Goal: Task Accomplishment & Management: Manage account settings

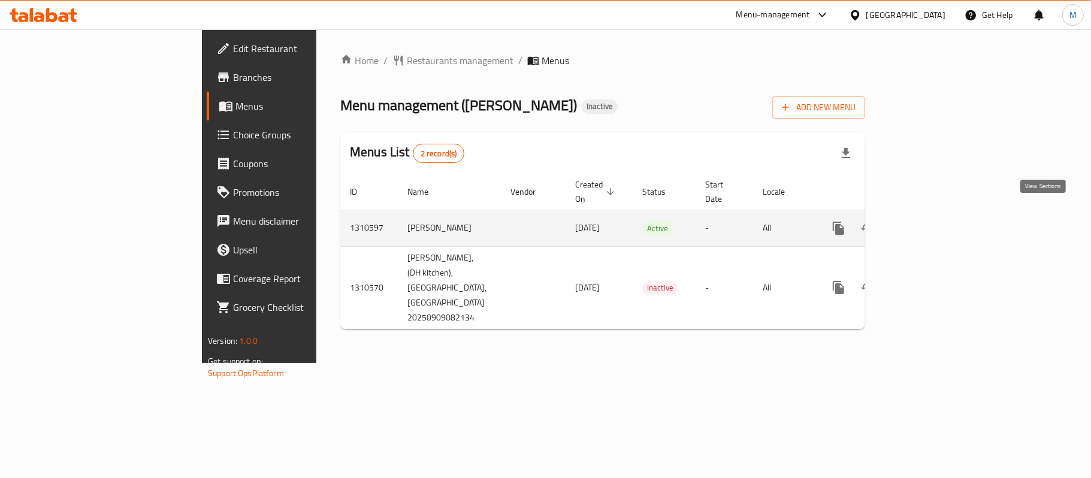
click at [932, 221] on icon "enhanced table" at bounding box center [925, 228] width 14 height 14
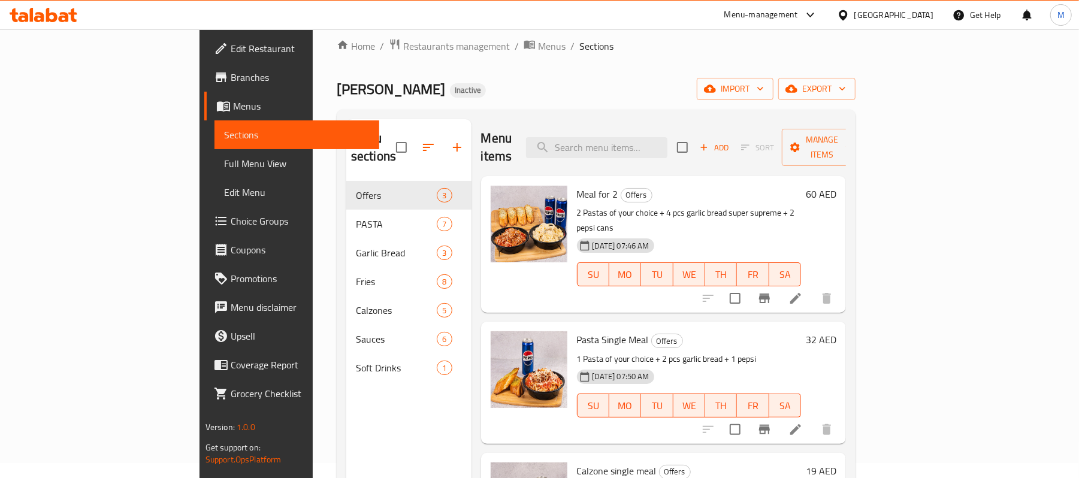
scroll to position [8, 0]
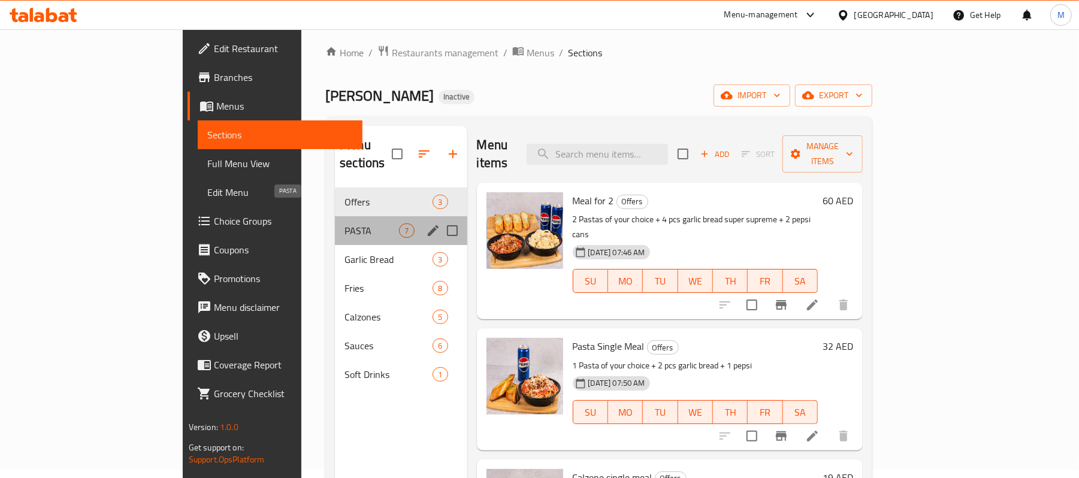
click at [344, 223] on span "PASTA" at bounding box center [371, 230] width 54 height 14
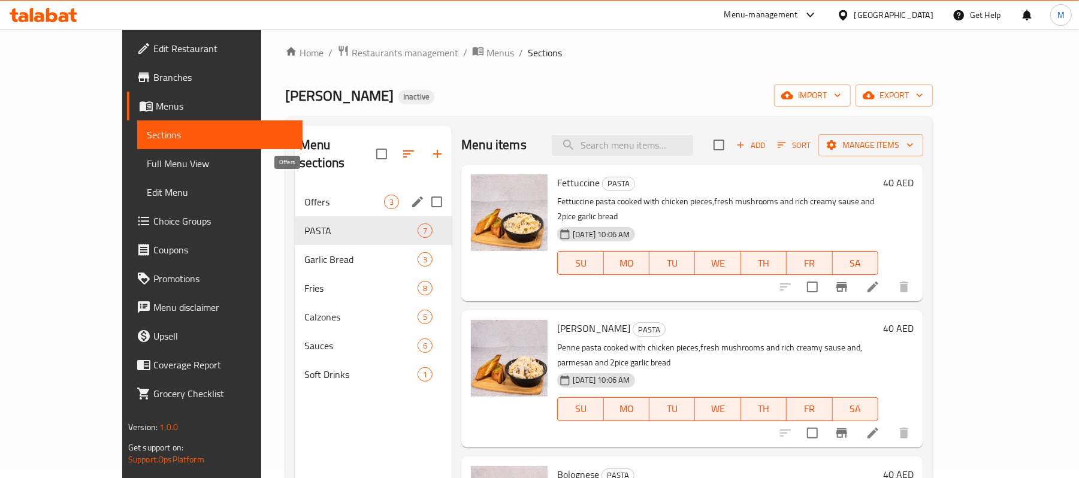
click at [304, 195] on span "Offers" at bounding box center [344, 202] width 80 height 14
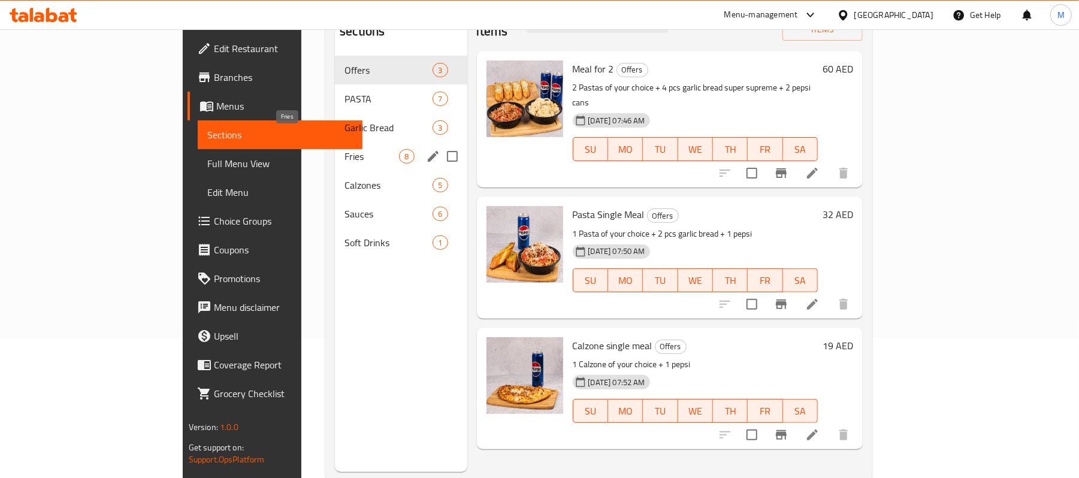
scroll to position [168, 0]
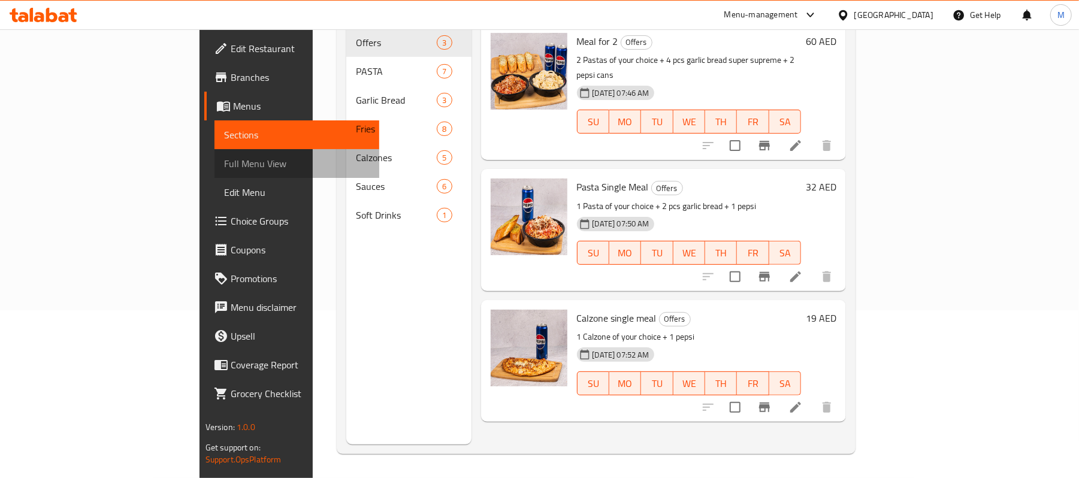
click at [224, 164] on span "Full Menu View" at bounding box center [297, 163] width 146 height 14
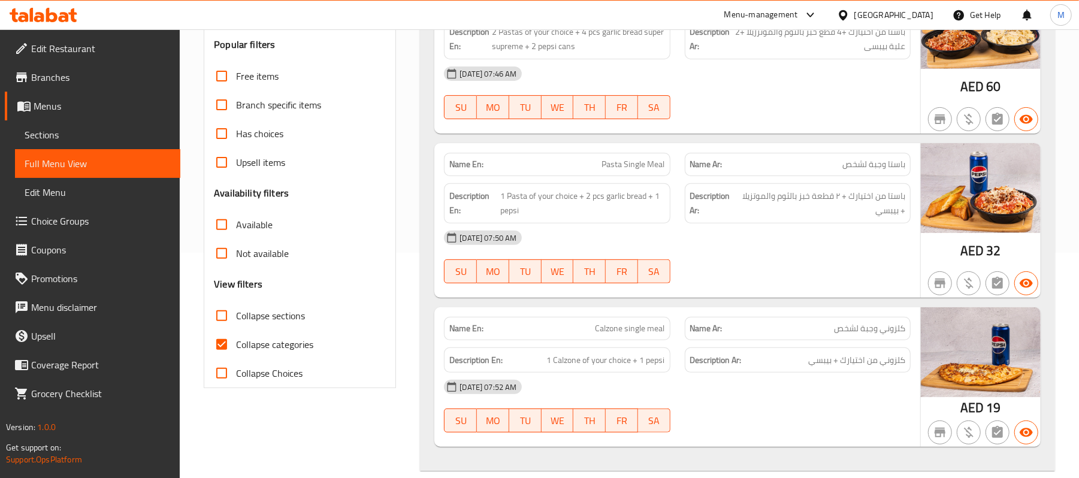
scroll to position [248, 0]
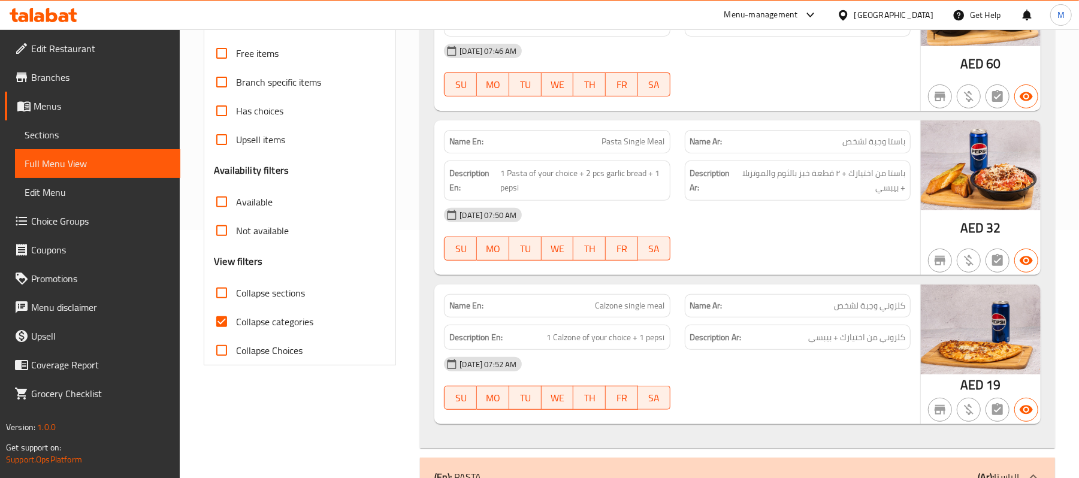
click at [222, 290] on input "Collapse sections" at bounding box center [221, 292] width 29 height 29
checkbox input "true"
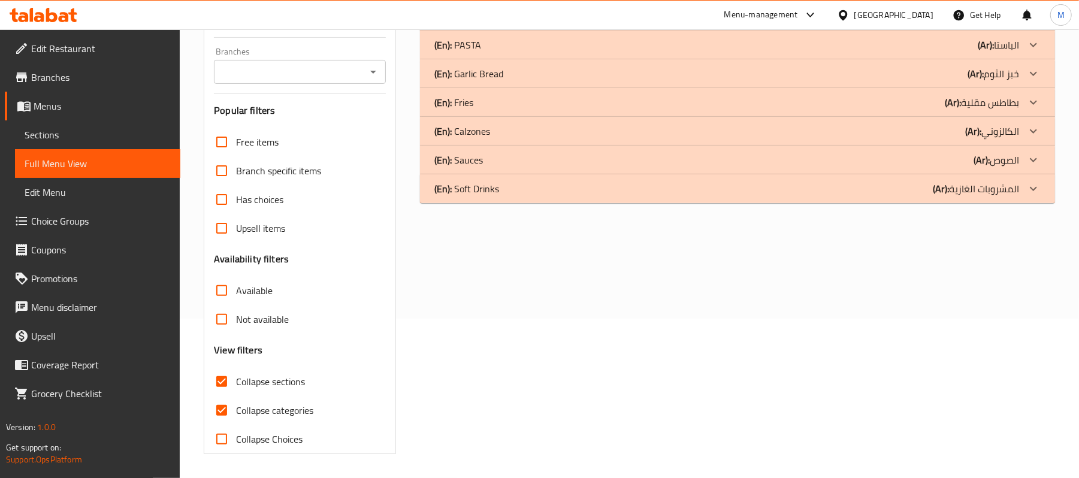
scroll to position [0, 0]
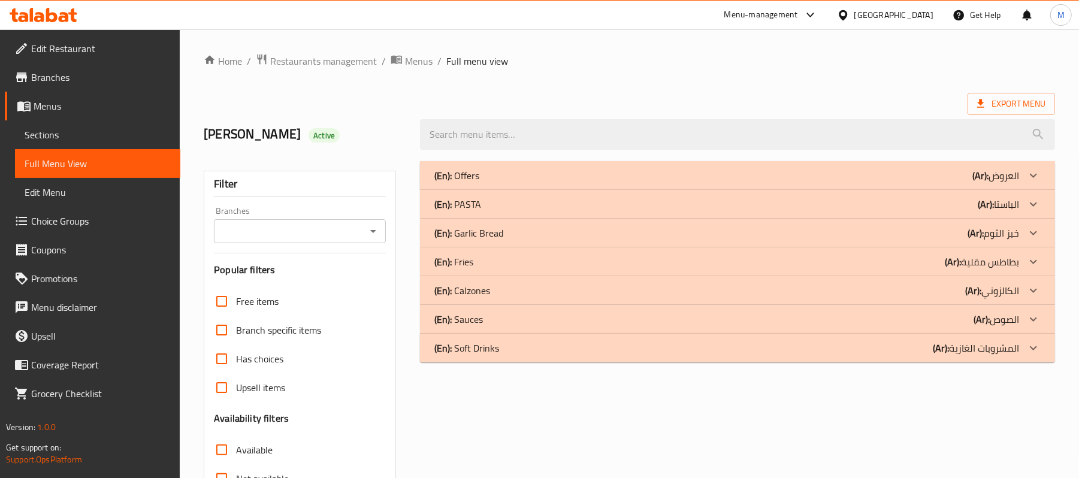
click at [865, 176] on div "(En): Offers (Ar): العروض" at bounding box center [726, 175] width 585 height 14
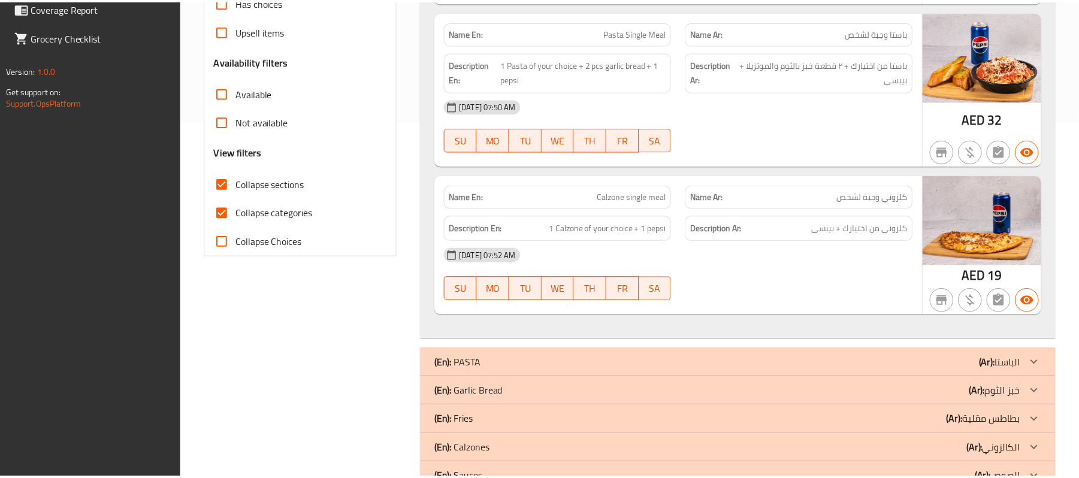
scroll to position [427, 0]
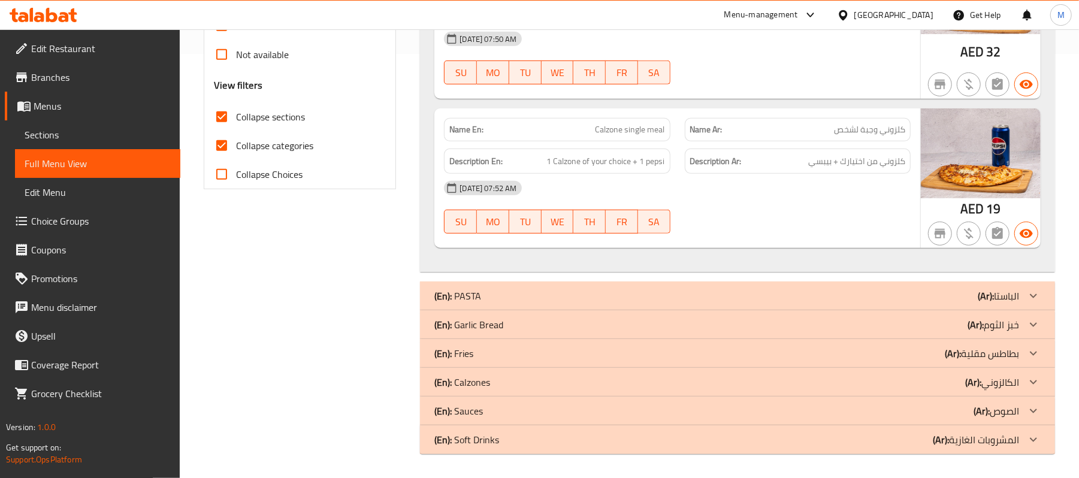
click at [65, 80] on span "Branches" at bounding box center [101, 77] width 140 height 14
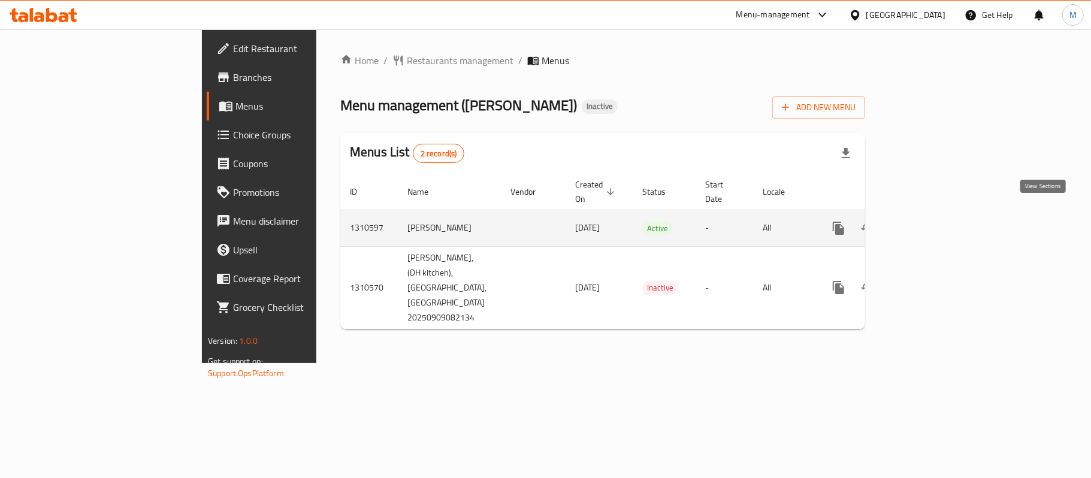
click at [930, 223] on icon "enhanced table" at bounding box center [924, 228] width 11 height 11
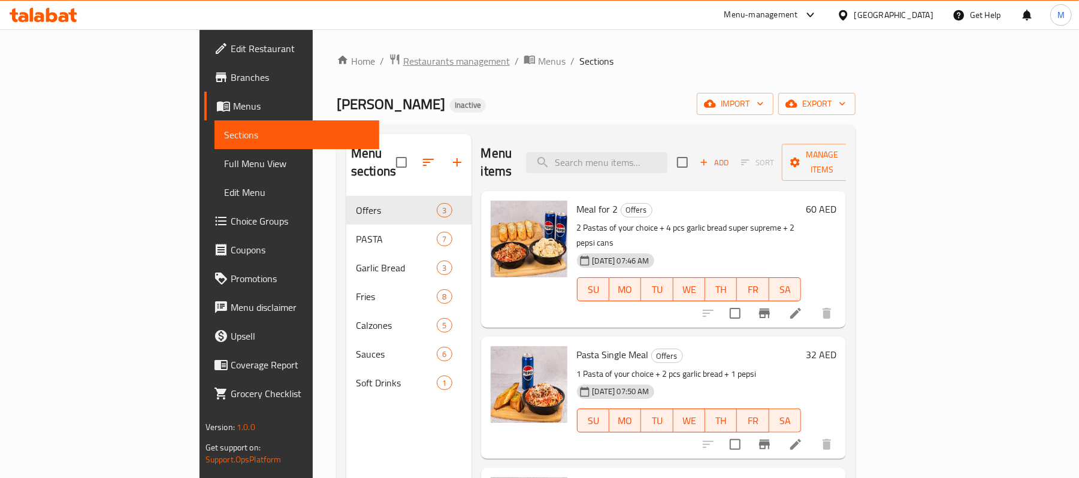
click at [403, 57] on span "Restaurants management" at bounding box center [456, 61] width 107 height 14
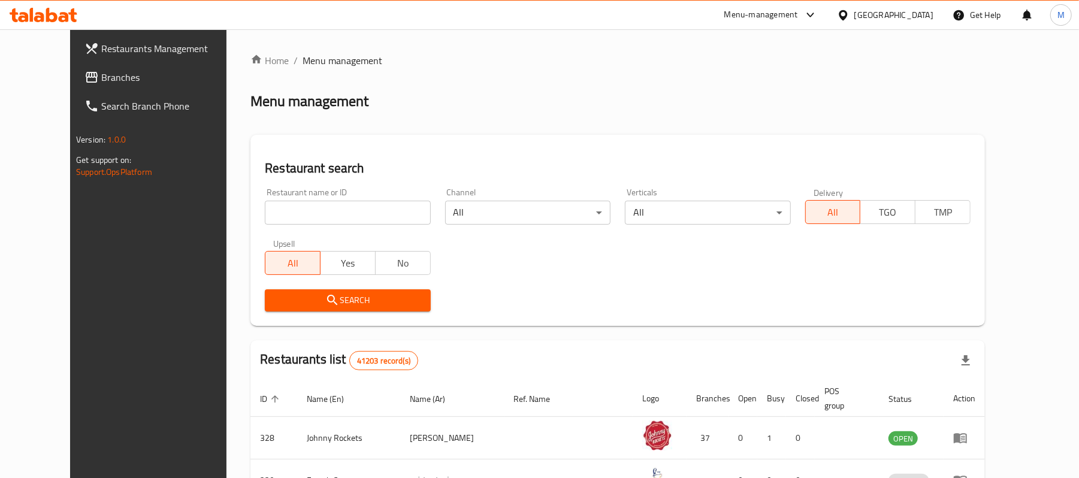
click at [265, 204] on input "search" at bounding box center [347, 213] width 165 height 24
paste input "688599"
type input "688599"
click button "Search" at bounding box center [347, 300] width 165 height 22
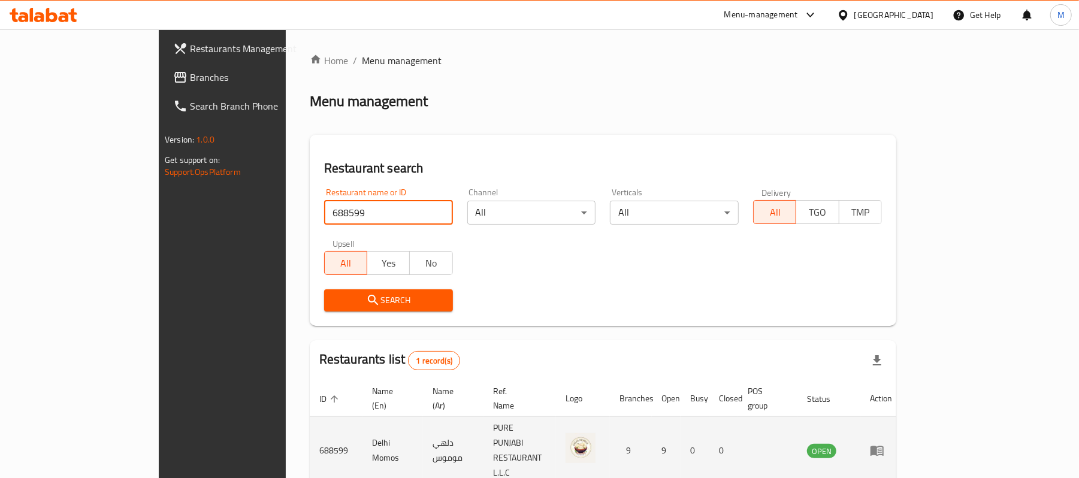
click at [362, 429] on td "Delhi Momos" at bounding box center [392, 451] width 60 height 68
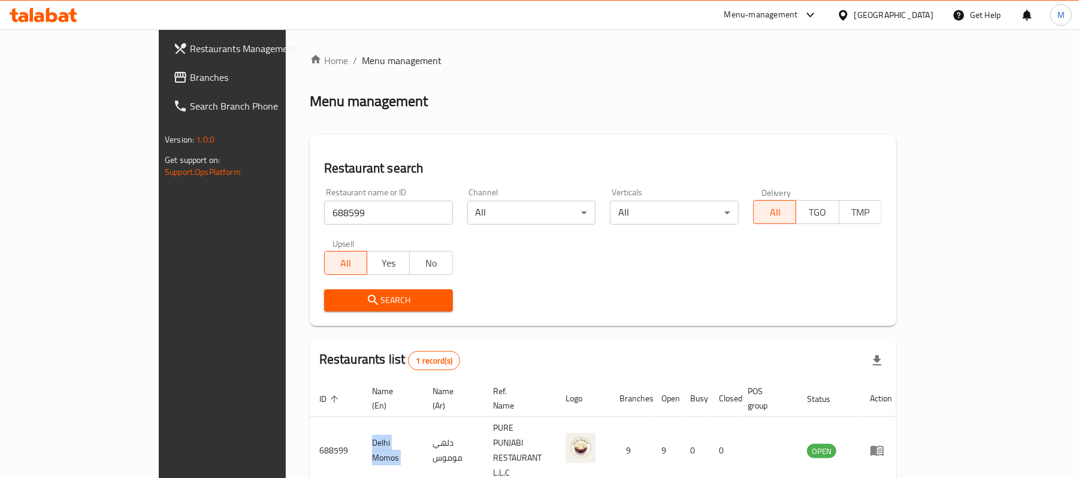
copy td "Delhi Momos"
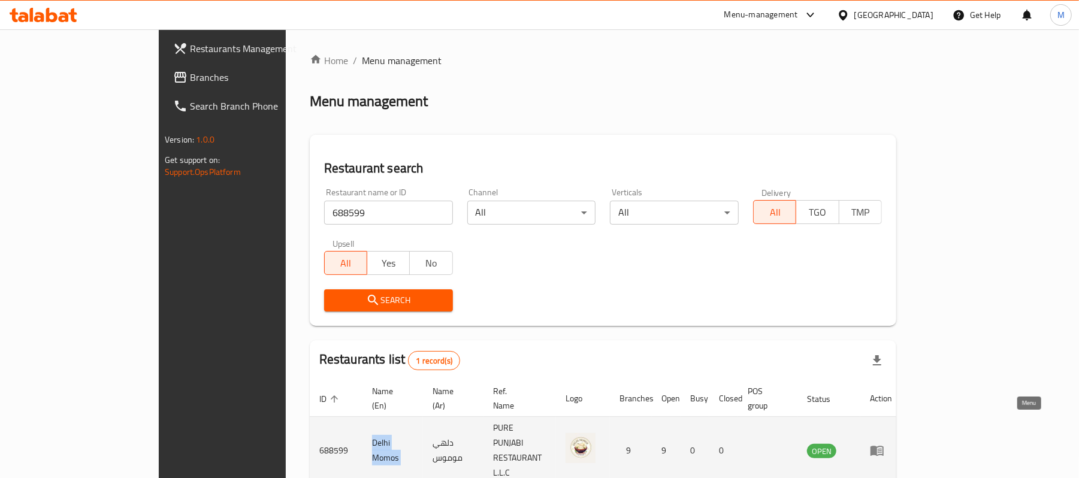
click at [883, 446] on icon "enhanced table" at bounding box center [876, 451] width 13 height 10
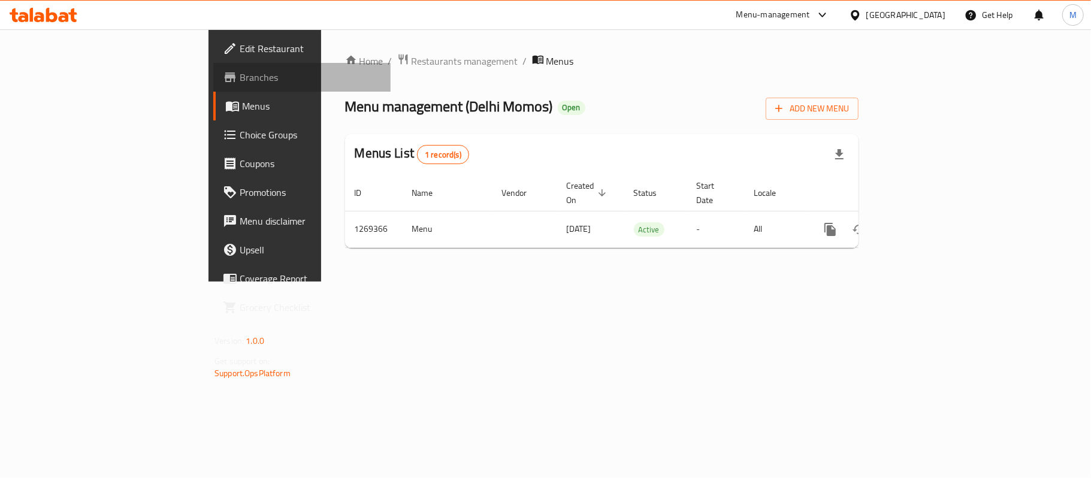
click at [240, 80] on span "Branches" at bounding box center [310, 77] width 141 height 14
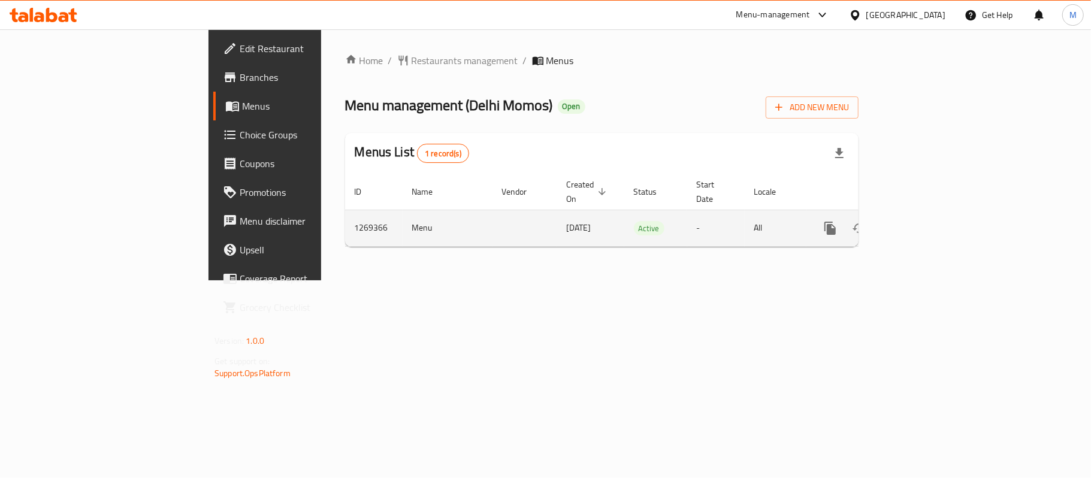
click at [940, 210] on td "enhanced table" at bounding box center [873, 228] width 134 height 37
click at [923, 221] on icon "enhanced table" at bounding box center [916, 228] width 14 height 14
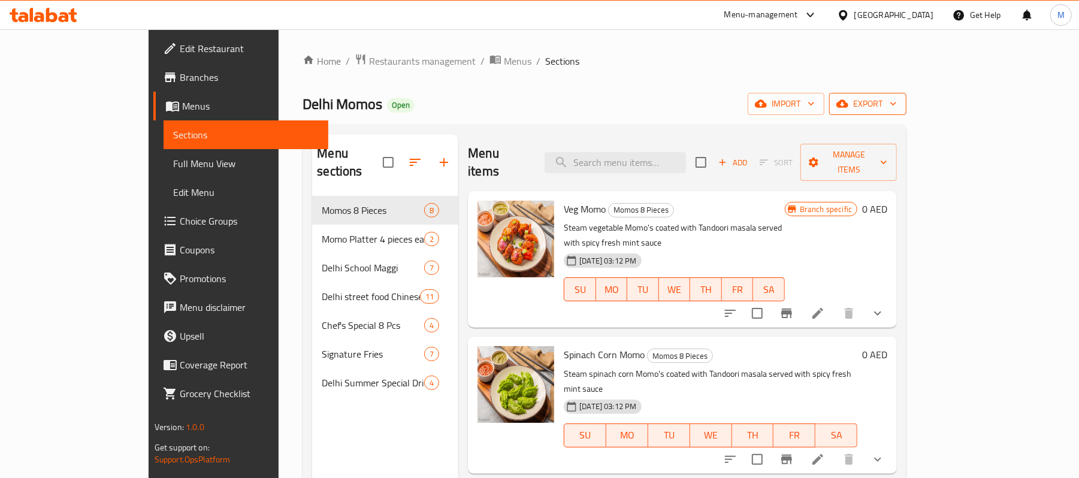
click at [897, 108] on span "export" at bounding box center [867, 103] width 58 height 15
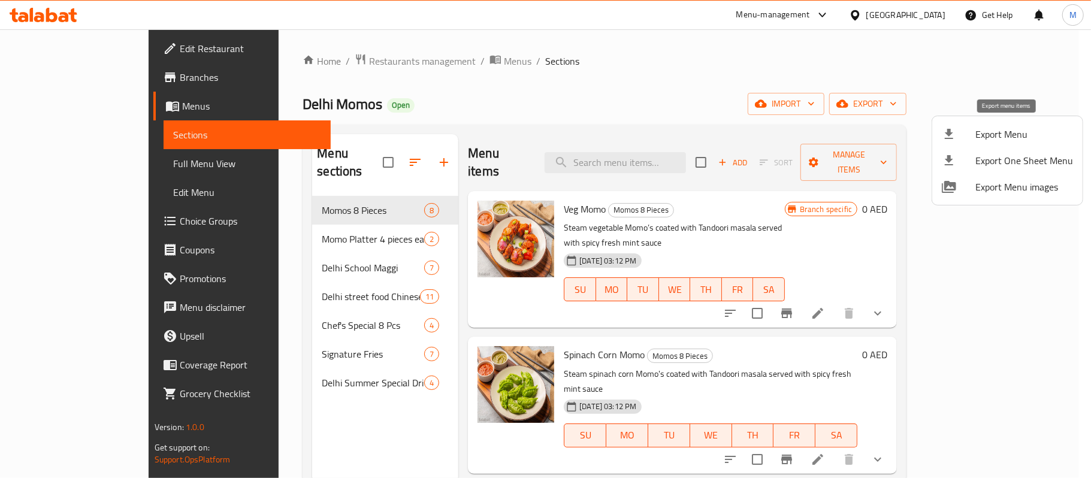
click at [981, 134] on span "Export Menu" at bounding box center [1024, 134] width 98 height 14
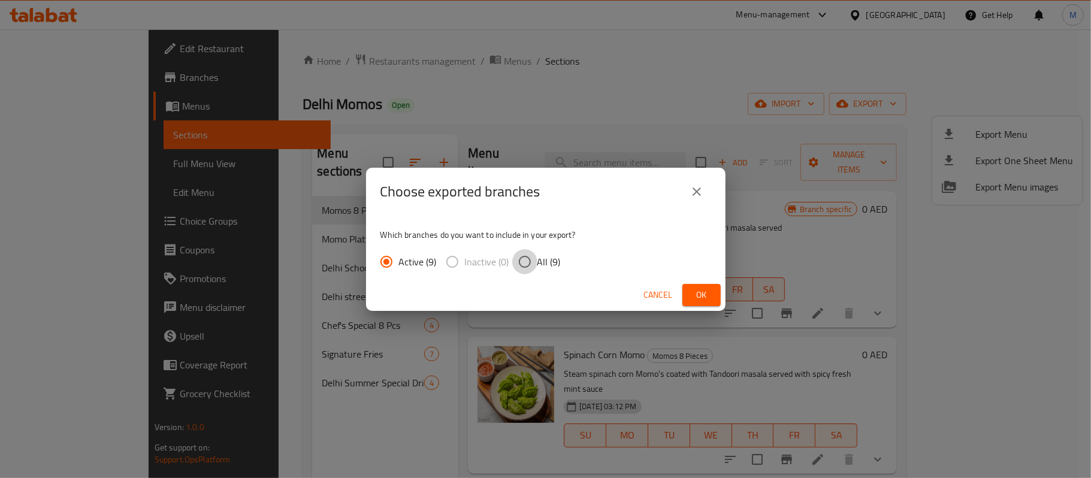
click at [520, 265] on input "All (9)" at bounding box center [524, 261] width 25 height 25
radio input "true"
click at [703, 299] on span "Ok" at bounding box center [701, 294] width 19 height 15
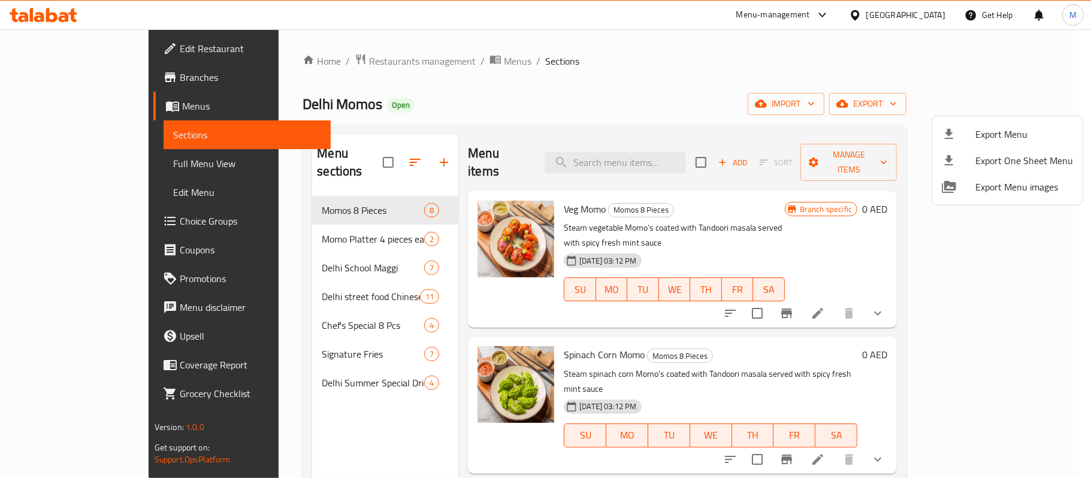
click at [1017, 281] on div at bounding box center [545, 239] width 1091 height 478
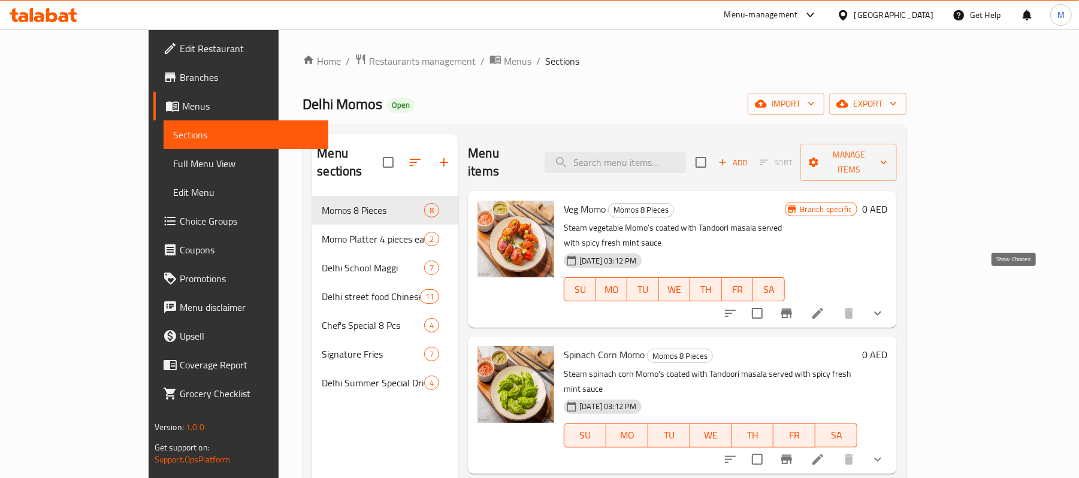
click at [885, 306] on icon "show more" at bounding box center [877, 313] width 14 height 14
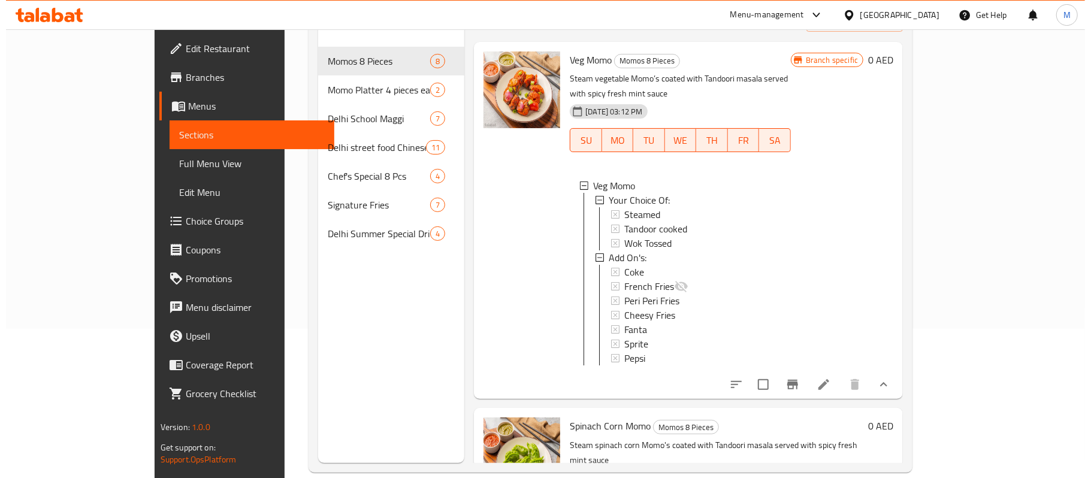
scroll to position [168, 0]
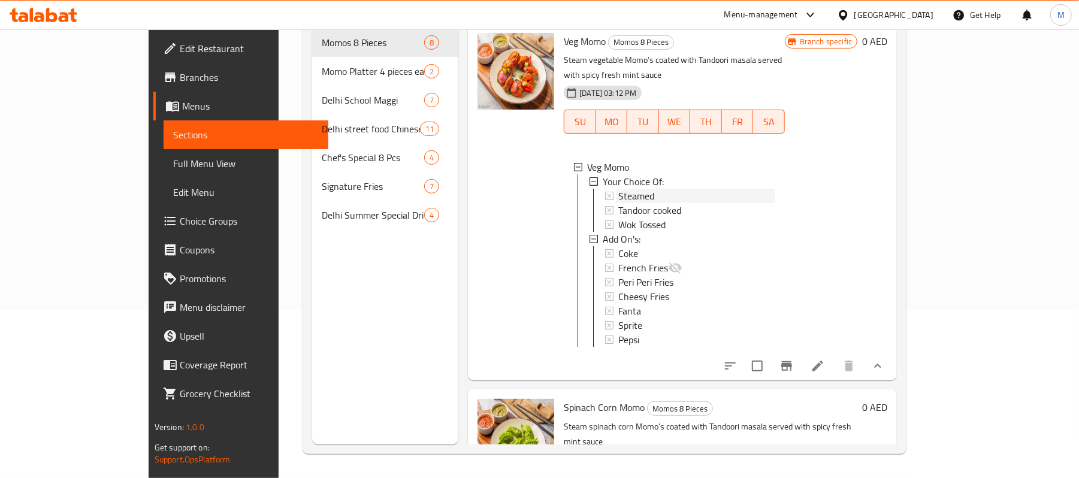
click at [618, 189] on span "Steamed" at bounding box center [636, 196] width 36 height 14
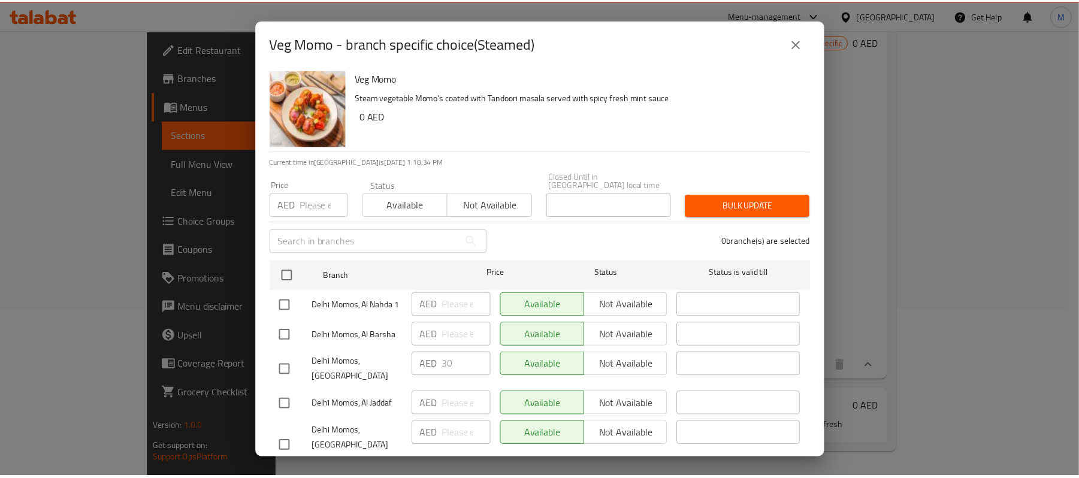
scroll to position [0, 0]
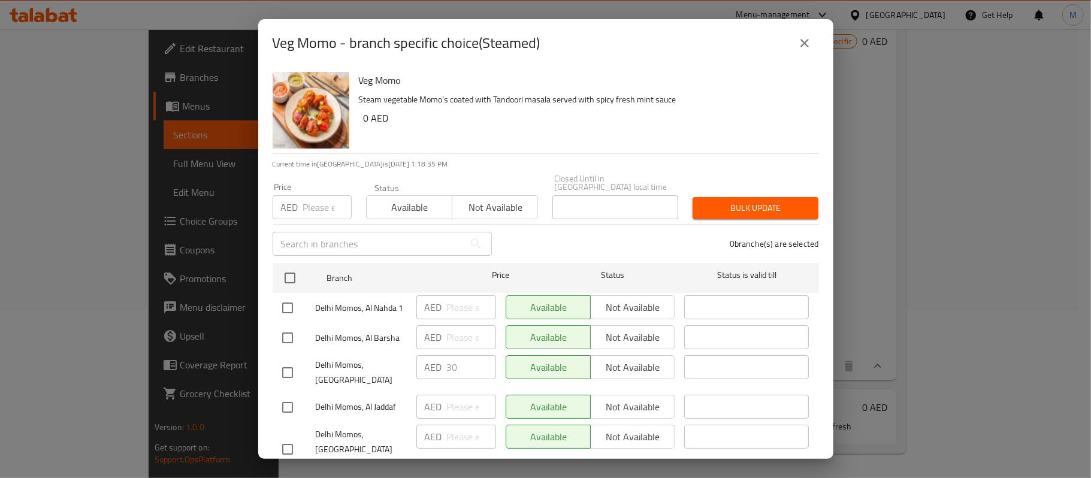
click at [807, 47] on icon "close" at bounding box center [804, 43] width 8 height 8
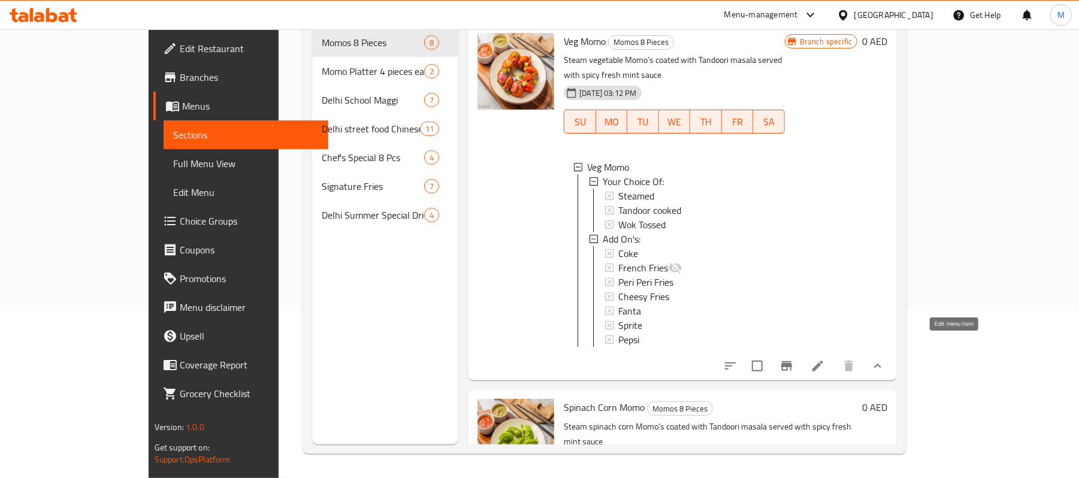
click at [825, 359] on icon at bounding box center [817, 366] width 14 height 14
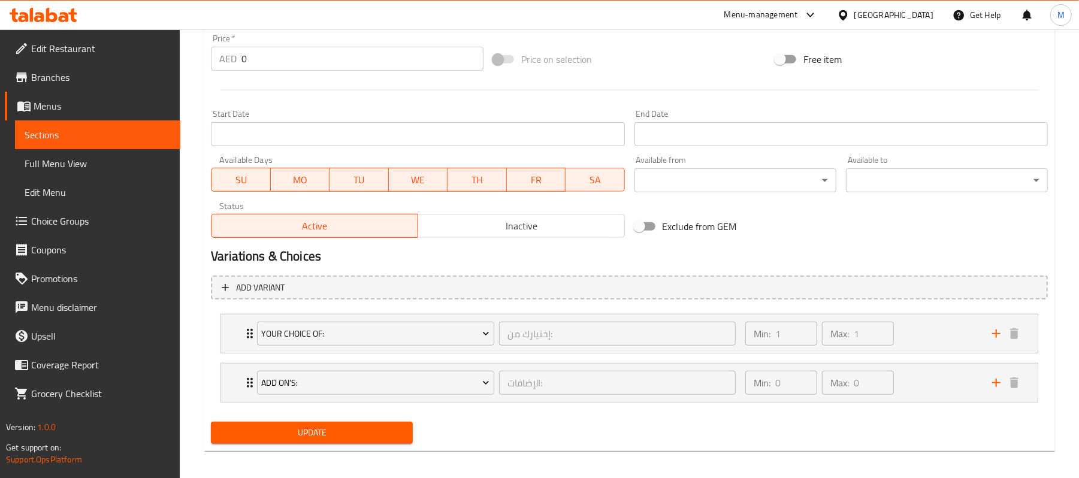
scroll to position [456, 0]
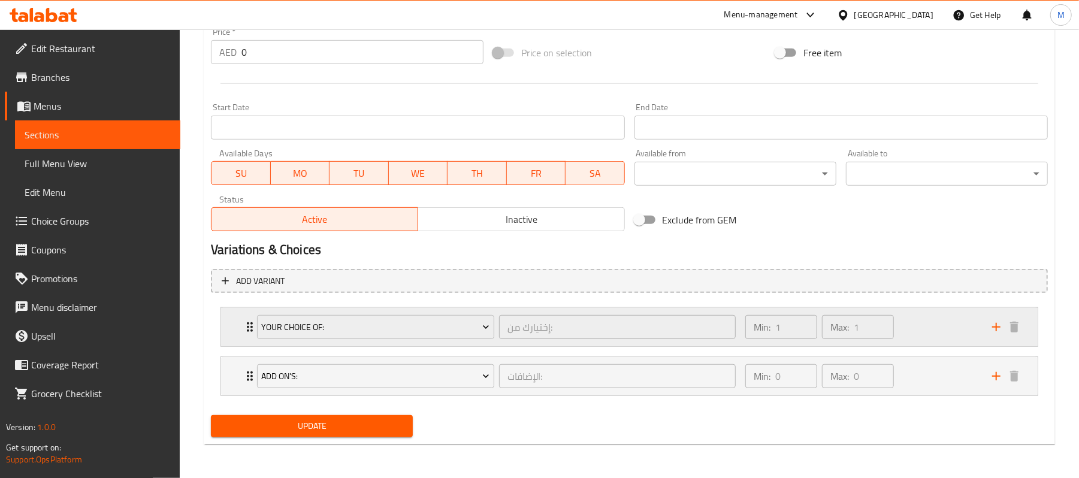
click at [234, 334] on div "Your Choice Of: إختيارك من: ​ Min: 1 ​ Max: 1 ​" at bounding box center [629, 327] width 816 height 38
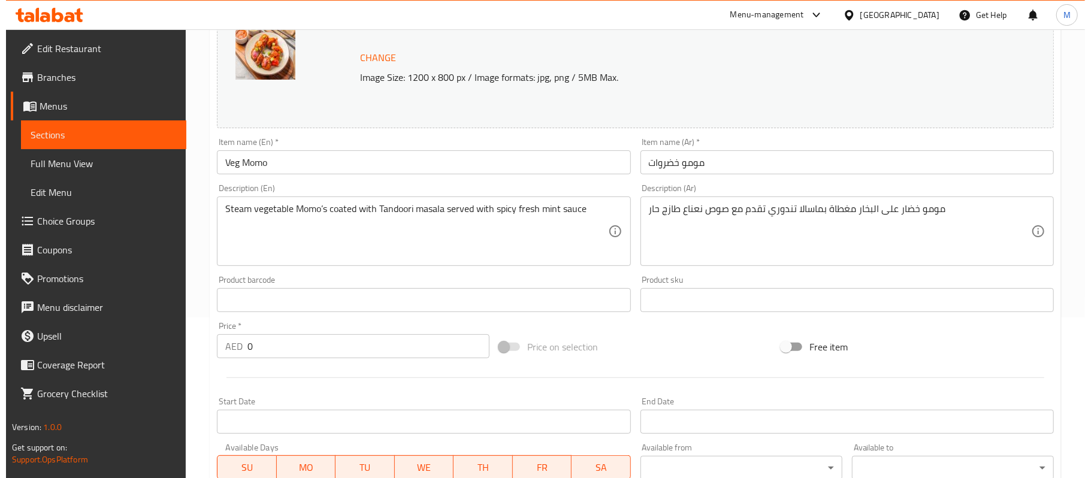
scroll to position [0, 0]
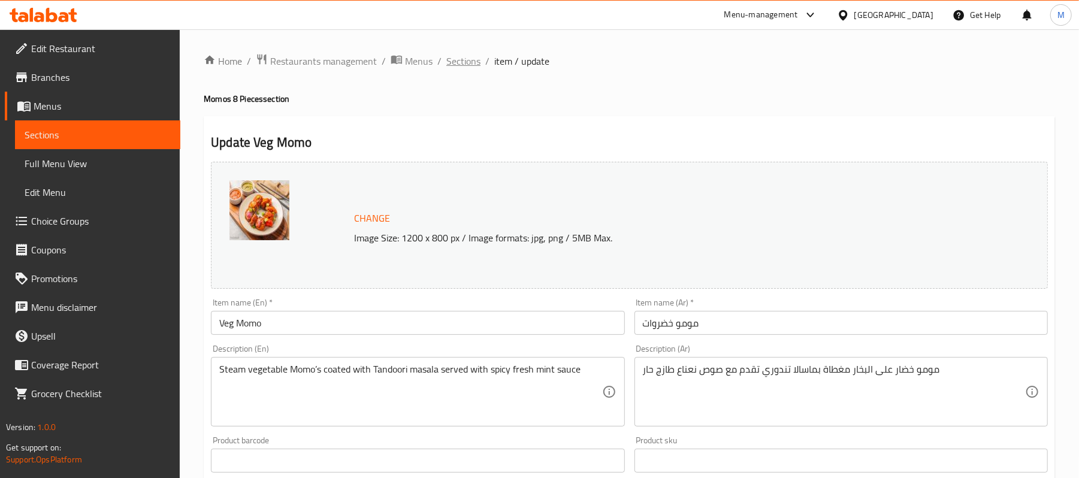
click at [468, 55] on span "Sections" at bounding box center [463, 61] width 34 height 14
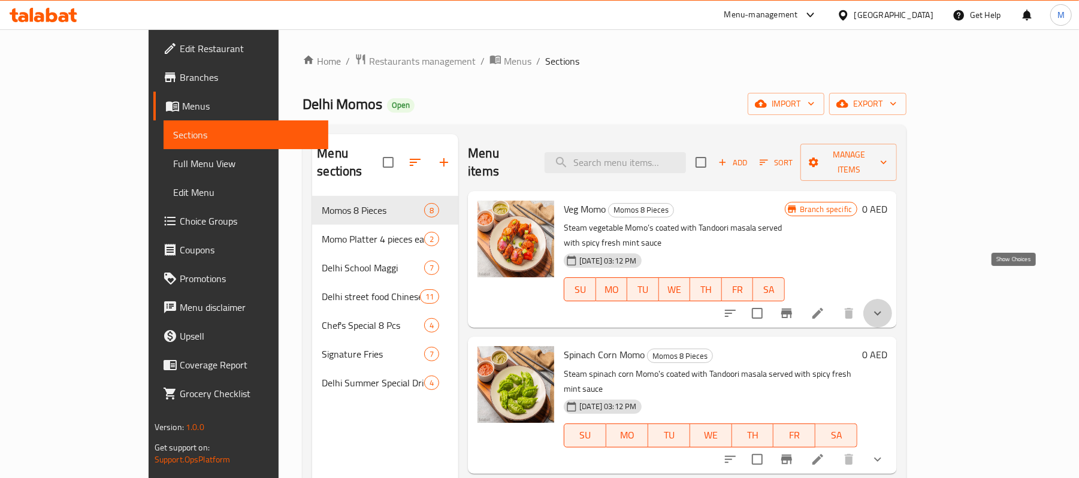
click at [885, 306] on icon "show more" at bounding box center [877, 313] width 14 height 14
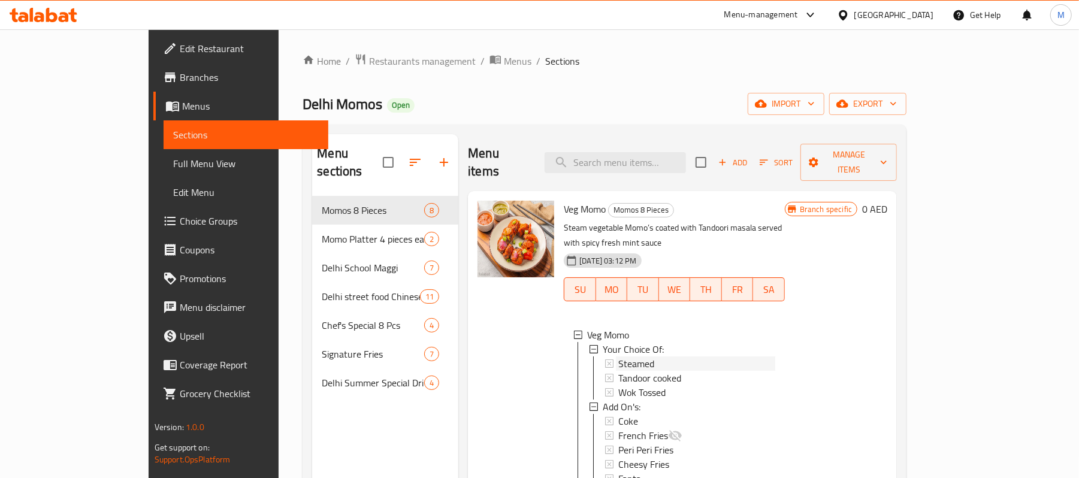
click at [618, 356] on span "Steamed" at bounding box center [636, 363] width 36 height 14
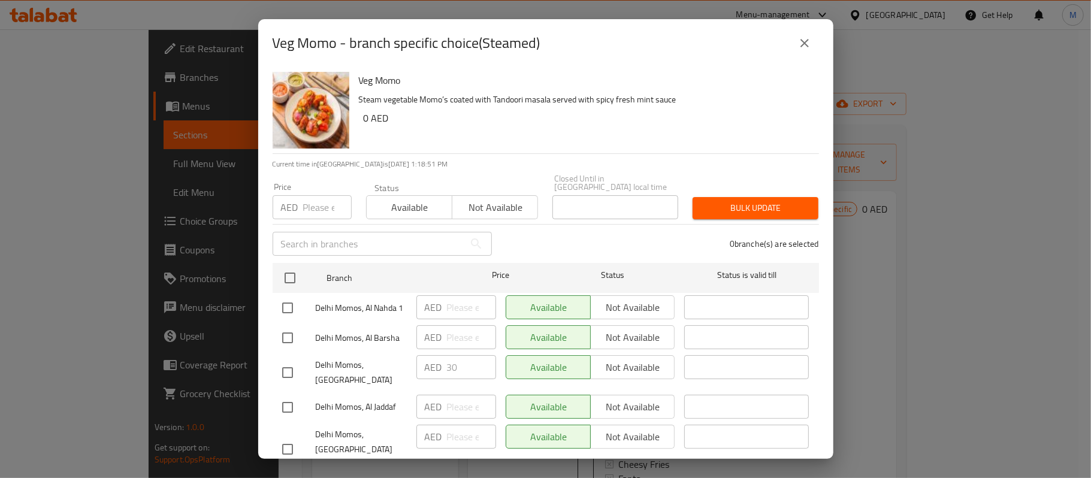
click at [311, 208] on input "number" at bounding box center [327, 207] width 49 height 24
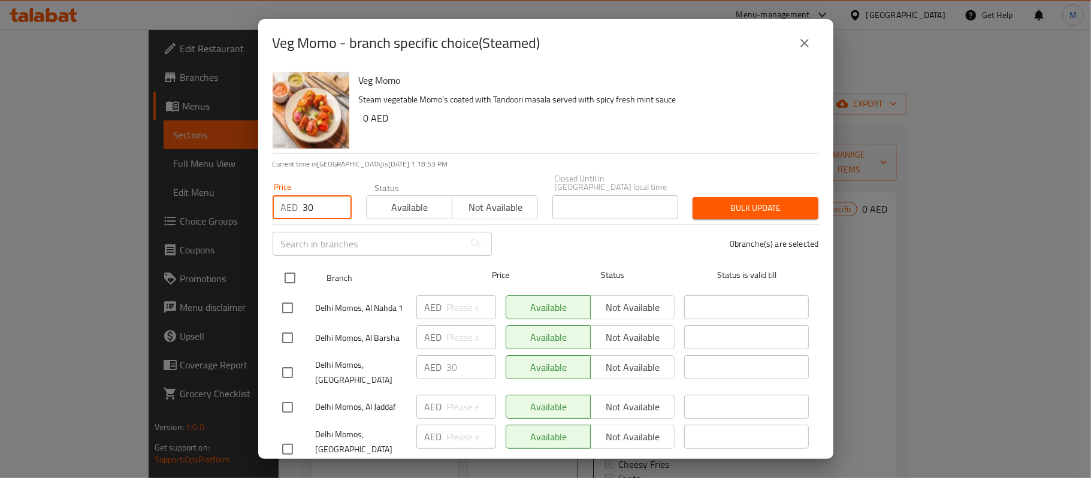
type input "30"
click at [299, 281] on input "checkbox" at bounding box center [289, 277] width 25 height 25
checkbox input "true"
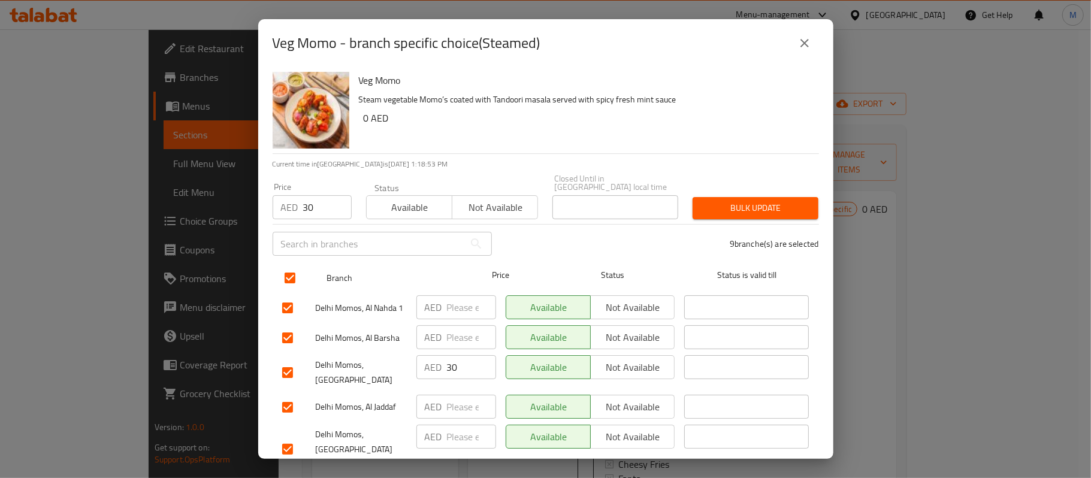
checkbox input "true"
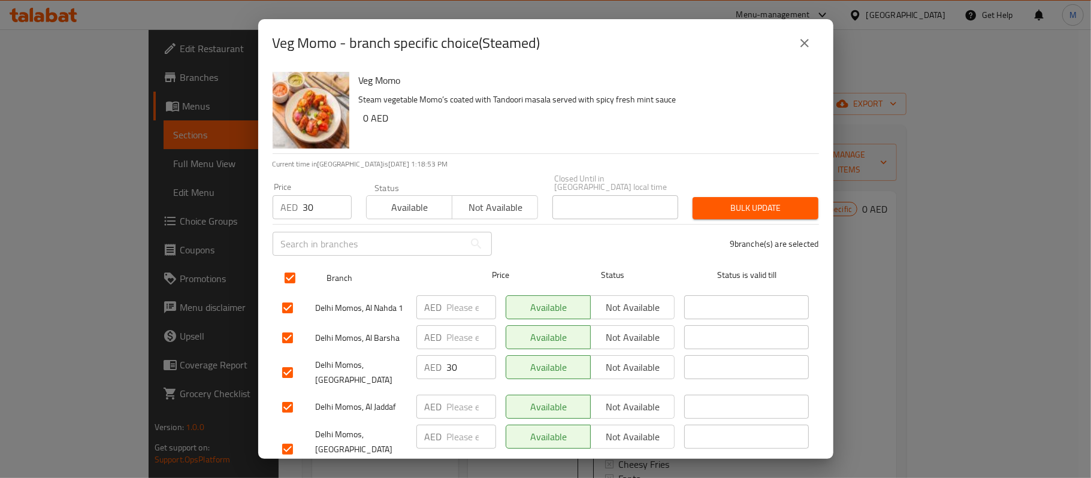
checkbox input "true"
click at [738, 207] on span "Bulk update" at bounding box center [755, 208] width 107 height 15
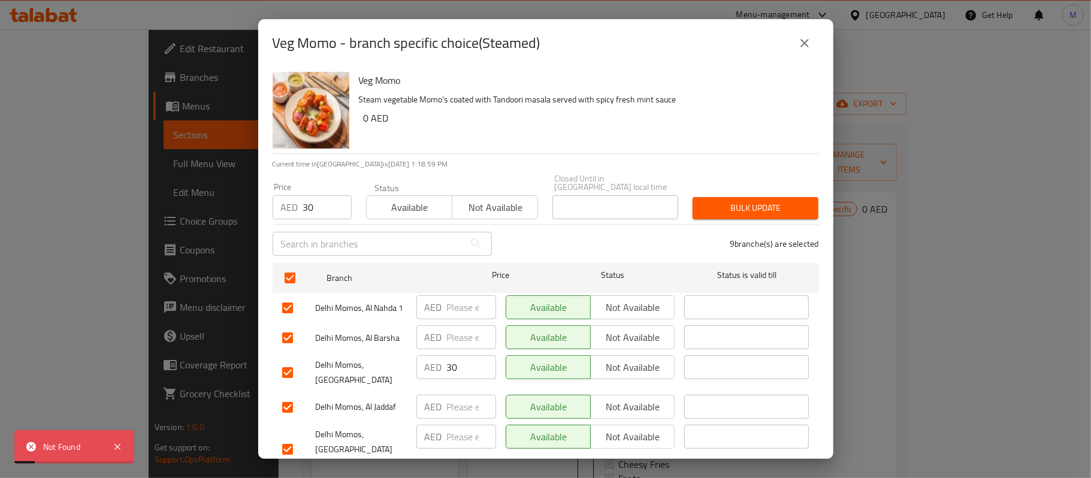
click at [809, 49] on icon "close" at bounding box center [804, 43] width 14 height 14
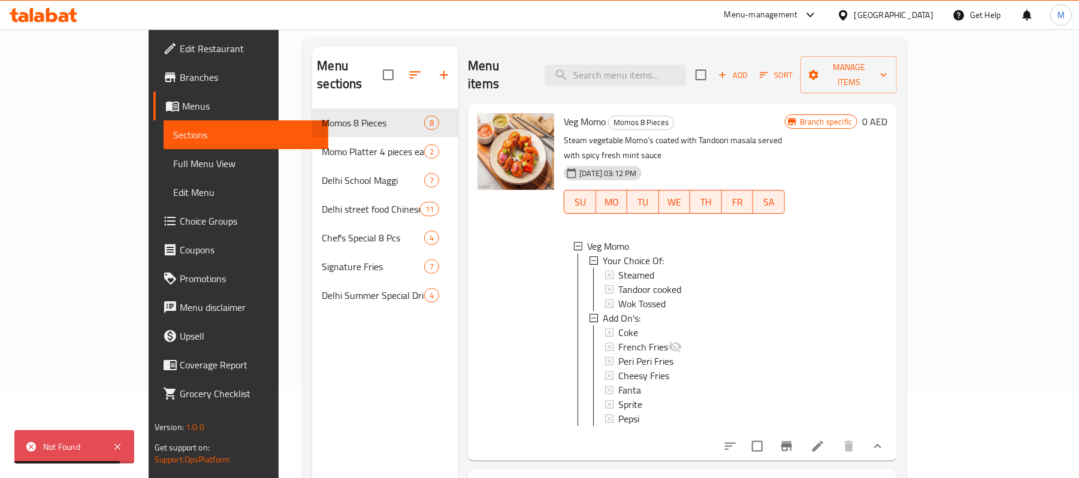
scroll to position [168, 0]
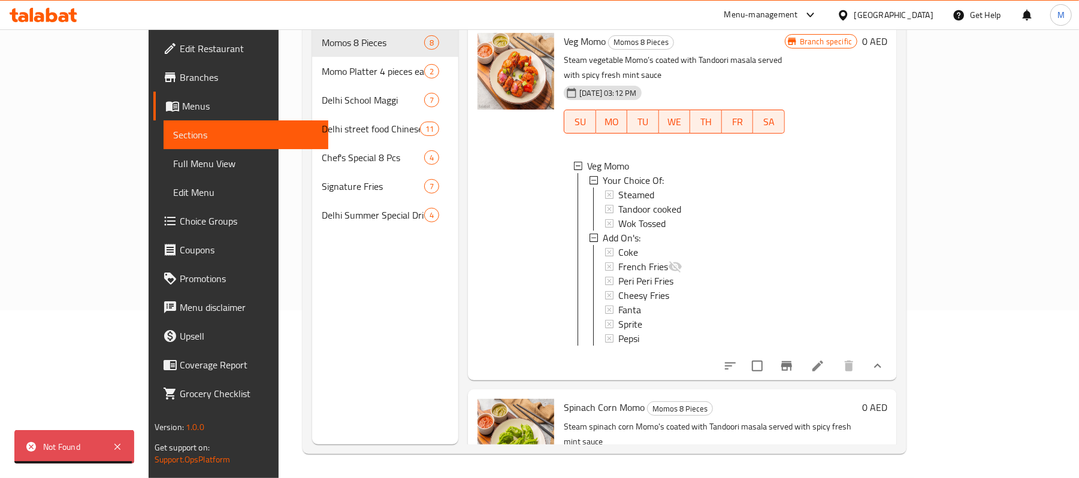
click at [825, 359] on icon at bounding box center [817, 366] width 14 height 14
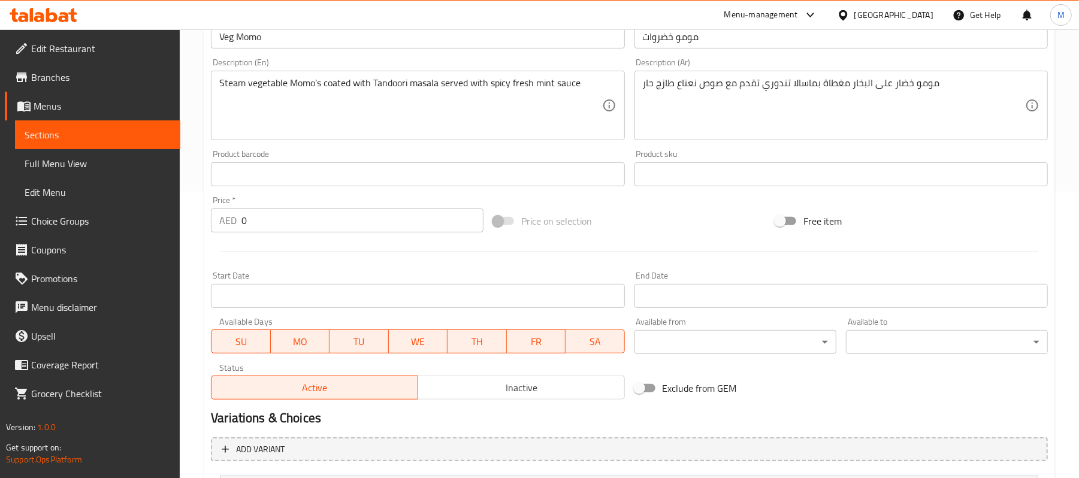
scroll to position [456, 0]
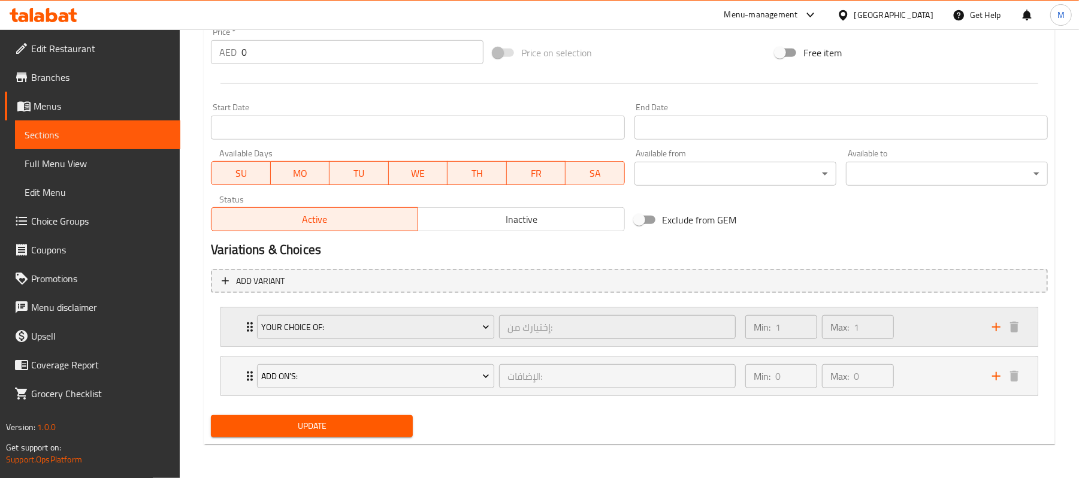
click at [235, 324] on div "Your Choice Of: إختيارك من: ​ Min: 1 ​ Max: 1 ​" at bounding box center [629, 327] width 816 height 38
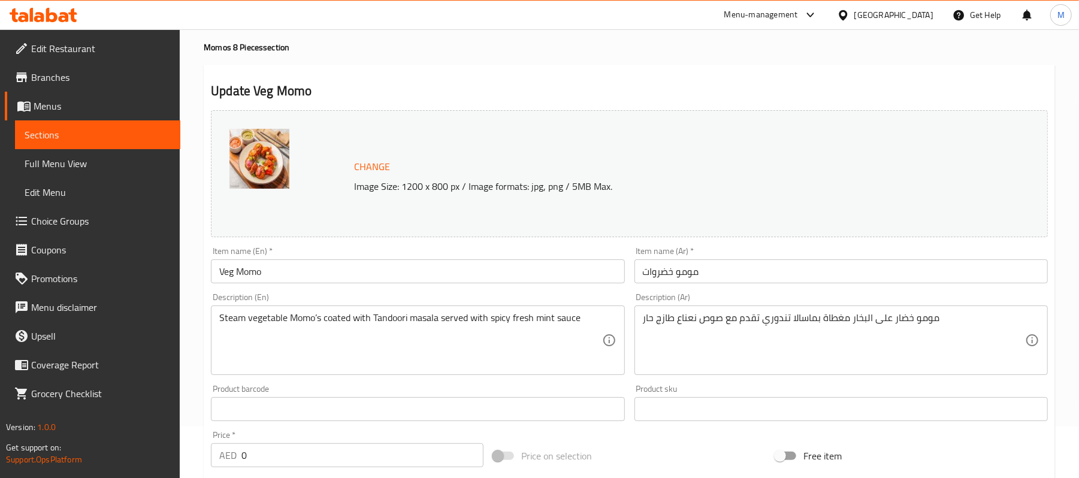
scroll to position [0, 0]
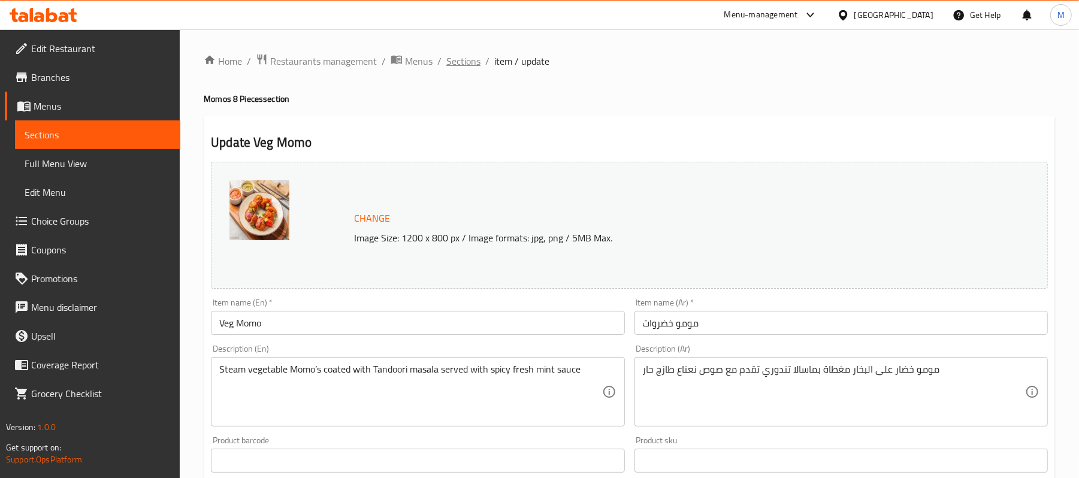
click at [461, 57] on span "Sections" at bounding box center [463, 61] width 34 height 14
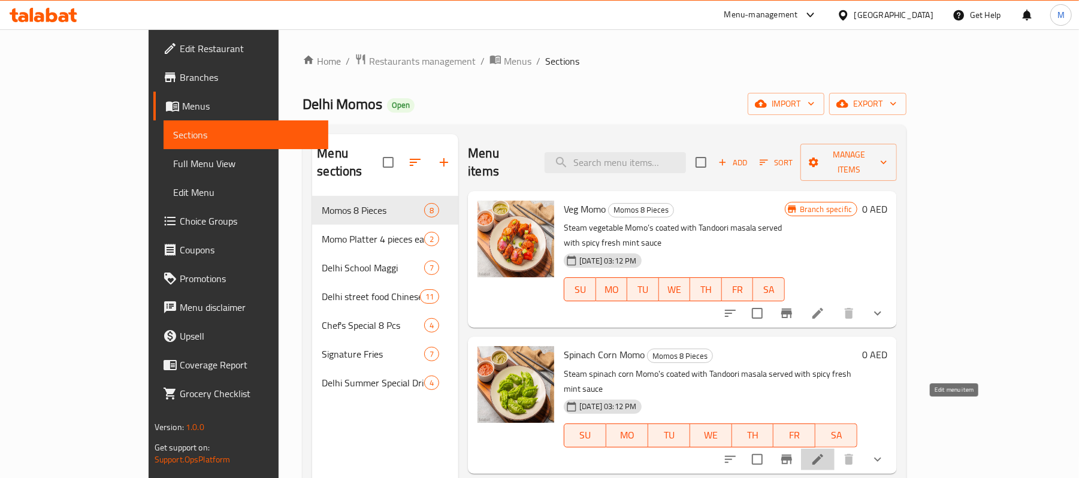
click at [825, 452] on icon at bounding box center [817, 459] width 14 height 14
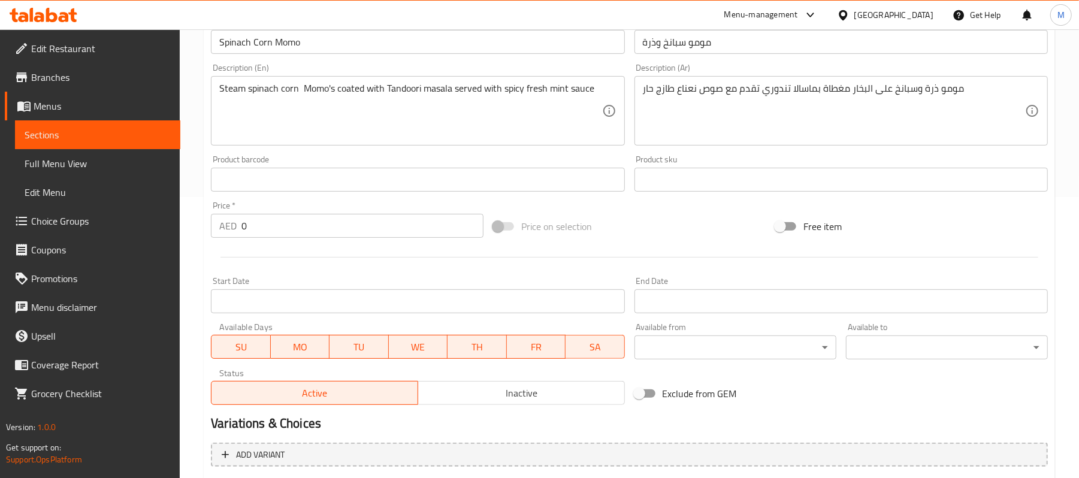
scroll to position [456, 0]
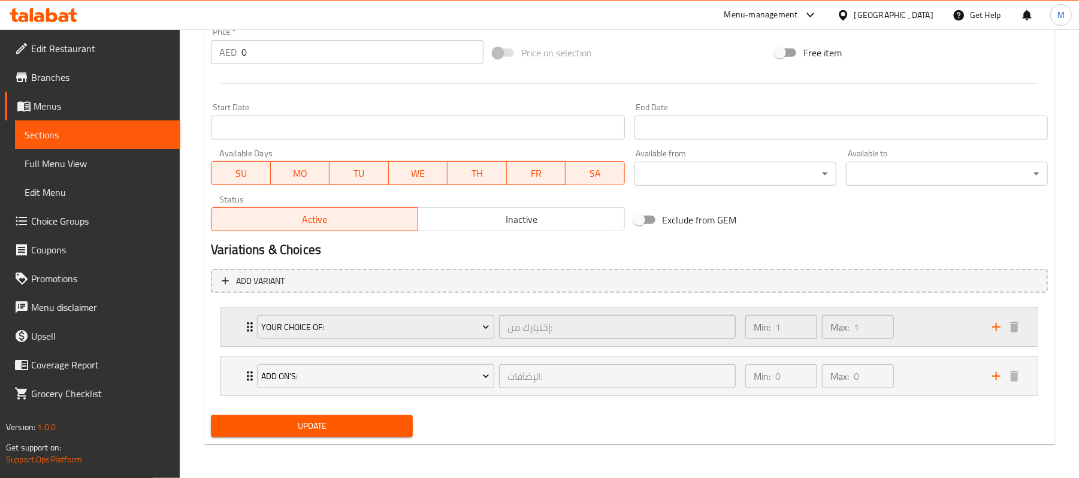
click at [235, 321] on div "Your Choice Of: إختيارك من: ​ Min: 1 ​ Max: 1 ​" at bounding box center [629, 327] width 816 height 38
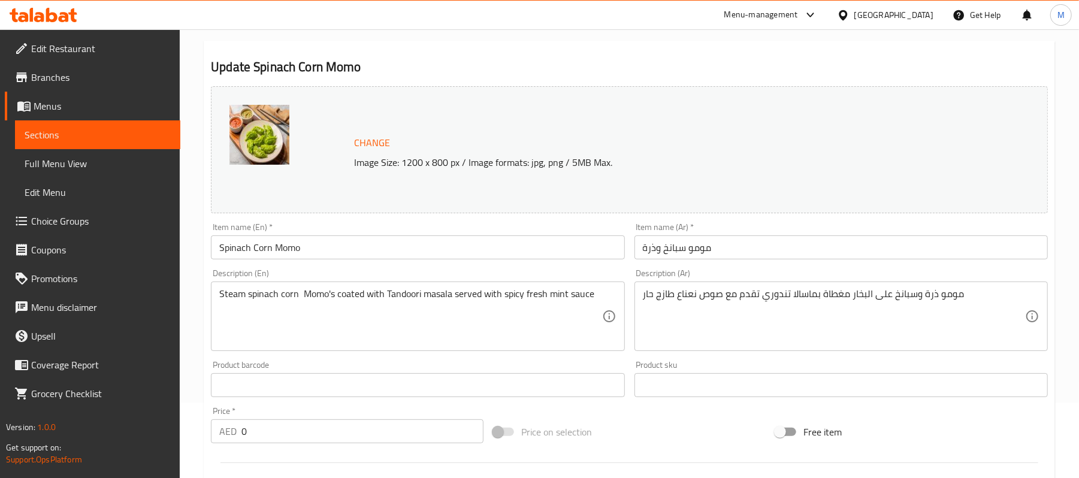
scroll to position [0, 0]
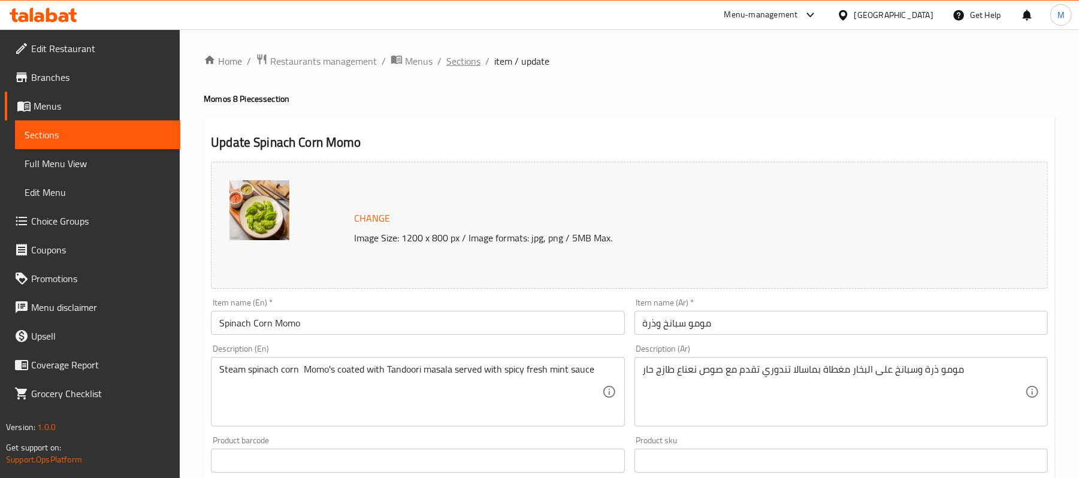
click at [458, 59] on span "Sections" at bounding box center [463, 61] width 34 height 14
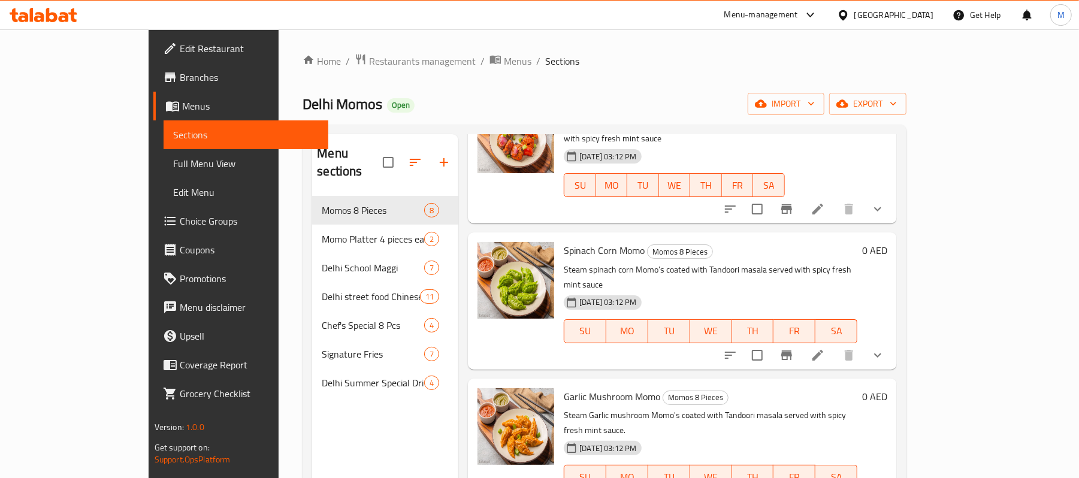
scroll to position [159, 0]
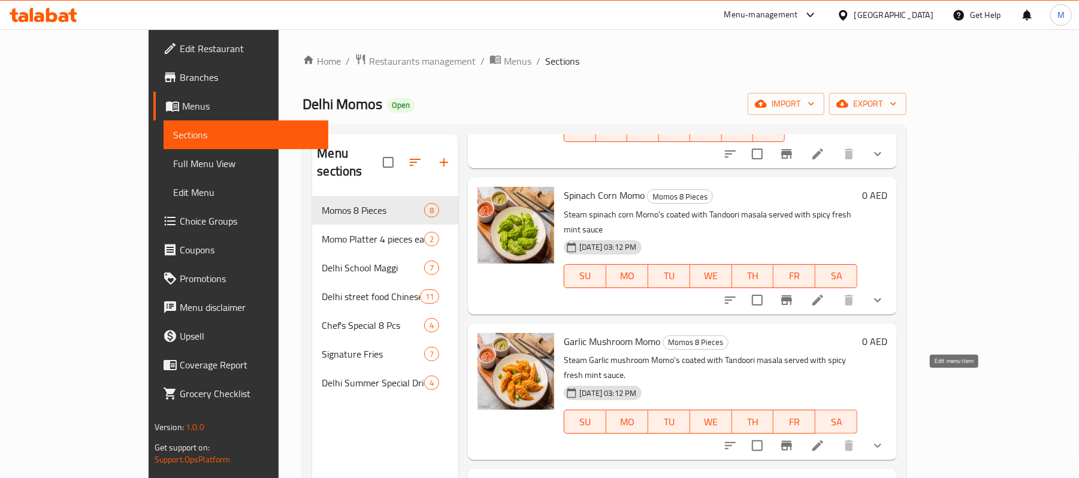
click at [825, 438] on icon at bounding box center [817, 445] width 14 height 14
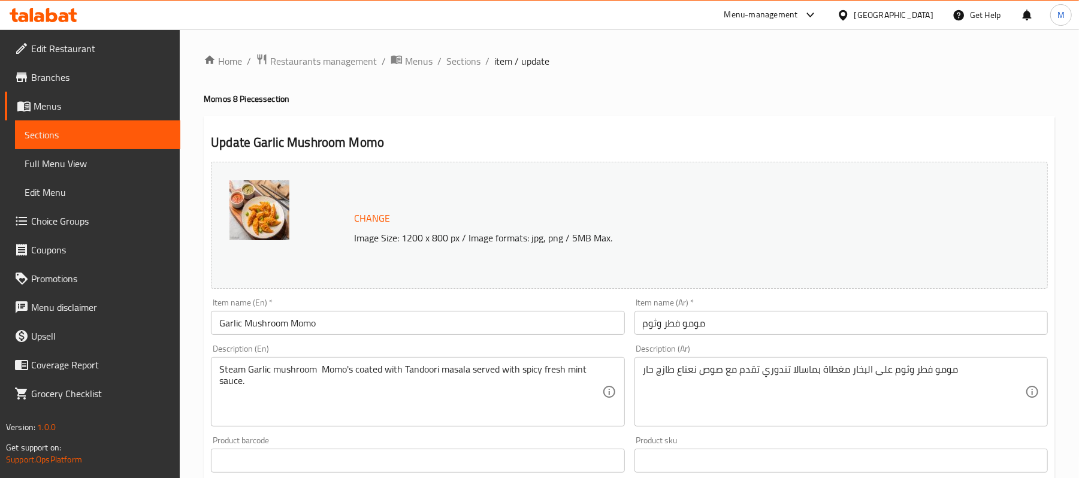
scroll to position [456, 0]
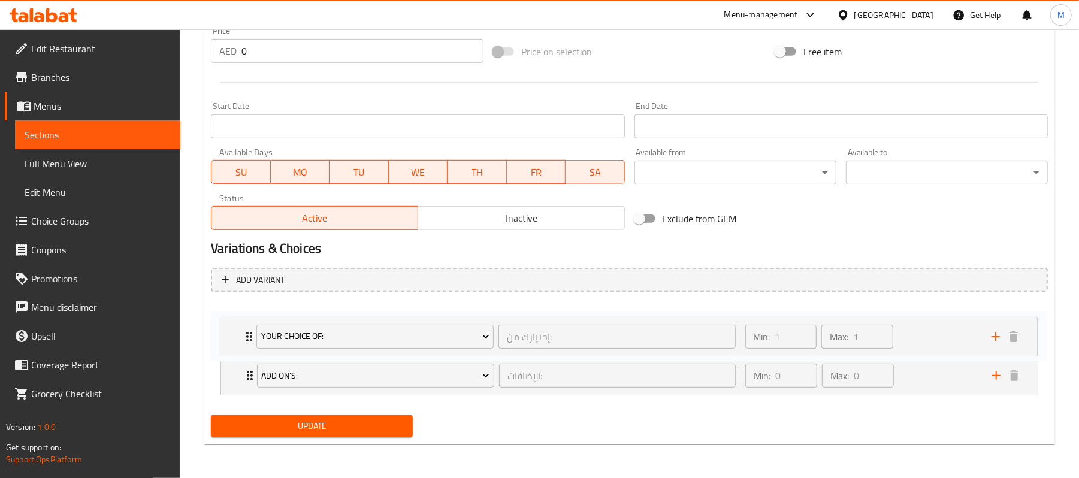
drag, startPoint x: 238, startPoint y: 372, endPoint x: 237, endPoint y: 328, distance: 43.7
click at [237, 328] on div "Add On's: الإضافات: ​ Min: 0 ​ Max: 0 ​ Coke (ID: 932183421) 6 AED Name (En) Co…" at bounding box center [629, 350] width 837 height 99
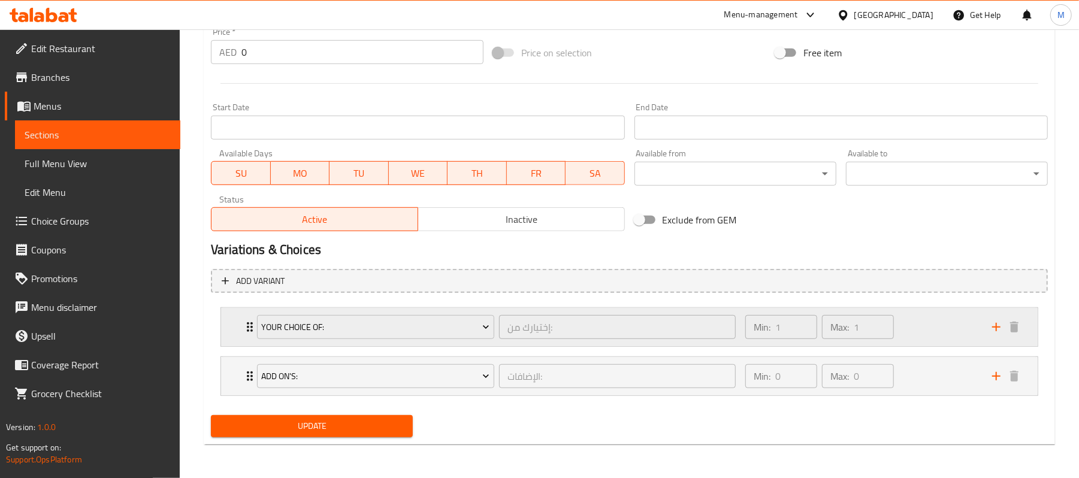
click at [238, 334] on div "Your Choice Of: إختيارك من: ​ Min: 1 ​ Max: 1 ​" at bounding box center [629, 327] width 816 height 38
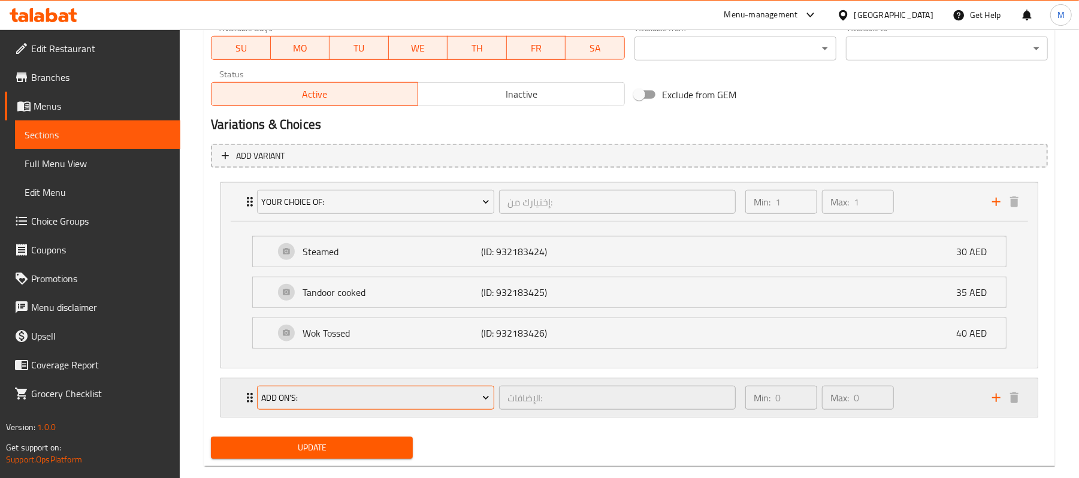
scroll to position [604, 0]
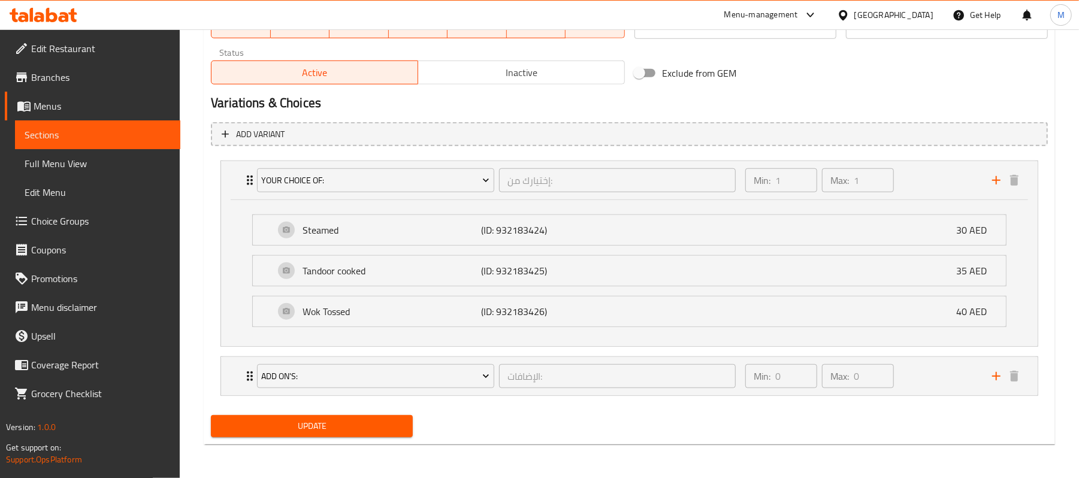
click at [329, 425] on span "Update" at bounding box center [311, 426] width 183 height 15
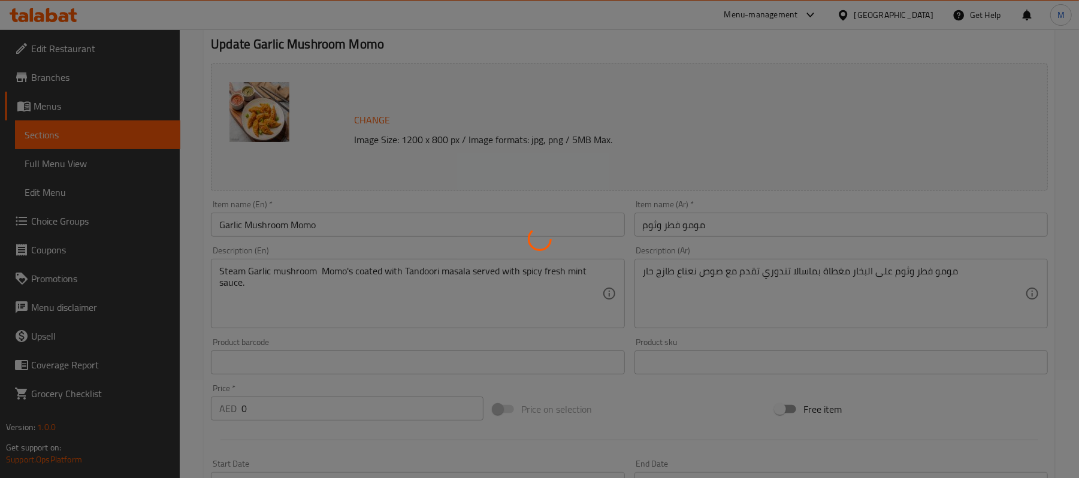
scroll to position [0, 0]
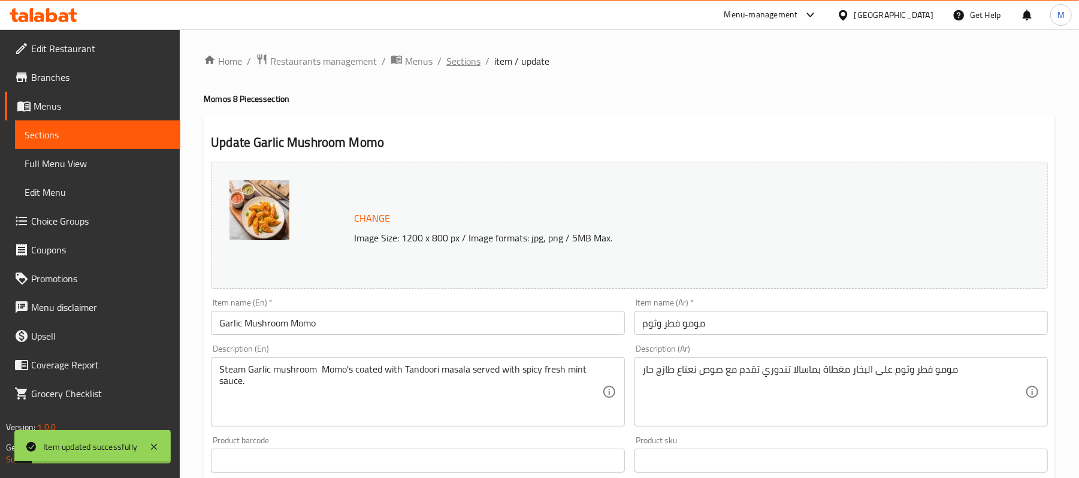
click at [465, 58] on span "Sections" at bounding box center [463, 61] width 34 height 14
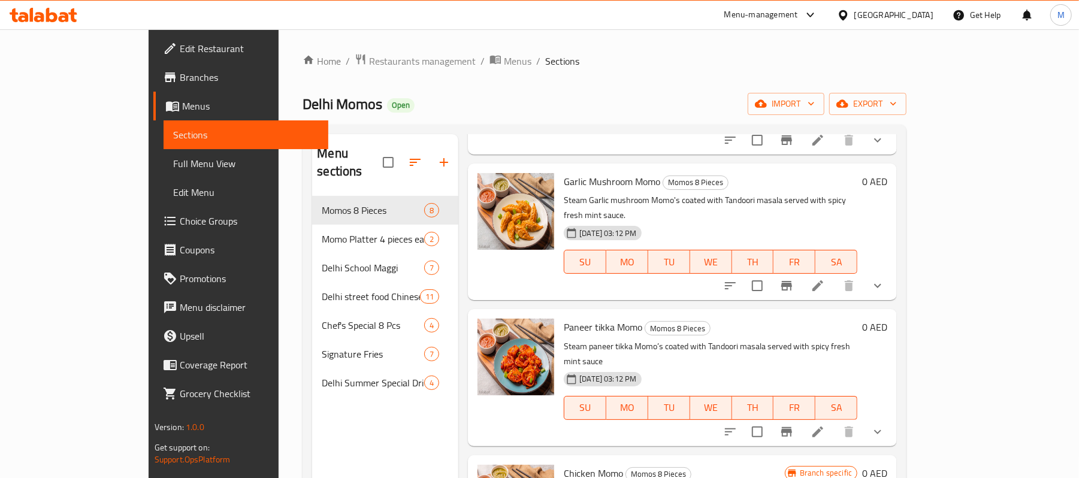
scroll to position [399, 0]
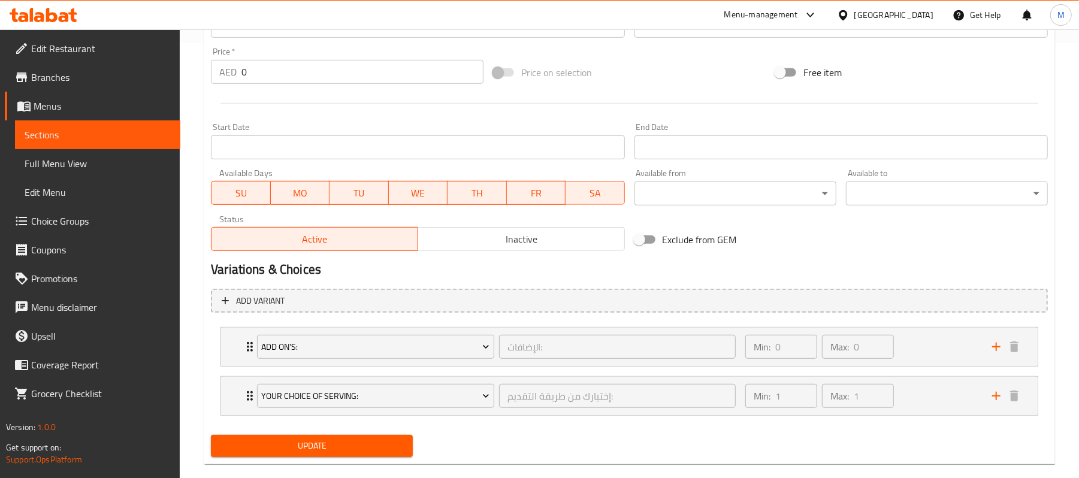
scroll to position [456, 0]
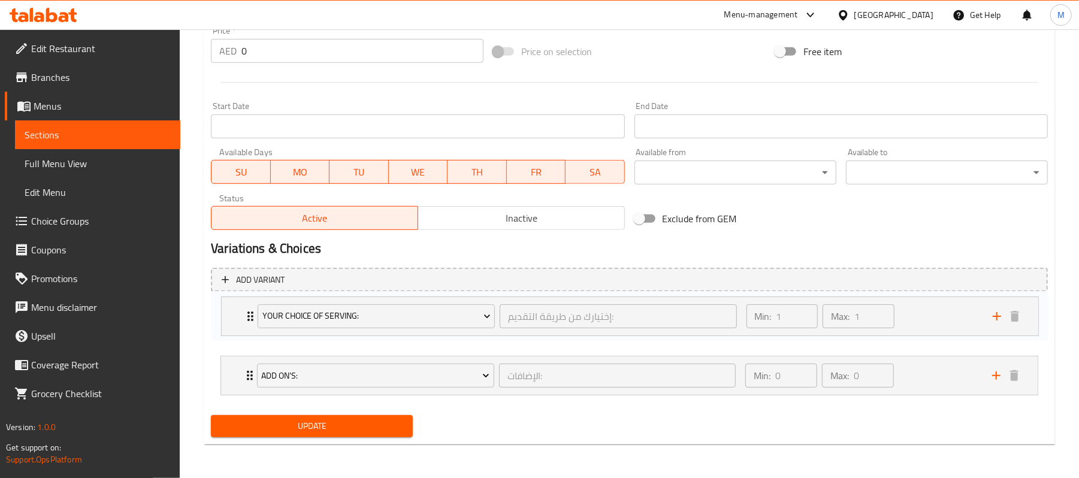
drag, startPoint x: 233, startPoint y: 365, endPoint x: 233, endPoint y: 302, distance: 62.9
click at [233, 302] on div "Add On's: الإضافات: ​ Min: 0 ​ Max: 0 ​ Coke (ID: 932183421) 6 AED Name (En) Co…" at bounding box center [629, 350] width 837 height 99
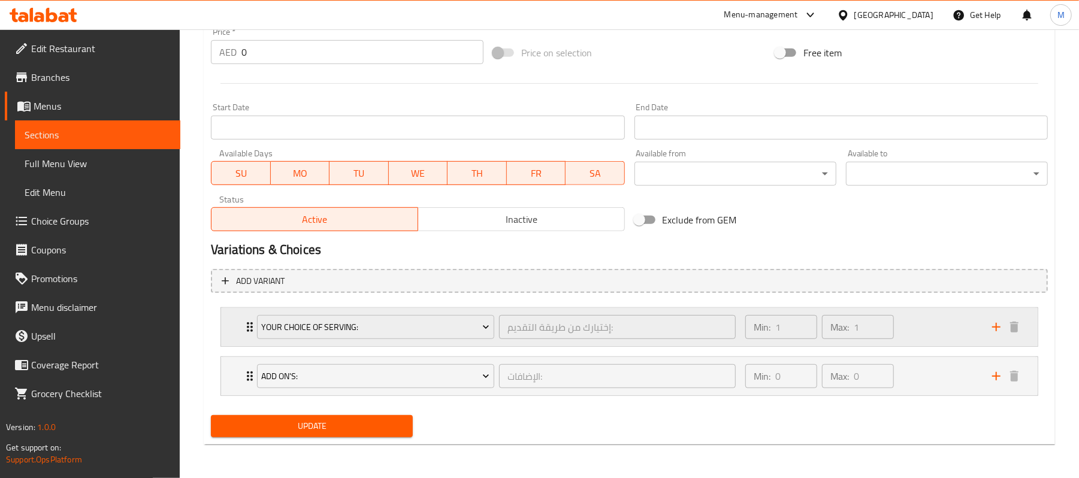
click at [231, 326] on div "Your Choice Of Serving: إختيارك من طريقة التقديم: ​ Min: 1 ​ Max: 1 ​" at bounding box center [629, 327] width 816 height 38
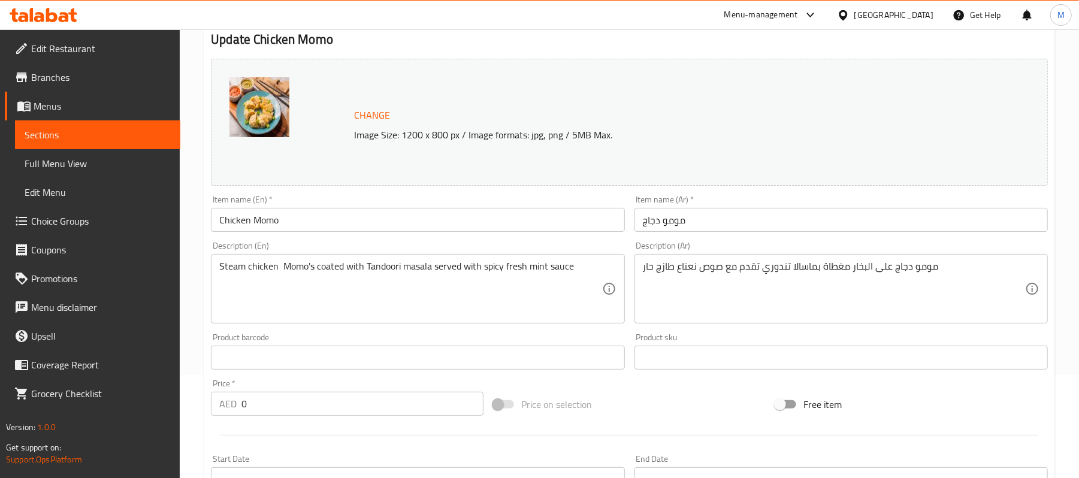
scroll to position [0, 0]
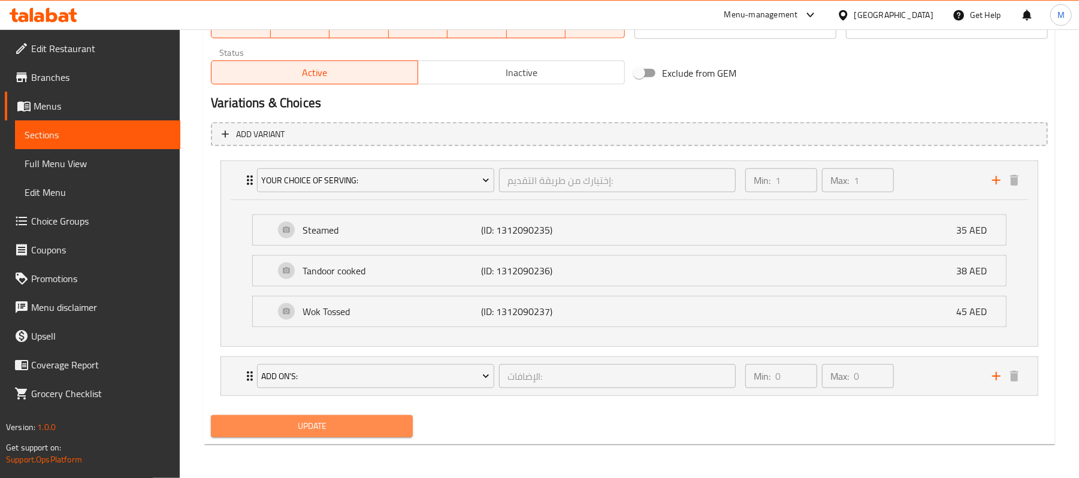
drag, startPoint x: 303, startPoint y: 422, endPoint x: 459, endPoint y: 253, distance: 229.7
click at [303, 422] on span "Update" at bounding box center [311, 426] width 183 height 15
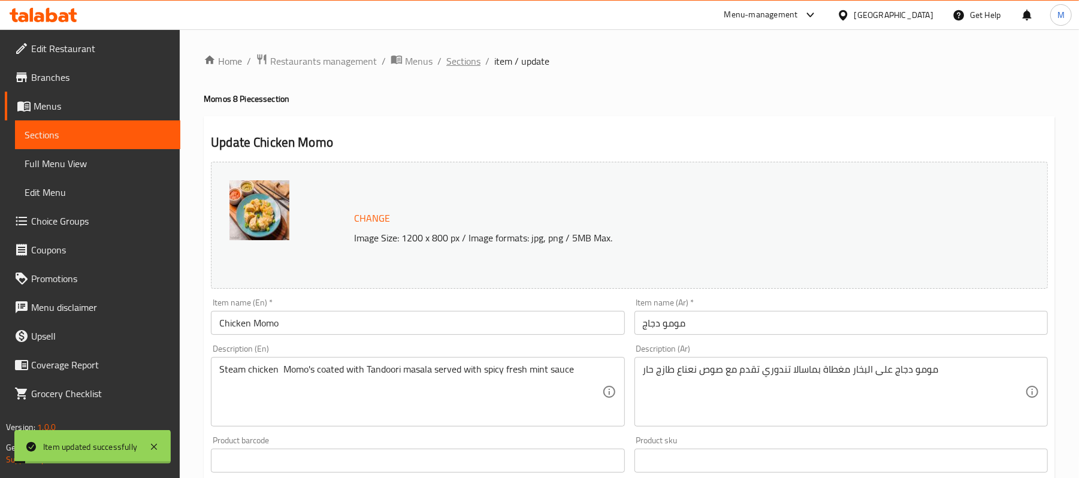
click at [461, 62] on span "Sections" at bounding box center [463, 61] width 34 height 14
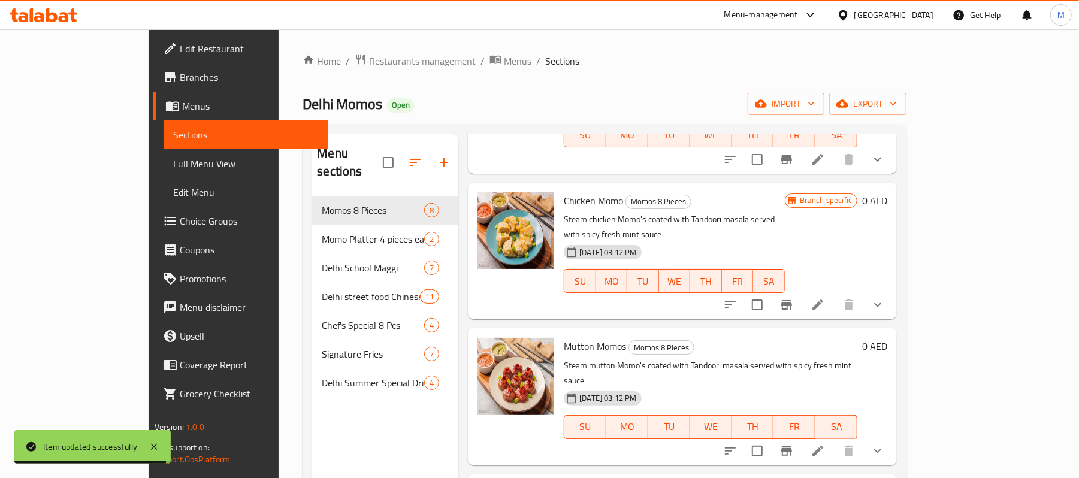
scroll to position [598, 0]
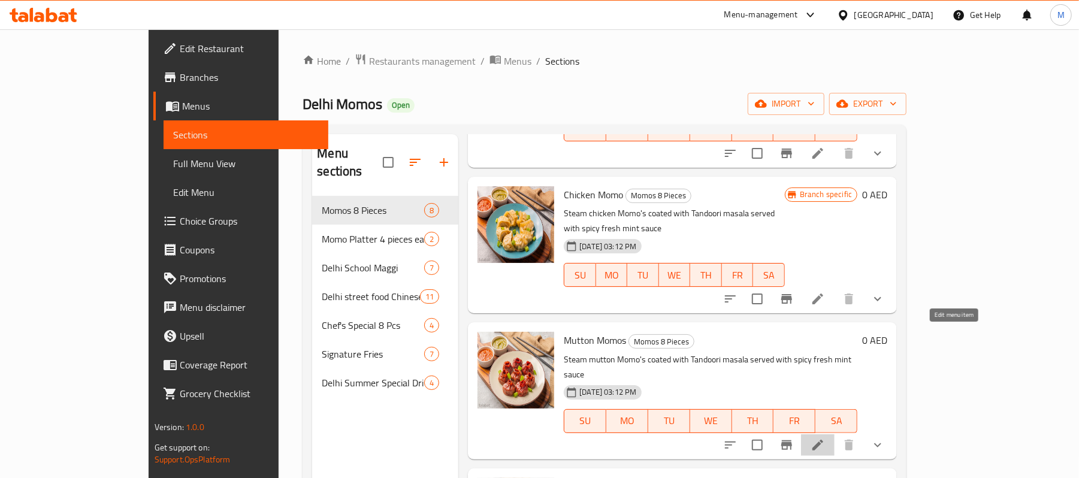
click at [823, 440] on icon at bounding box center [817, 445] width 11 height 11
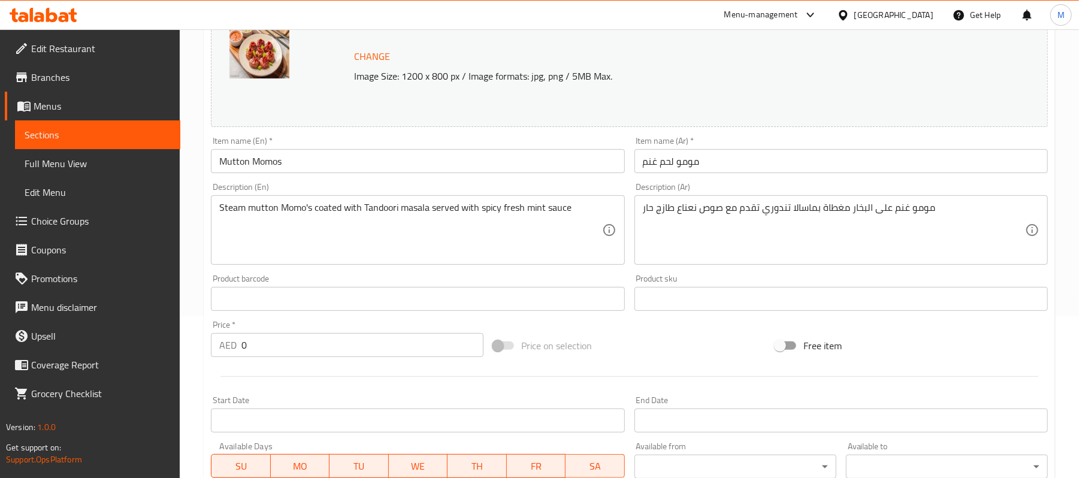
scroll to position [456, 0]
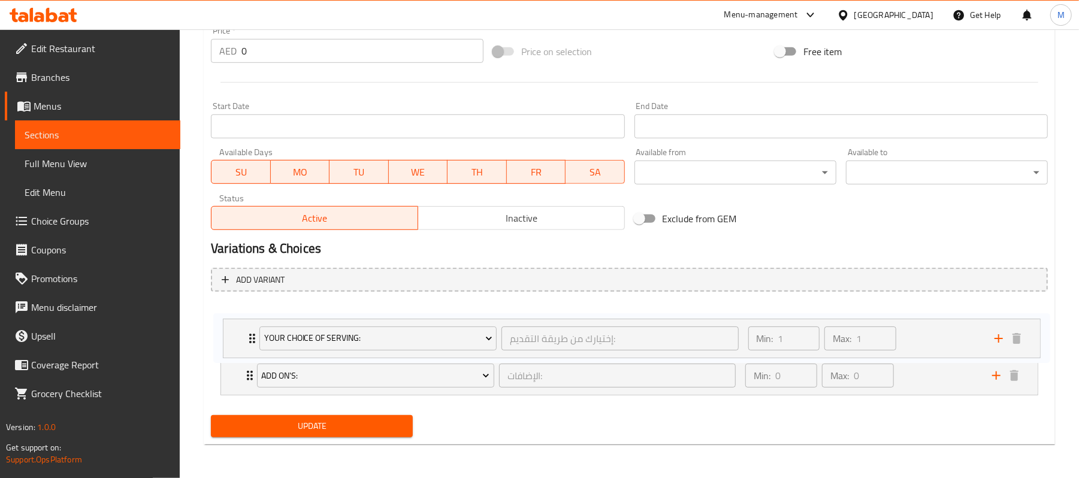
drag, startPoint x: 231, startPoint y: 358, endPoint x: 235, endPoint y: 315, distance: 43.3
click at [235, 315] on div "Add On's: الإضافات: ​ Min: 0 ​ Max: 0 ​ Coke (ID: 932183421) 6 AED Name (En) Co…" at bounding box center [629, 350] width 837 height 99
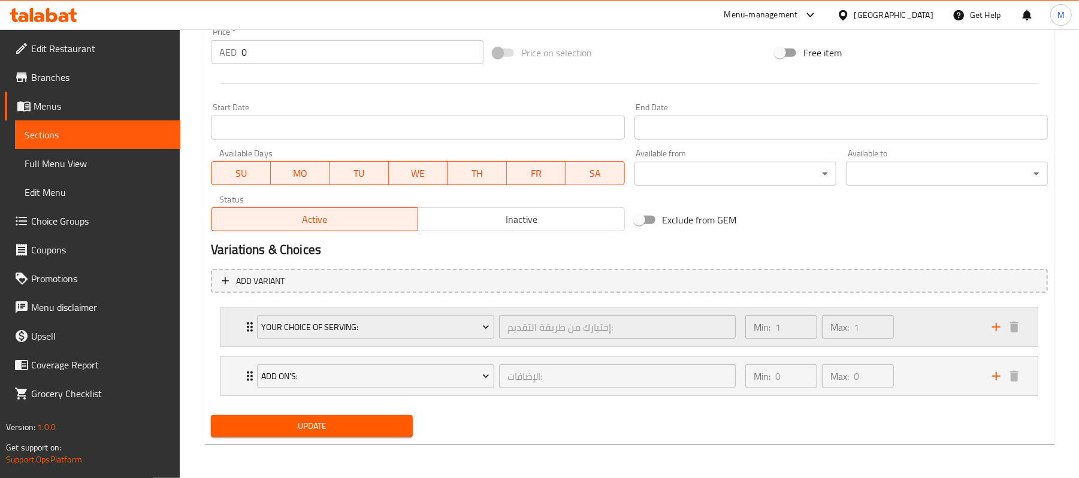
click at [231, 317] on div "Your Choice Of Serving: إختيارك من طريقة التقديم: ​ Min: 1 ​ Max: 1 ​" at bounding box center [629, 327] width 816 height 38
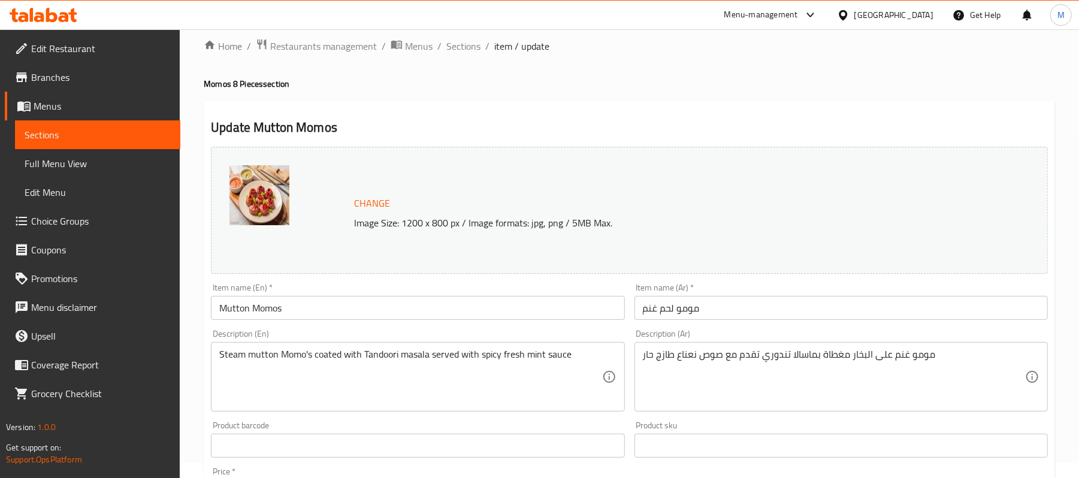
scroll to position [0, 0]
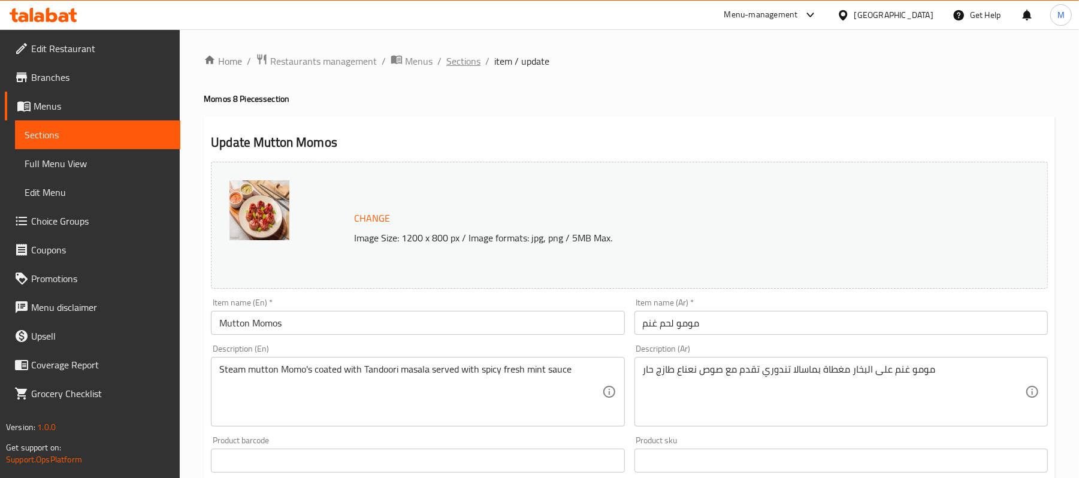
click at [460, 60] on span "Sections" at bounding box center [463, 61] width 34 height 14
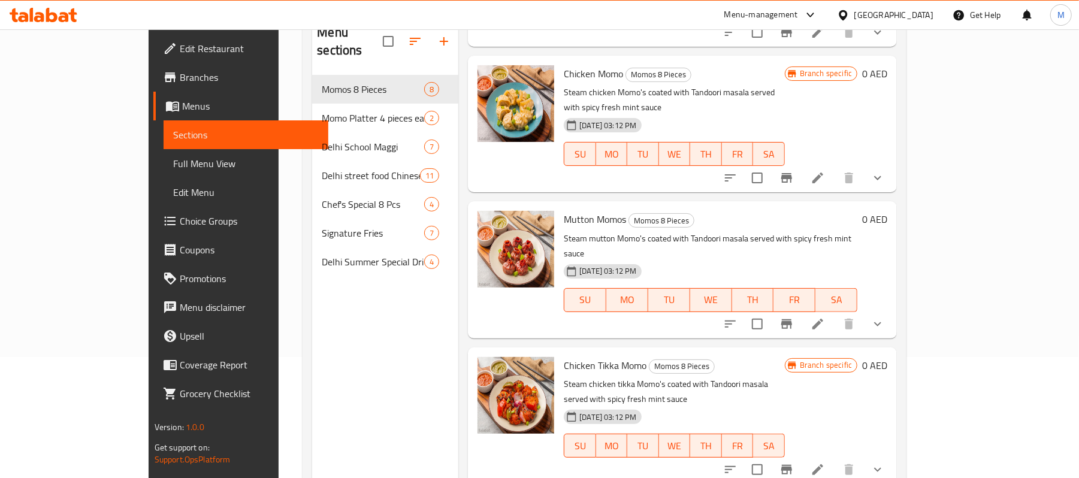
scroll to position [159, 0]
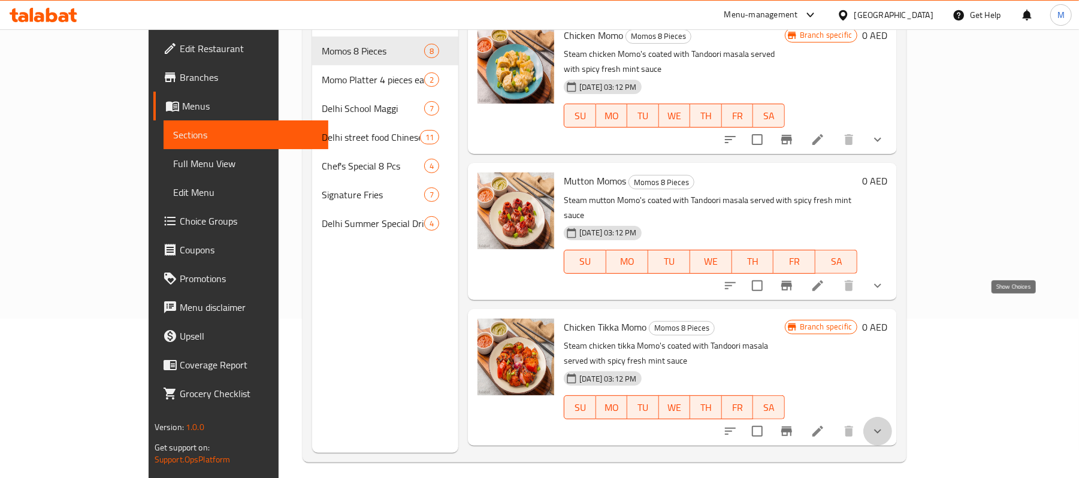
click at [885, 424] on icon "show more" at bounding box center [877, 431] width 14 height 14
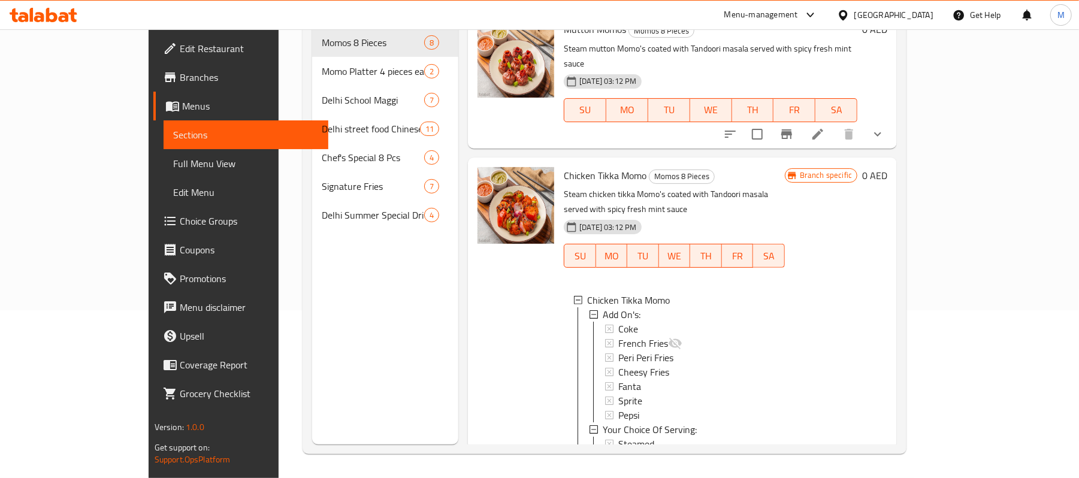
scroll to position [830, 0]
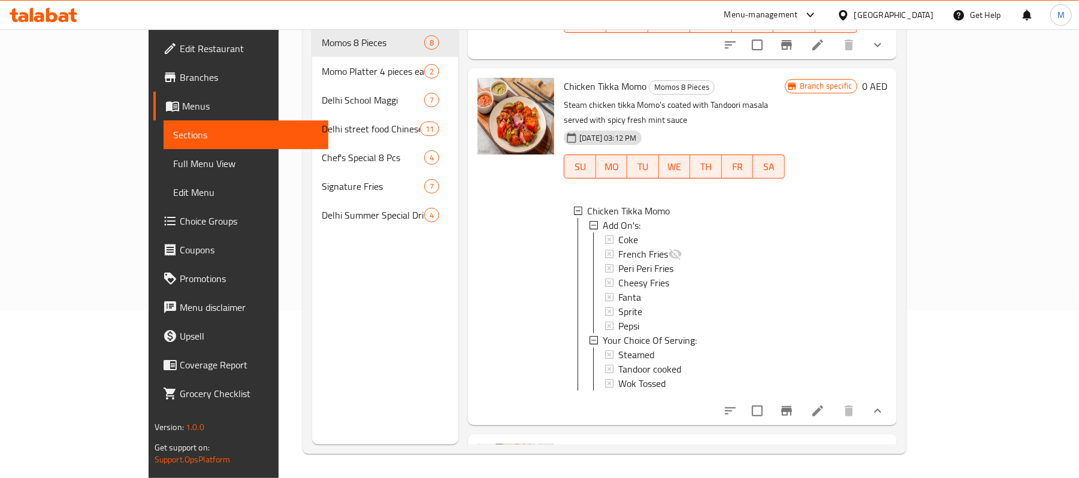
click at [825, 404] on icon at bounding box center [817, 411] width 14 height 14
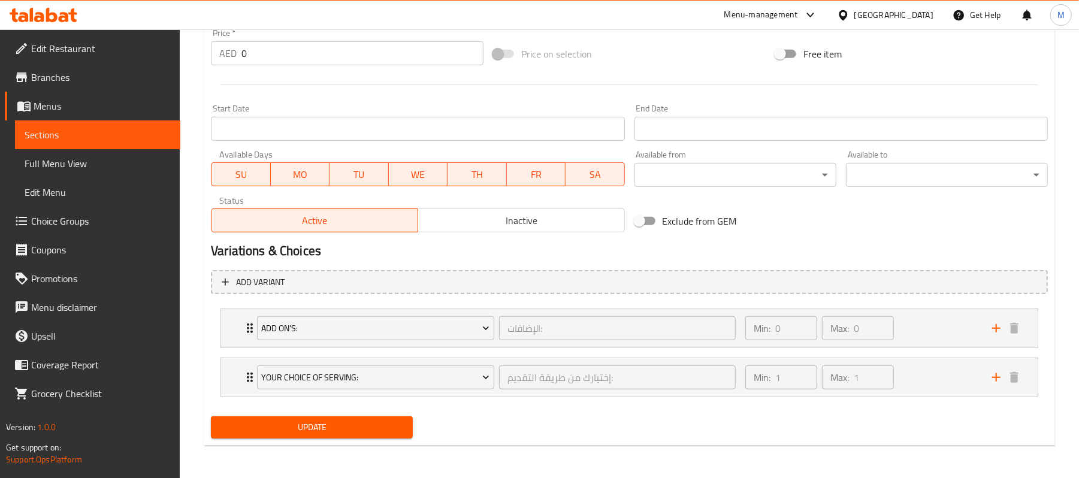
scroll to position [456, 0]
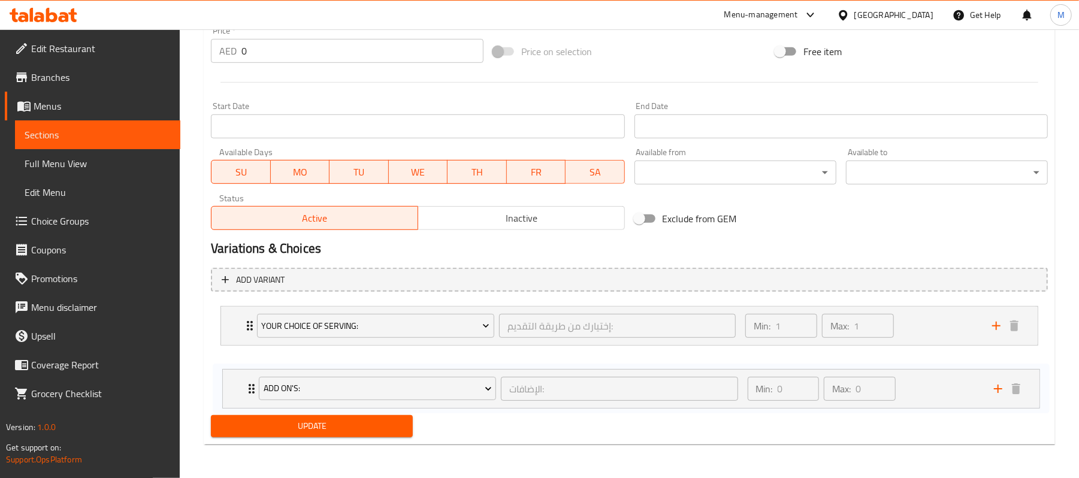
drag, startPoint x: 244, startPoint y: 323, endPoint x: 246, endPoint y: 393, distance: 69.5
click at [246, 393] on div "Add On's: الإضافات: ​ Min: 0 ​ Max: 0 ​ Coke (ID: 932183421) 6 AED Name (En) Co…" at bounding box center [629, 350] width 837 height 99
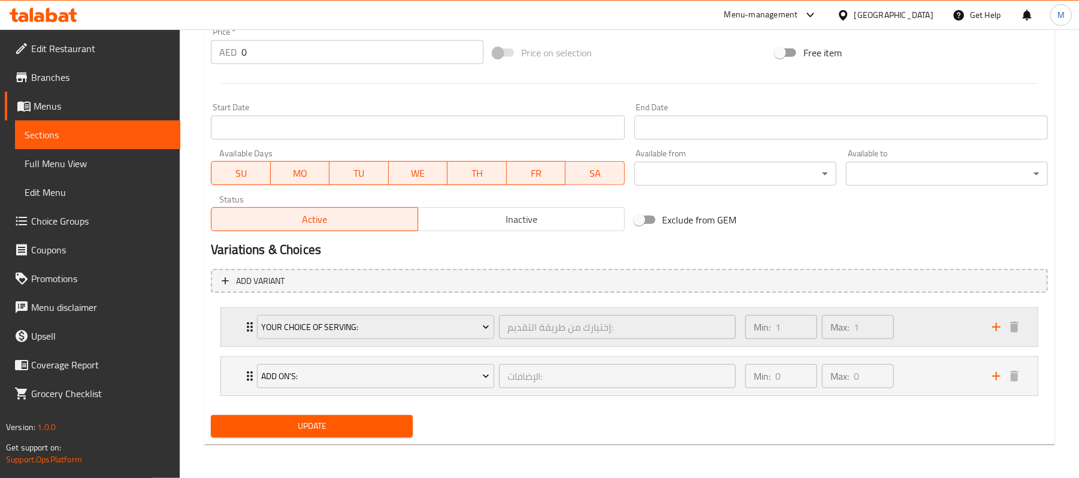
click at [235, 317] on div "Your Choice Of Serving: إختيارك من طريقة التقديم: ​ Min: 1 ​ Max: 1 ​" at bounding box center [629, 327] width 816 height 38
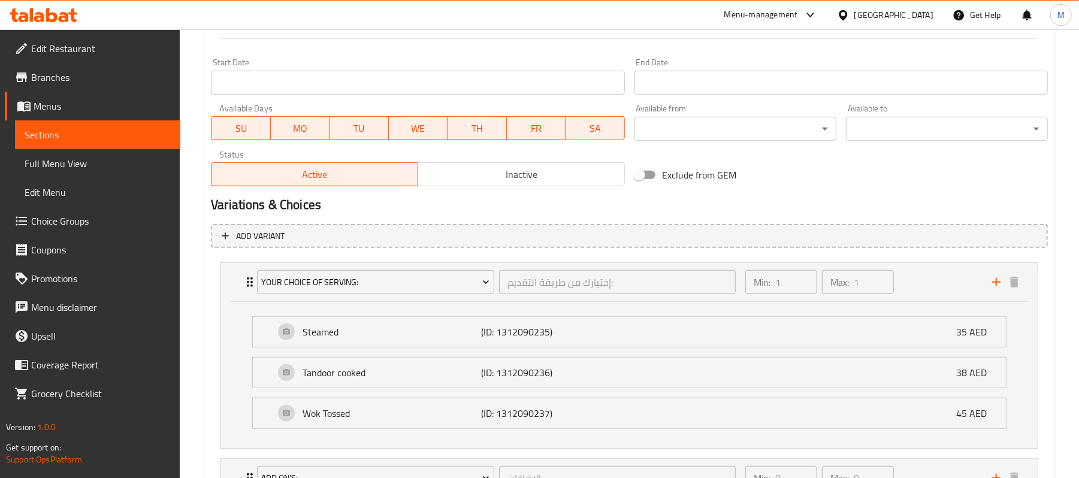
scroll to position [604, 0]
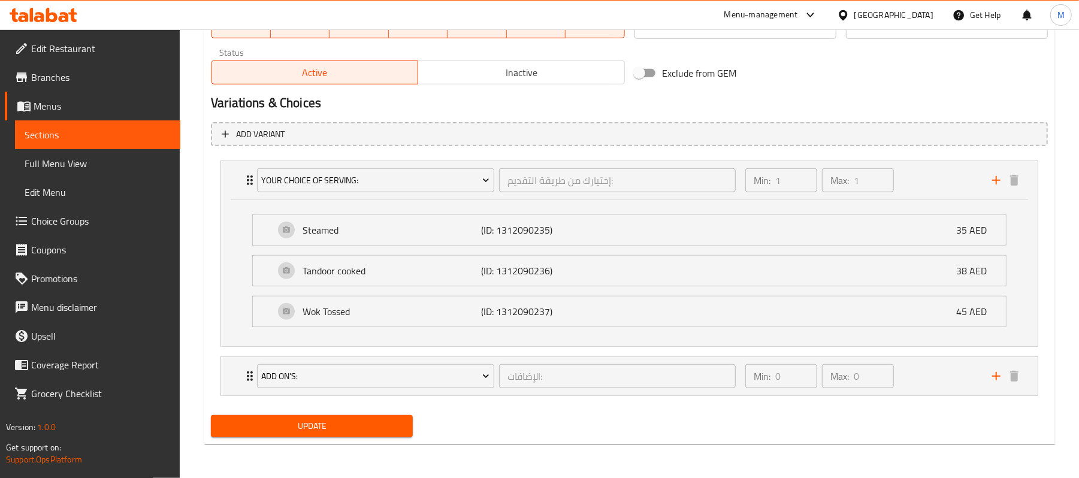
click at [290, 428] on span "Update" at bounding box center [311, 426] width 183 height 15
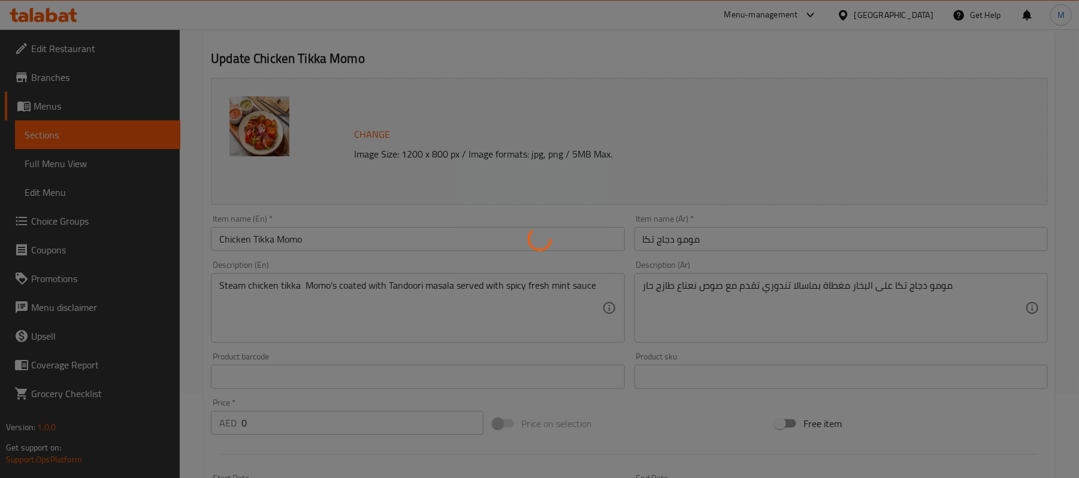
scroll to position [0, 0]
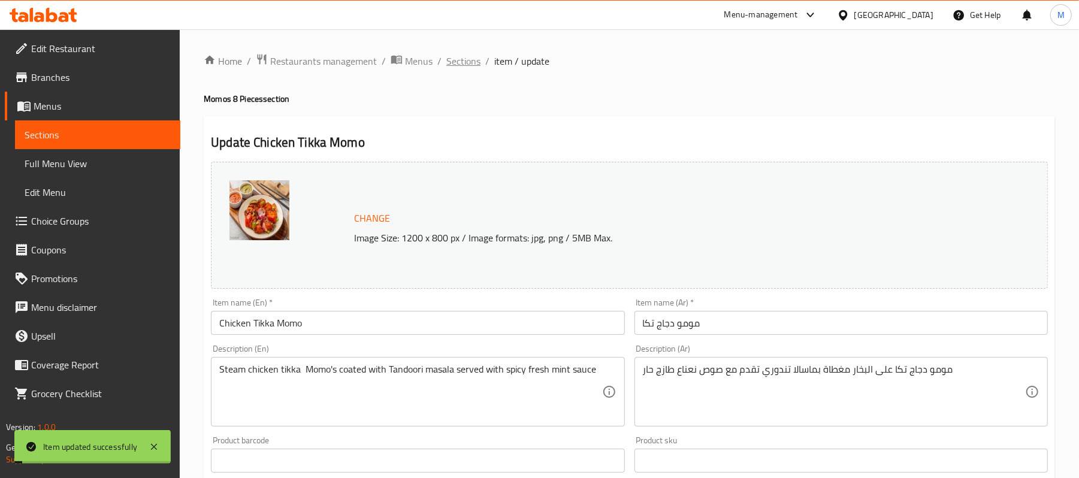
click at [458, 63] on span "Sections" at bounding box center [463, 61] width 34 height 14
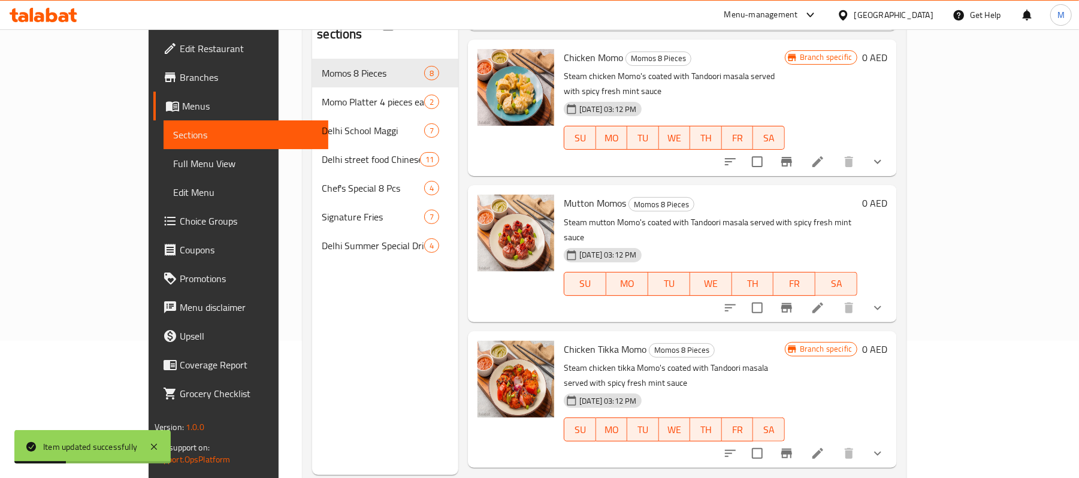
scroll to position [159, 0]
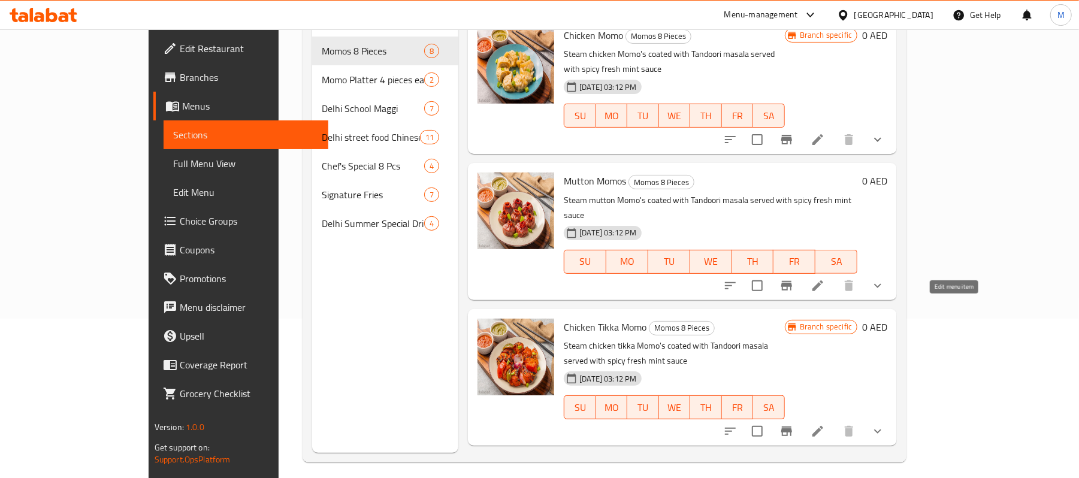
click at [823, 426] on icon at bounding box center [817, 431] width 11 height 11
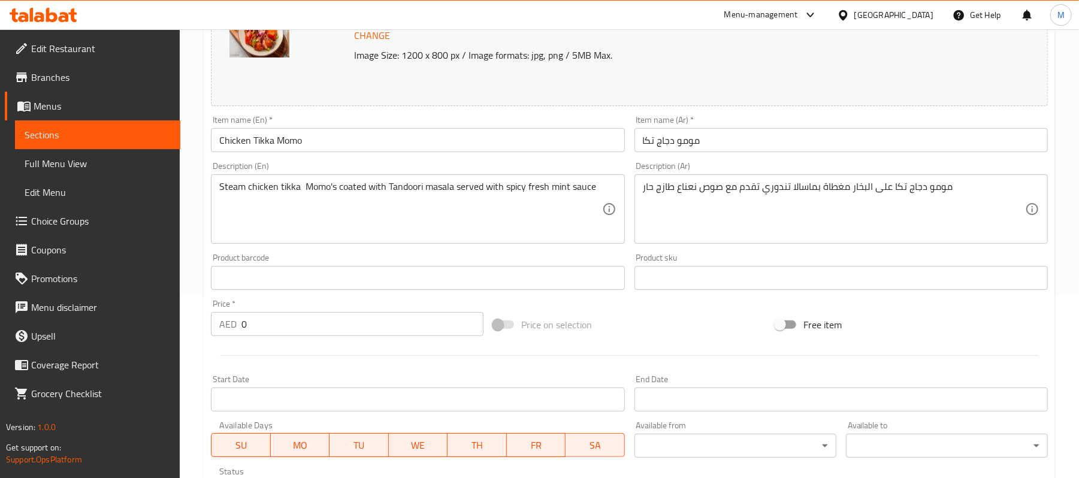
scroll to position [456, 0]
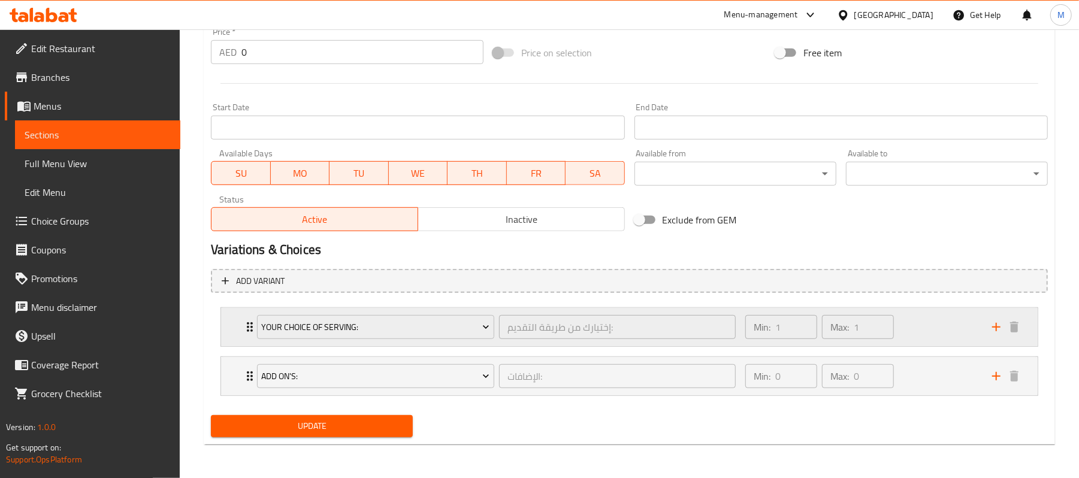
click at [242, 322] on div "Your Choice Of Serving: إختيارك من طريقة التقديم: ​ Min: 1 ​ Max: 1 ​" at bounding box center [629, 327] width 816 height 38
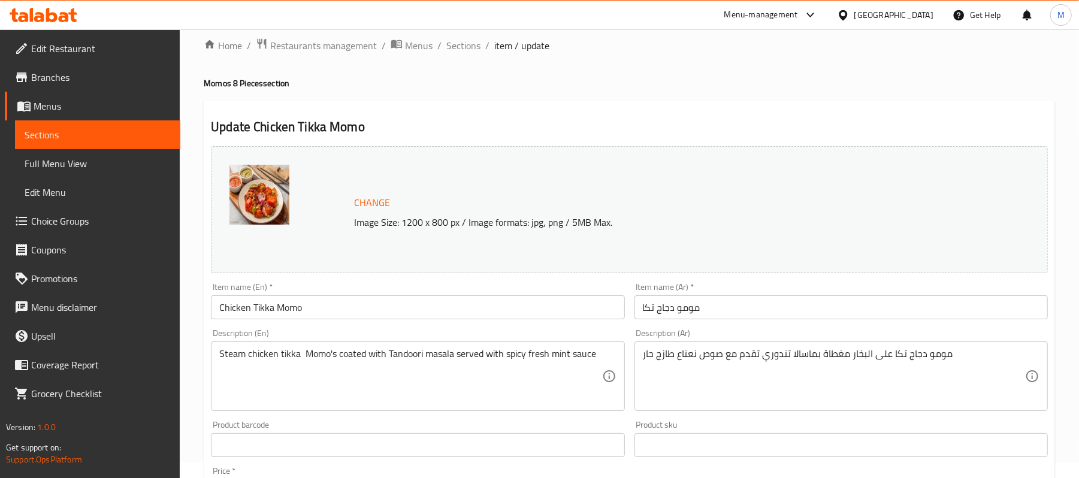
scroll to position [0, 0]
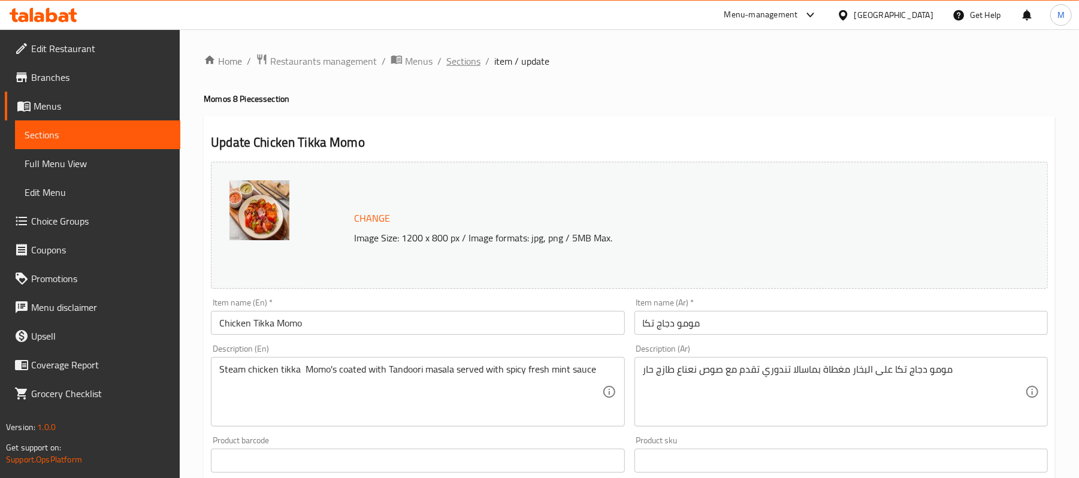
click at [465, 62] on span "Sections" at bounding box center [463, 61] width 34 height 14
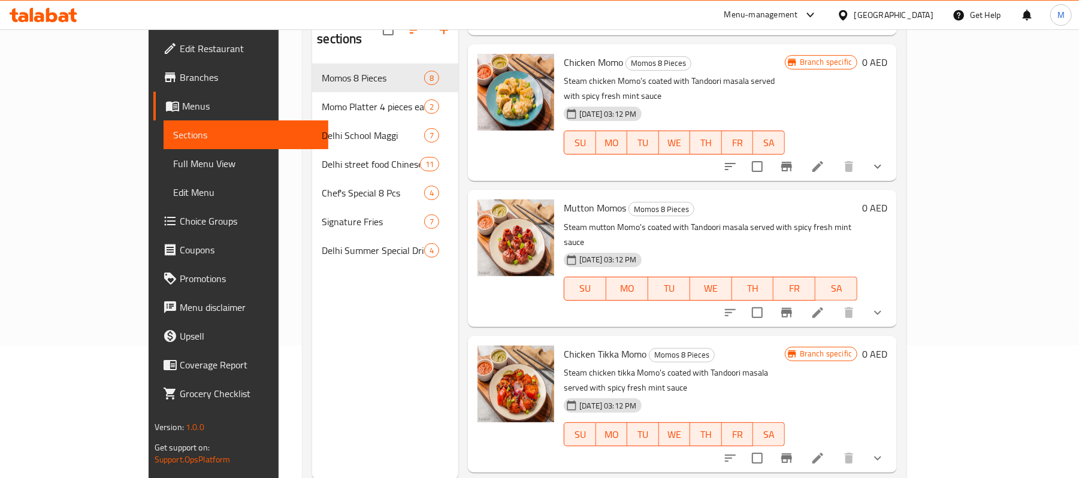
scroll to position [168, 0]
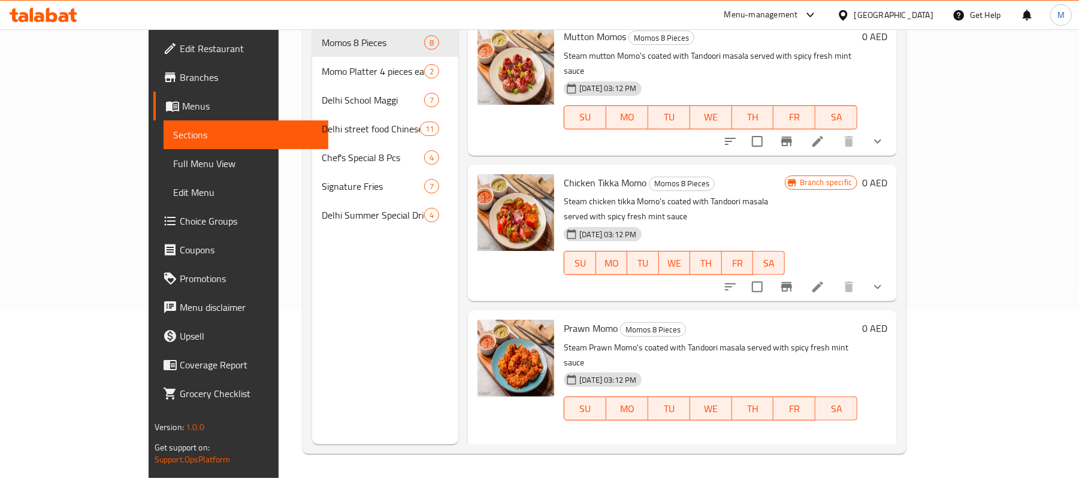
scroll to position [830, 0]
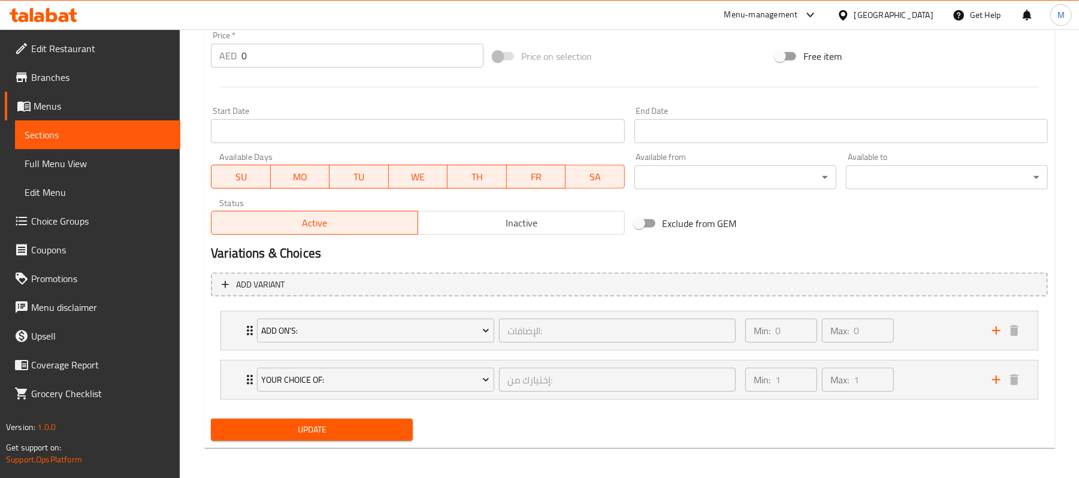
scroll to position [456, 0]
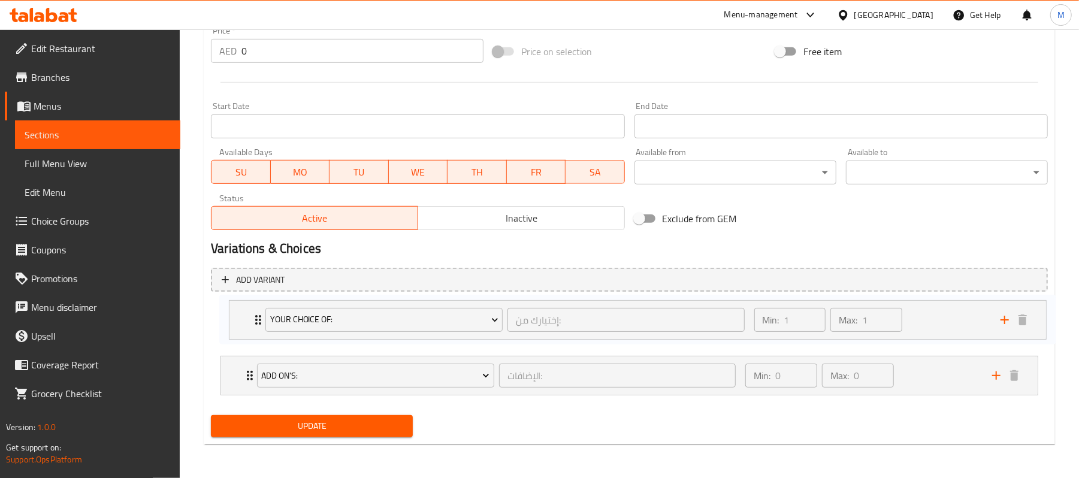
drag, startPoint x: 238, startPoint y: 373, endPoint x: 247, endPoint y: 313, distance: 60.5
click at [247, 313] on div "Add On's: الإضافات: ​ Min: 0 ​ Max: 0 ​ Coke (ID: 932183421) 6 AED Name (En) Co…" at bounding box center [629, 350] width 837 height 99
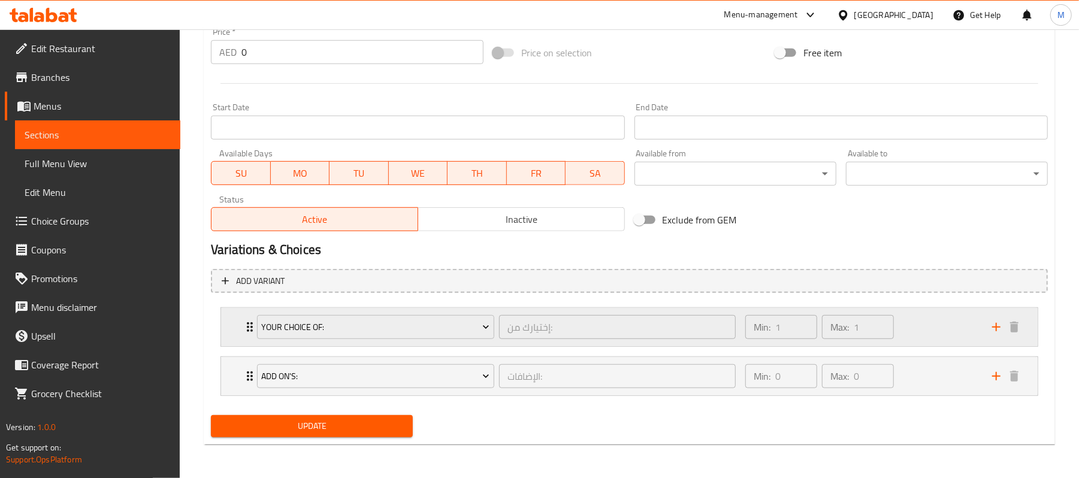
click at [236, 324] on div "Your Choice Of: إختيارك من: ​ Min: 1 ​ Max: 1 ​" at bounding box center [629, 327] width 816 height 38
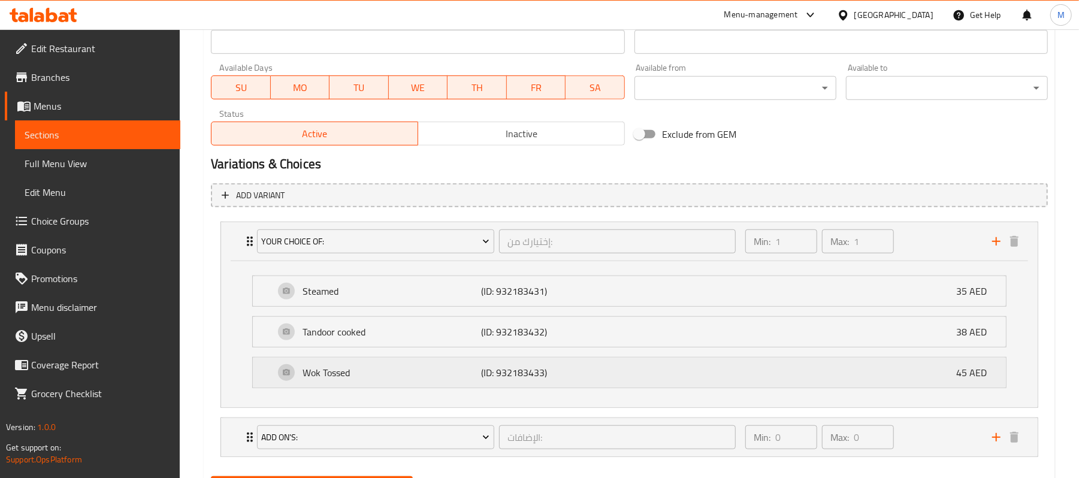
scroll to position [604, 0]
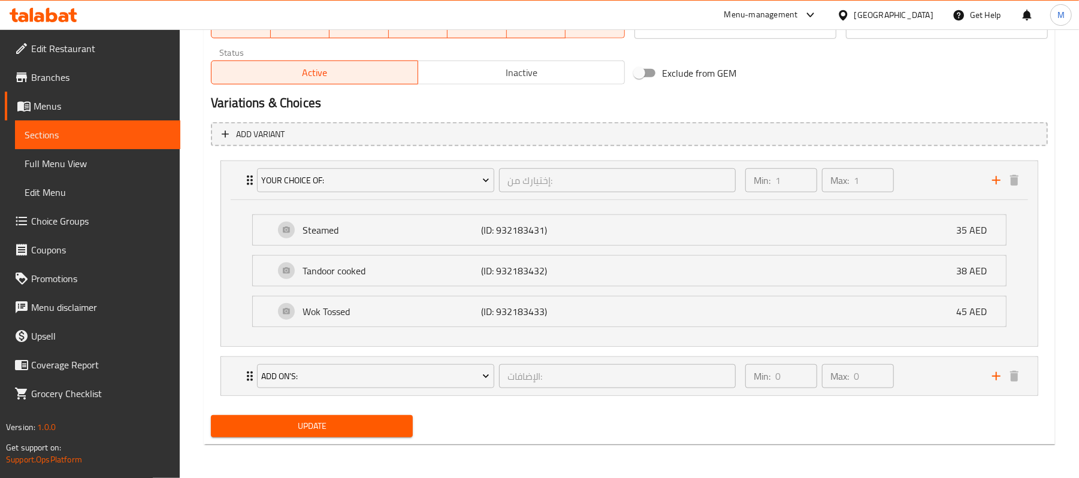
click at [267, 435] on button "Update" at bounding box center [312, 426] width 202 height 22
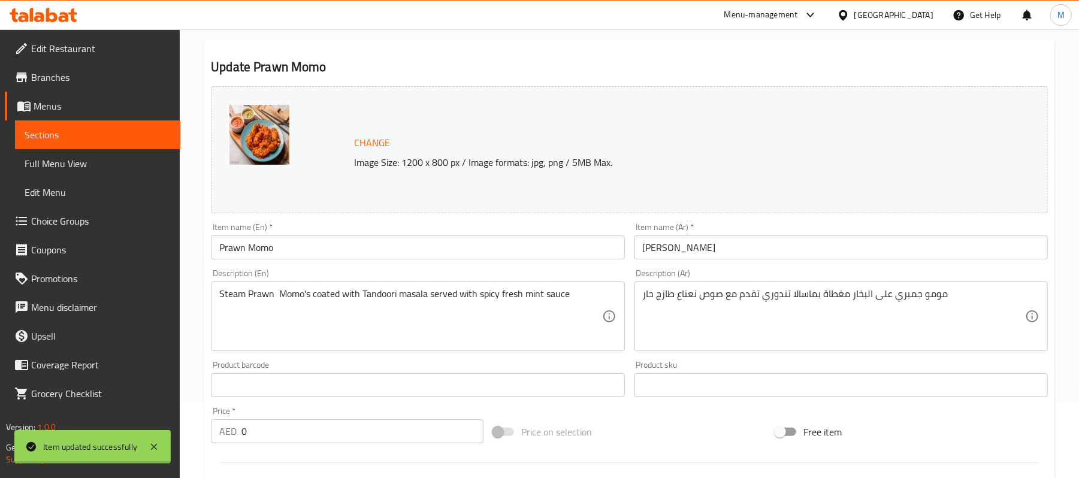
scroll to position [0, 0]
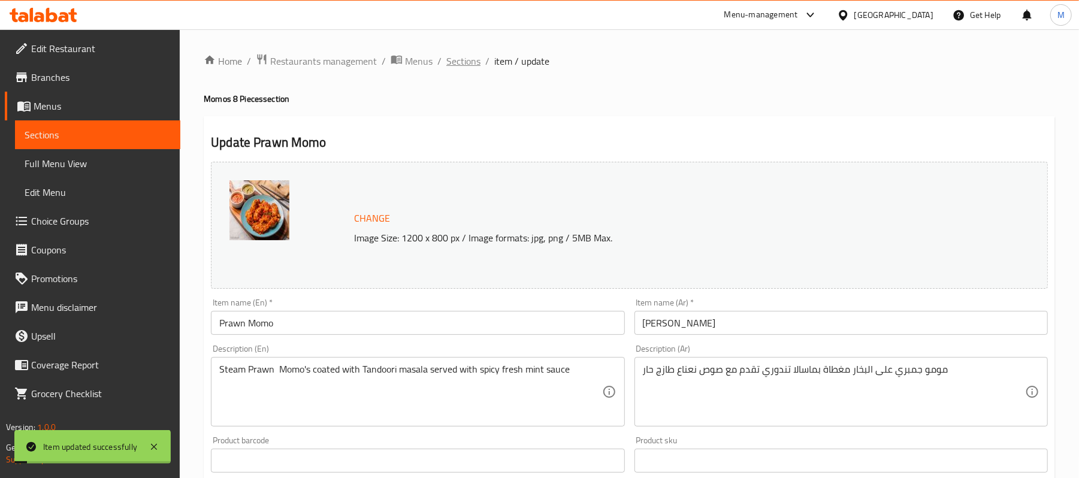
click at [455, 62] on span "Sections" at bounding box center [463, 61] width 34 height 14
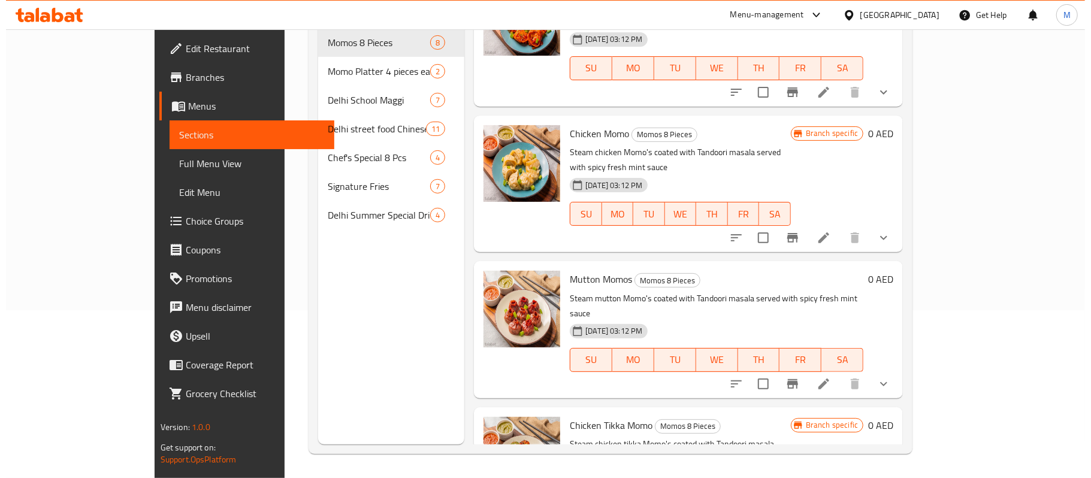
scroll to position [598, 0]
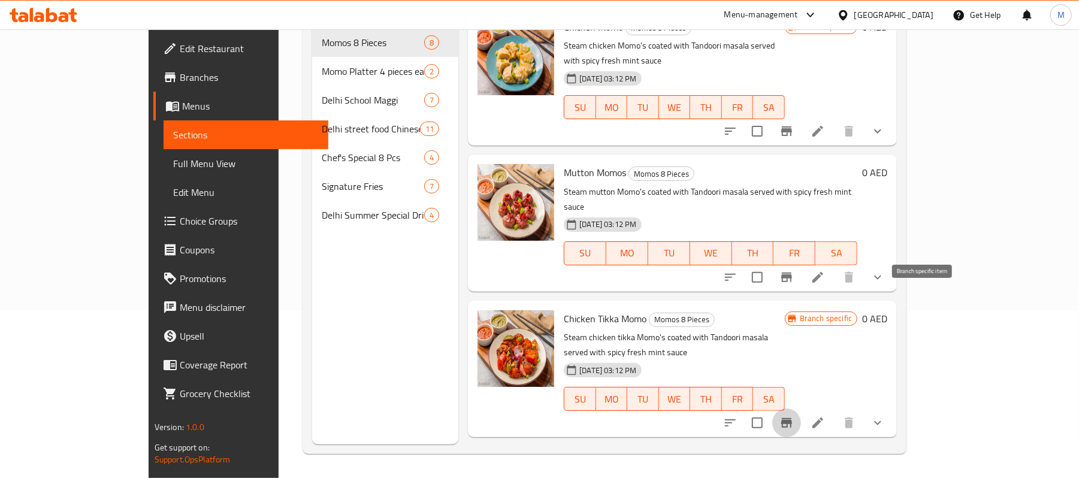
click at [794, 416] on icon "Branch-specific-item" at bounding box center [786, 423] width 14 height 14
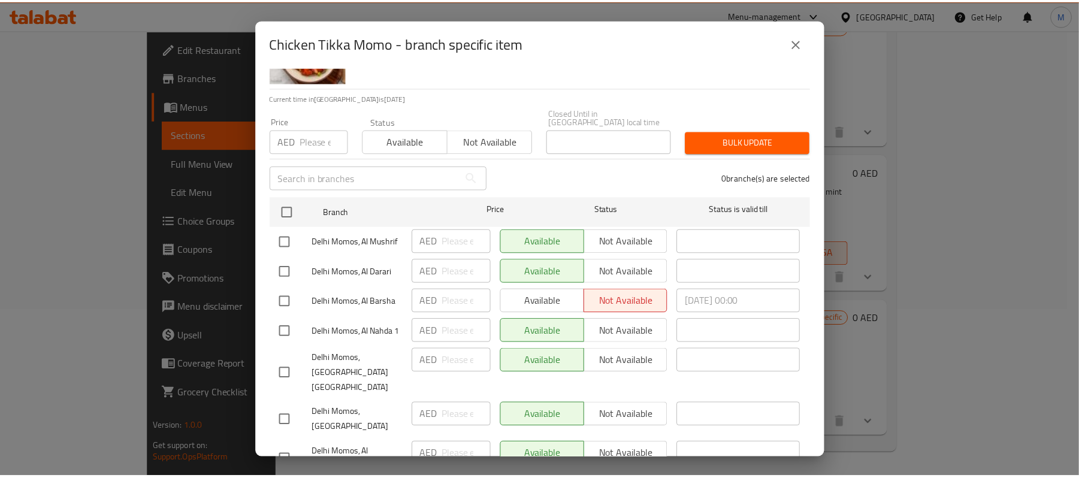
scroll to position [183, 0]
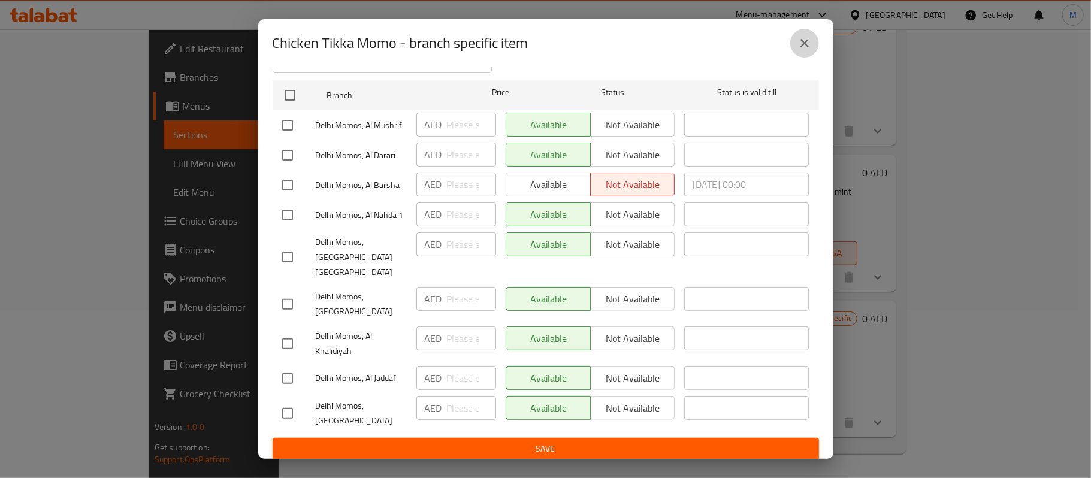
click at [807, 44] on icon "close" at bounding box center [804, 43] width 14 height 14
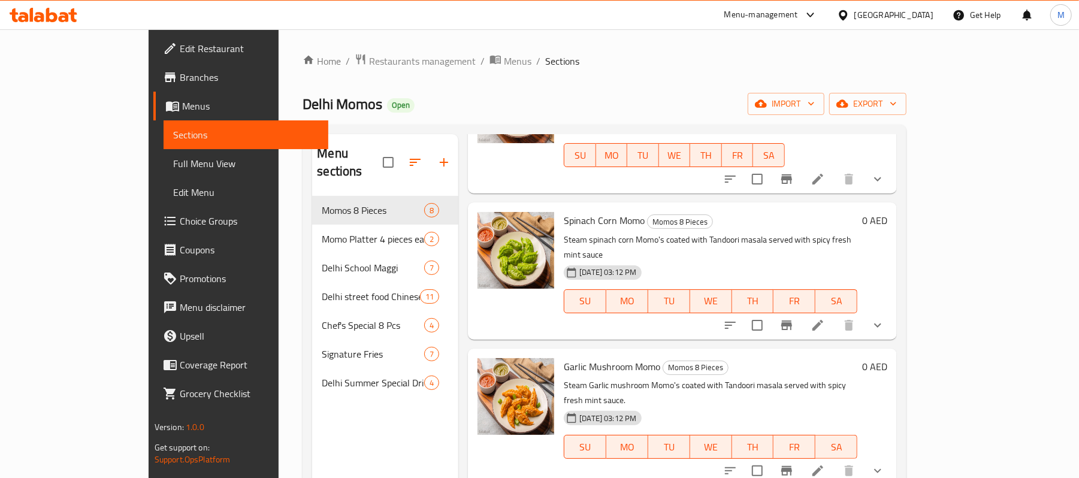
scroll to position [0, 0]
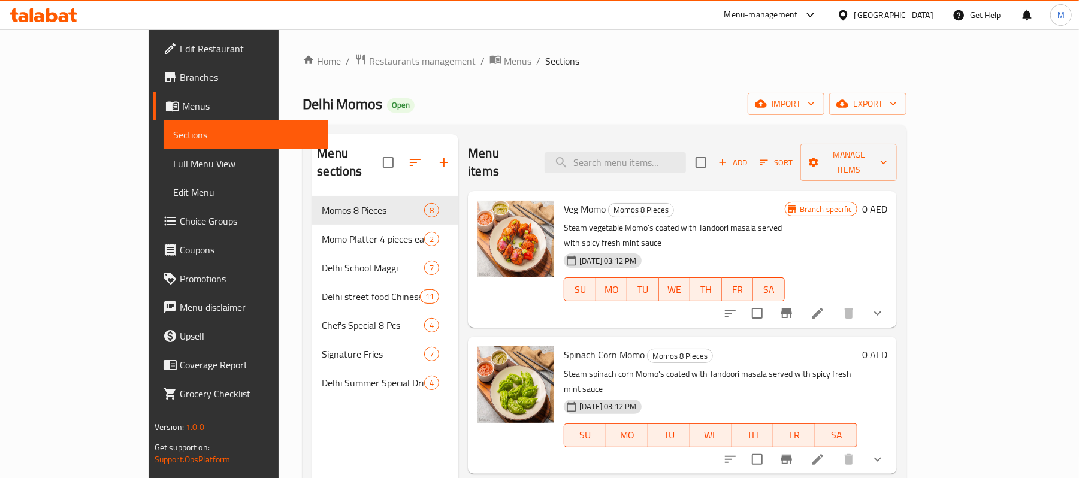
click at [815, 84] on div "Home / Restaurants management / Menus / Sections [GEOGRAPHIC_DATA] Momos Open i…" at bounding box center [604, 337] width 604 height 568
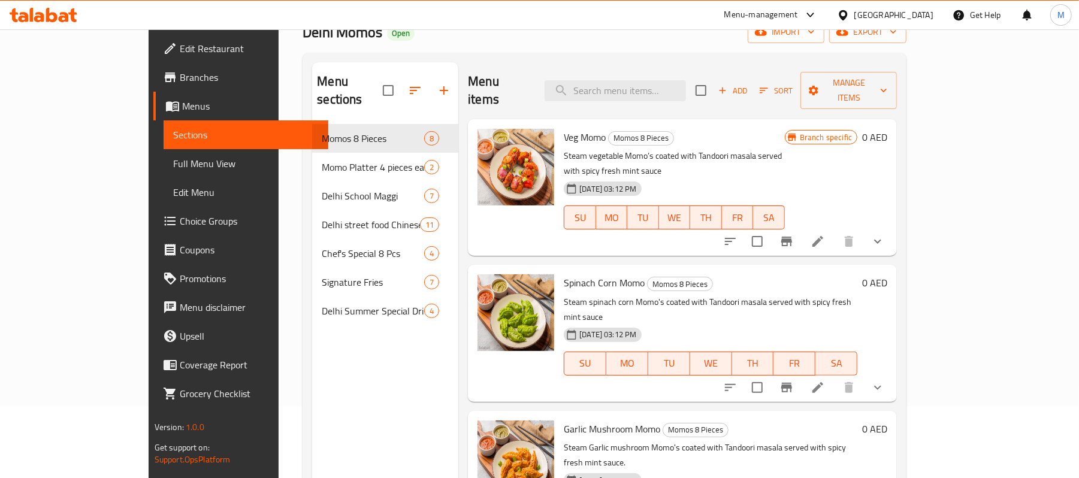
scroll to position [79, 0]
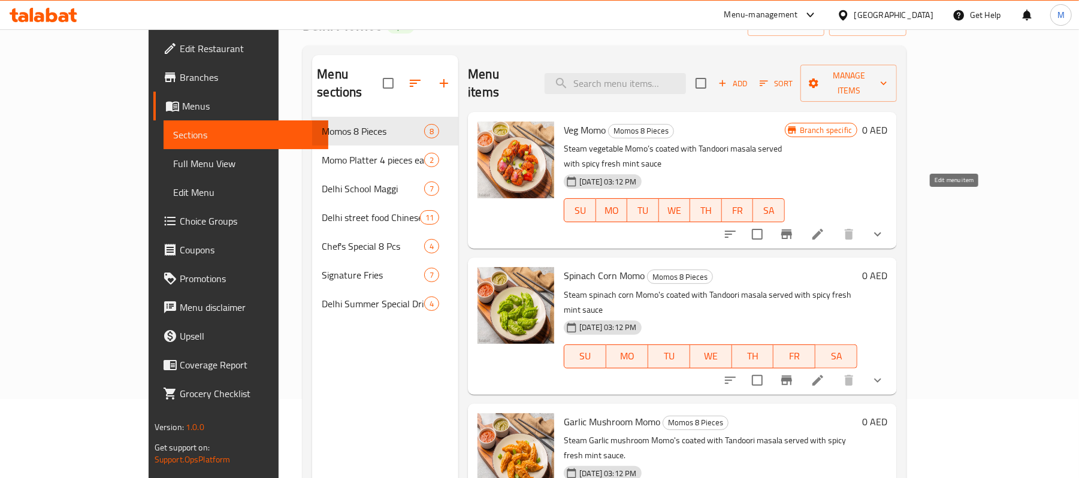
click at [825, 227] on icon at bounding box center [817, 234] width 14 height 14
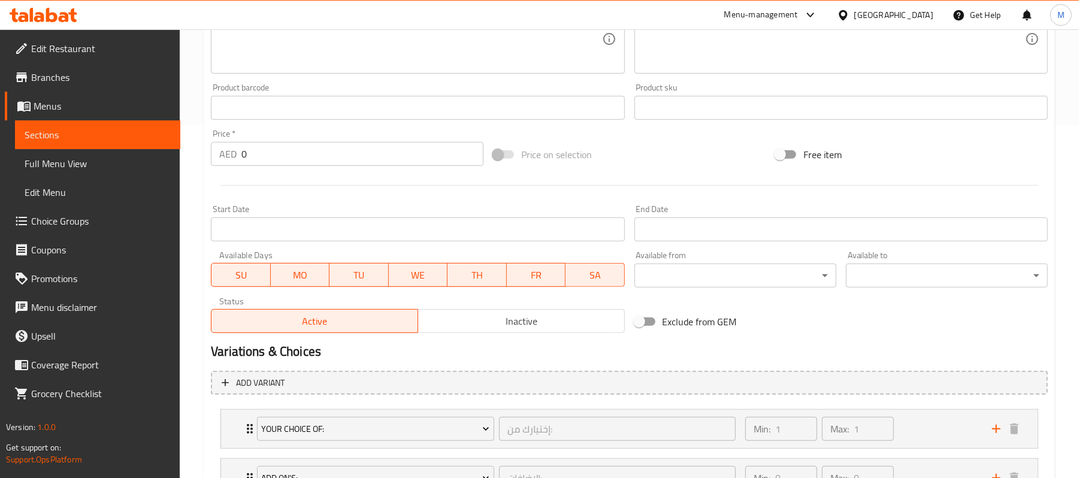
scroll to position [456, 0]
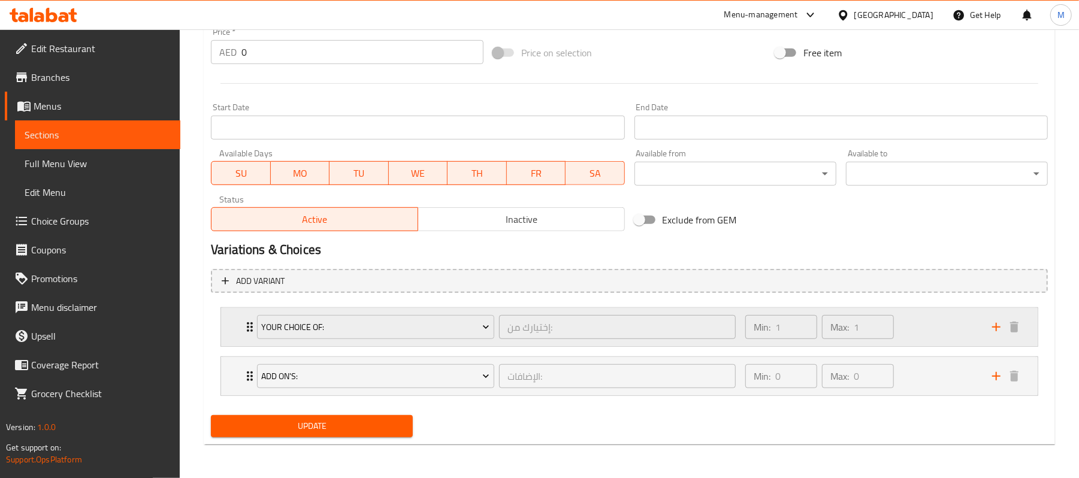
click at [243, 327] on icon "Expand" at bounding box center [250, 327] width 14 height 14
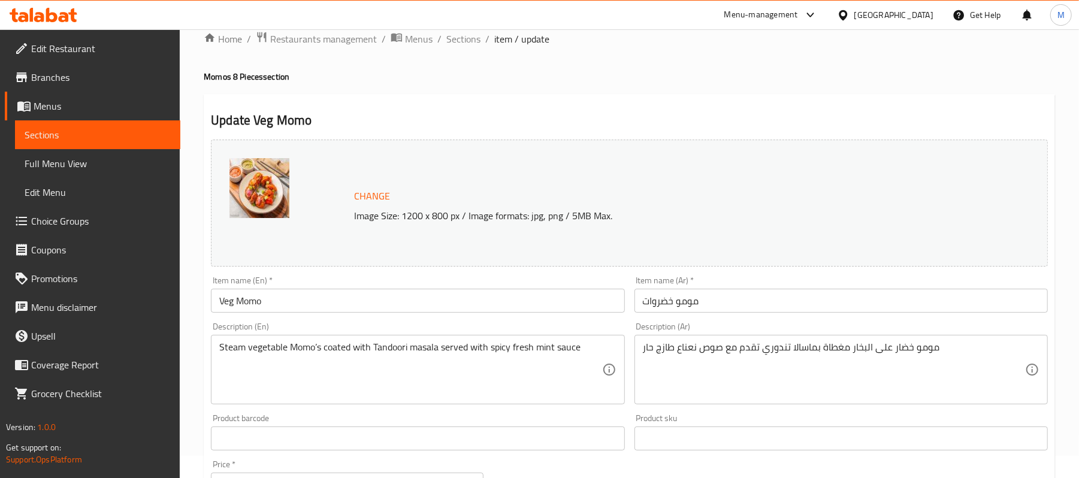
scroll to position [0, 0]
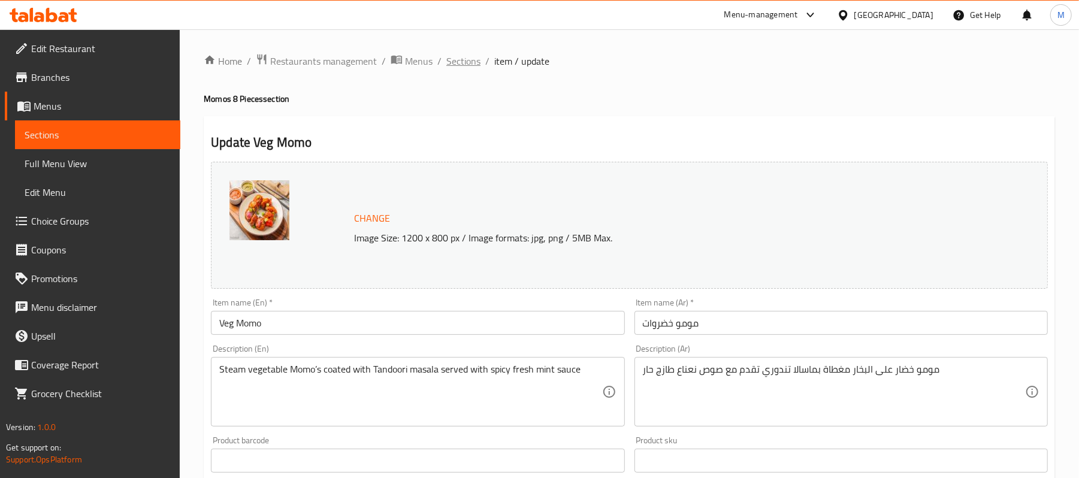
click at [474, 58] on span "Sections" at bounding box center [463, 61] width 34 height 14
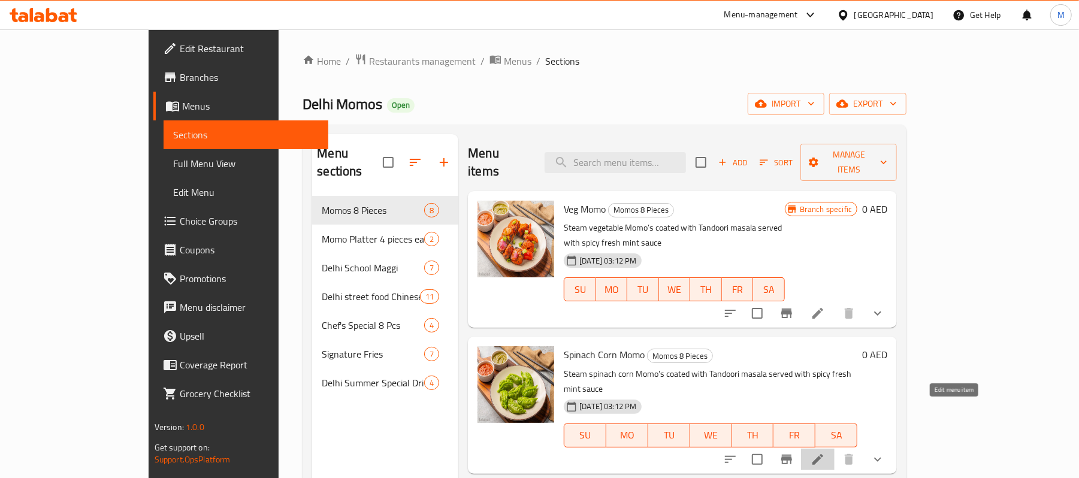
click at [825, 452] on icon at bounding box center [817, 459] width 14 height 14
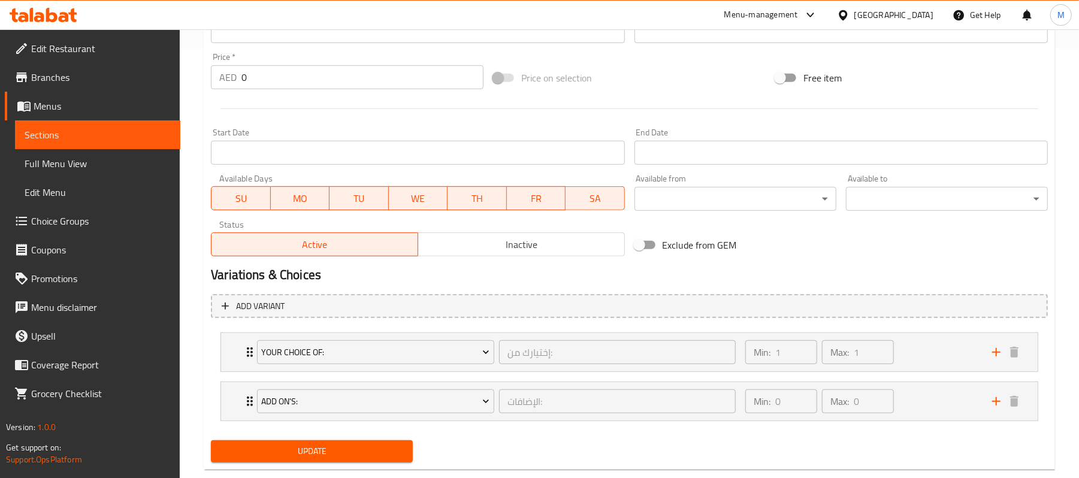
scroll to position [456, 0]
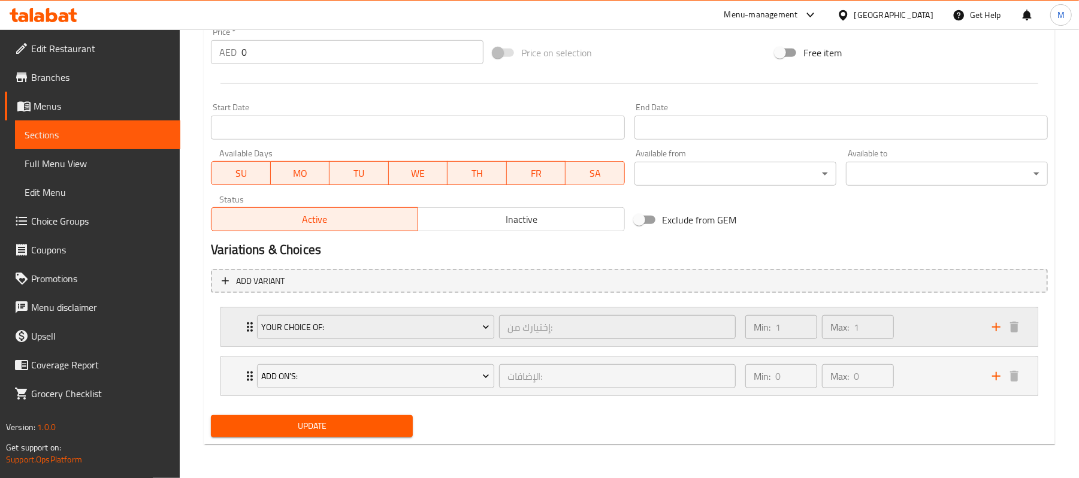
click at [235, 323] on div "Your Choice Of: إختيارك من: ​ Min: 1 ​ Max: 1 ​" at bounding box center [629, 327] width 816 height 38
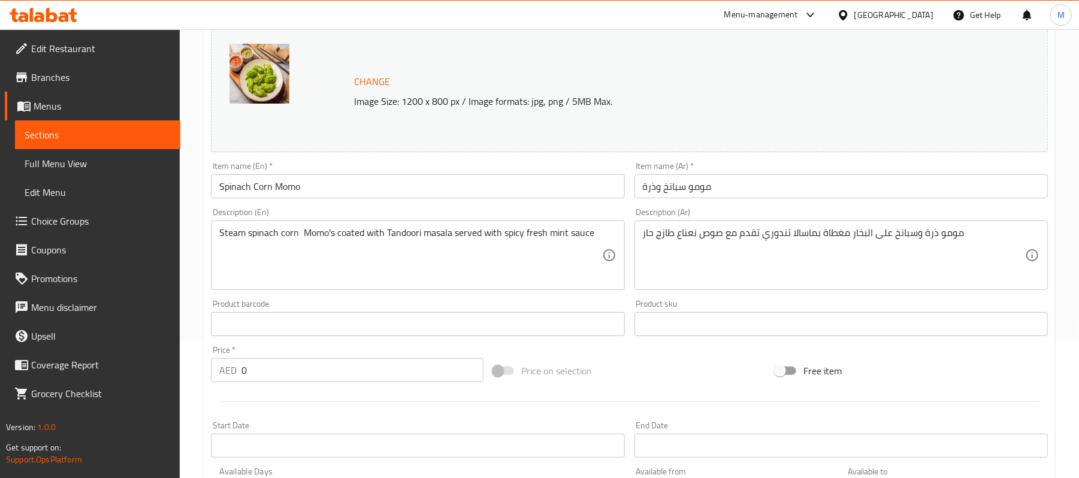
scroll to position [0, 0]
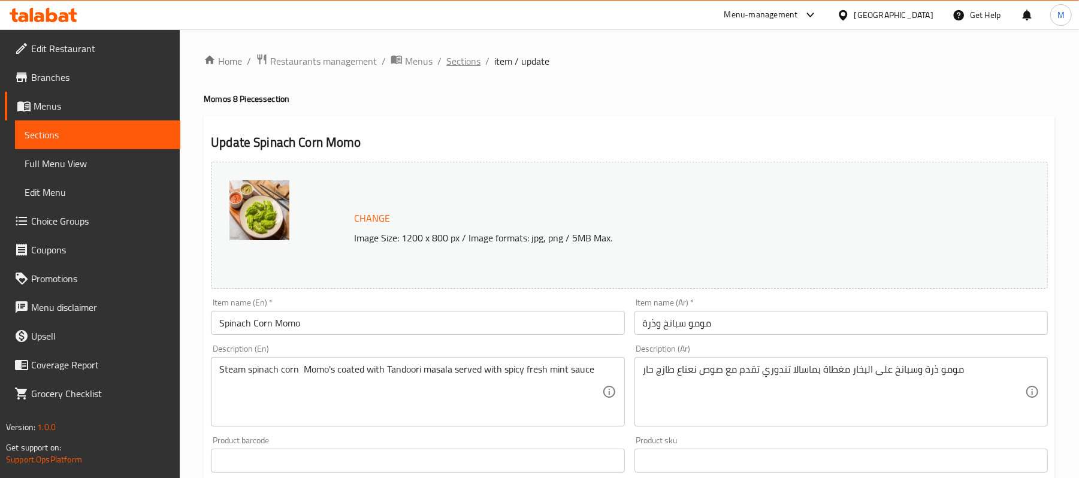
click at [455, 59] on span "Sections" at bounding box center [463, 61] width 34 height 14
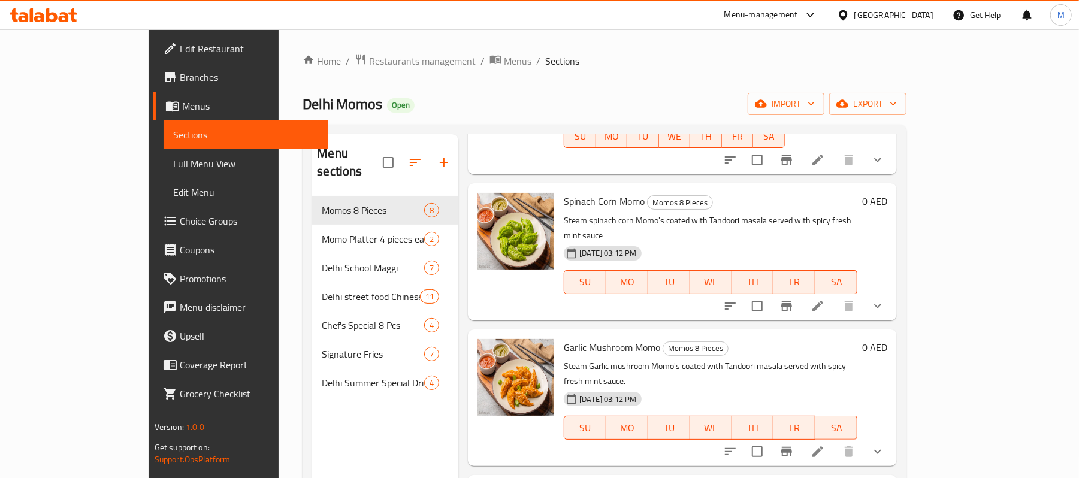
scroll to position [159, 0]
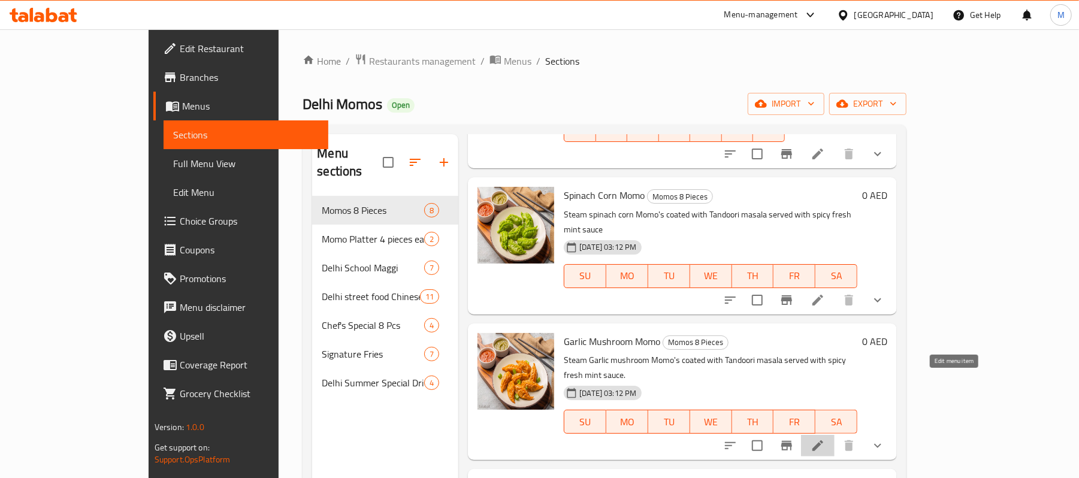
click at [823, 440] on icon at bounding box center [817, 445] width 11 height 11
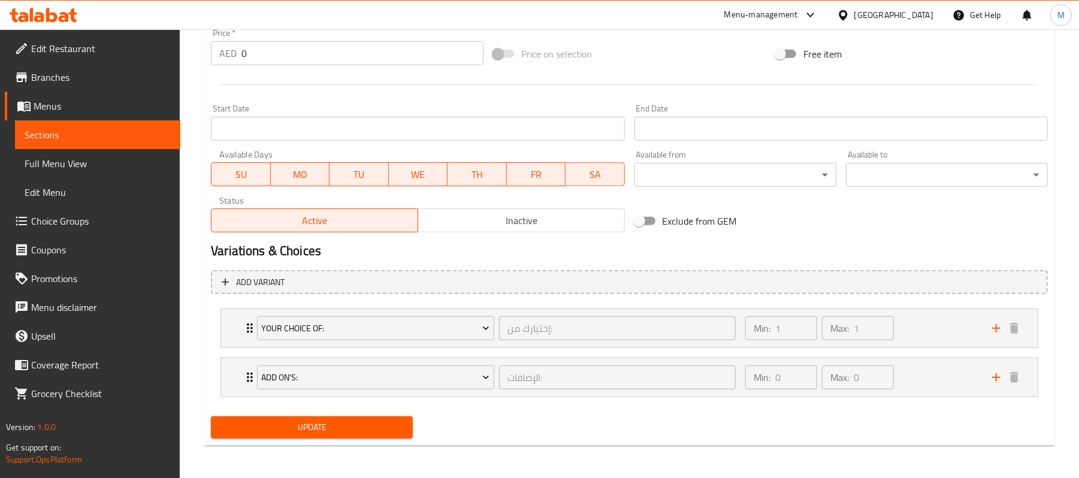
scroll to position [456, 0]
click at [229, 334] on div "Your Choice Of: إختيارك من: ​ Min: 1 ​ Max: 1 ​" at bounding box center [629, 327] width 816 height 38
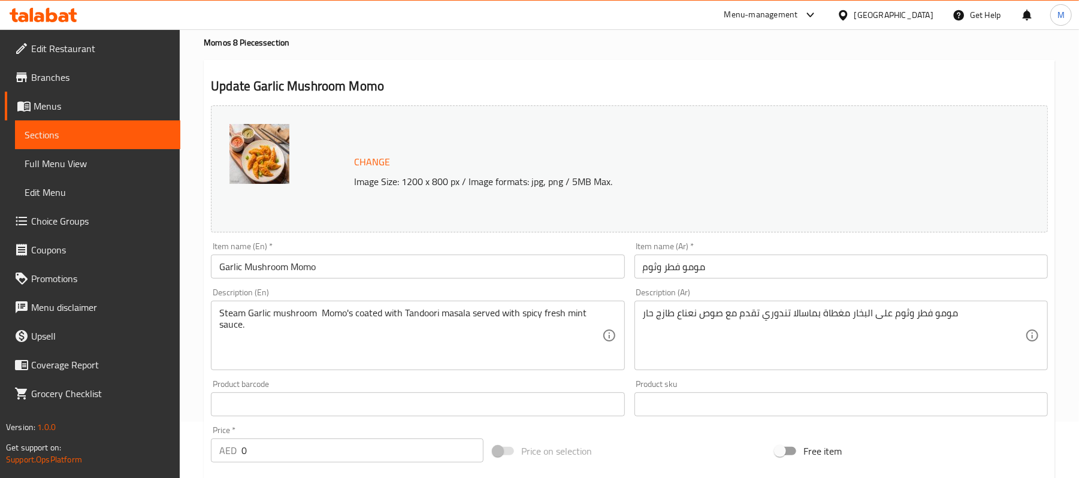
scroll to position [0, 0]
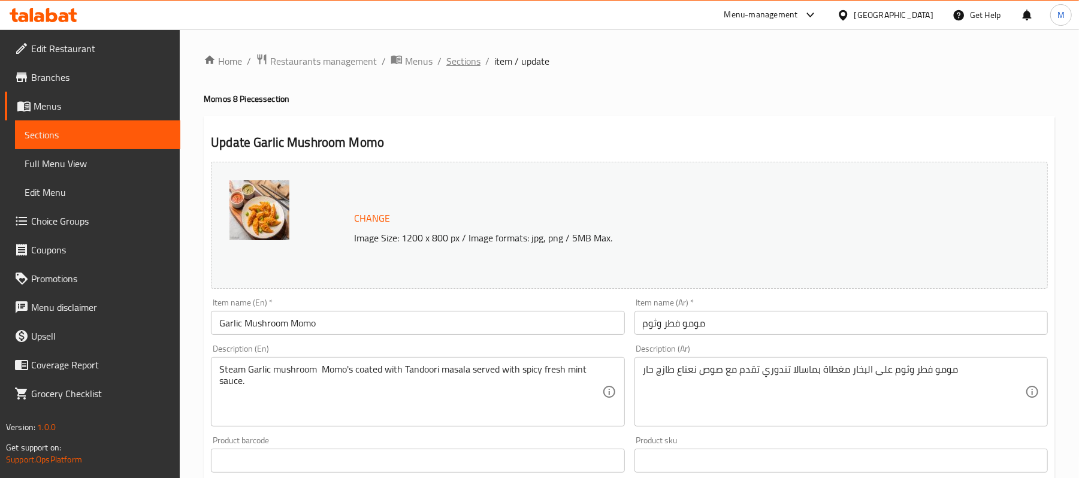
click at [471, 61] on span "Sections" at bounding box center [463, 61] width 34 height 14
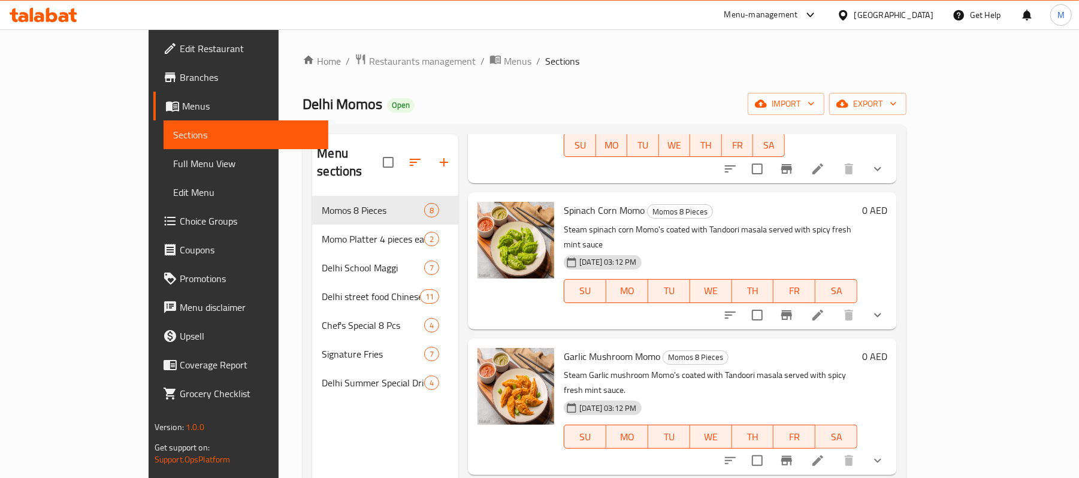
scroll to position [240, 0]
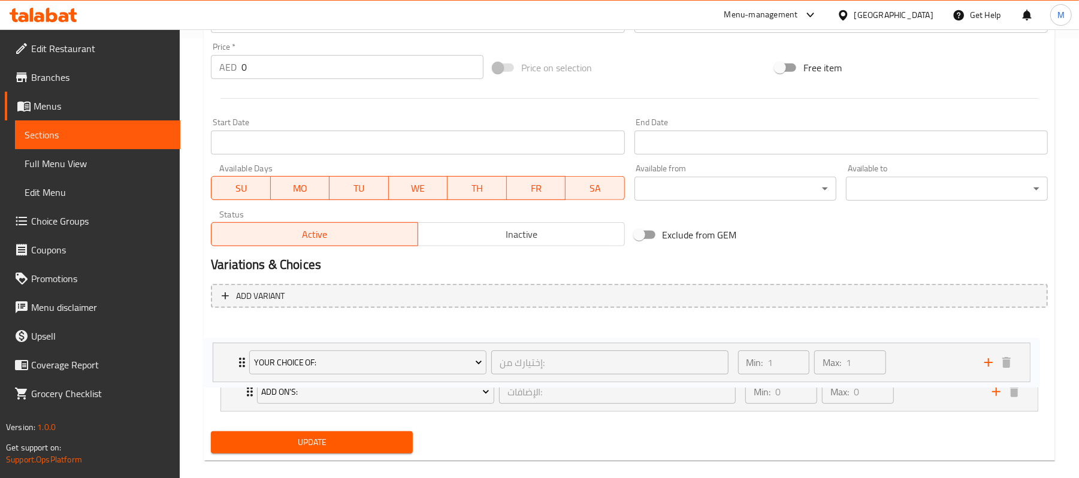
scroll to position [442, 0]
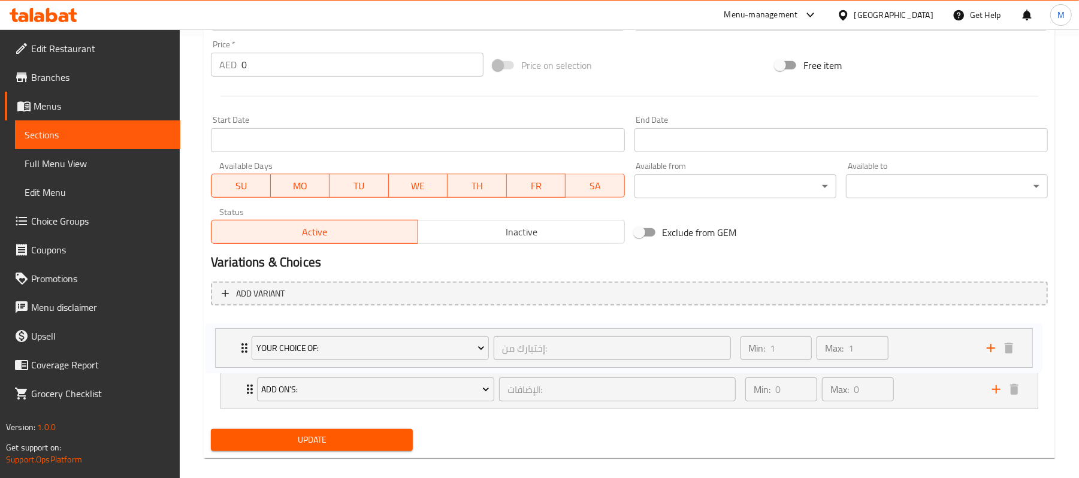
drag, startPoint x: 236, startPoint y: 434, endPoint x: 231, endPoint y: 345, distance: 89.4
click at [231, 345] on div "Add On's: الإضافات: ​ Min: 0 ​ Max: 0 ​ Coke (ID: 932183421) 6 AED Name (En) Co…" at bounding box center [629, 364] width 837 height 99
click at [368, 439] on span "Update" at bounding box center [311, 438] width 183 height 15
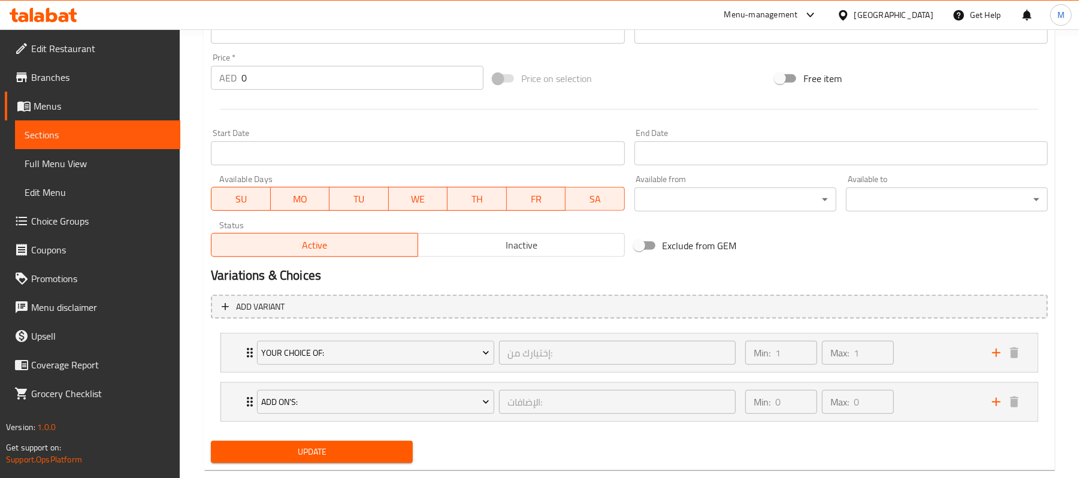
scroll to position [132, 0]
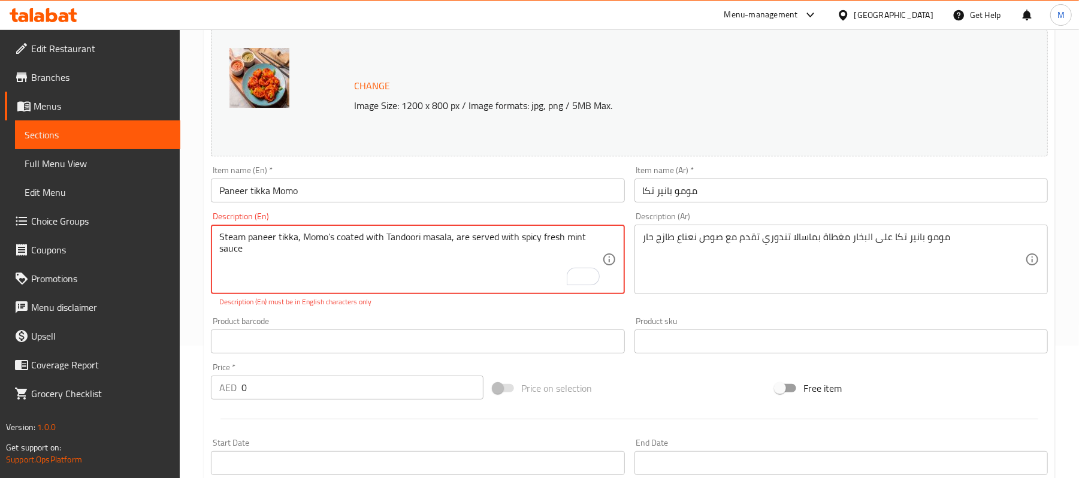
click at [332, 237] on textarea "Steam paneer tikka, Momo’s coated with Tandoori masala, are served with spicy f…" at bounding box center [410, 259] width 382 height 57
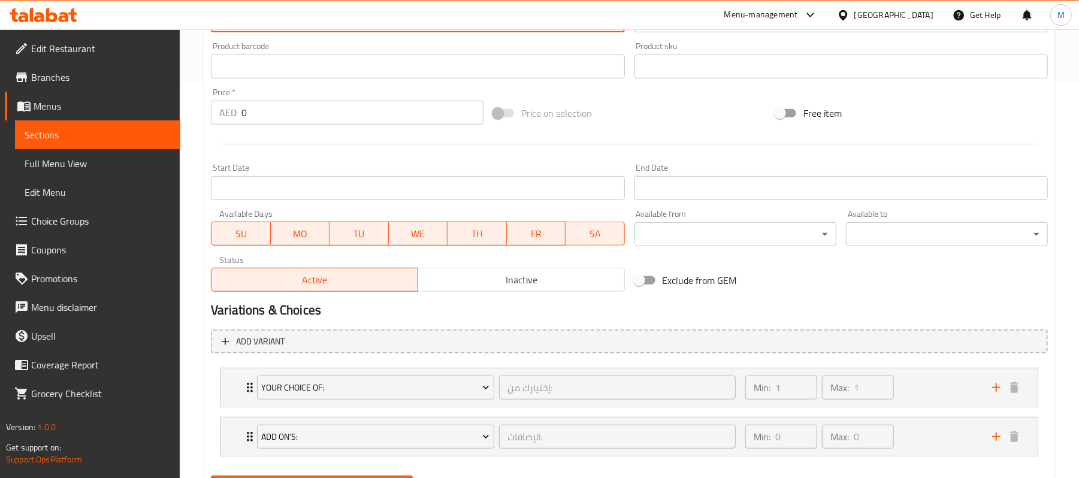
scroll to position [456, 0]
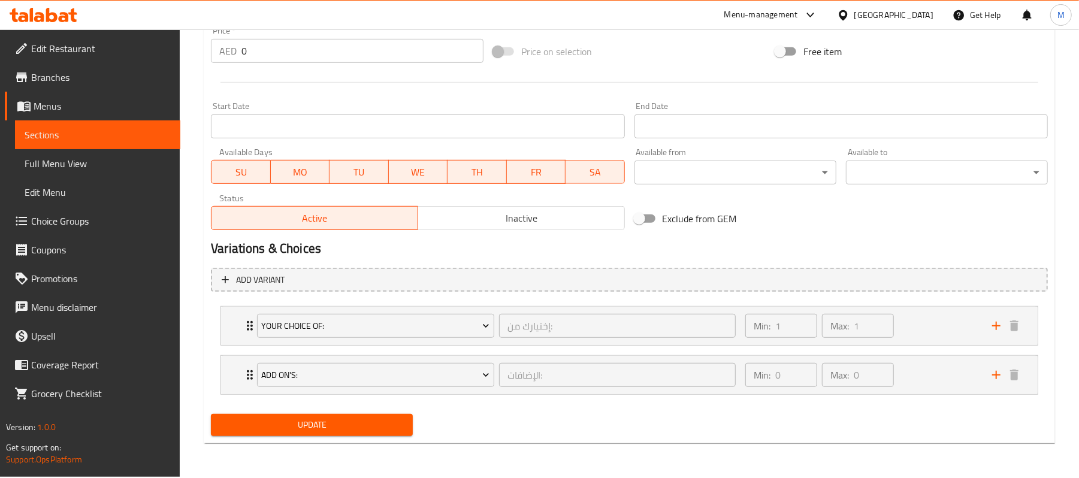
type textarea "Steam paneer tikka, Momos coated with Tandoori masala, are served with spicy fr…"
click at [341, 429] on span "Update" at bounding box center [311, 424] width 183 height 15
click at [228, 326] on div "Your Choice Of: إختيارك من: ​ Min: 1 ​ Max: 1 ​" at bounding box center [629, 326] width 816 height 38
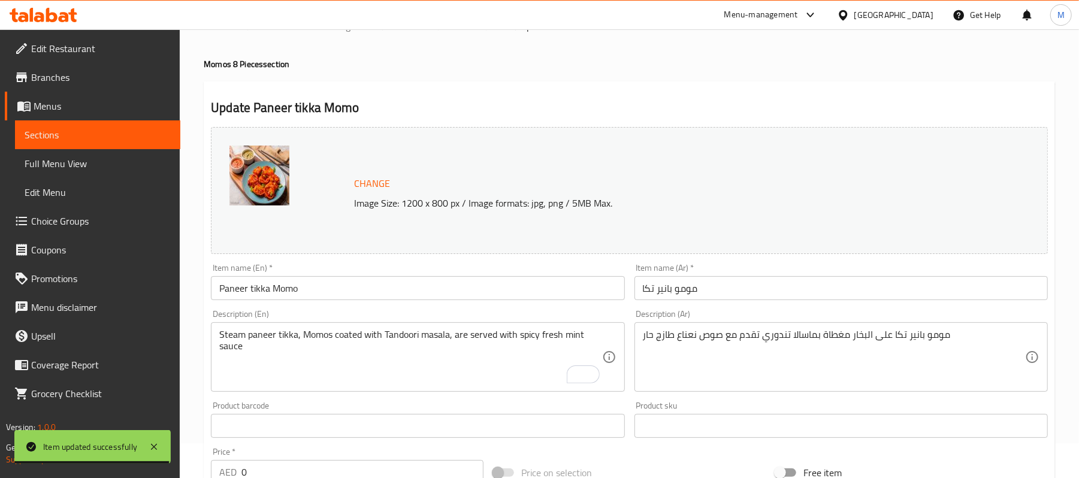
scroll to position [0, 0]
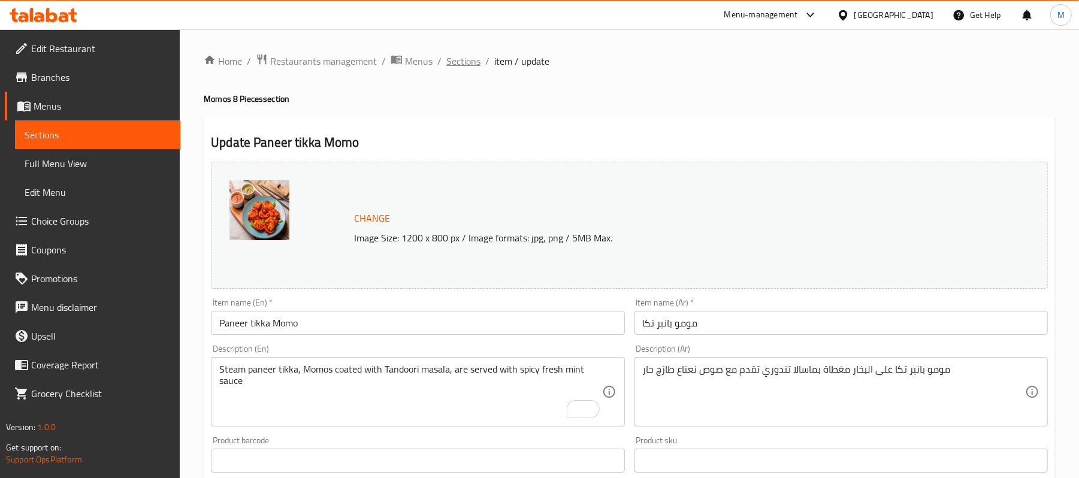
click at [468, 57] on span "Sections" at bounding box center [463, 61] width 34 height 14
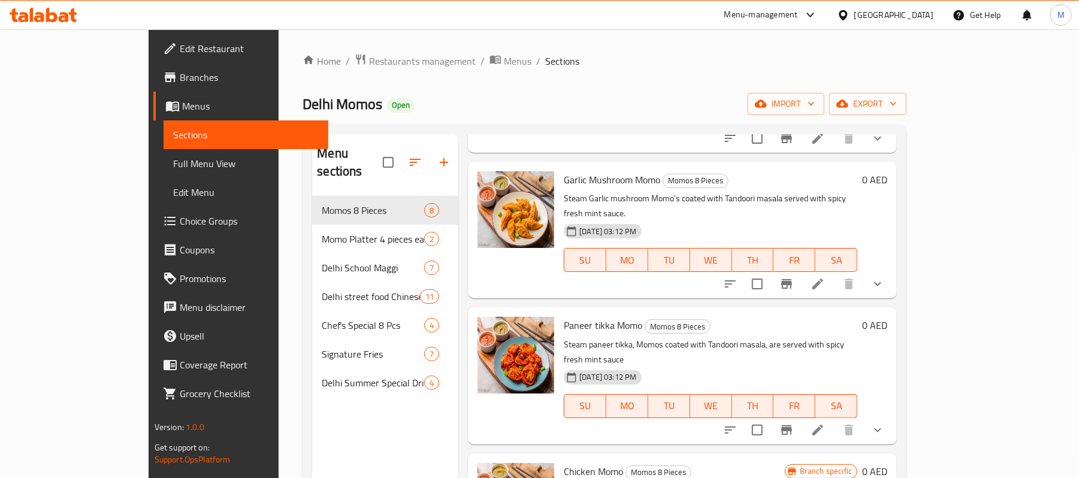
scroll to position [240, 0]
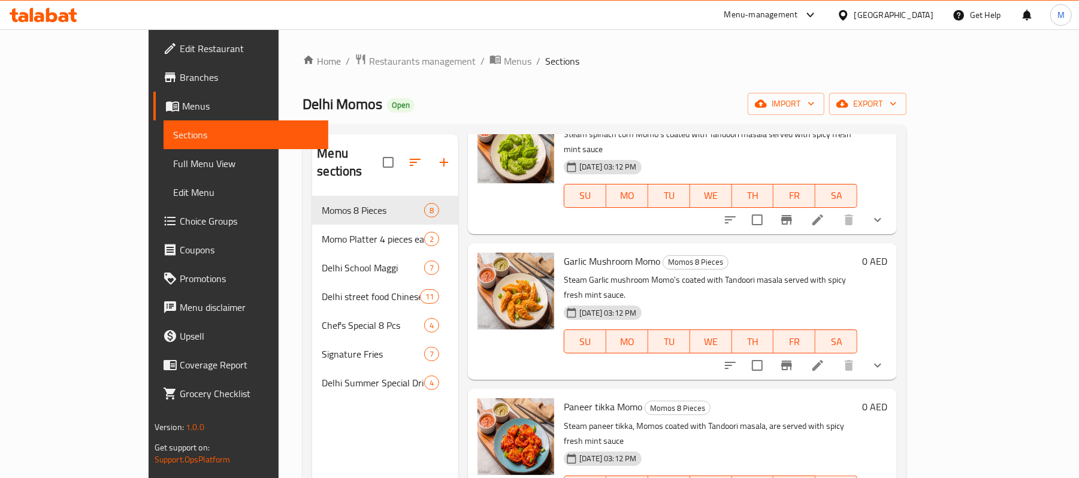
drag, startPoint x: 1073, startPoint y: 228, endPoint x: 1082, endPoint y: 237, distance: 12.7
click at [1079, 237] on html "​ Menu-management [GEOGRAPHIC_DATA] Get Help M Edit Restaurant Branches Menus S…" at bounding box center [539, 239] width 1079 height 478
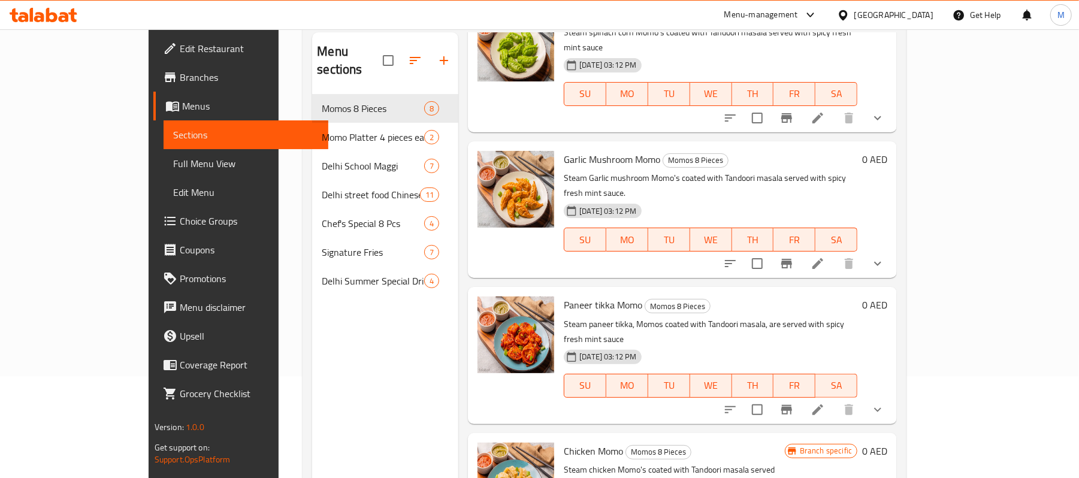
scroll to position [110, 0]
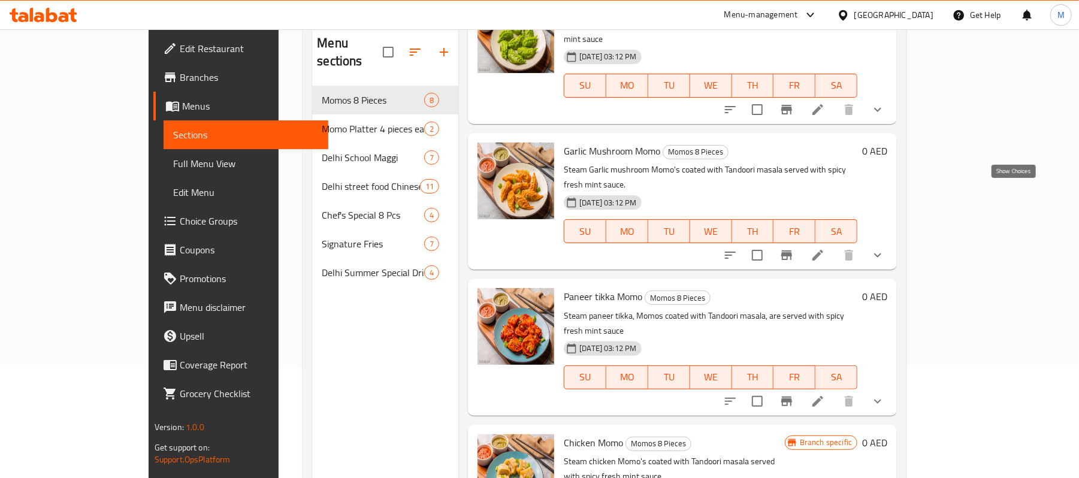
click at [885, 248] on icon "show more" at bounding box center [877, 255] width 14 height 14
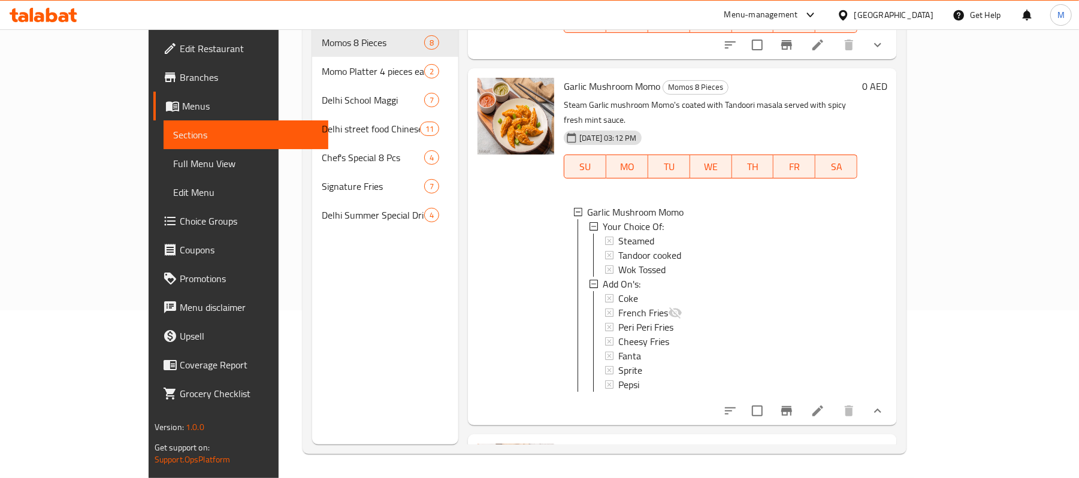
scroll to position [252, 0]
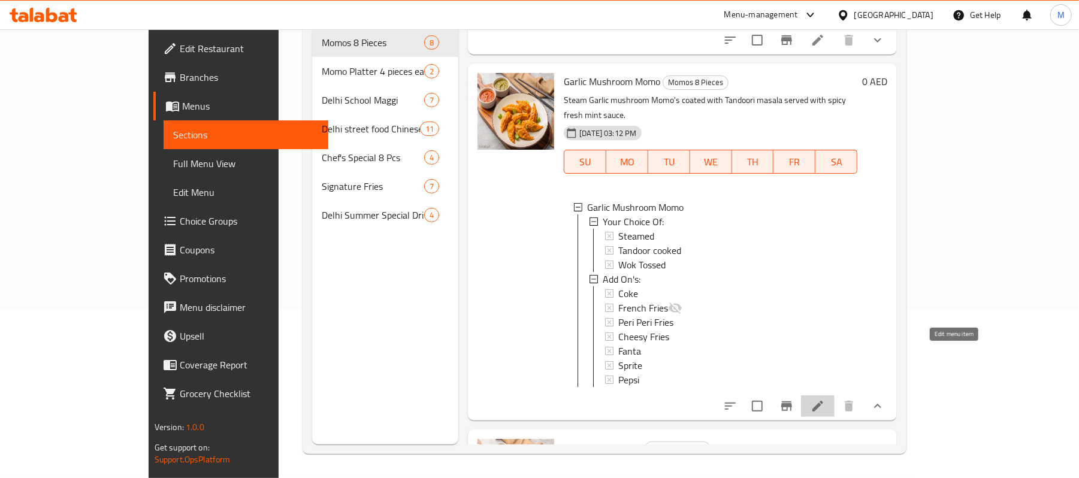
click at [823, 401] on icon at bounding box center [817, 406] width 11 height 11
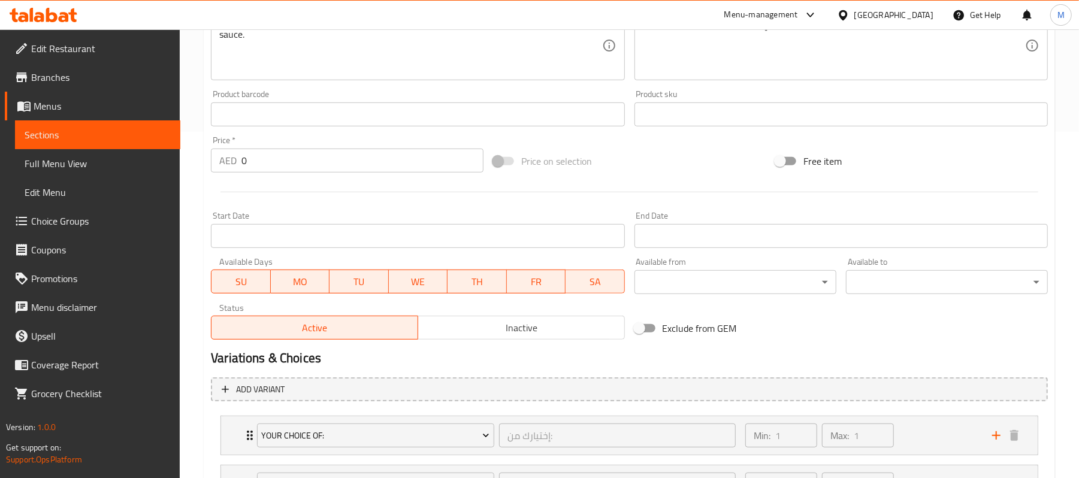
scroll to position [456, 0]
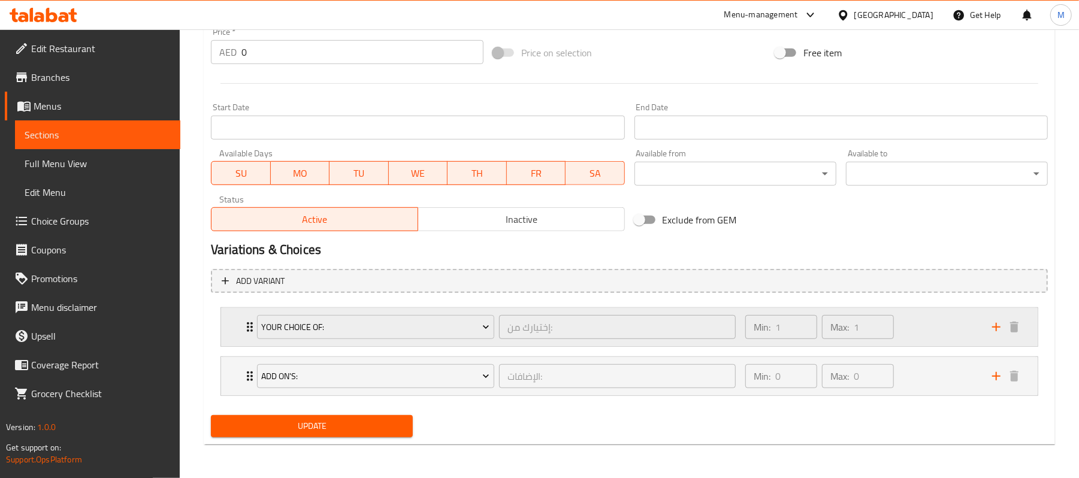
click at [237, 315] on div "Your Choice Of: إختيارك من: ​ Min: 1 ​ Max: 1 ​" at bounding box center [629, 327] width 816 height 38
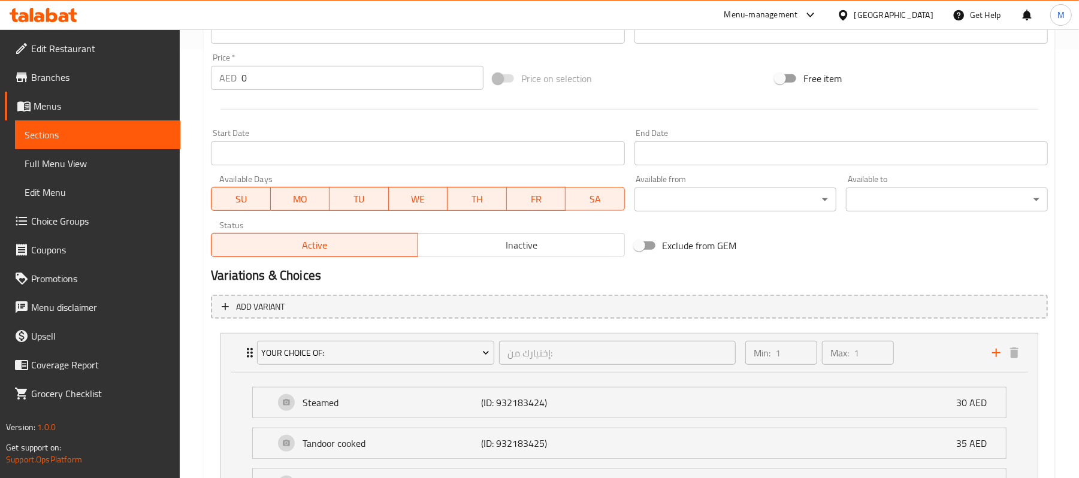
scroll to position [0, 0]
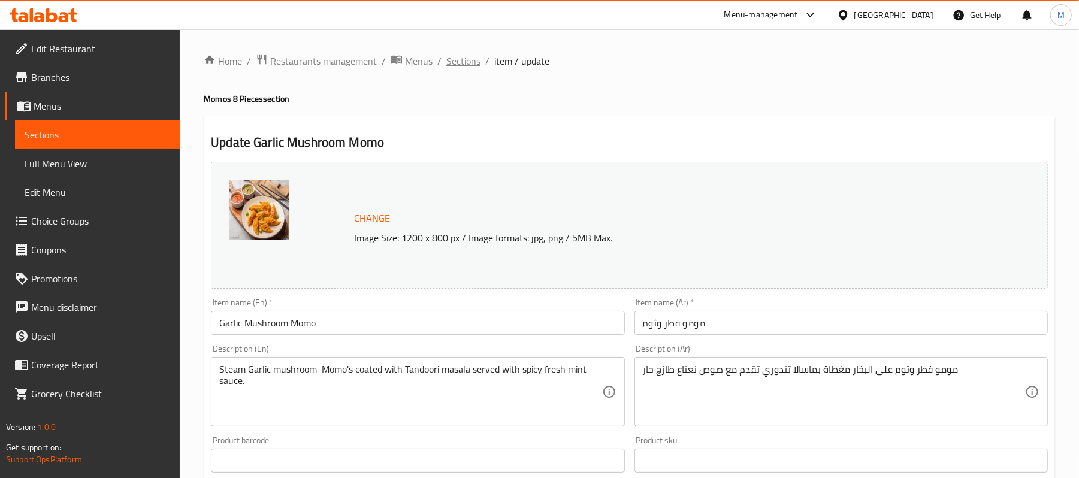
click at [463, 54] on span "Sections" at bounding box center [463, 61] width 34 height 14
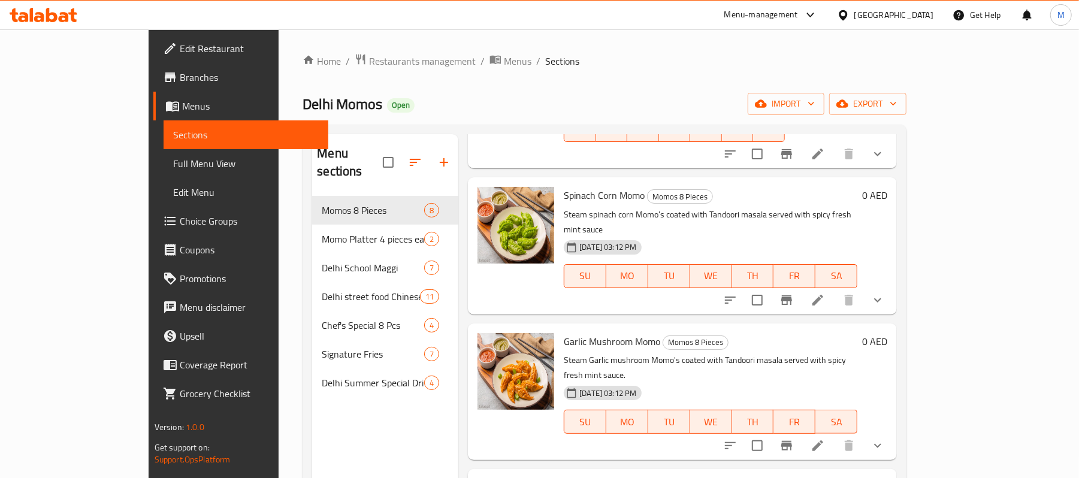
scroll to position [319, 0]
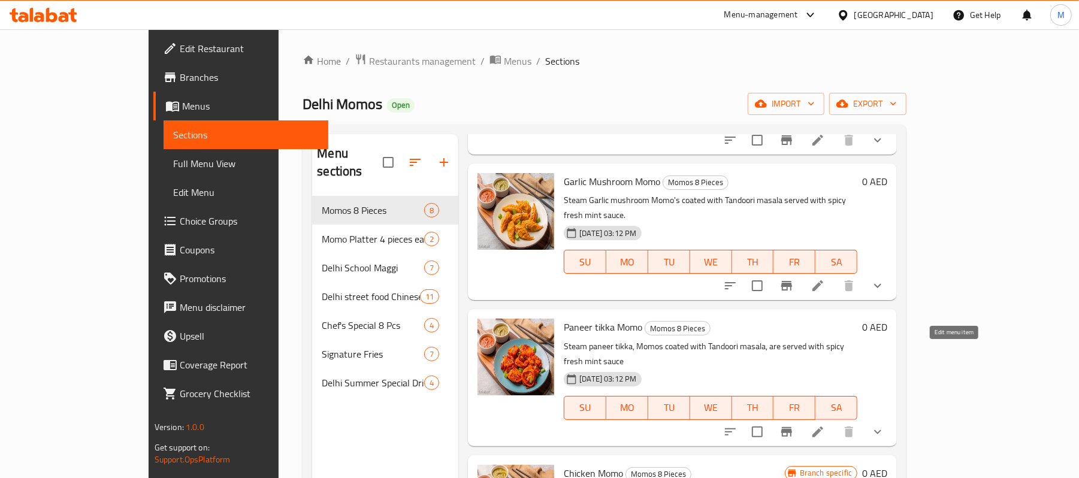
click at [823, 426] on icon at bounding box center [817, 431] width 11 height 11
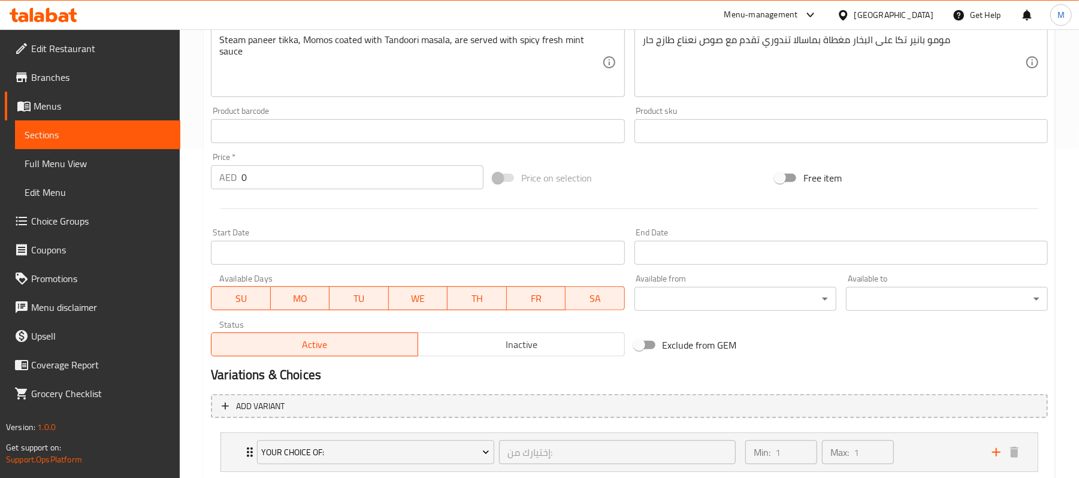
scroll to position [456, 0]
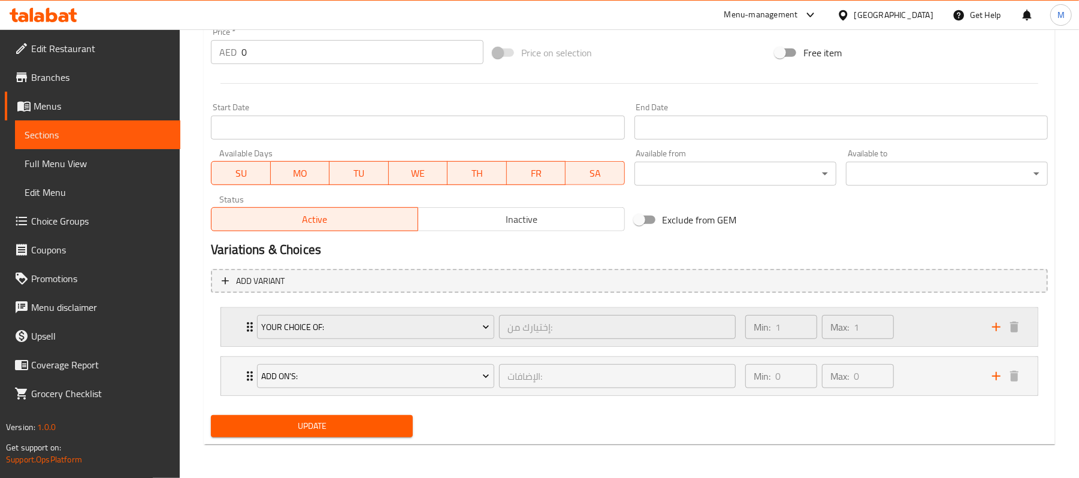
click at [228, 329] on div "Your Choice Of: إختيارك من: ​ Min: 1 ​ Max: 1 ​" at bounding box center [629, 327] width 816 height 38
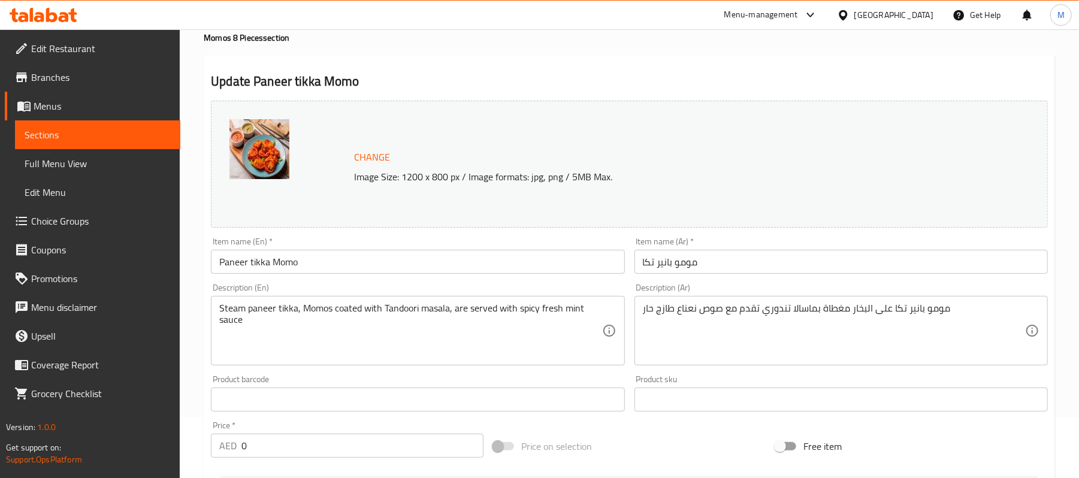
scroll to position [0, 0]
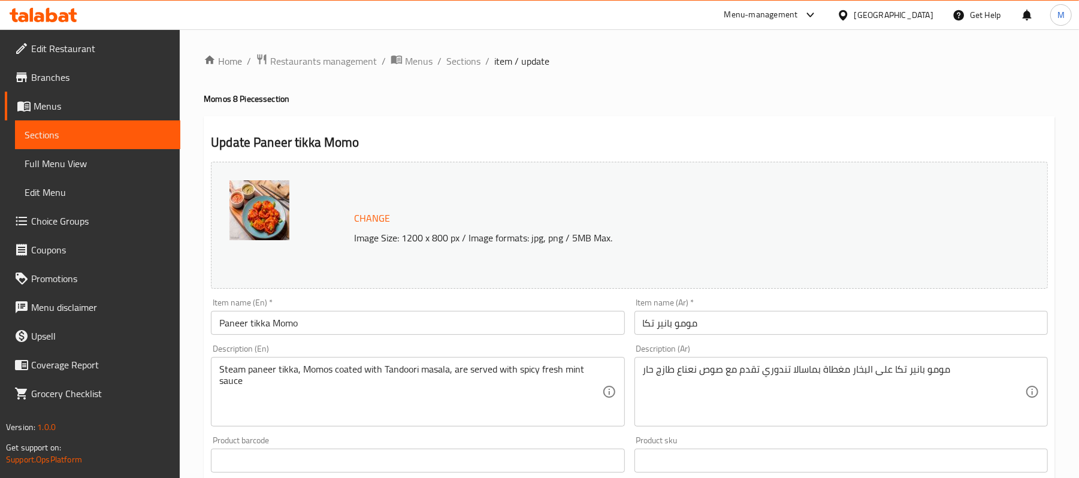
drag, startPoint x: 458, startPoint y: 63, endPoint x: 492, endPoint y: 85, distance: 40.7
click at [458, 63] on span "Sections" at bounding box center [463, 61] width 34 height 14
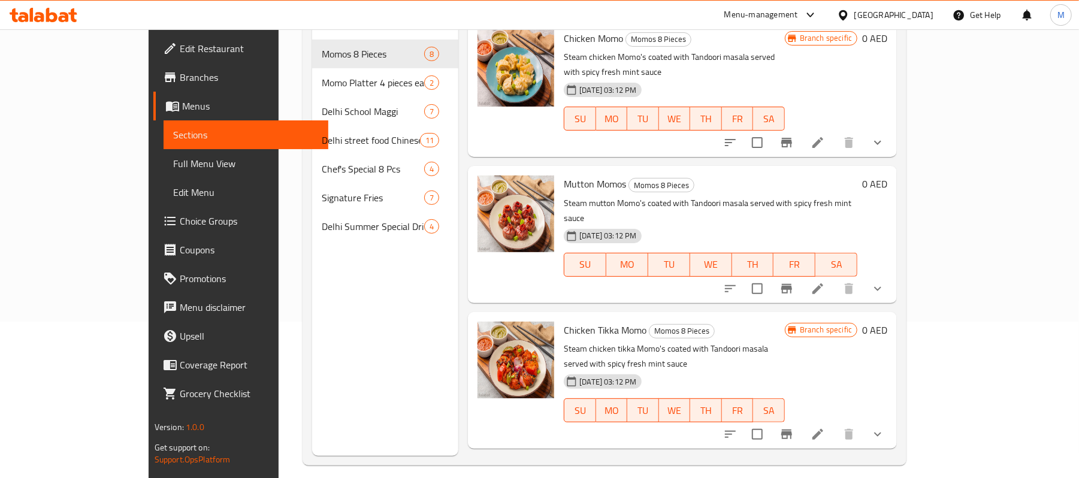
scroll to position [159, 0]
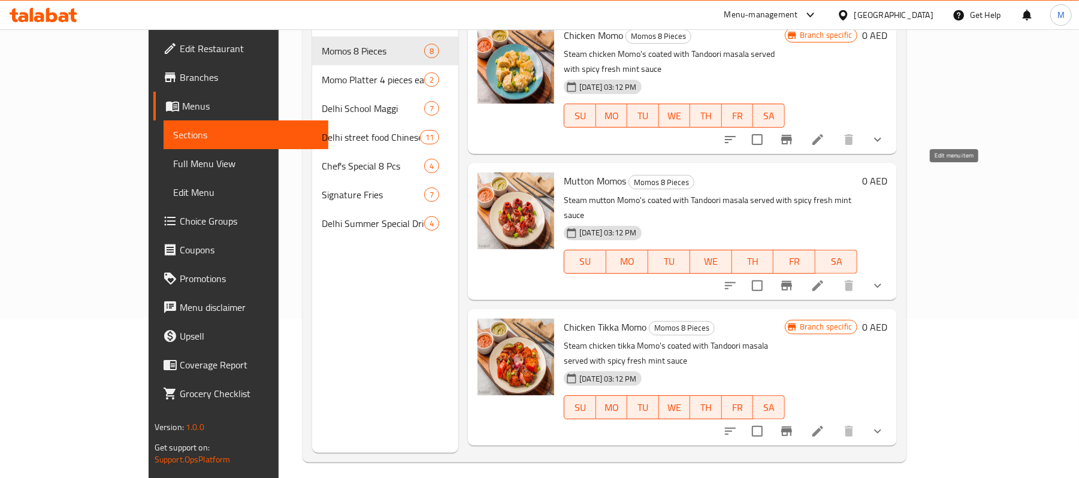
click at [825, 278] on icon at bounding box center [817, 285] width 14 height 14
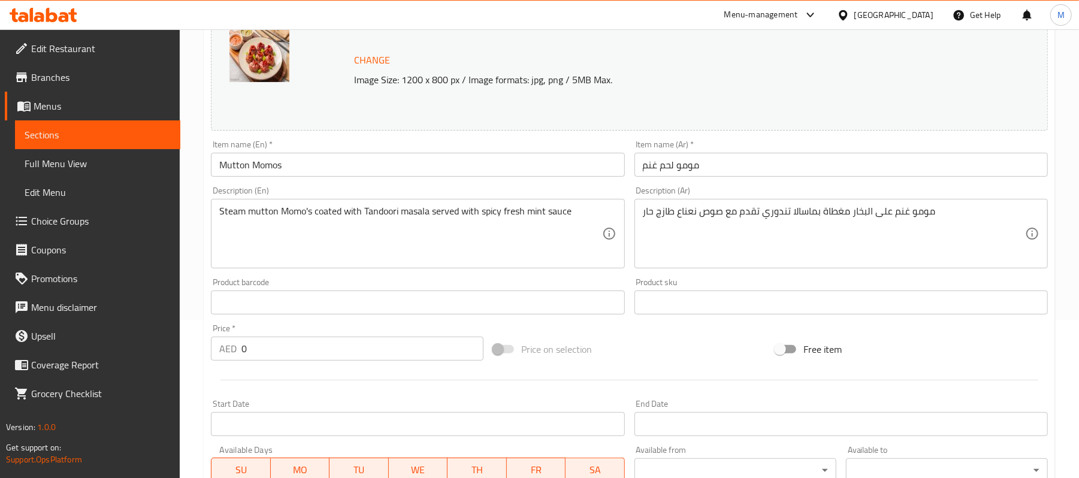
scroll to position [456, 0]
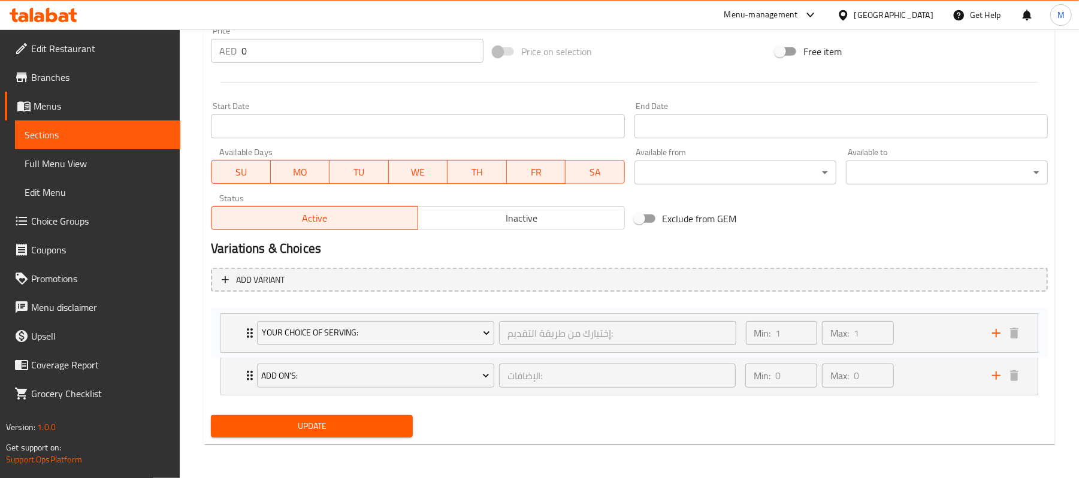
drag, startPoint x: 229, startPoint y: 377, endPoint x: 229, endPoint y: 331, distance: 46.1
click at [229, 331] on div "Add On's: الإضافات: ​ Min: 0 ​ Max: 0 ​ Coke (ID: 932183421) 6 AED Name (En) Co…" at bounding box center [629, 350] width 837 height 99
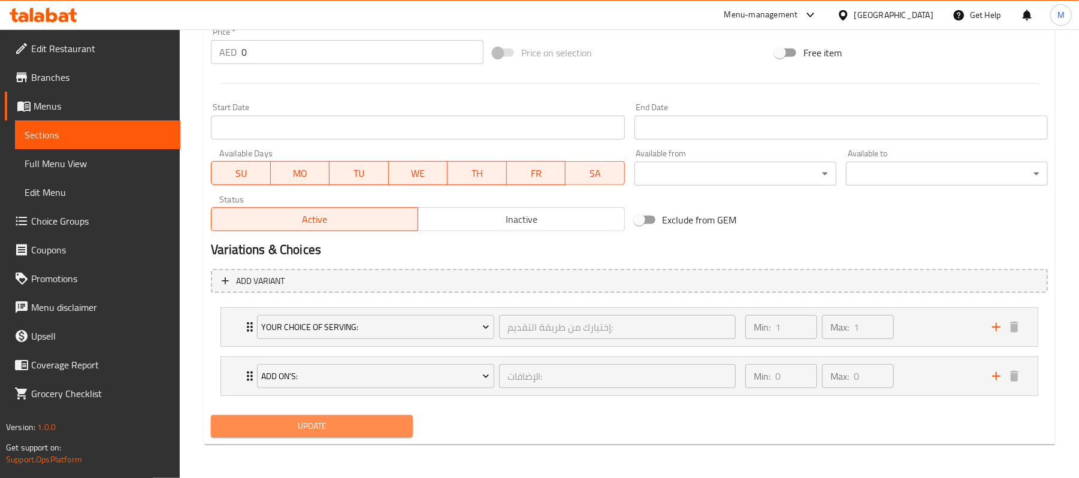
click at [242, 422] on span "Update" at bounding box center [311, 426] width 183 height 15
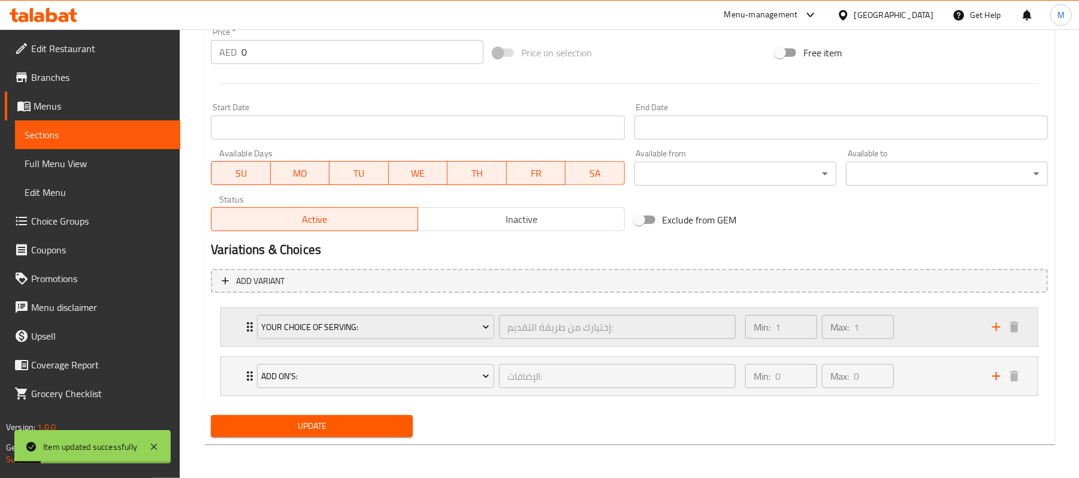
click at [234, 326] on div "Your Choice Of Serving: إختيارك من طريقة التقديم: ​ Min: 1 ​ Max: 1 ​" at bounding box center [629, 327] width 816 height 38
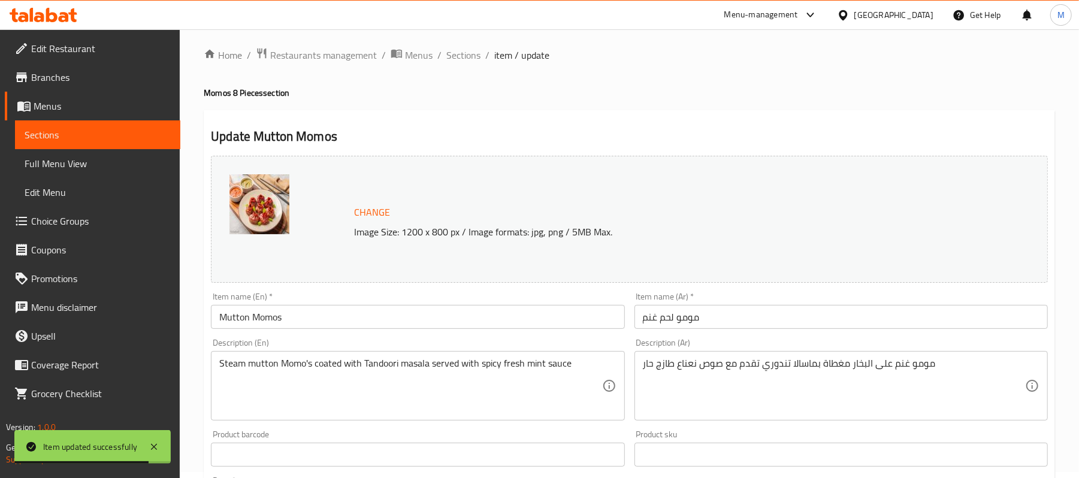
scroll to position [0, 0]
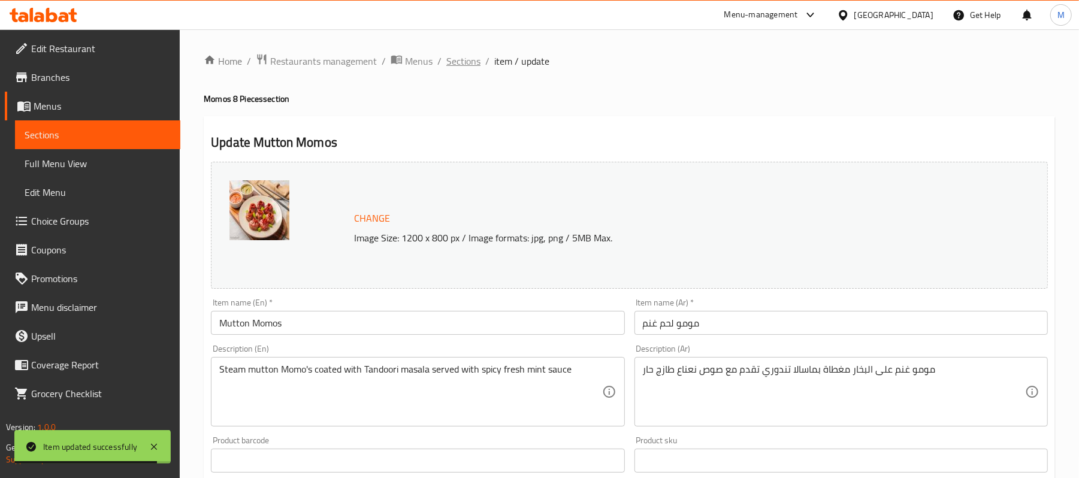
click at [463, 62] on span "Sections" at bounding box center [463, 61] width 34 height 14
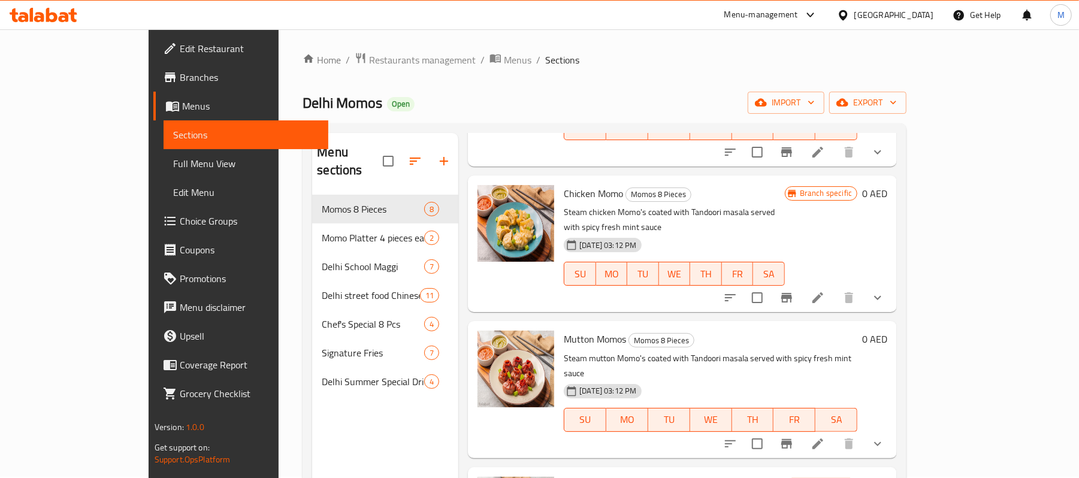
scroll to position [159, 0]
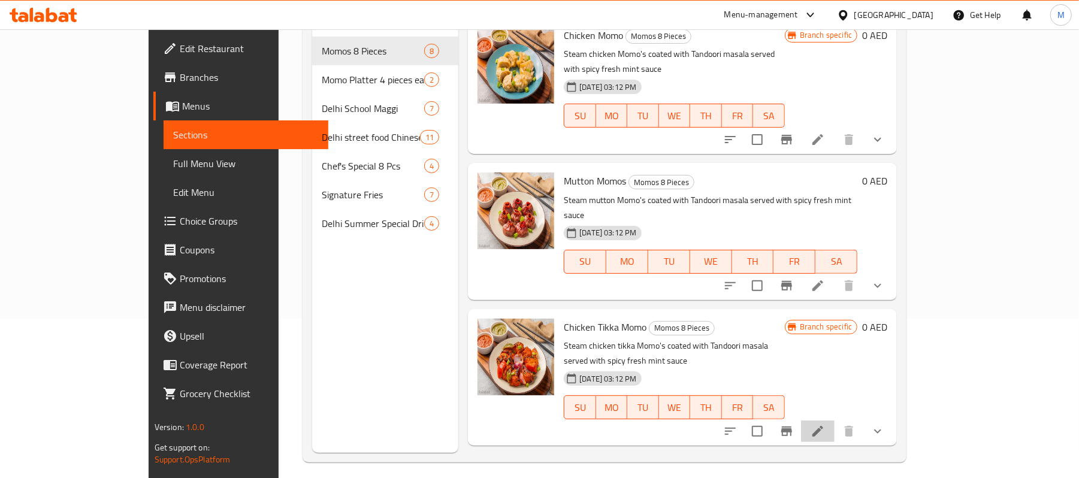
click at [834, 420] on li at bounding box center [818, 431] width 34 height 22
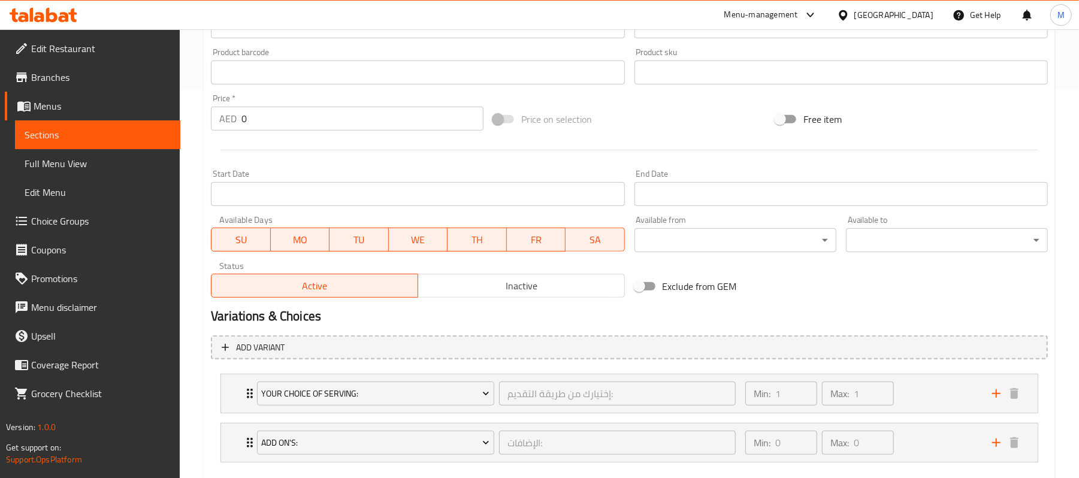
scroll to position [456, 0]
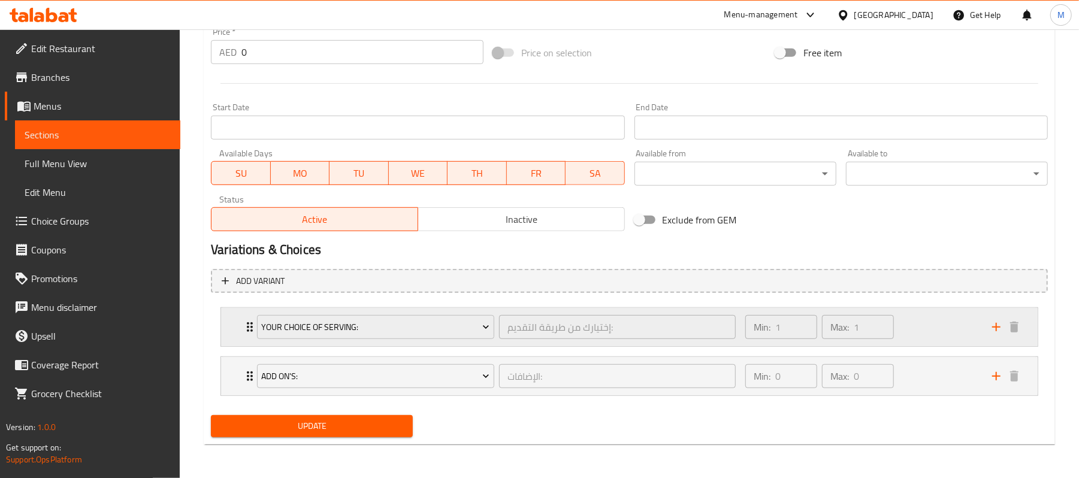
click at [234, 332] on div "Your Choice Of Serving: إختيارك من طريقة التقديم: ​ Min: 1 ​ Max: 1 ​" at bounding box center [629, 327] width 816 height 38
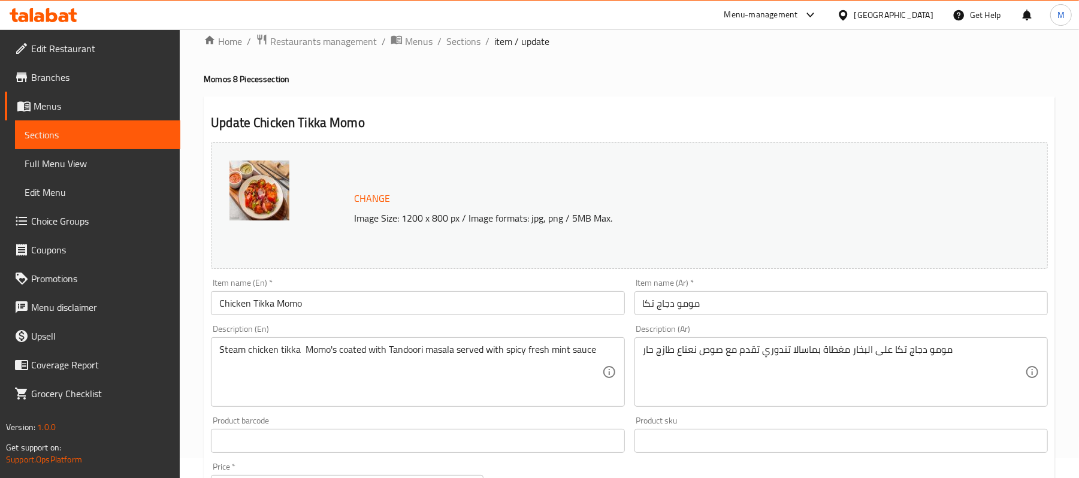
scroll to position [0, 0]
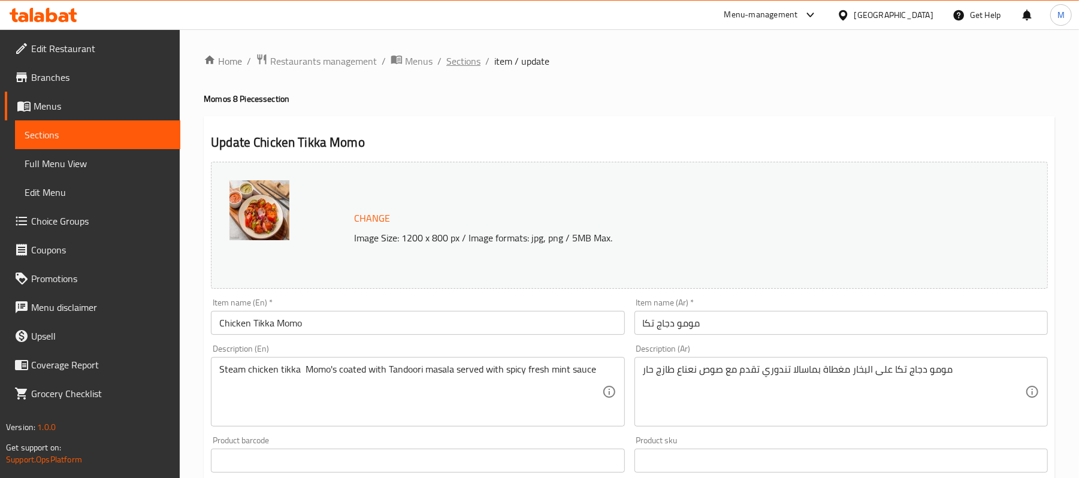
click at [454, 57] on span "Sections" at bounding box center [463, 61] width 34 height 14
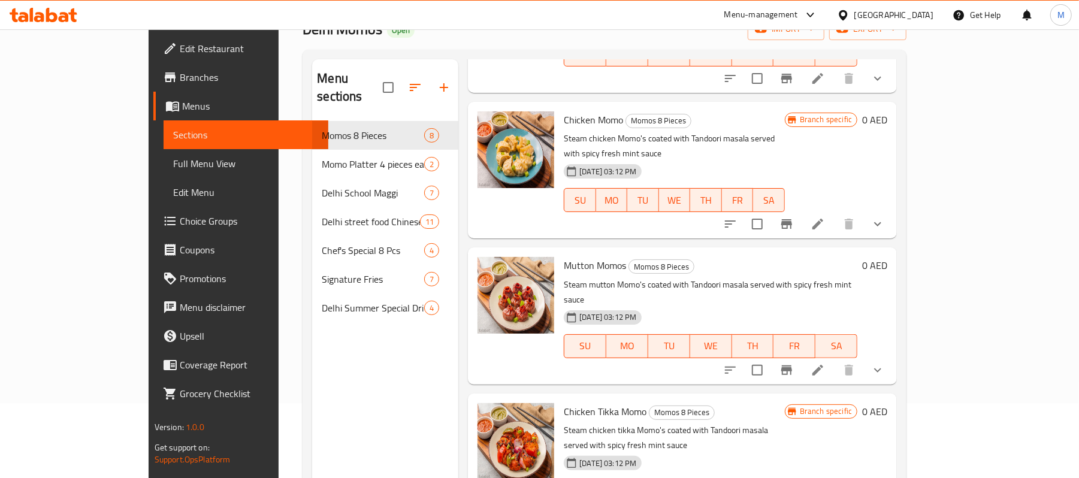
scroll to position [168, 0]
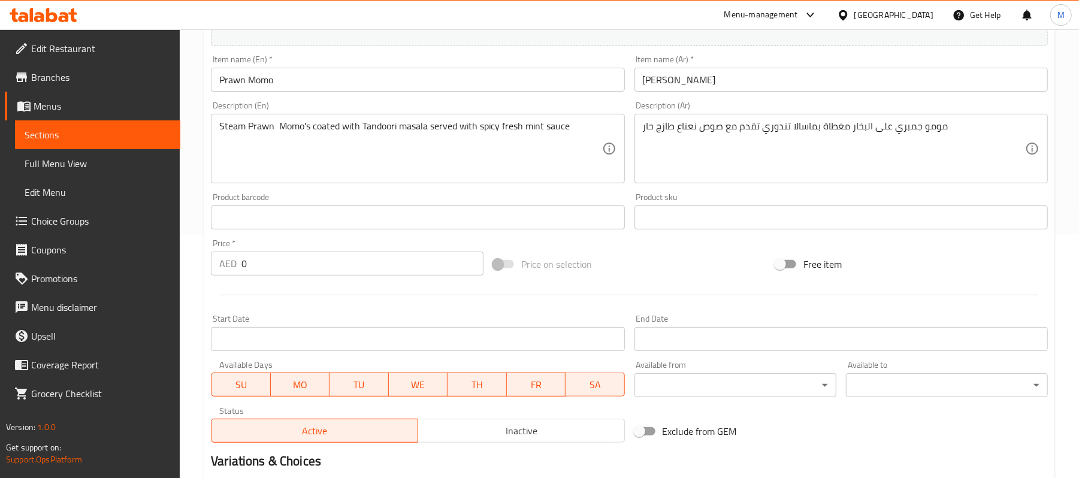
scroll to position [456, 0]
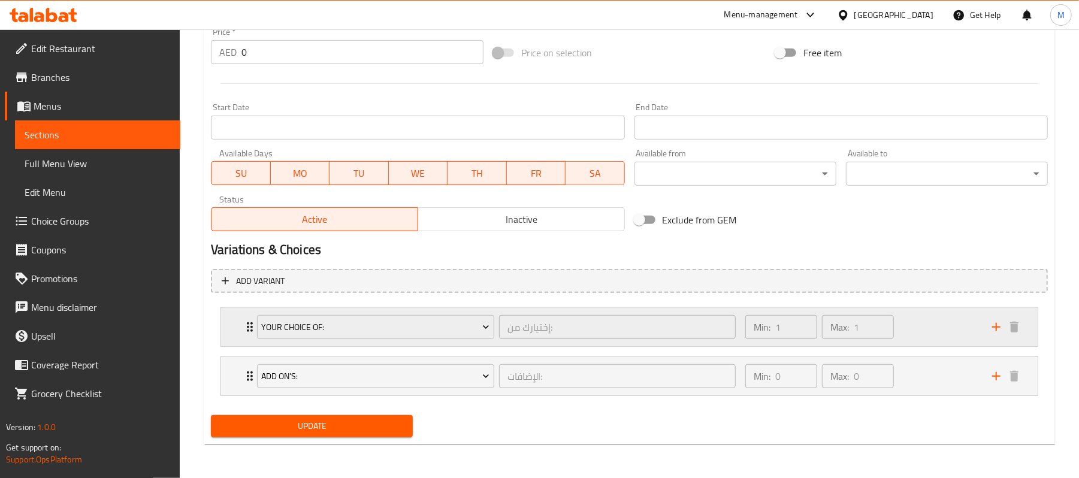
click at [230, 320] on div "Your Choice Of: إختيارك من: ​ Min: 1 ​ Max: 1 ​" at bounding box center [629, 327] width 816 height 38
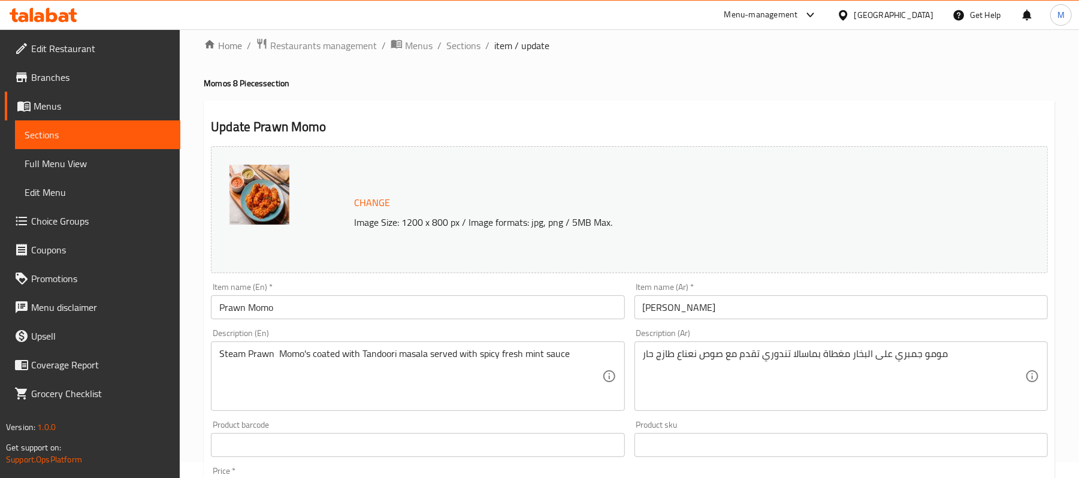
scroll to position [0, 0]
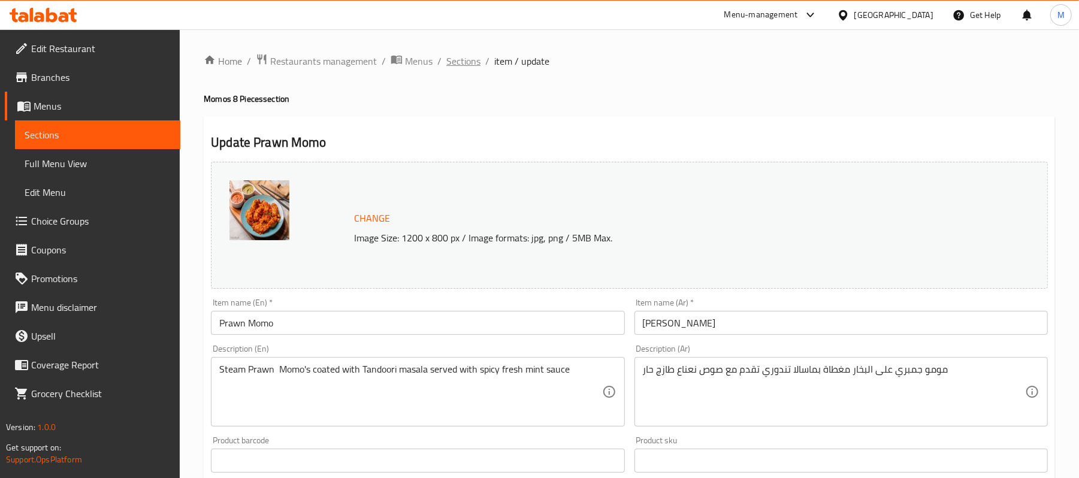
click at [456, 60] on span "Sections" at bounding box center [463, 61] width 34 height 14
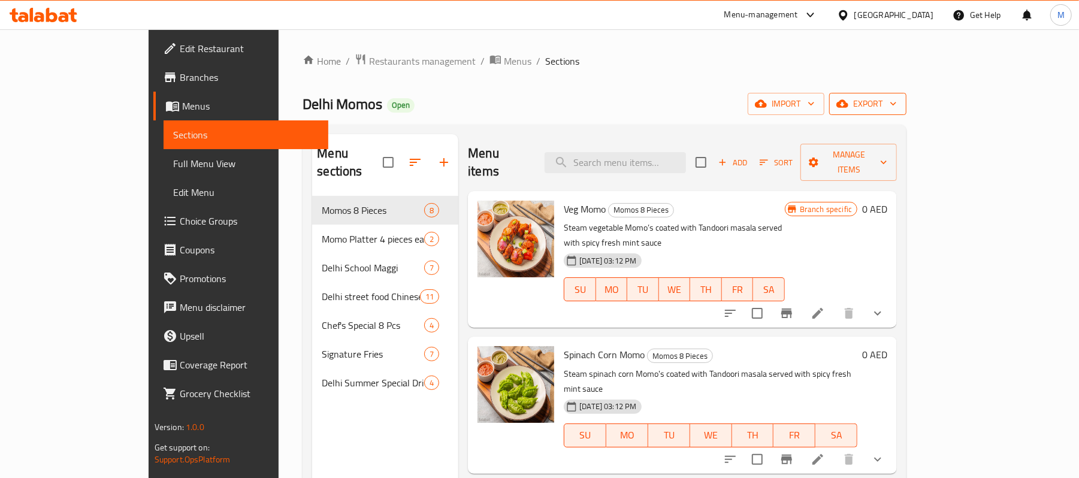
click at [897, 102] on span "export" at bounding box center [867, 103] width 58 height 15
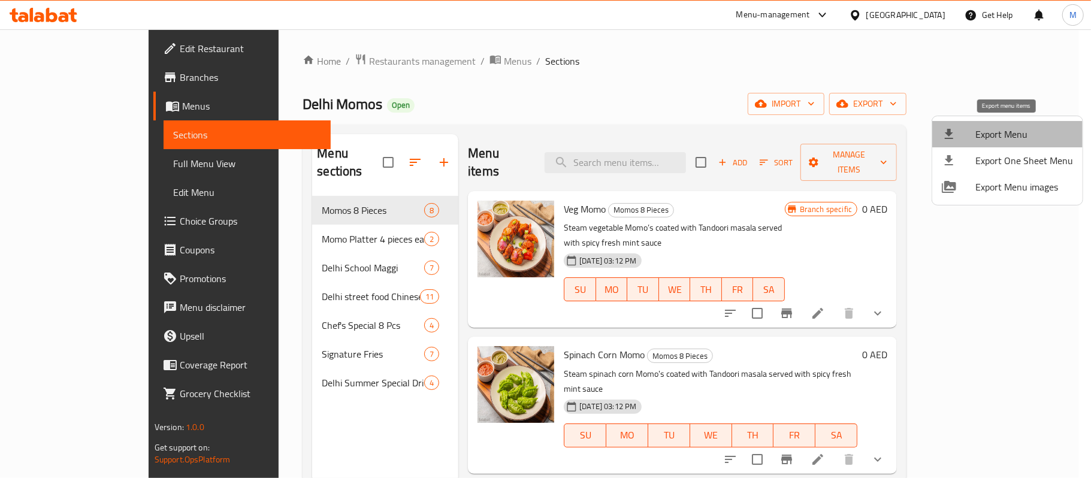
click at [1009, 137] on span "Export Menu" at bounding box center [1024, 134] width 98 height 14
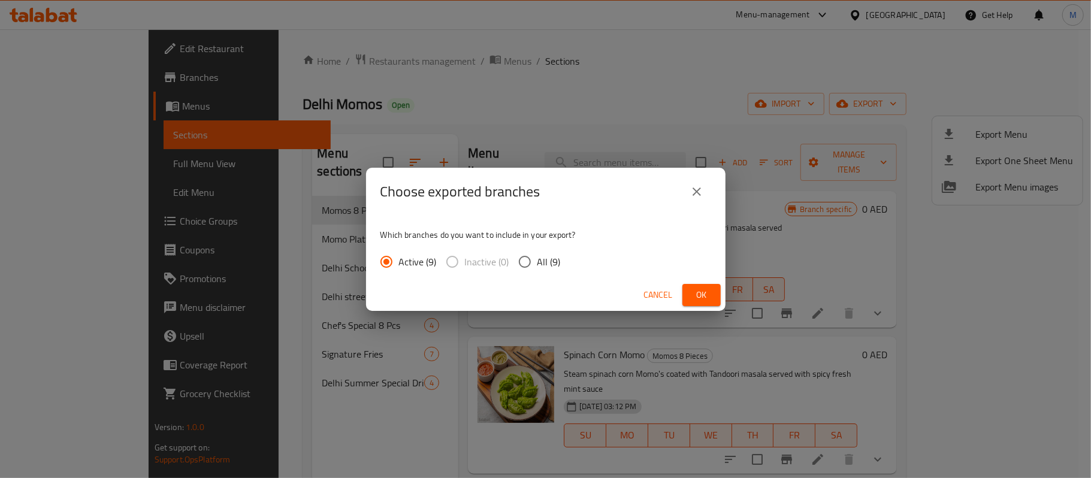
click at [519, 267] on input "All (9)" at bounding box center [524, 261] width 25 height 25
radio input "true"
click at [698, 290] on span "Ok" at bounding box center [701, 294] width 19 height 15
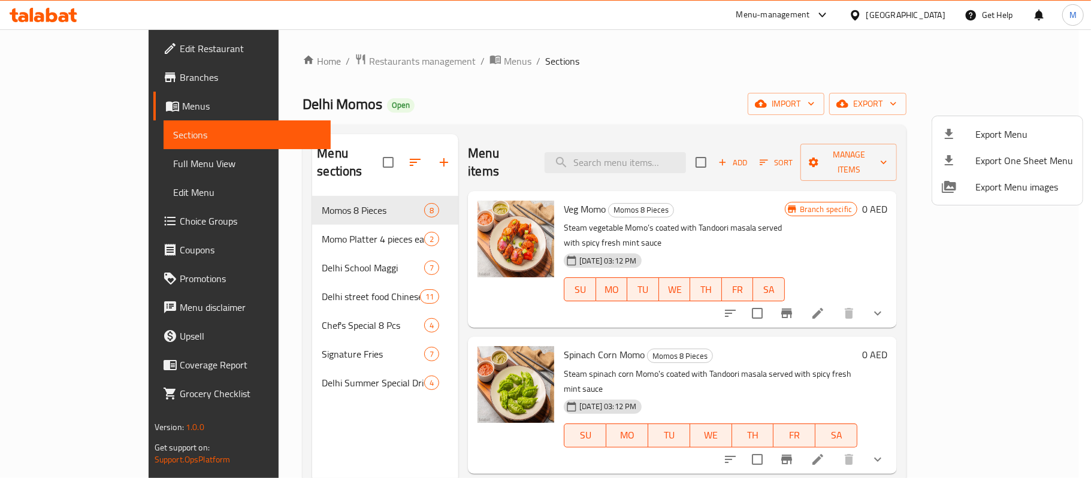
click at [569, 56] on div at bounding box center [545, 239] width 1091 height 478
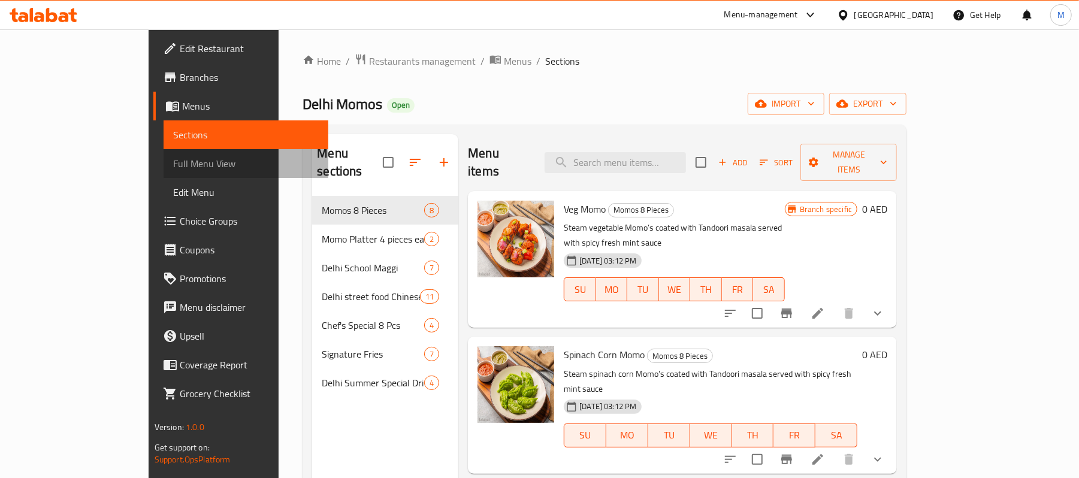
click at [173, 159] on span "Full Menu View" at bounding box center [246, 163] width 146 height 14
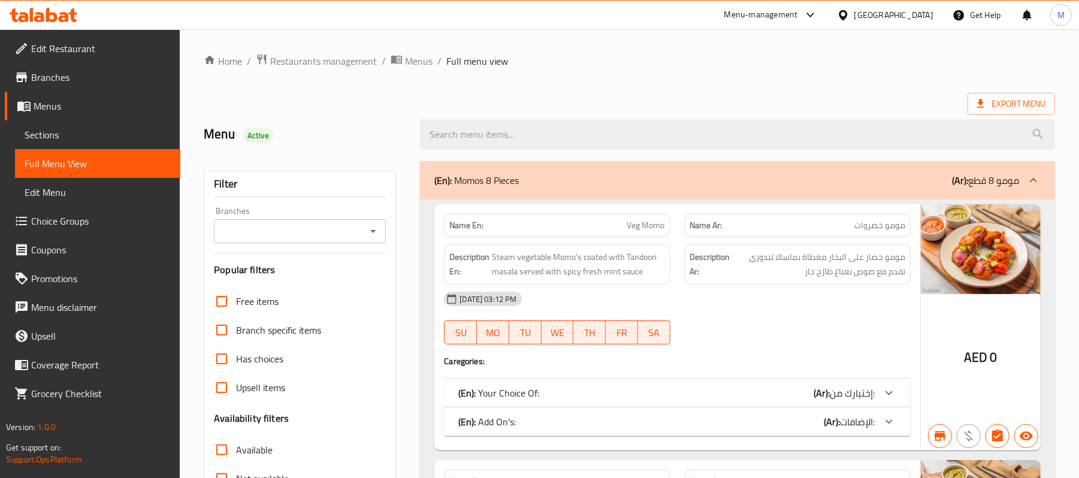
scroll to position [80, 0]
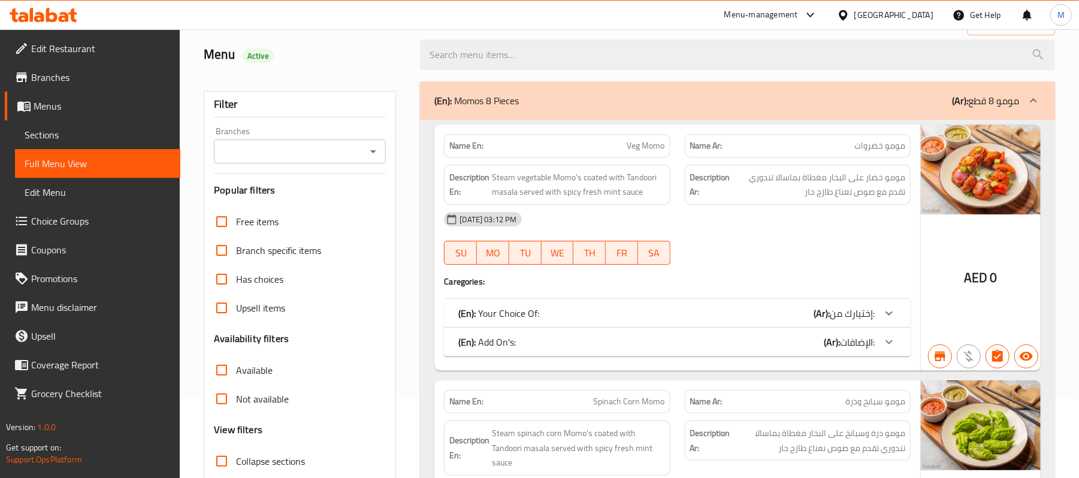
click at [737, 314] on div "(En): Your Choice Of: (Ar): إختيارك من:" at bounding box center [666, 313] width 416 height 14
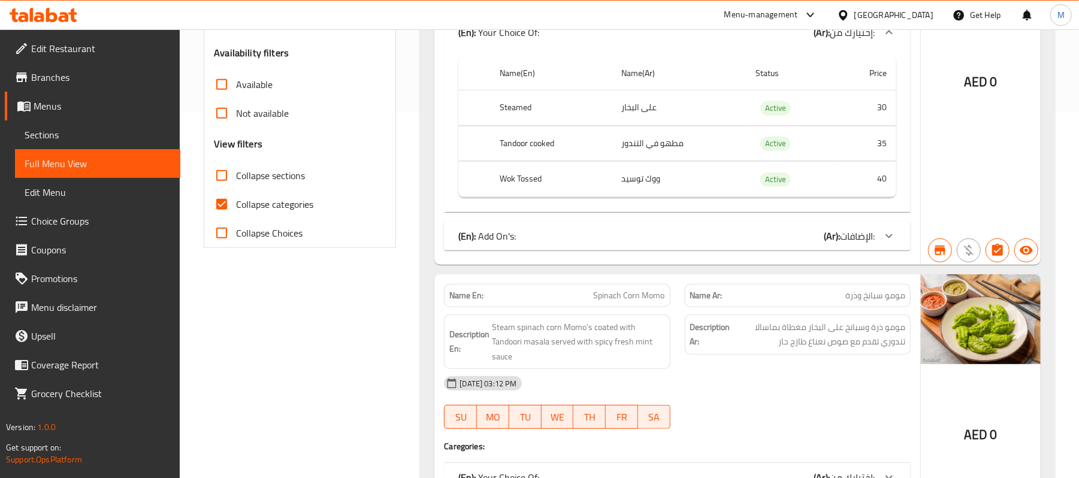
scroll to position [159, 0]
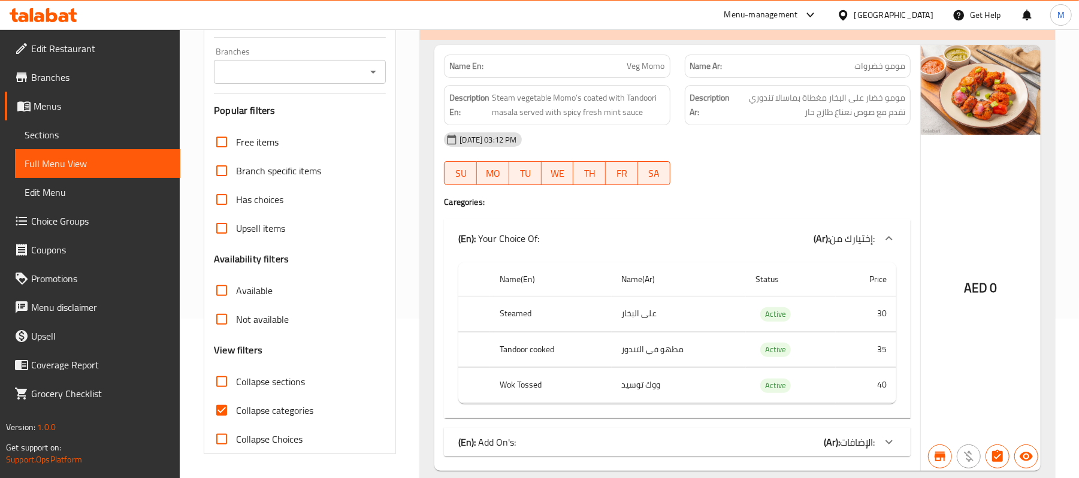
click at [293, 77] on input "Branches" at bounding box center [289, 71] width 145 height 17
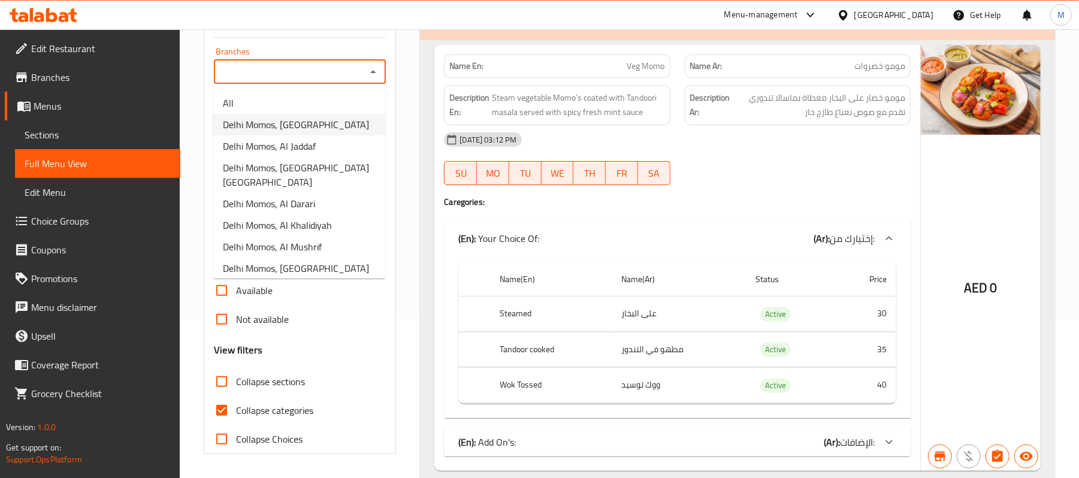
click at [295, 119] on span "Delhi Momos, [GEOGRAPHIC_DATA]" at bounding box center [296, 124] width 146 height 14
type input "Delhi Momos, [GEOGRAPHIC_DATA]"
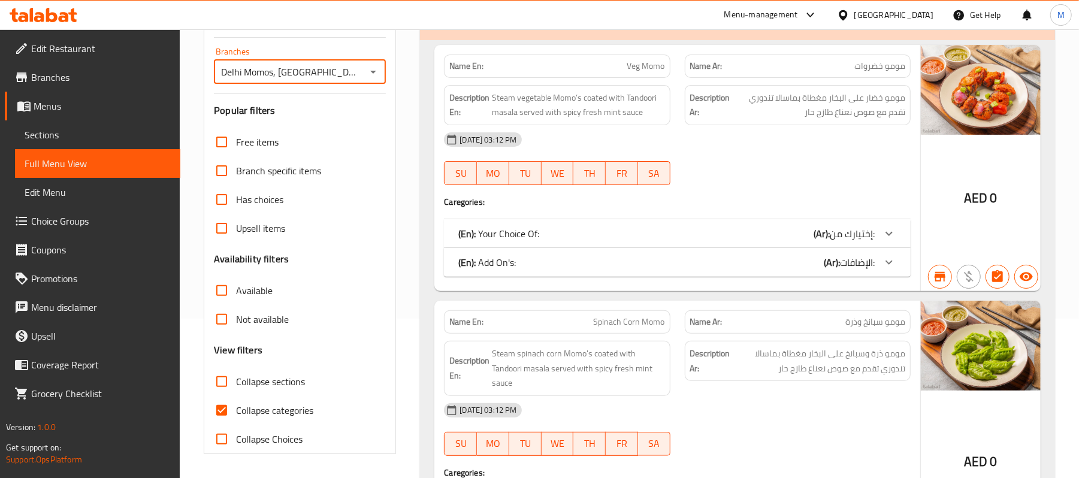
click at [220, 383] on input "Collapse sections" at bounding box center [221, 381] width 29 height 29
checkbox input "true"
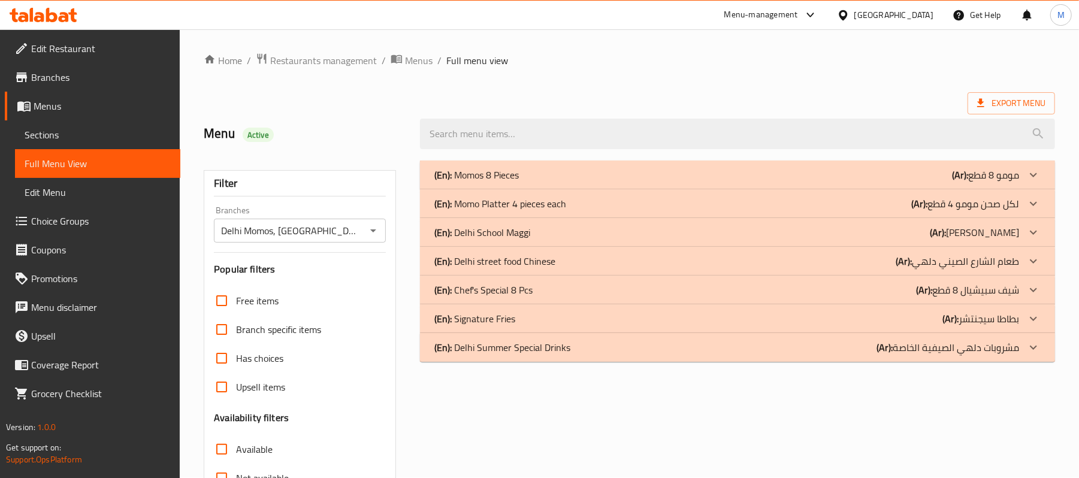
scroll to position [0, 0]
click at [775, 174] on div "(En): Momos 8 Pieces (Ar): مومو 8 قطع" at bounding box center [726, 175] width 585 height 14
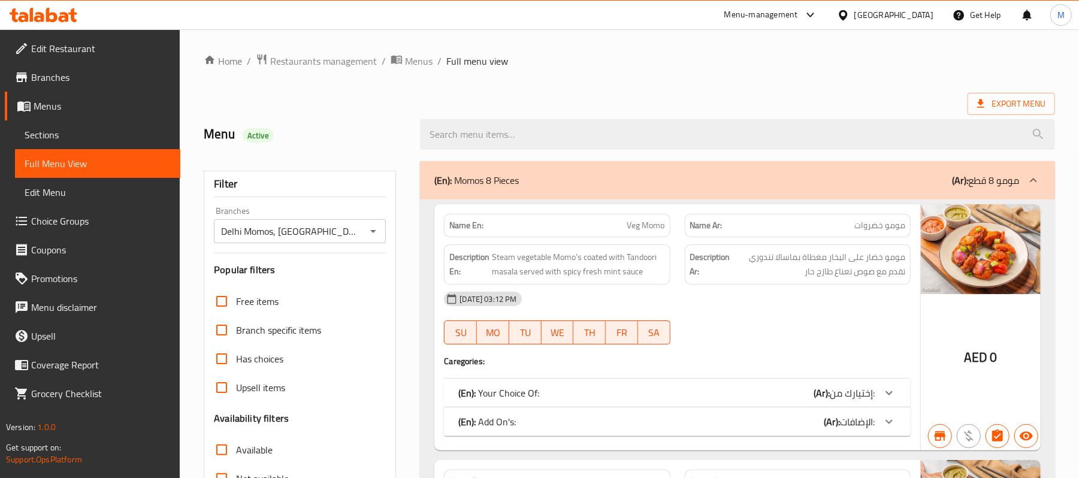
scroll to position [319, 0]
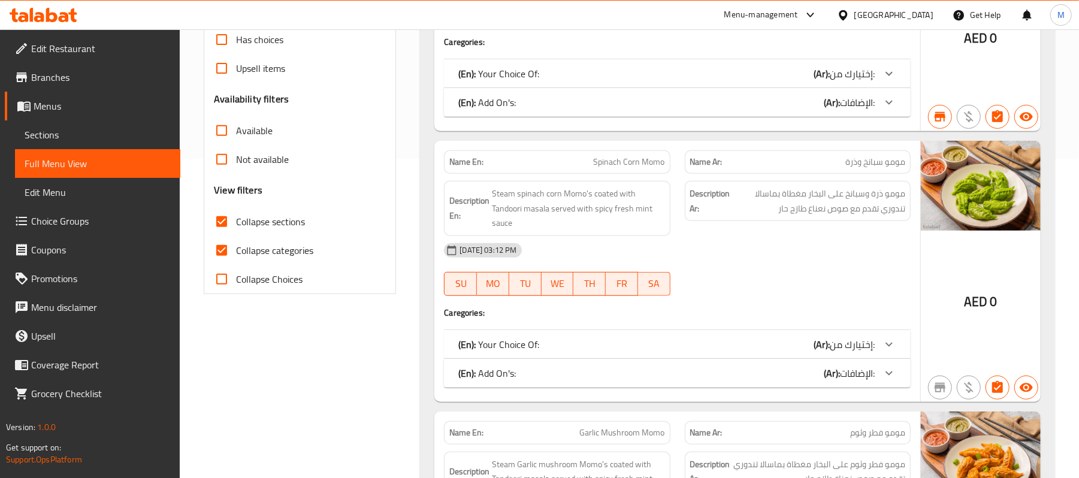
click at [888, 75] on icon at bounding box center [888, 74] width 7 height 4
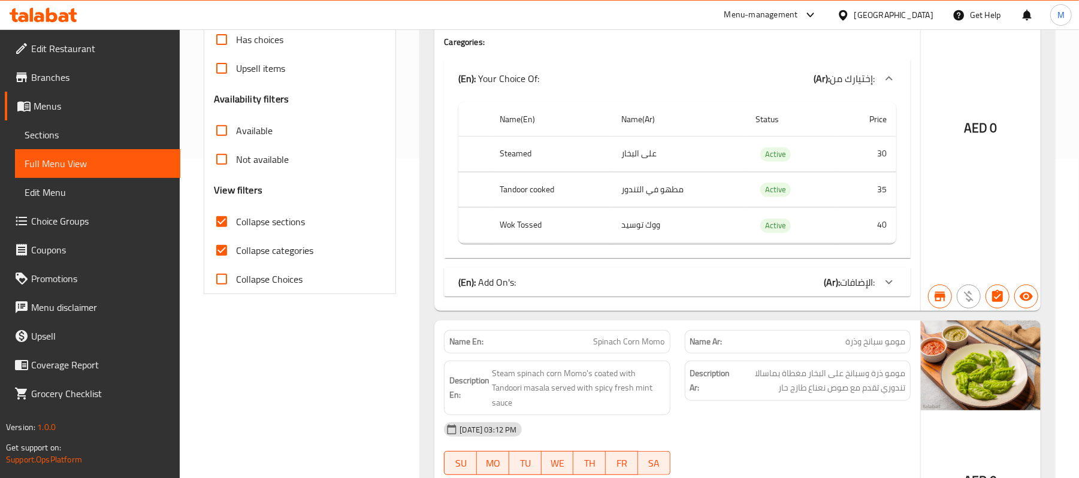
click at [225, 249] on input "Collapse categories" at bounding box center [221, 250] width 29 height 29
checkbox input "false"
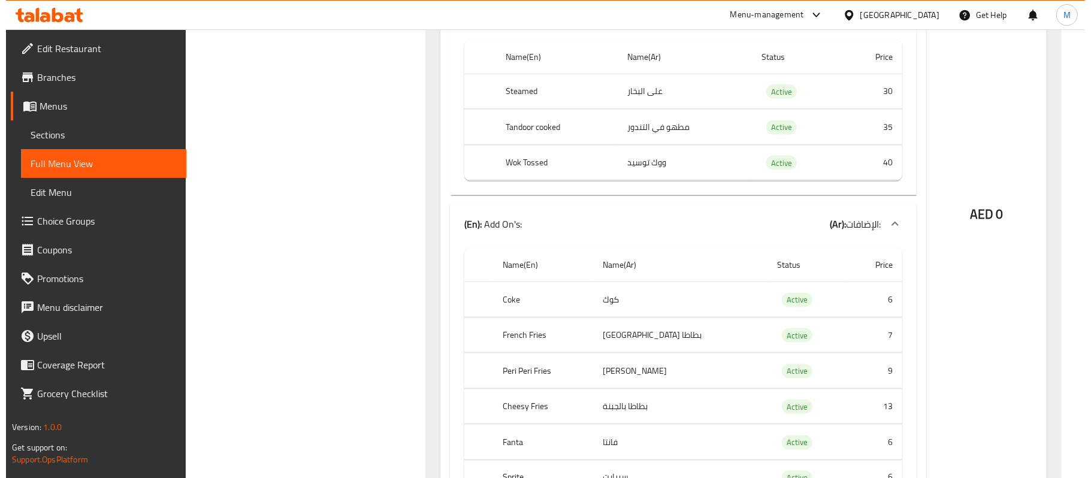
scroll to position [0, 0]
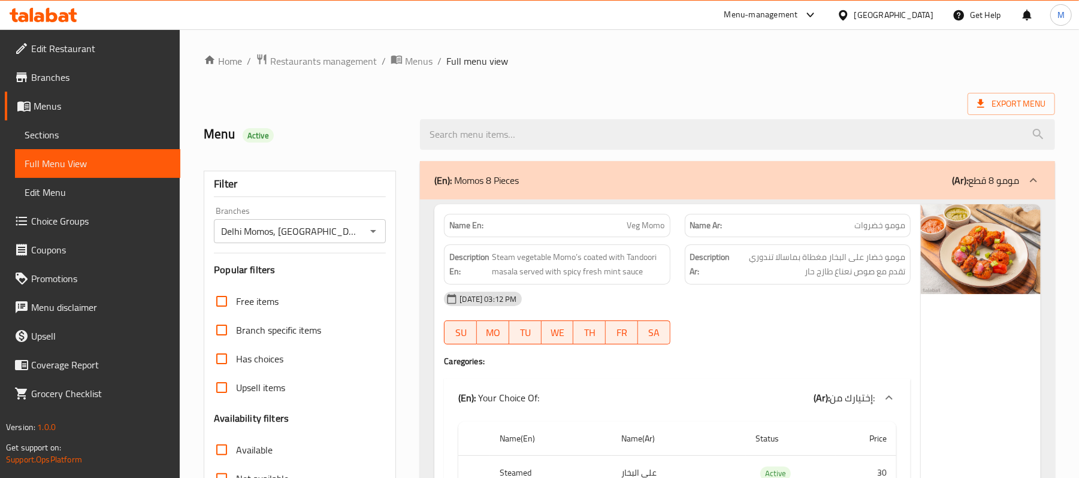
click at [885, 16] on div "[GEOGRAPHIC_DATA]" at bounding box center [893, 14] width 79 height 13
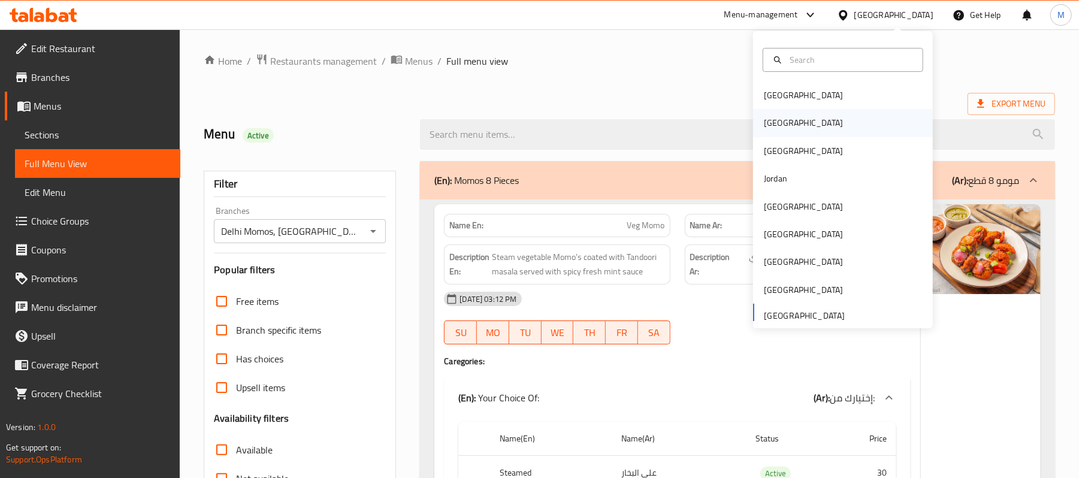
click at [779, 123] on div "[GEOGRAPHIC_DATA]" at bounding box center [803, 123] width 98 height 28
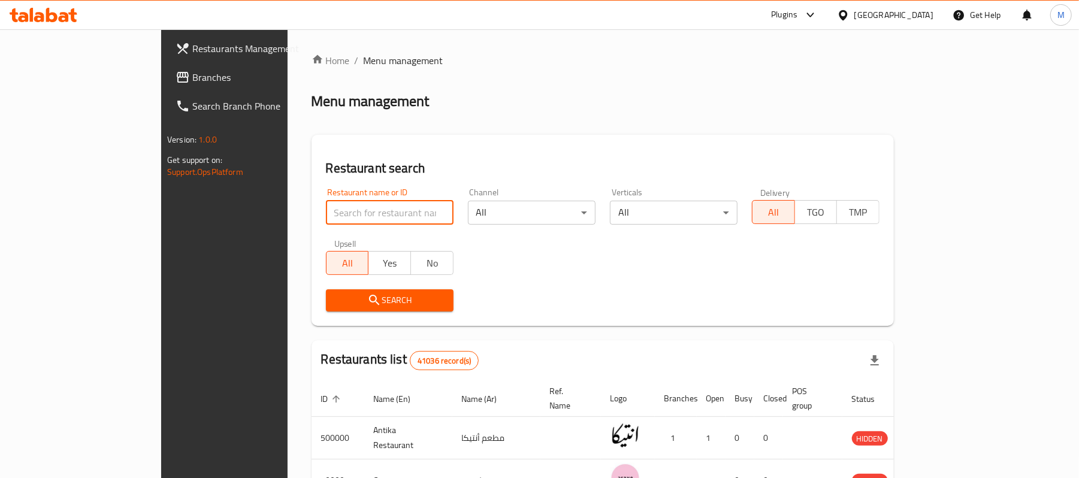
click at [326, 223] on input "search" at bounding box center [390, 213] width 128 height 24
paste input "704467"
type input "704467"
click button "Search" at bounding box center [390, 300] width 128 height 22
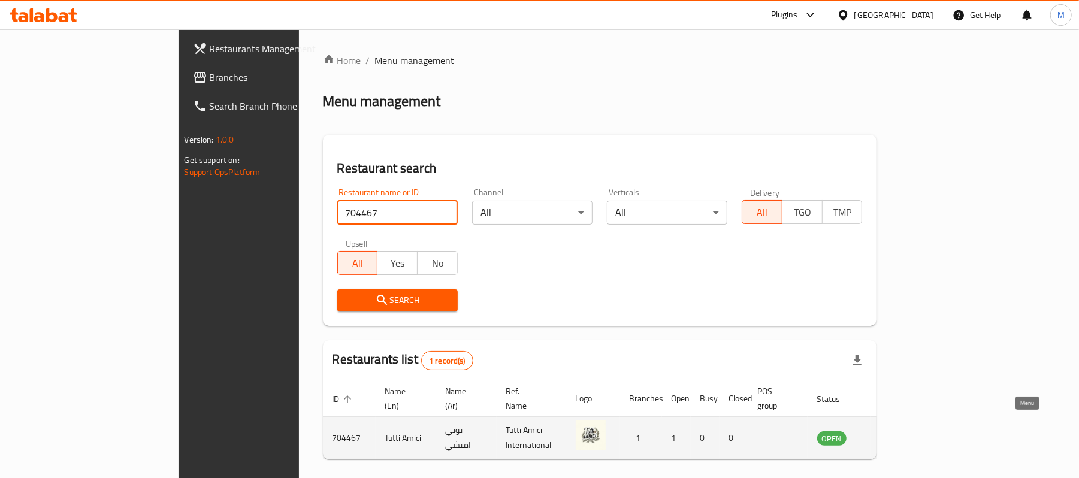
click at [894, 434] on icon "enhanced table" at bounding box center [886, 439] width 13 height 10
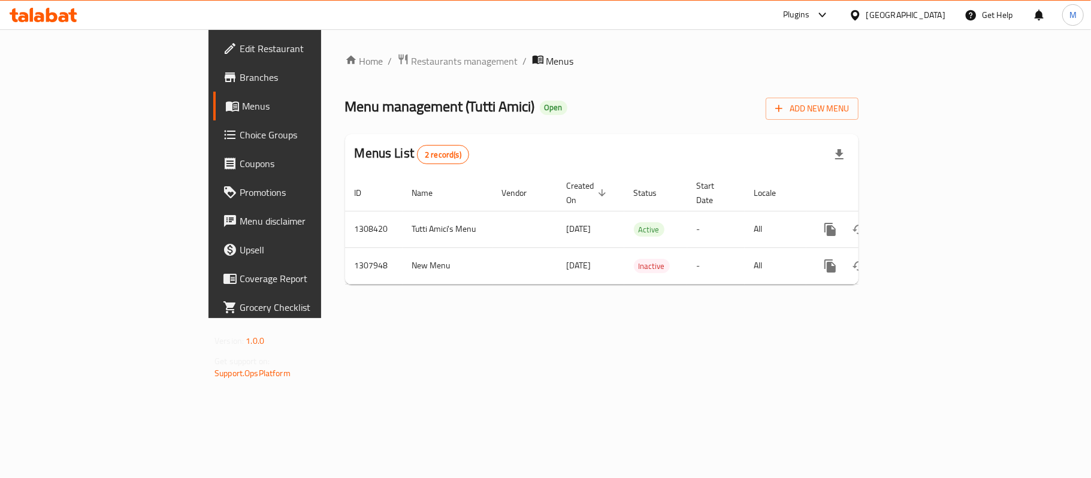
click at [240, 77] on span "Branches" at bounding box center [310, 77] width 141 height 14
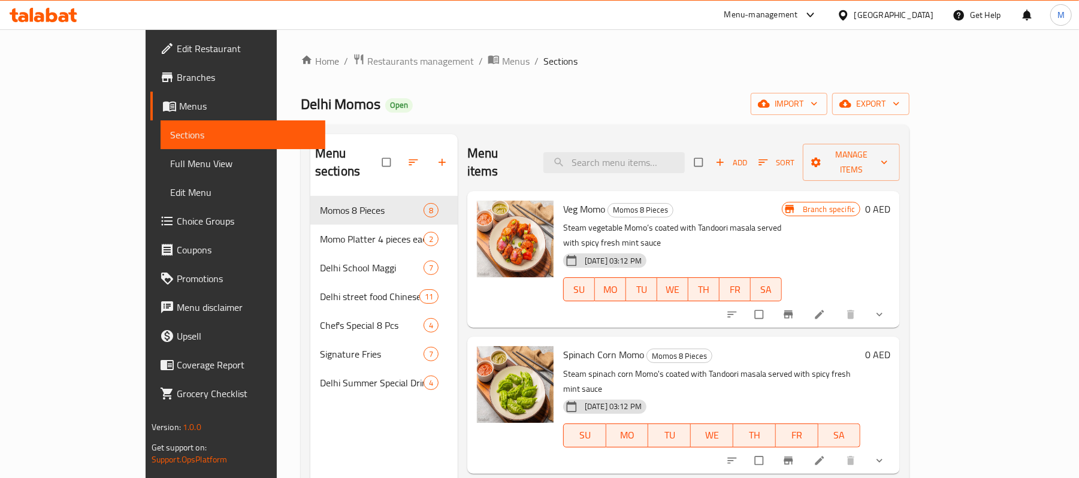
click at [177, 220] on span "Choice Groups" at bounding box center [247, 221] width 140 height 14
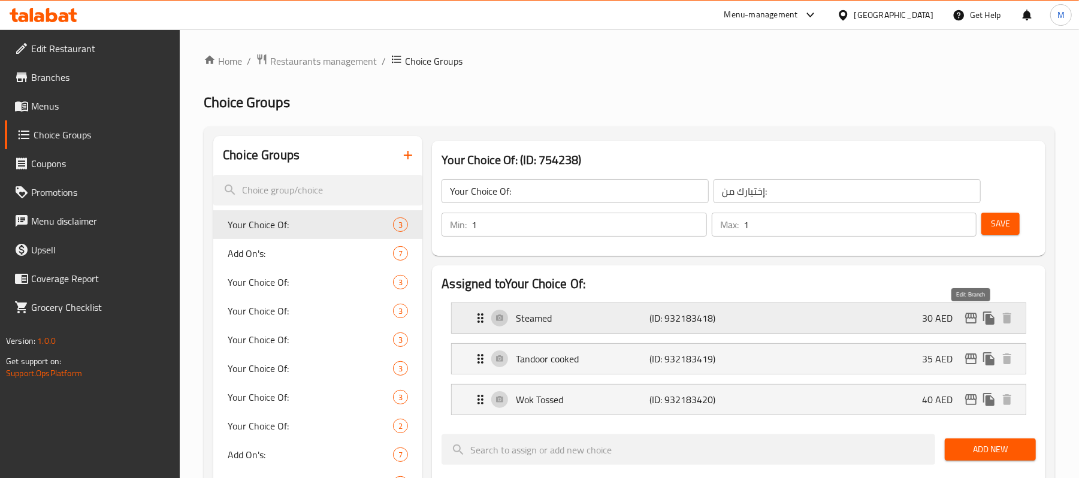
click at [970, 325] on icon "edit" at bounding box center [971, 318] width 14 height 14
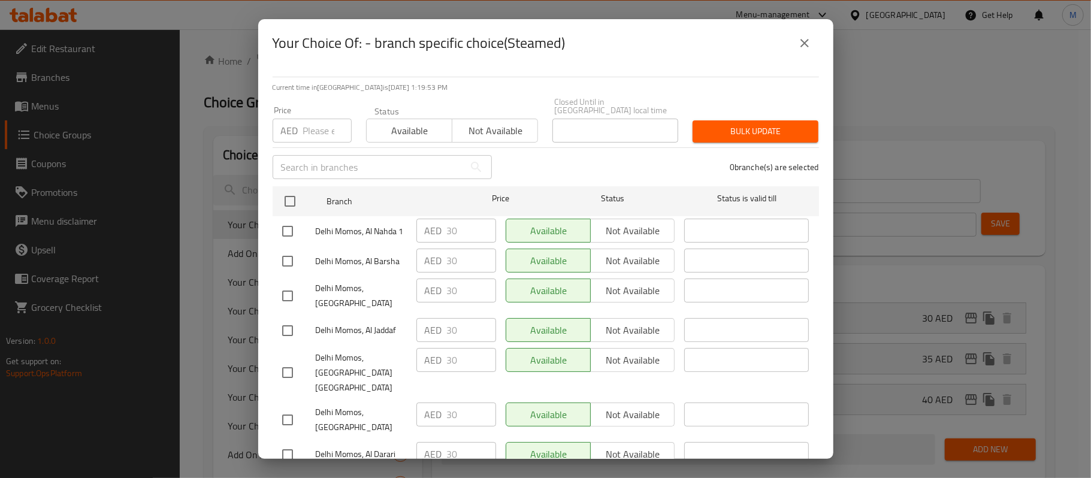
click at [813, 44] on button "close" at bounding box center [804, 43] width 29 height 29
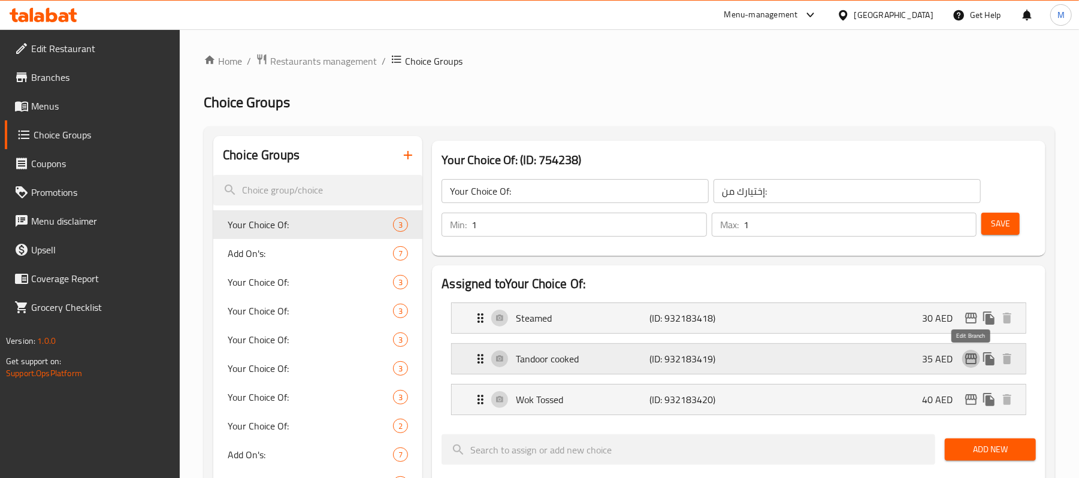
click at [969, 364] on icon "edit" at bounding box center [971, 358] width 12 height 11
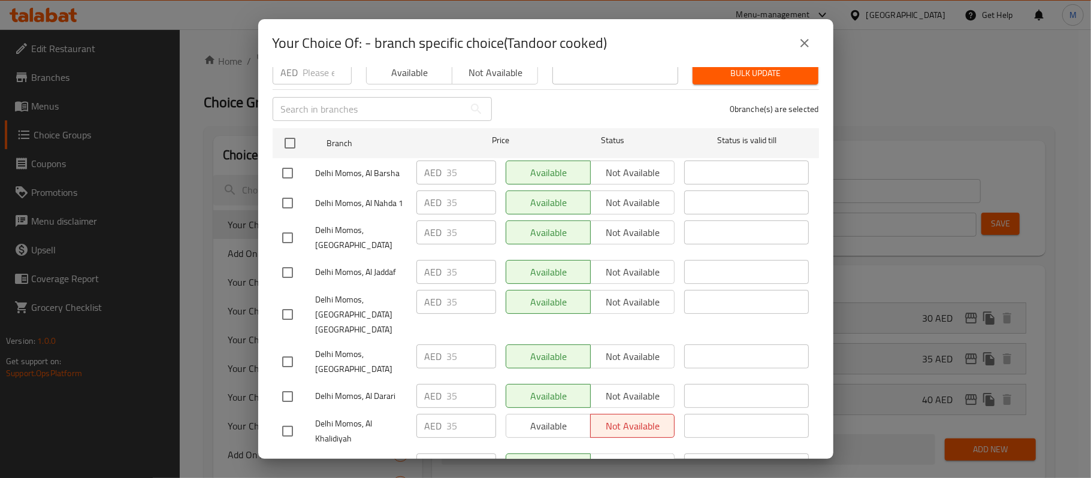
scroll to position [106, 0]
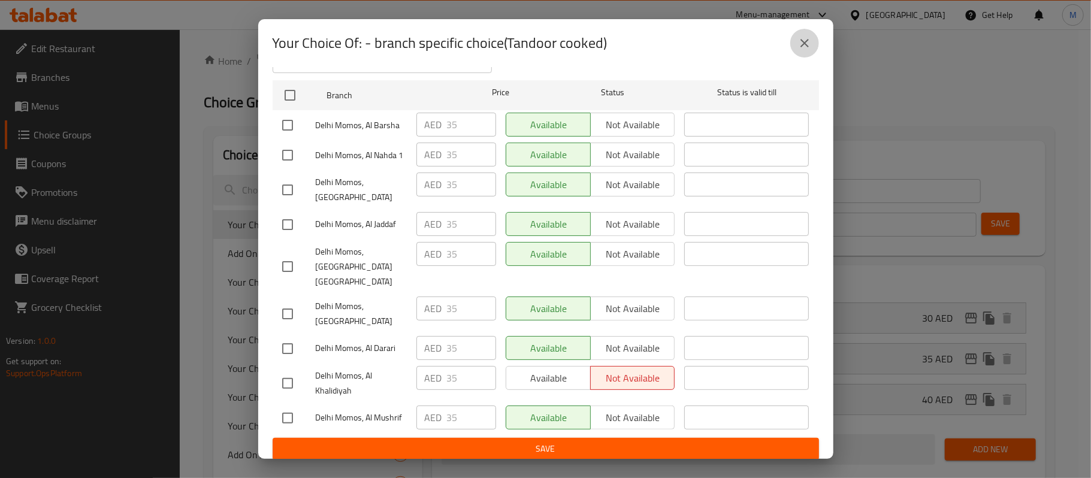
click at [801, 46] on icon "close" at bounding box center [804, 43] width 8 height 8
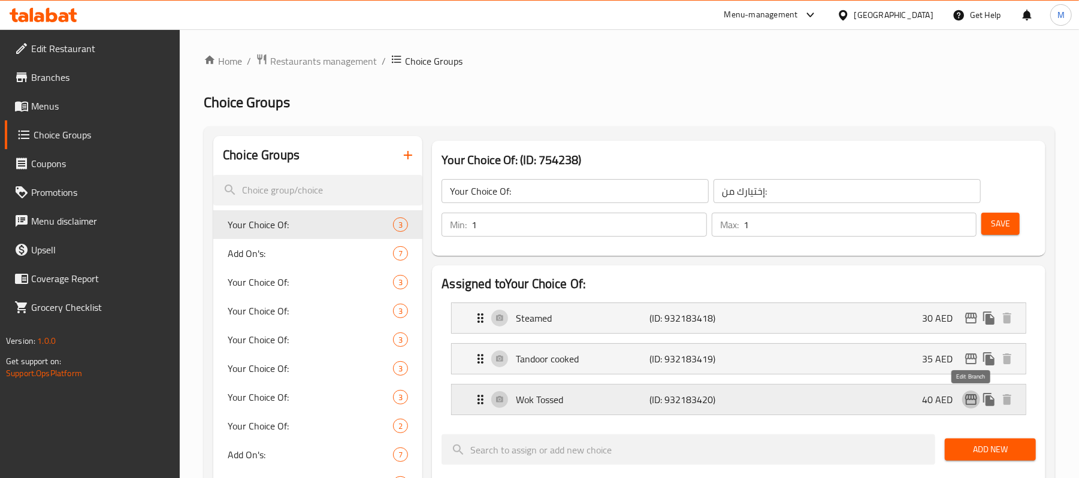
click at [971, 405] on icon "edit" at bounding box center [971, 399] width 12 height 11
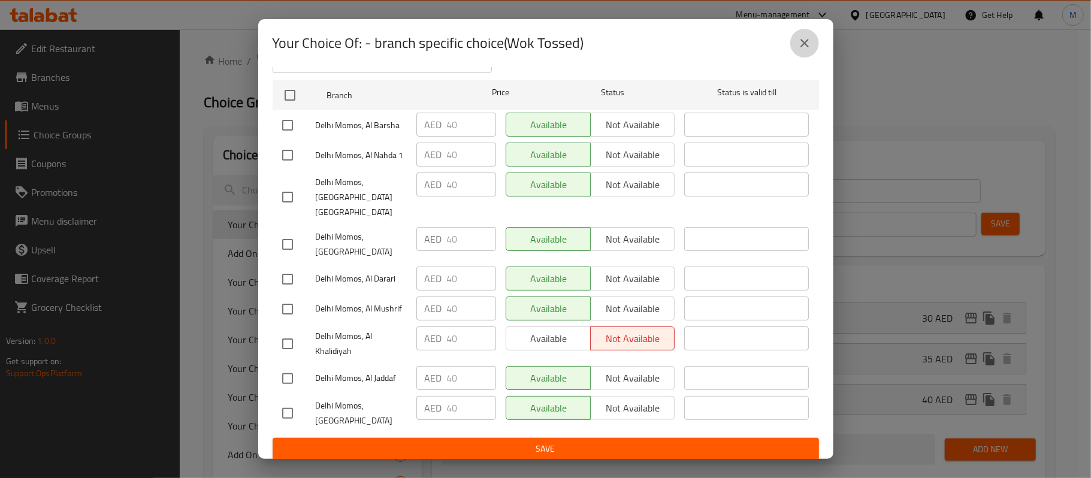
click at [792, 41] on button "close" at bounding box center [804, 43] width 29 height 29
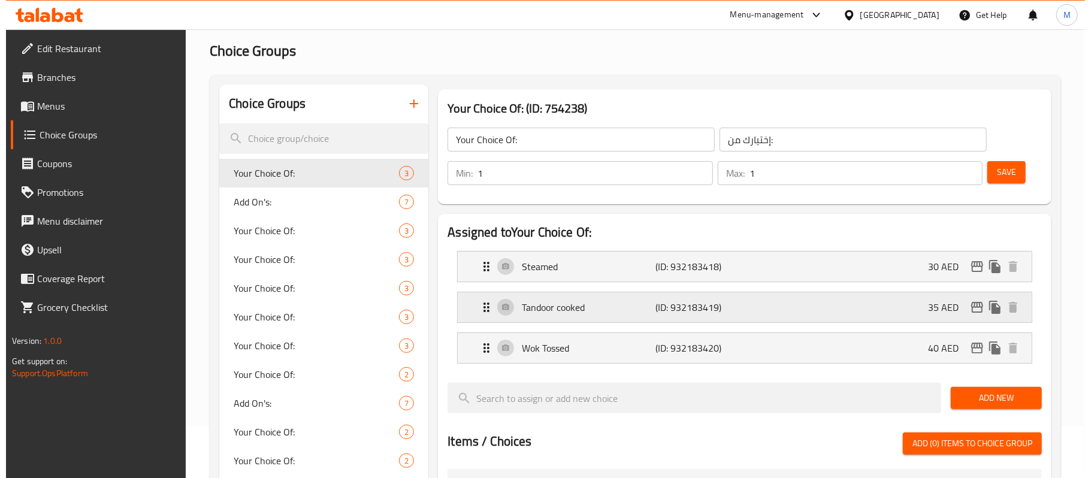
scroll to position [80, 0]
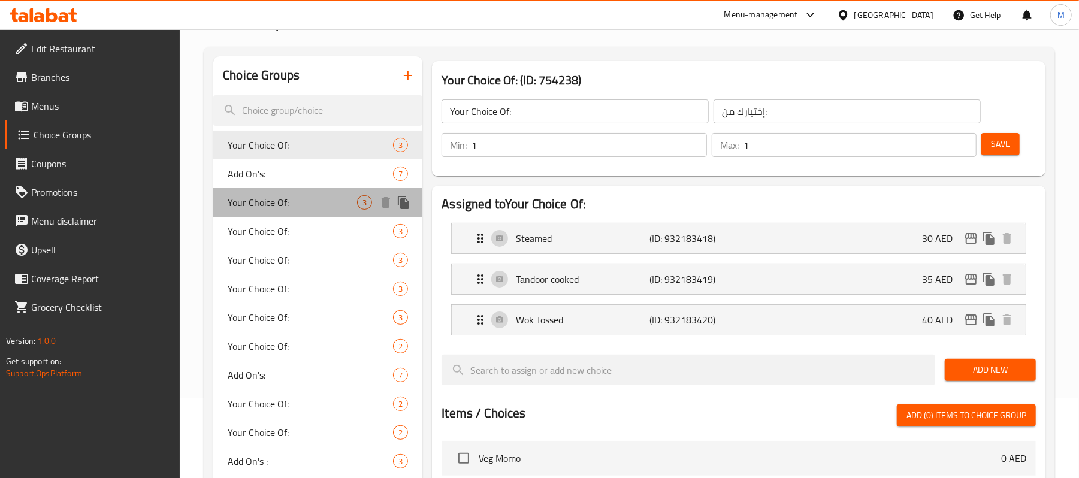
click at [238, 195] on span "Your Choice Of:" at bounding box center [292, 202] width 129 height 14
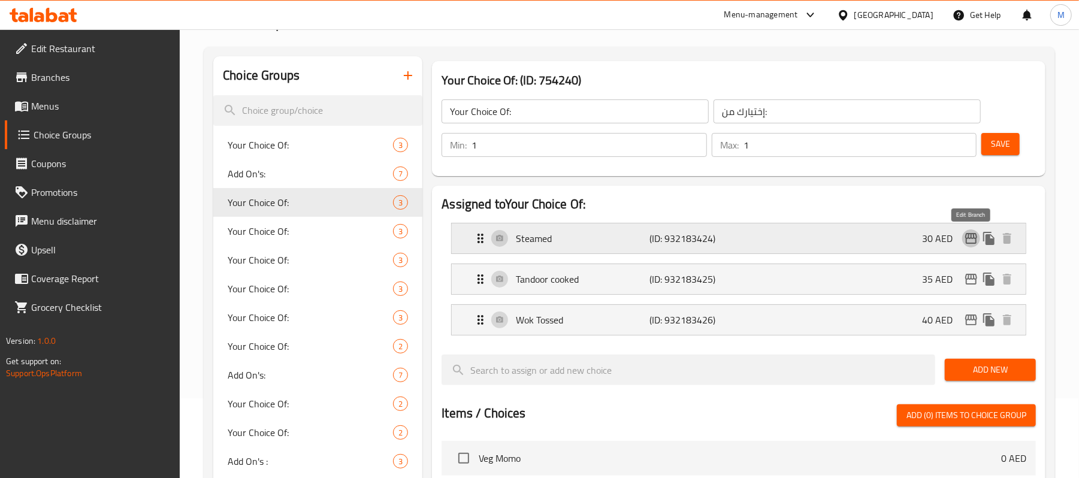
click at [969, 237] on icon "edit" at bounding box center [971, 238] width 14 height 14
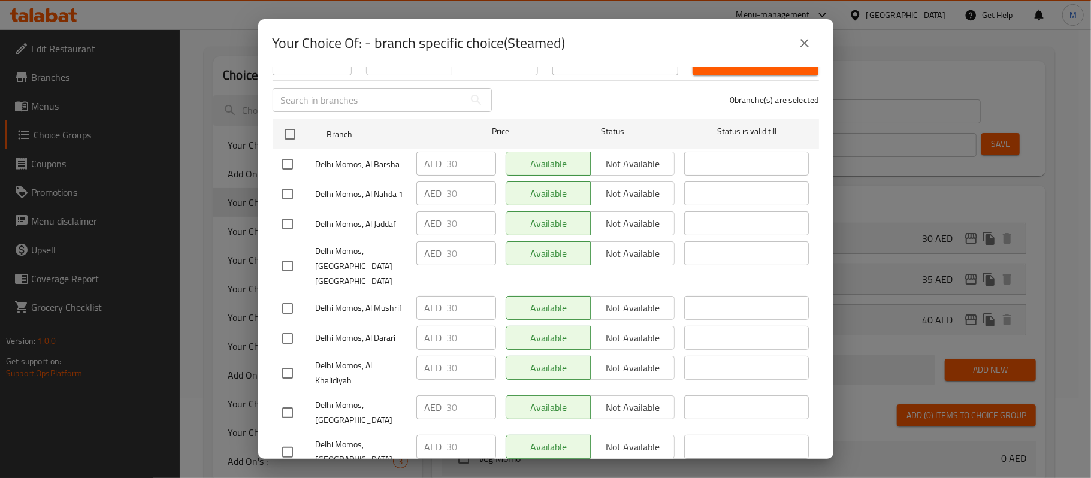
scroll to position [106, 0]
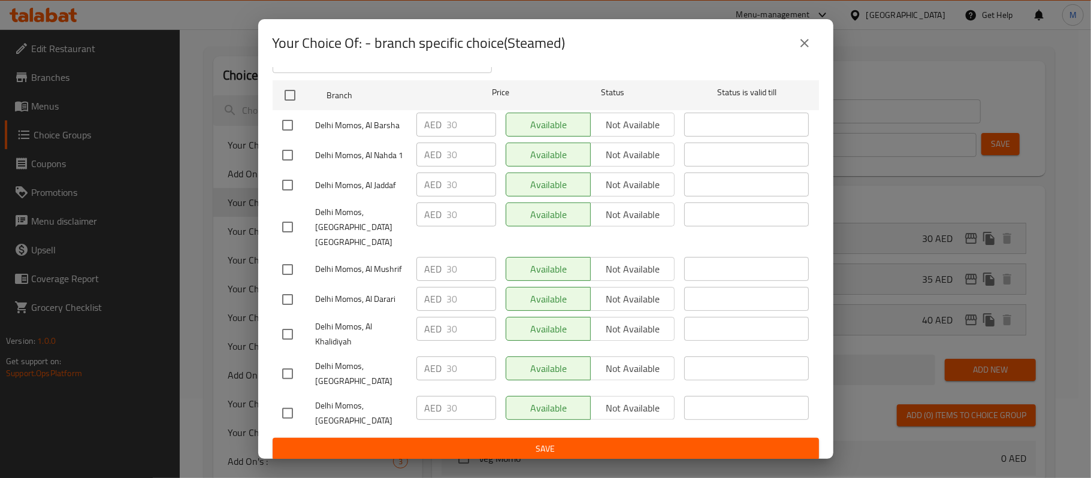
click at [804, 34] on button "close" at bounding box center [804, 43] width 29 height 29
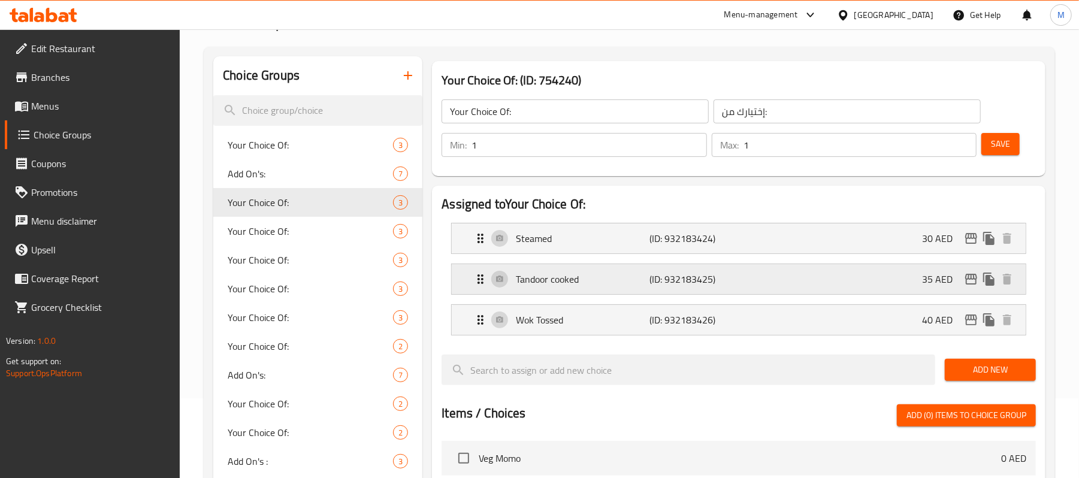
click at [969, 279] on icon "edit" at bounding box center [971, 279] width 12 height 11
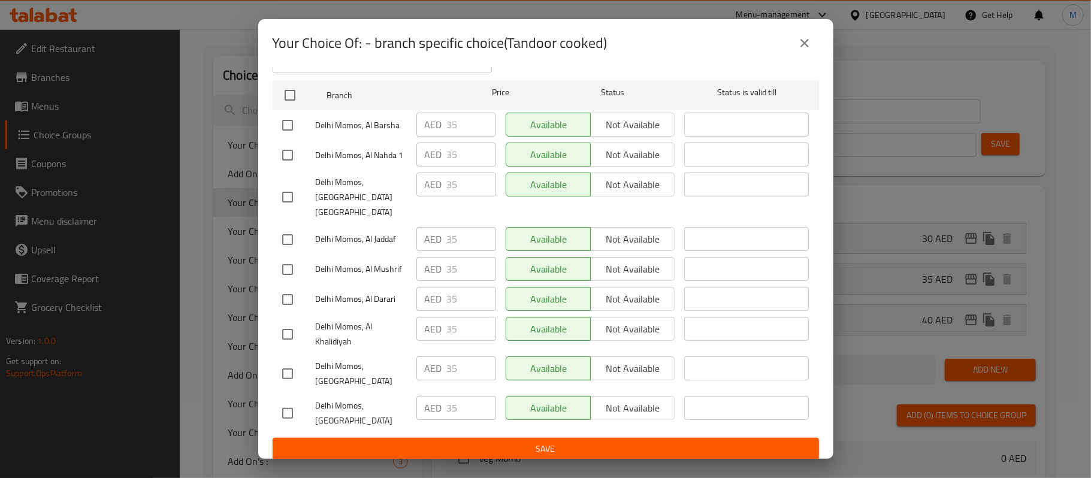
scroll to position [0, 0]
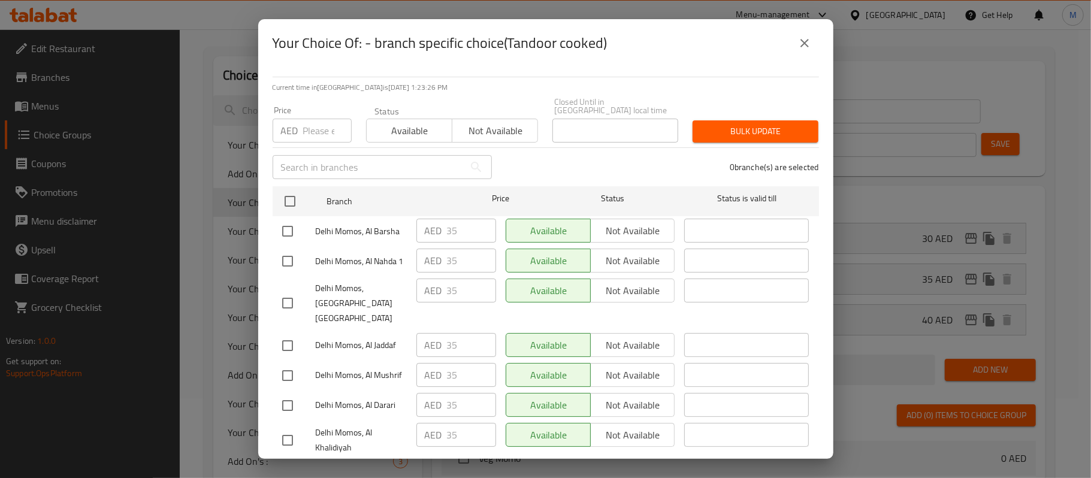
drag, startPoint x: 798, startPoint y: 42, endPoint x: 861, endPoint y: 187, distance: 158.0
click at [798, 43] on icon "close" at bounding box center [804, 43] width 14 height 14
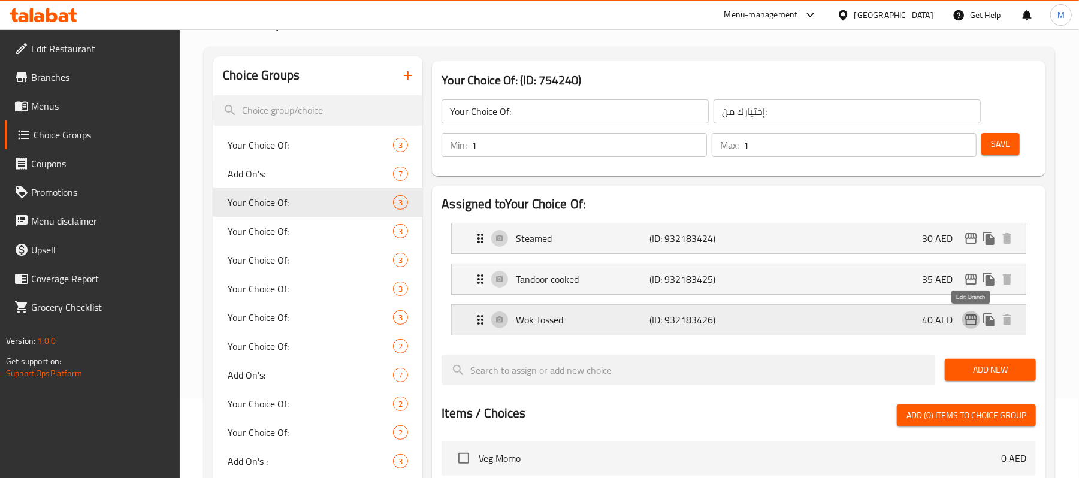
click at [971, 322] on icon "edit" at bounding box center [971, 320] width 14 height 14
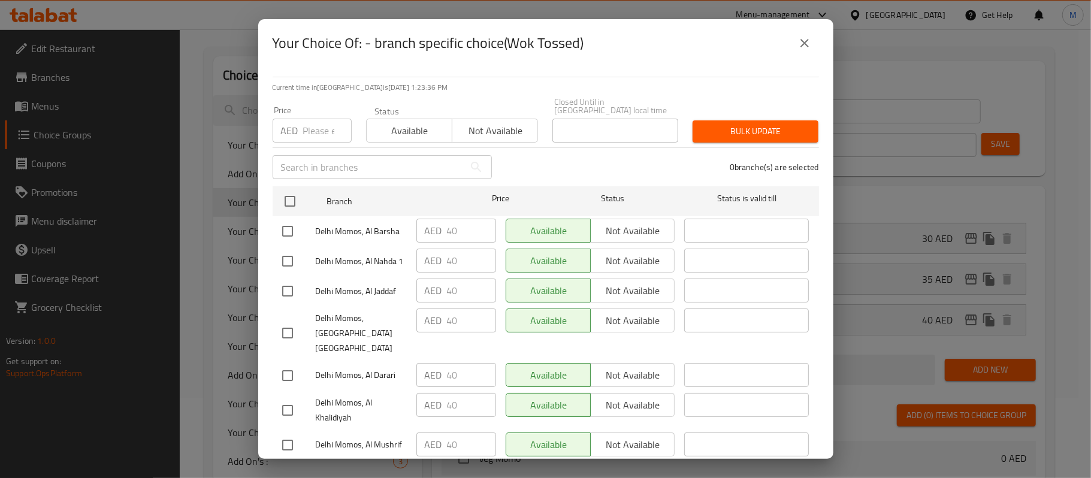
click at [796, 41] on button "close" at bounding box center [804, 43] width 29 height 29
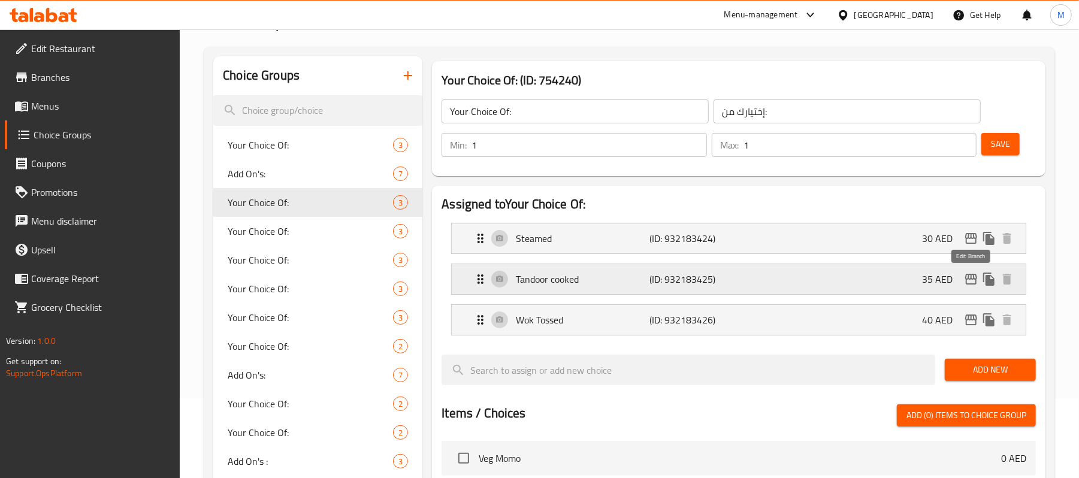
click at [969, 281] on icon "edit" at bounding box center [971, 279] width 14 height 14
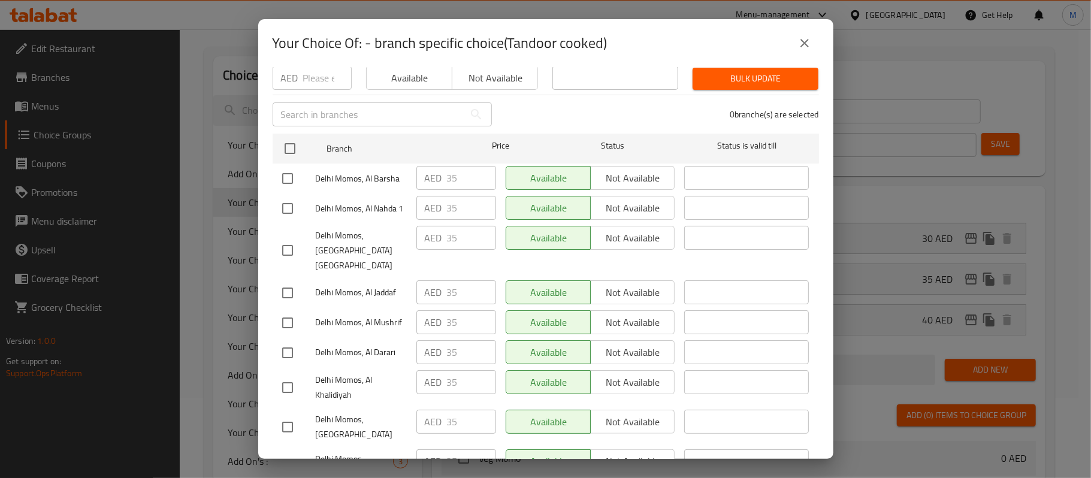
scroll to position [106, 0]
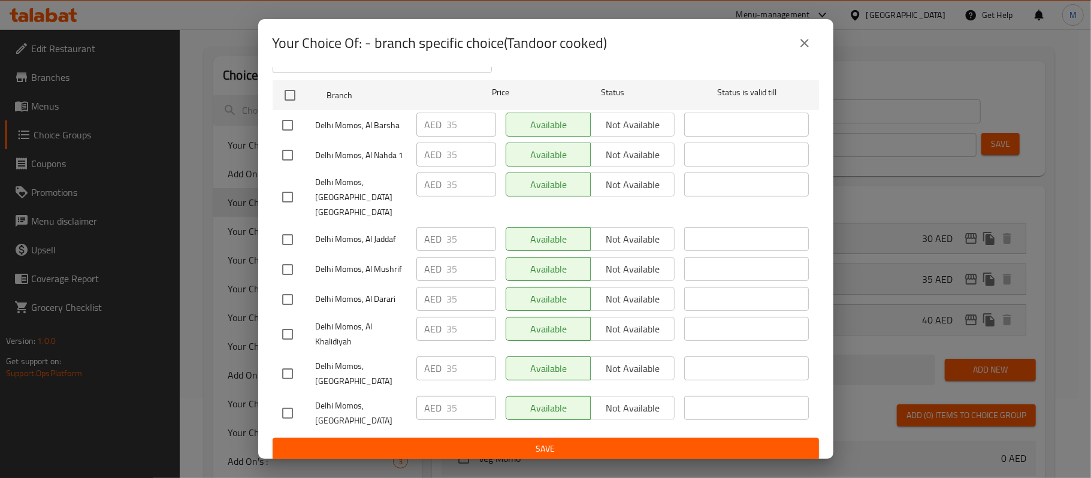
click at [812, 44] on button "close" at bounding box center [804, 43] width 29 height 29
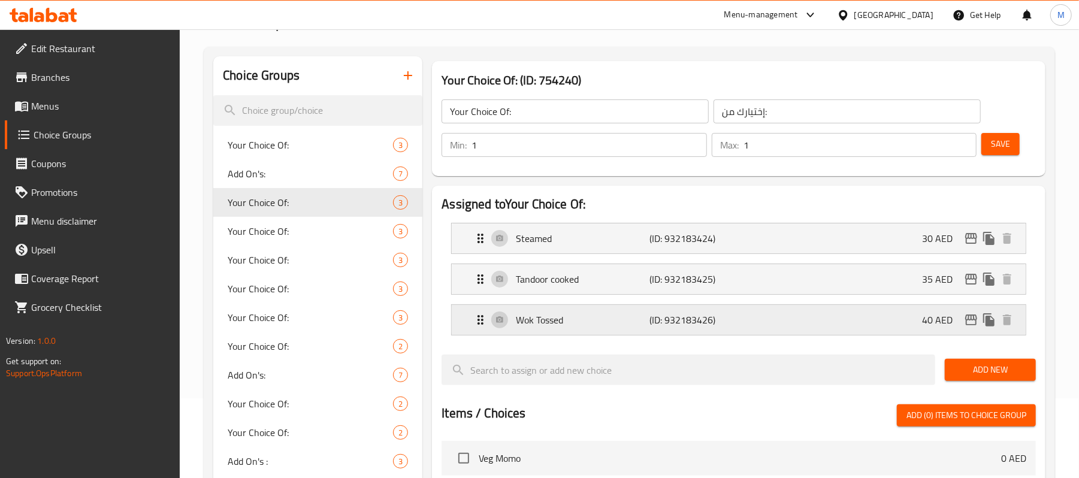
click at [969, 323] on icon "edit" at bounding box center [971, 320] width 14 height 14
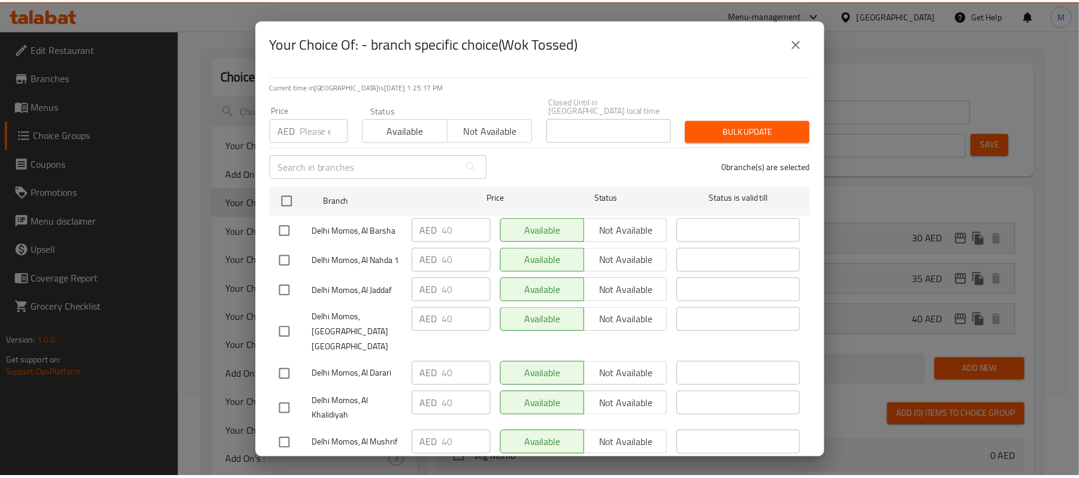
scroll to position [0, 0]
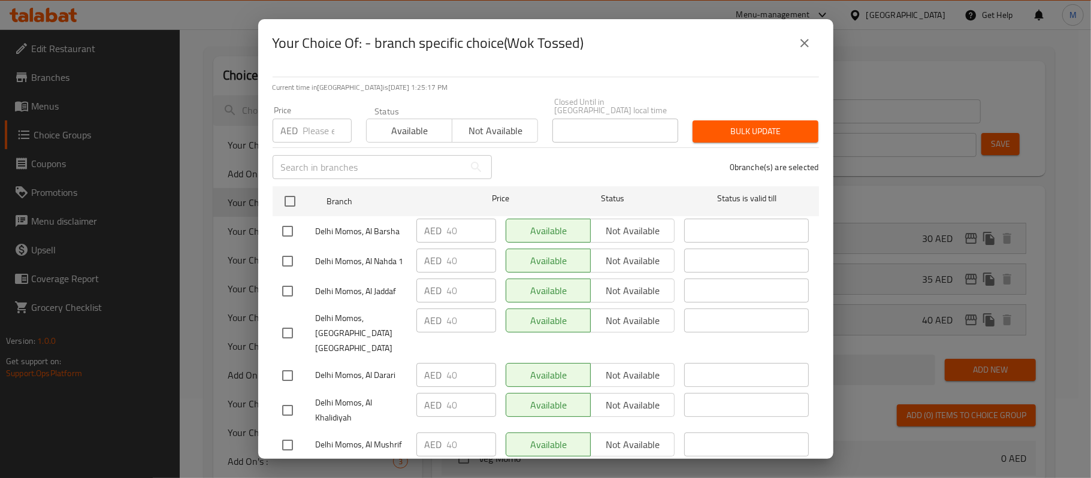
click at [811, 39] on button "close" at bounding box center [804, 43] width 29 height 29
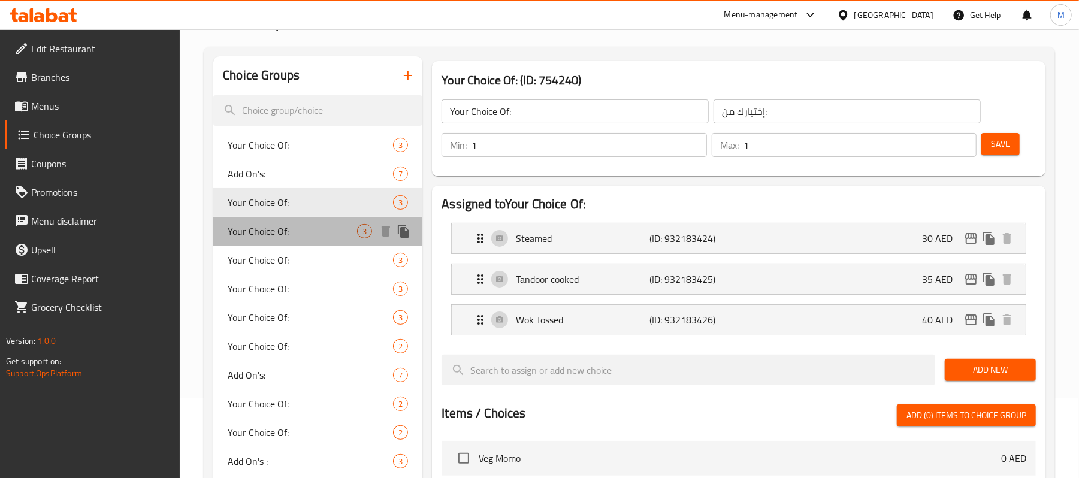
click at [259, 228] on span "Your Choice Of:" at bounding box center [292, 231] width 129 height 14
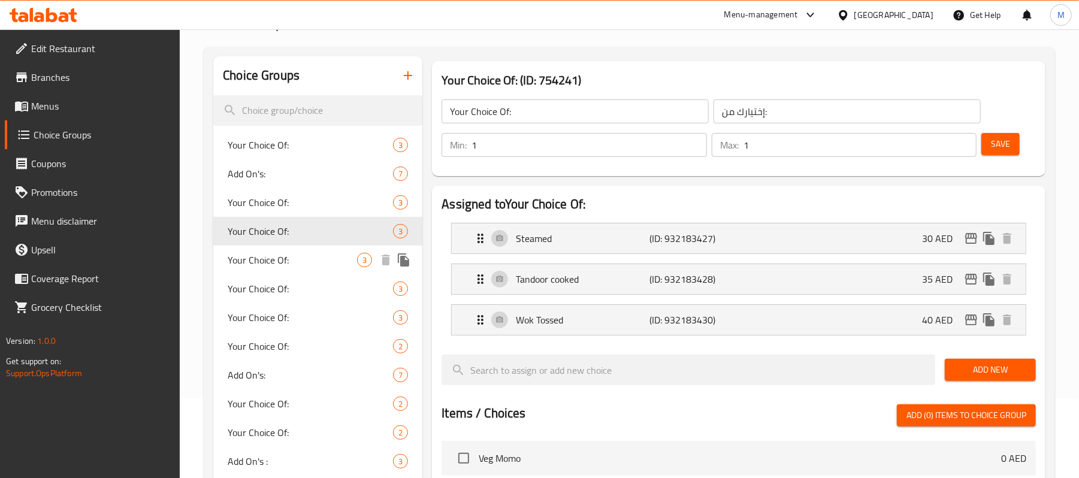
click at [249, 261] on span "Your Choice Of:" at bounding box center [292, 260] width 129 height 14
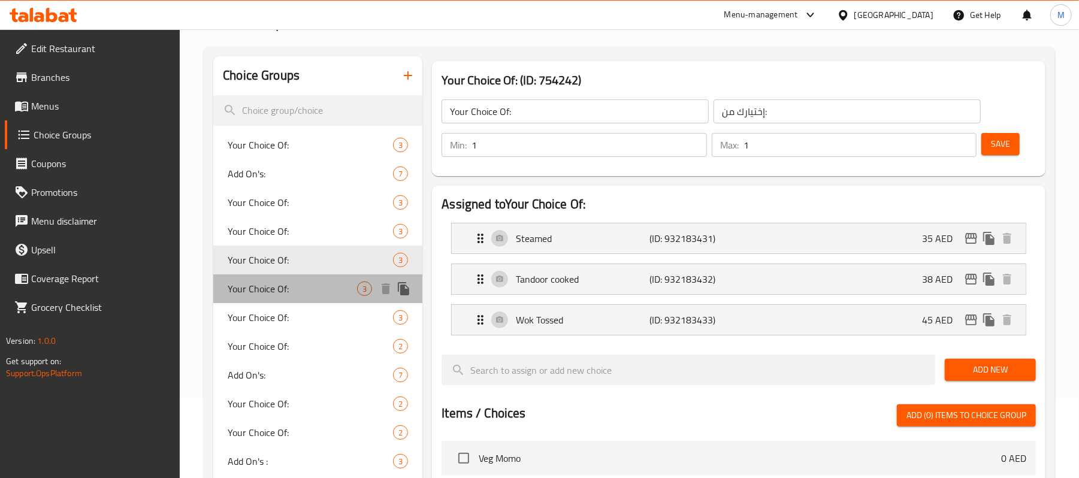
click at [259, 292] on span "Your Choice Of:" at bounding box center [292, 288] width 129 height 14
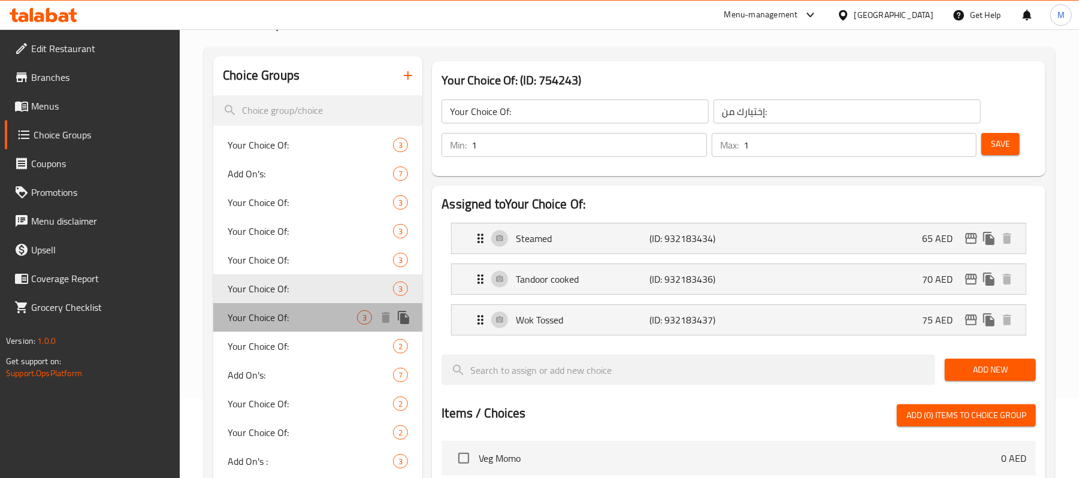
click at [254, 321] on span "Your Choice Of:" at bounding box center [292, 317] width 129 height 14
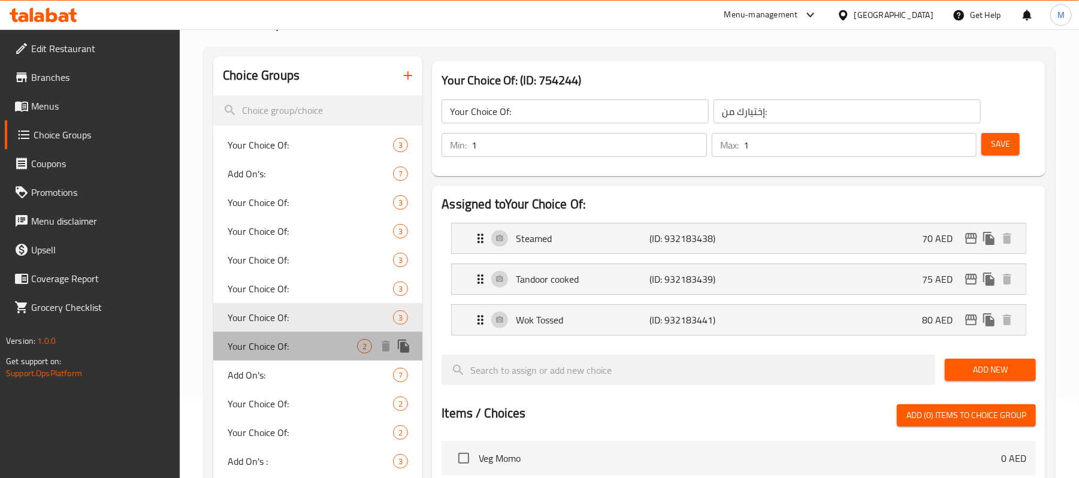
click at [249, 345] on span "Your Choice Of:" at bounding box center [292, 346] width 129 height 14
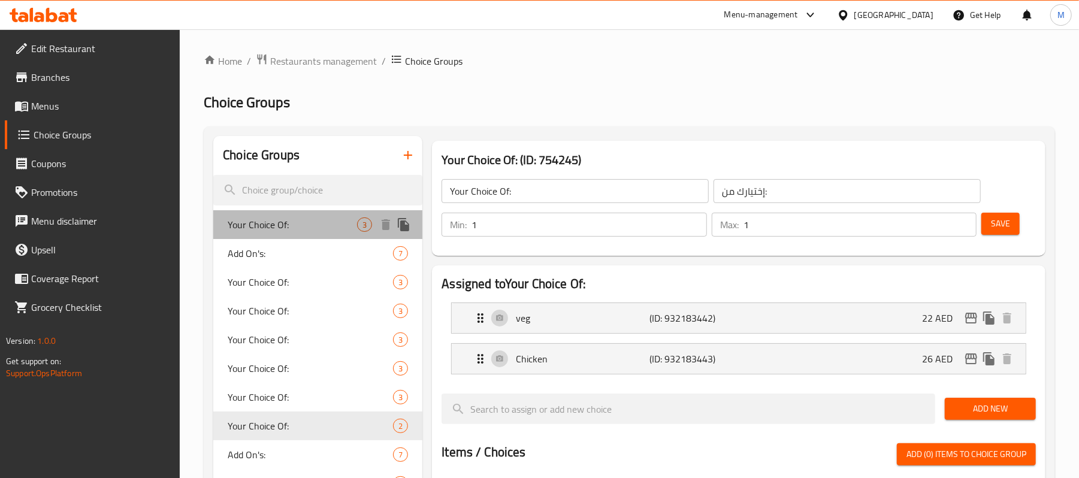
click at [290, 216] on div "Your Choice Of: 3" at bounding box center [317, 224] width 209 height 29
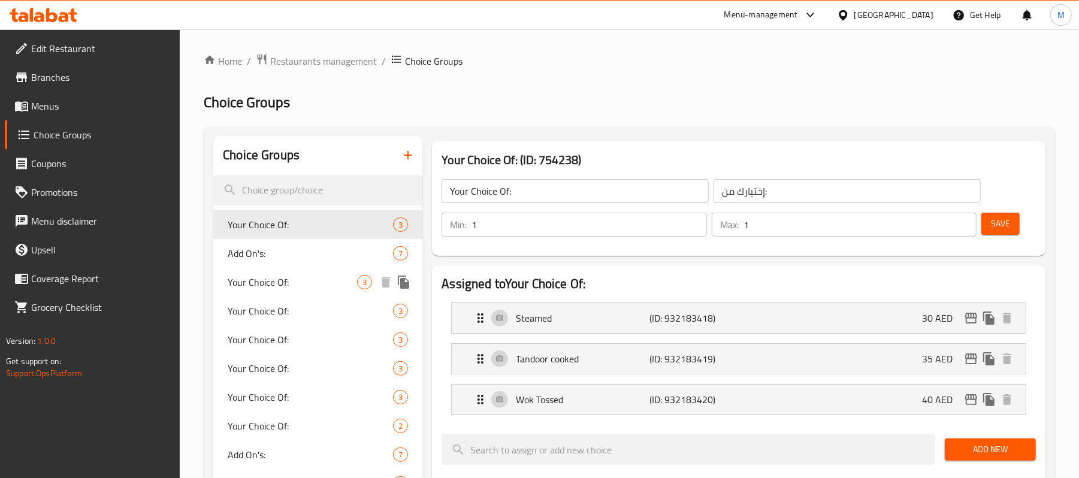
click at [268, 271] on div "Your Choice Of: 3" at bounding box center [317, 282] width 209 height 29
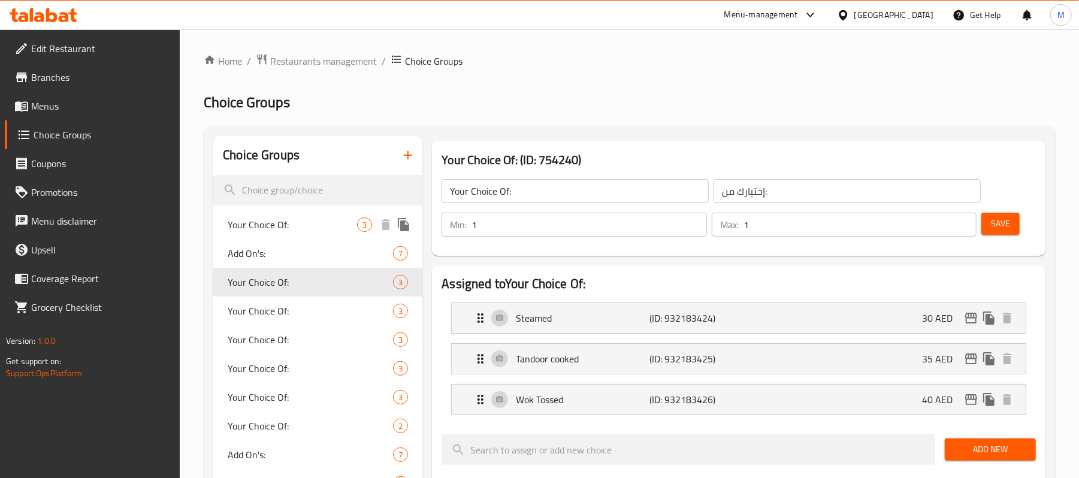
click at [278, 223] on span "Your Choice Of:" at bounding box center [292, 224] width 129 height 14
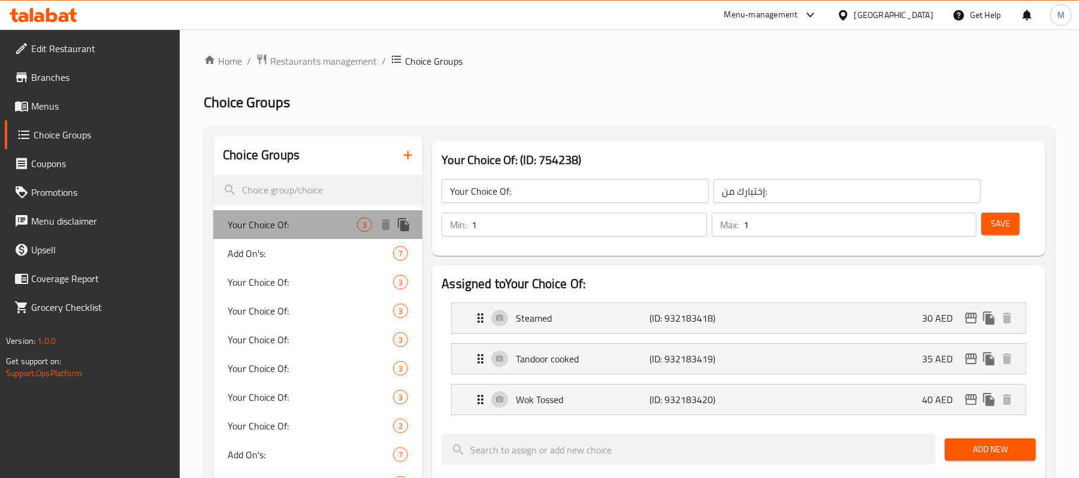
click at [293, 224] on span "Your Choice Of:" at bounding box center [292, 224] width 129 height 14
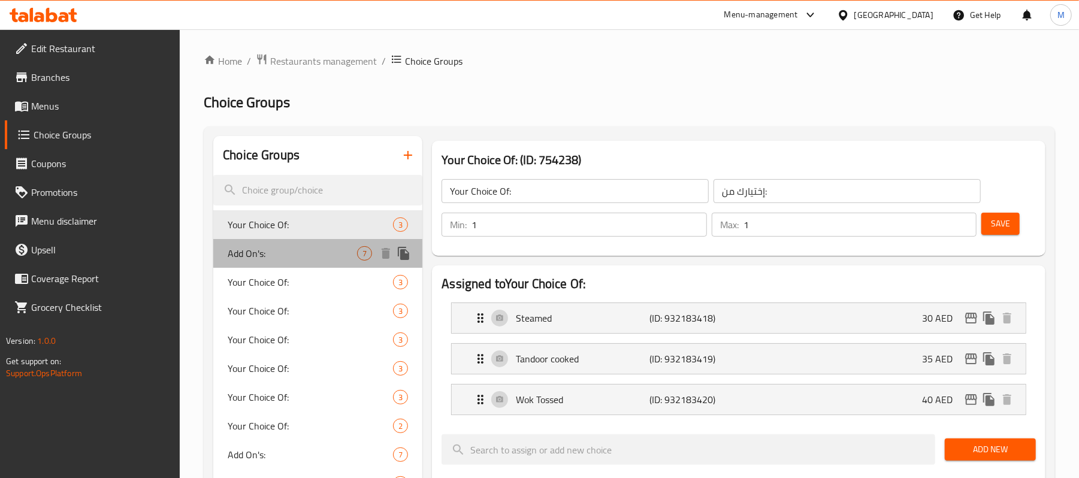
click at [283, 248] on span "Add On's:" at bounding box center [292, 253] width 129 height 14
type input "Add On's:"
type input "الإضافات:"
type input "0"
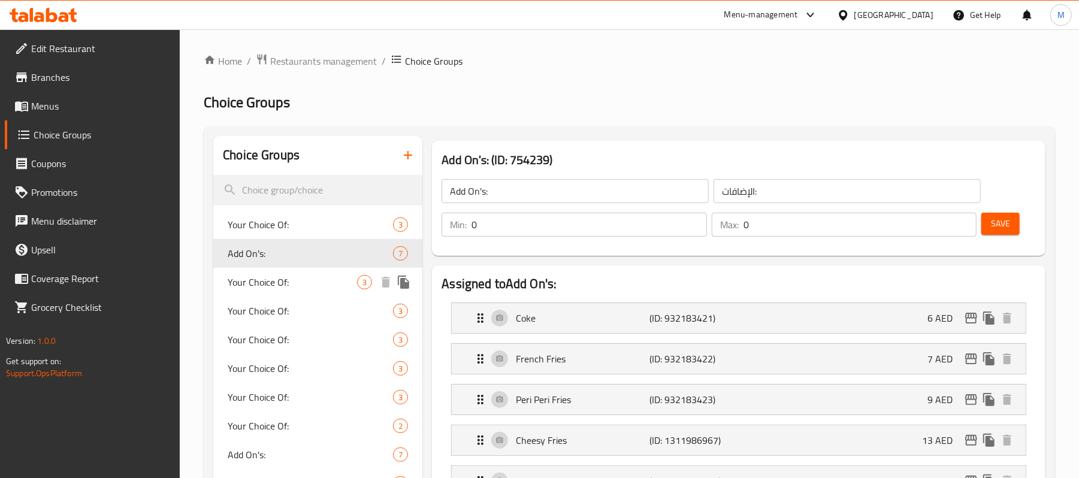
click at [277, 283] on span "Your Choice Of:" at bounding box center [292, 282] width 129 height 14
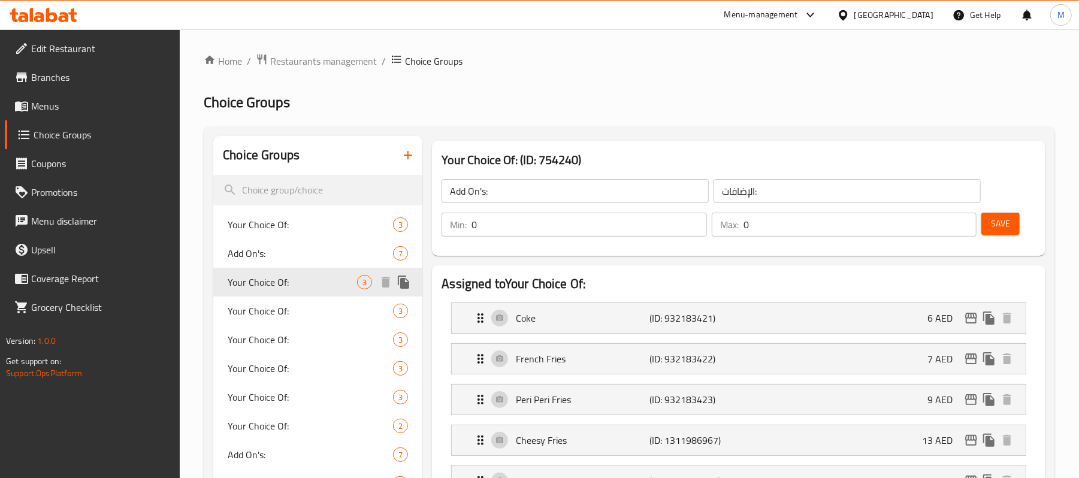
type input "Your Choice Of:"
type input "إختيارك من:"
type input "1"
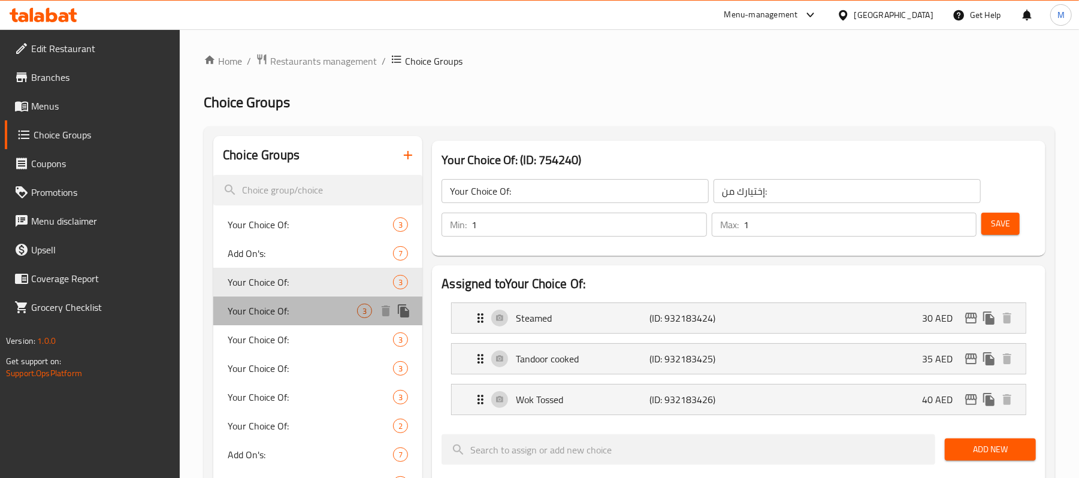
click at [278, 311] on span "Your Choice Of:" at bounding box center [292, 311] width 129 height 14
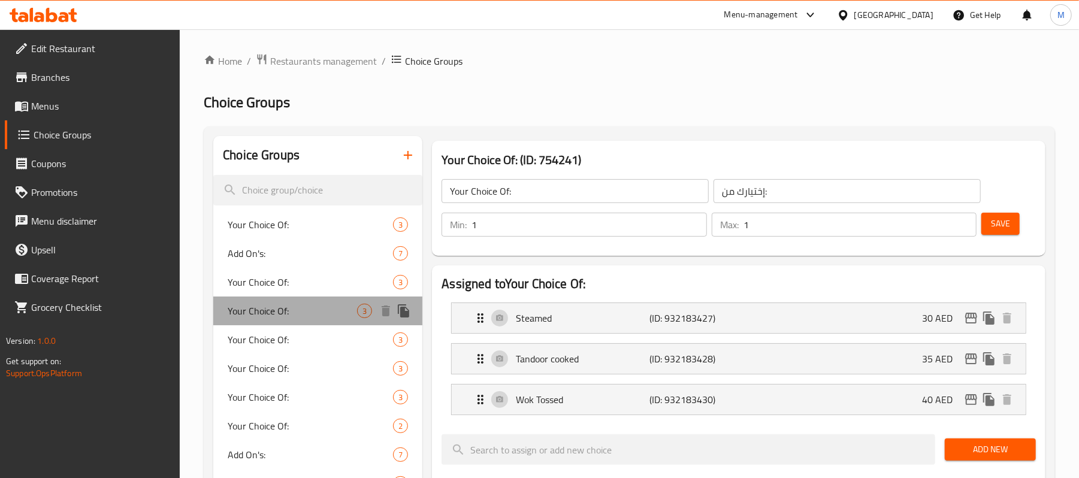
click at [285, 324] on div "Your Choice Of: 3" at bounding box center [317, 310] width 209 height 29
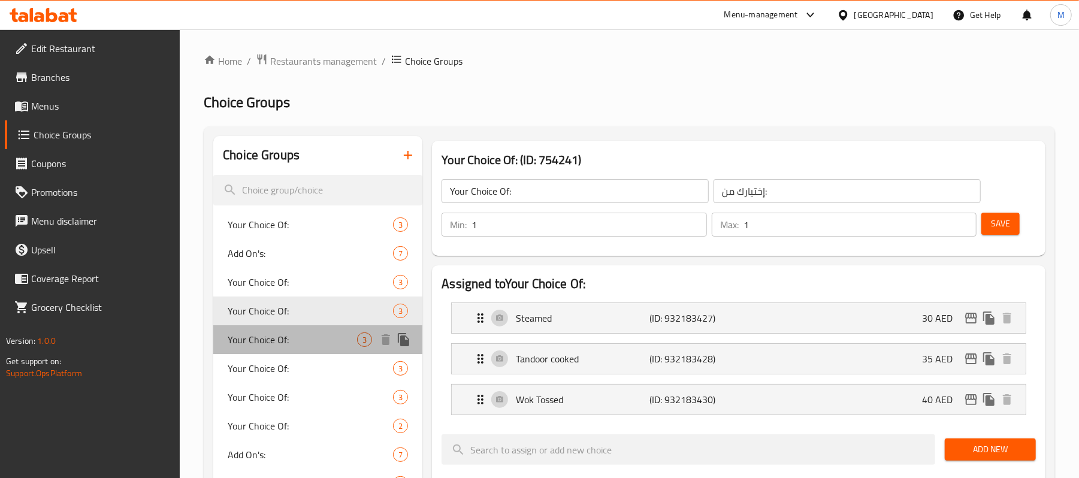
click at [283, 329] on div "Your Choice Of: 3" at bounding box center [317, 339] width 209 height 29
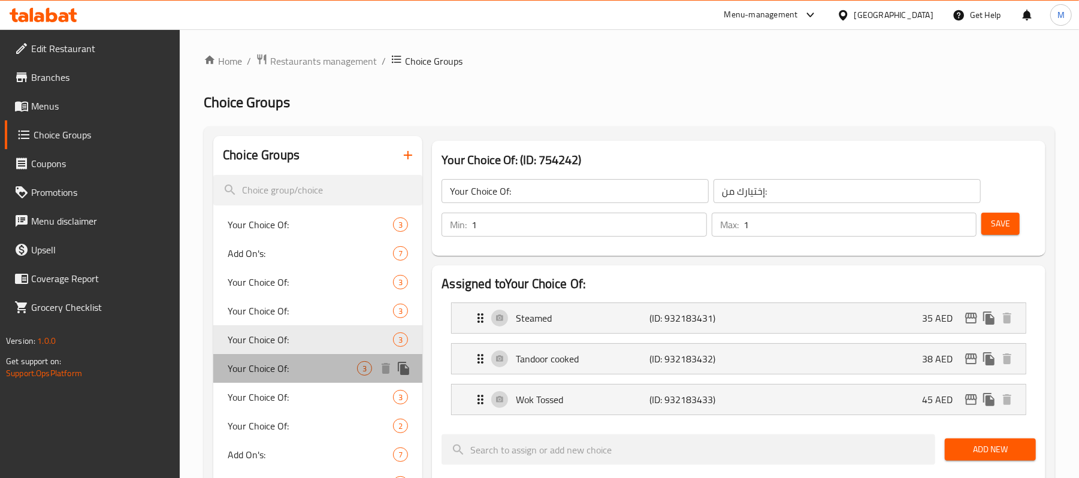
click at [233, 361] on span "Your Choice Of:" at bounding box center [292, 368] width 129 height 14
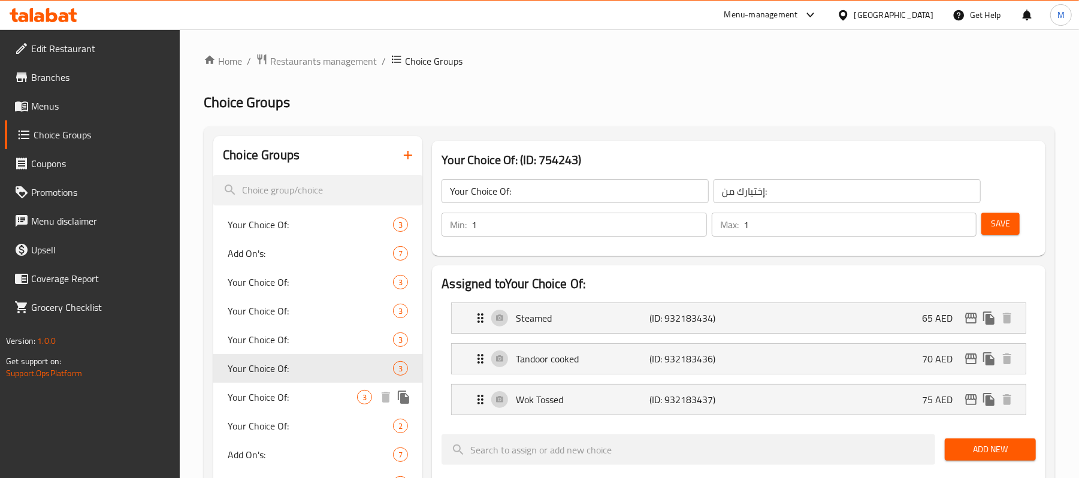
click at [259, 390] on span "Your Choice Of:" at bounding box center [292, 397] width 129 height 14
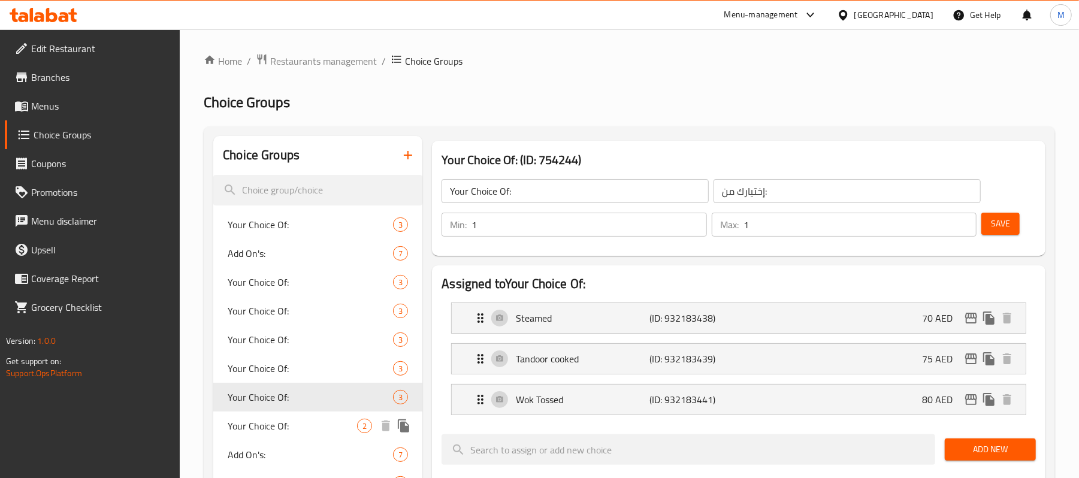
click at [266, 428] on span "Your Choice Of:" at bounding box center [292, 426] width 129 height 14
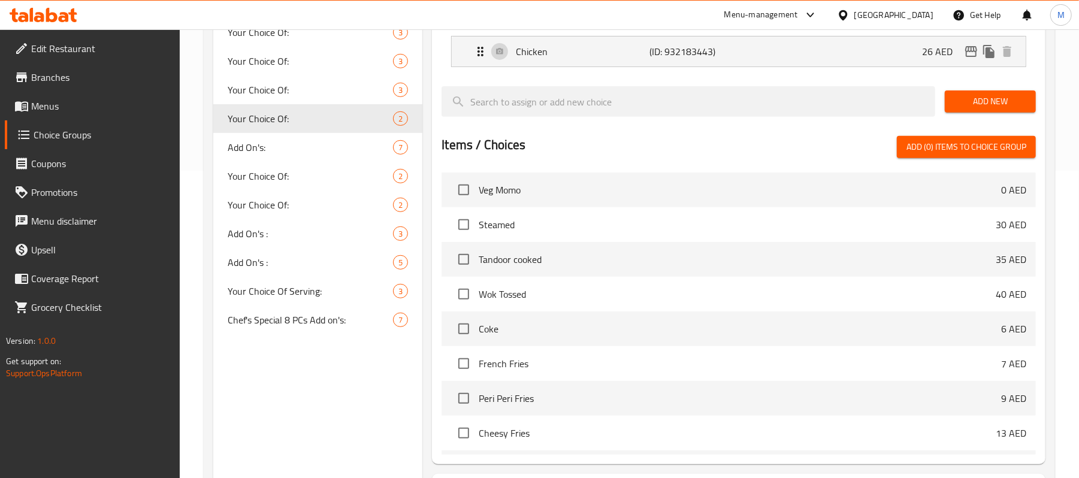
scroll to position [319, 0]
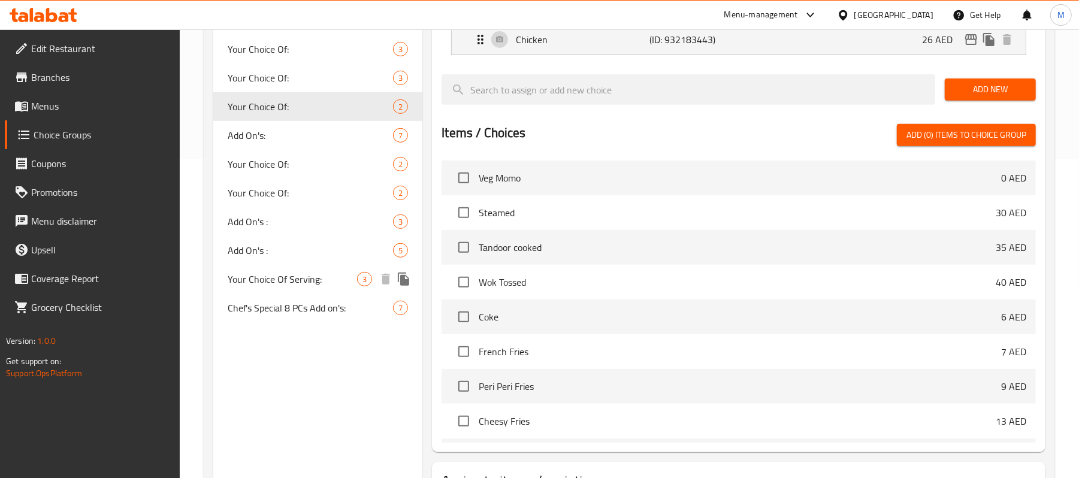
click at [298, 276] on span "Your Choice Of Serving:" at bounding box center [292, 279] width 129 height 14
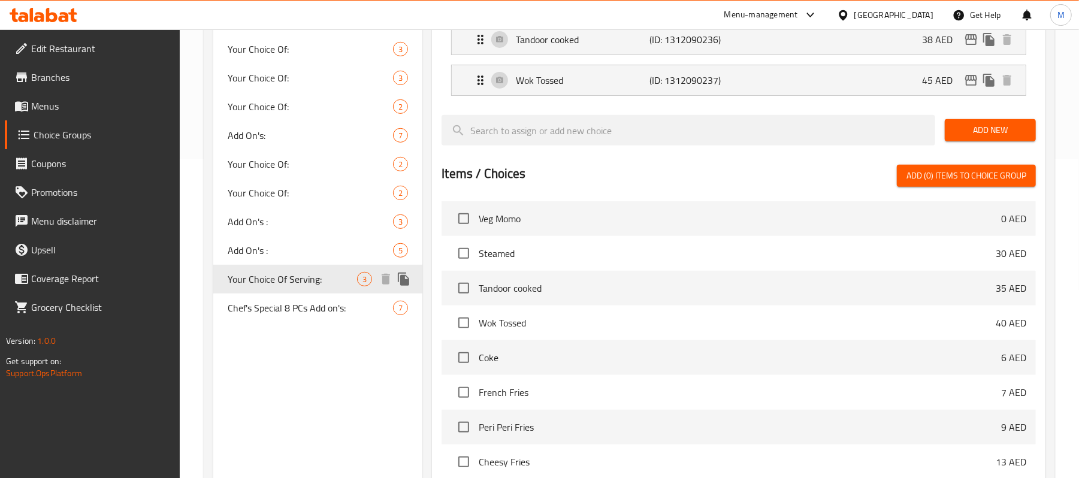
type input "Your Choice Of Serving:"
type input "إختيارك من طريقة التقديم:"
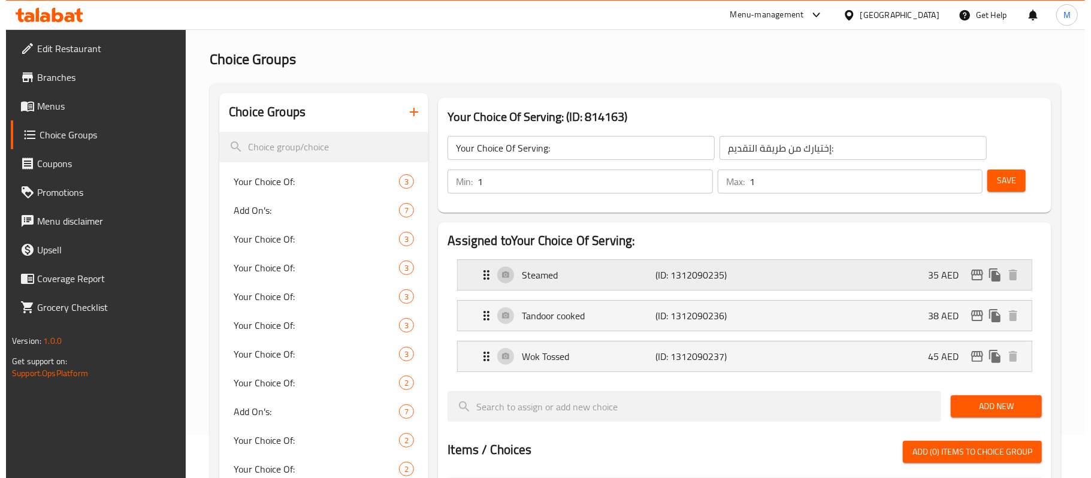
scroll to position [0, 0]
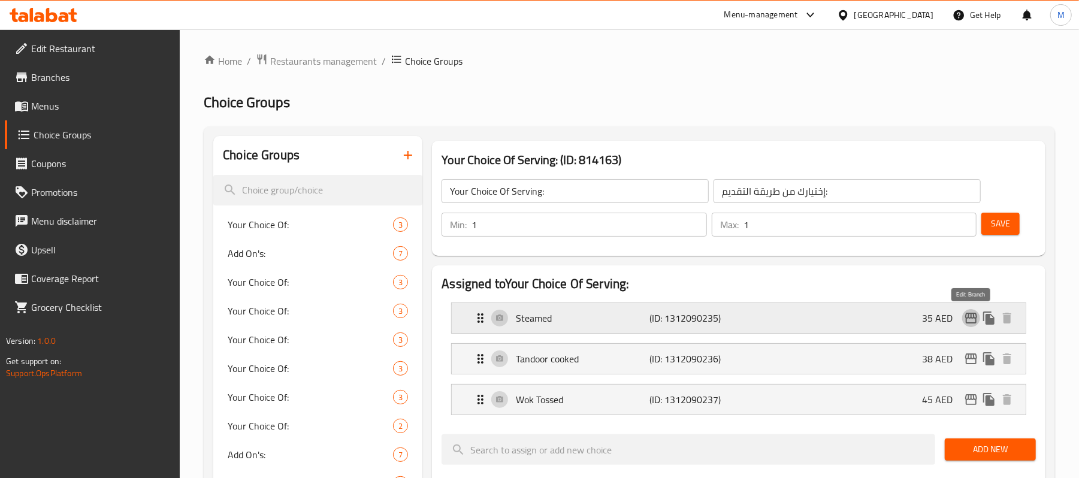
click at [969, 317] on icon "edit" at bounding box center [971, 318] width 14 height 14
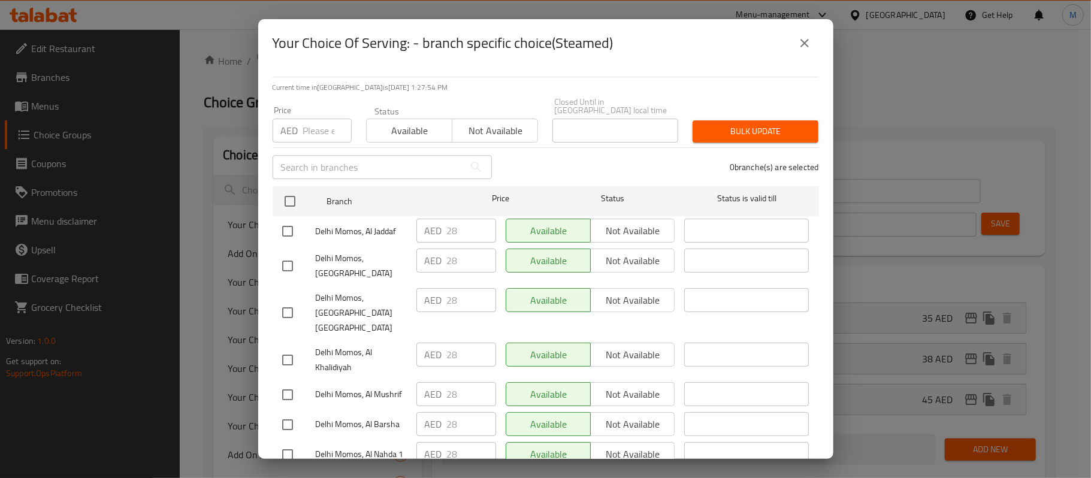
click at [313, 132] on input "number" at bounding box center [327, 131] width 49 height 24
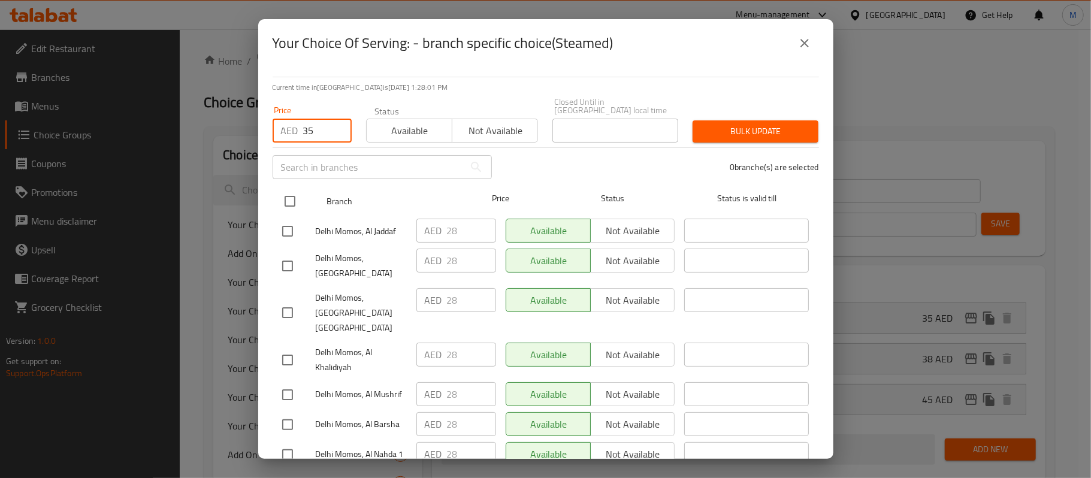
type input "35"
click at [290, 202] on input "checkbox" at bounding box center [289, 201] width 25 height 25
checkbox input "true"
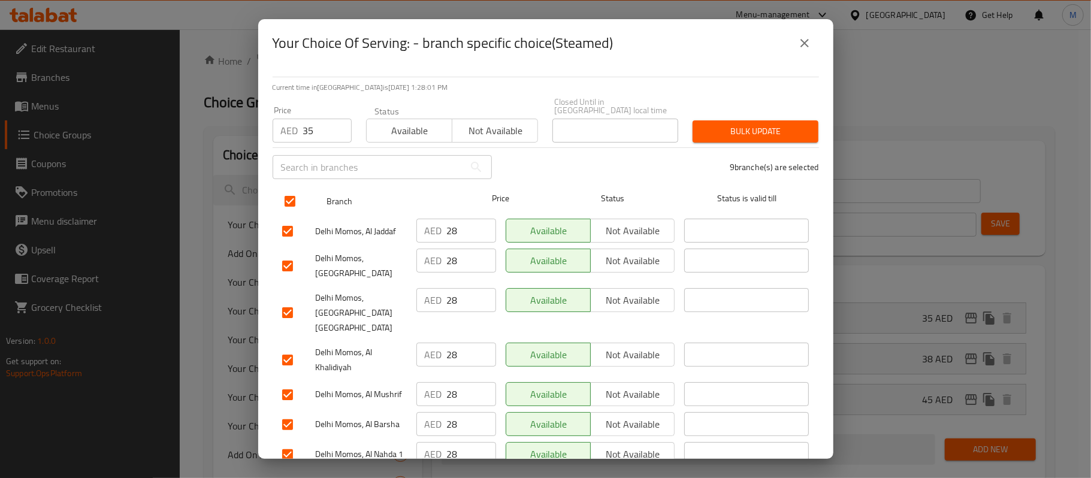
checkbox input "true"
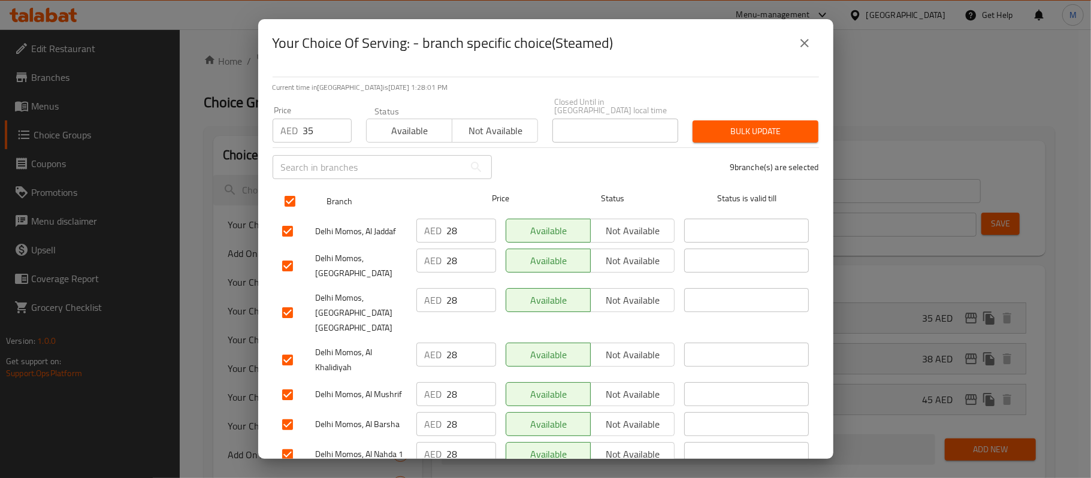
checkbox input "true"
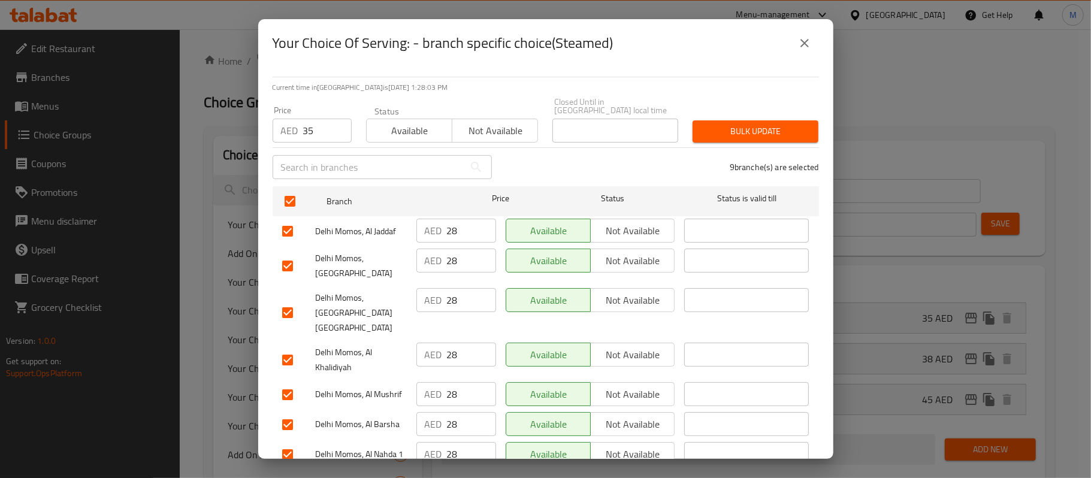
click at [735, 130] on span "Bulk update" at bounding box center [755, 131] width 107 height 15
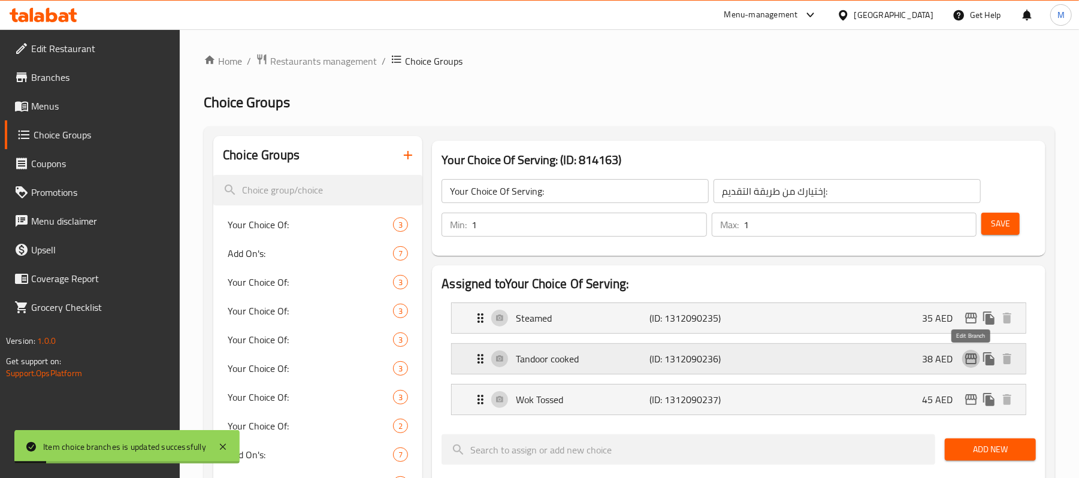
click at [970, 360] on icon "edit" at bounding box center [971, 358] width 12 height 11
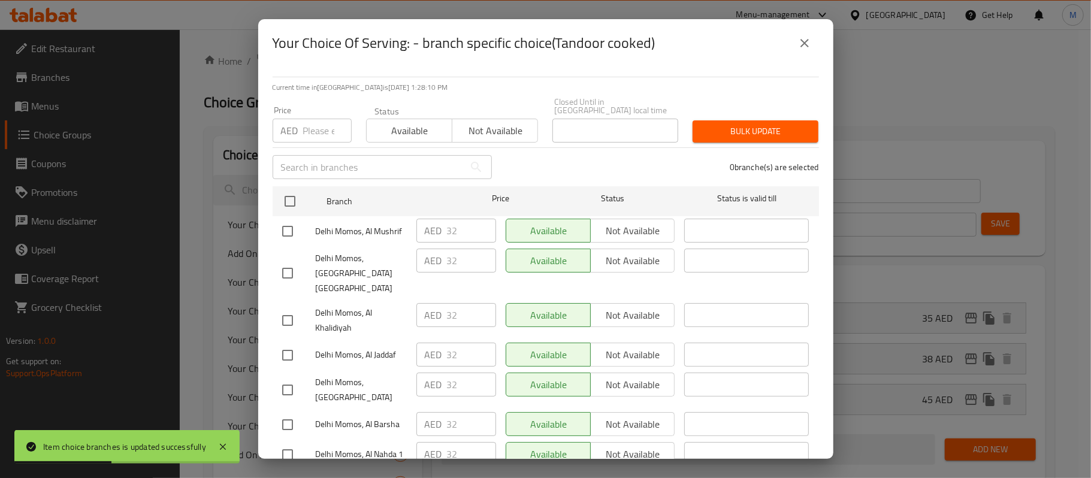
click at [317, 138] on input "number" at bounding box center [327, 131] width 49 height 24
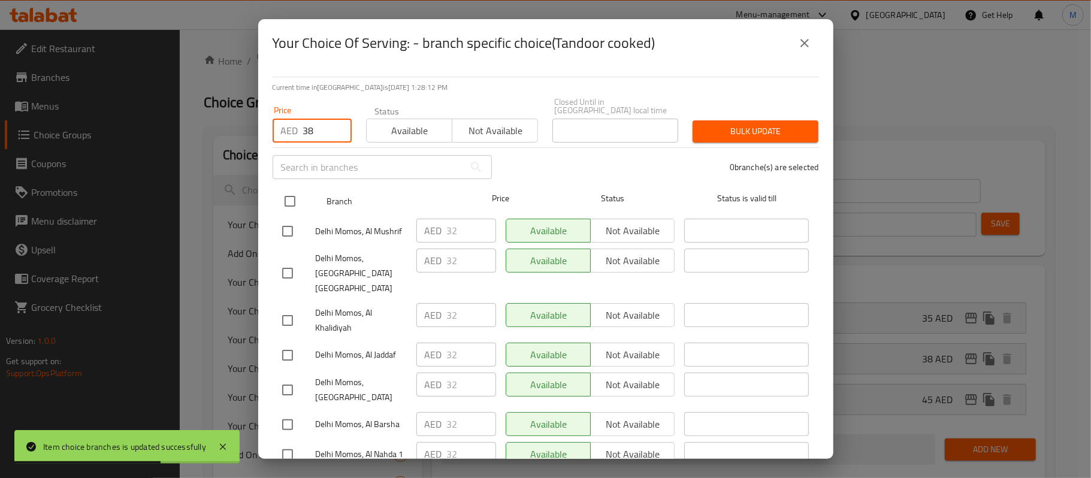
type input "38"
click at [288, 197] on input "checkbox" at bounding box center [289, 201] width 25 height 25
checkbox input "true"
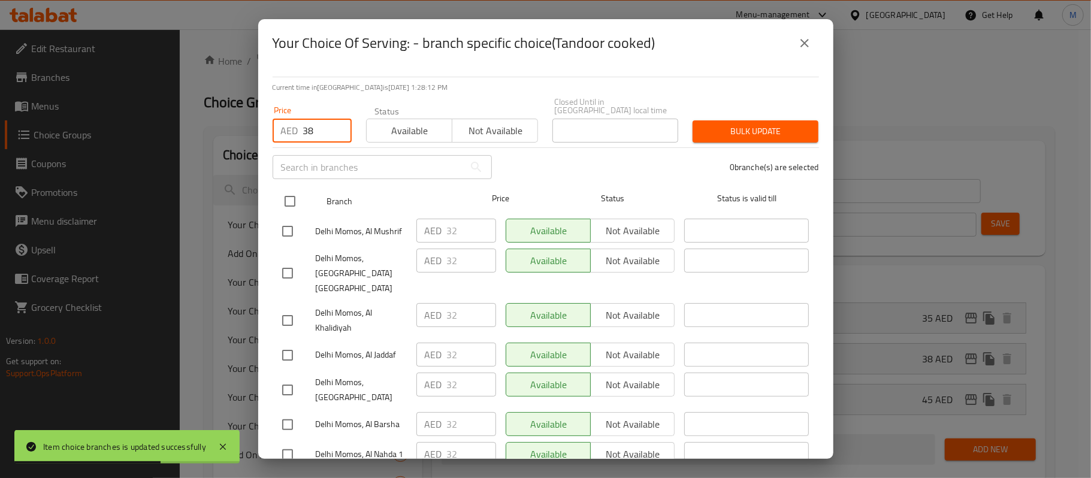
checkbox input "true"
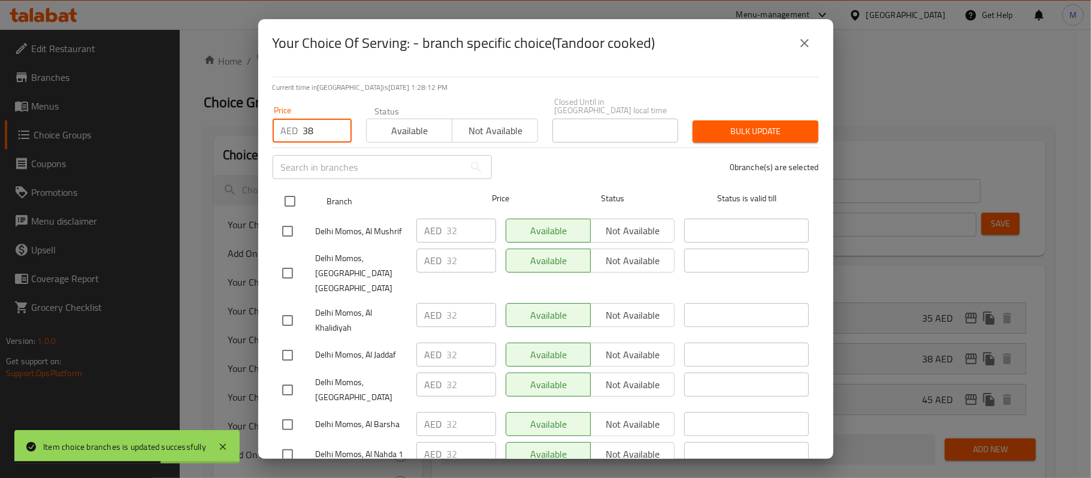
checkbox input "true"
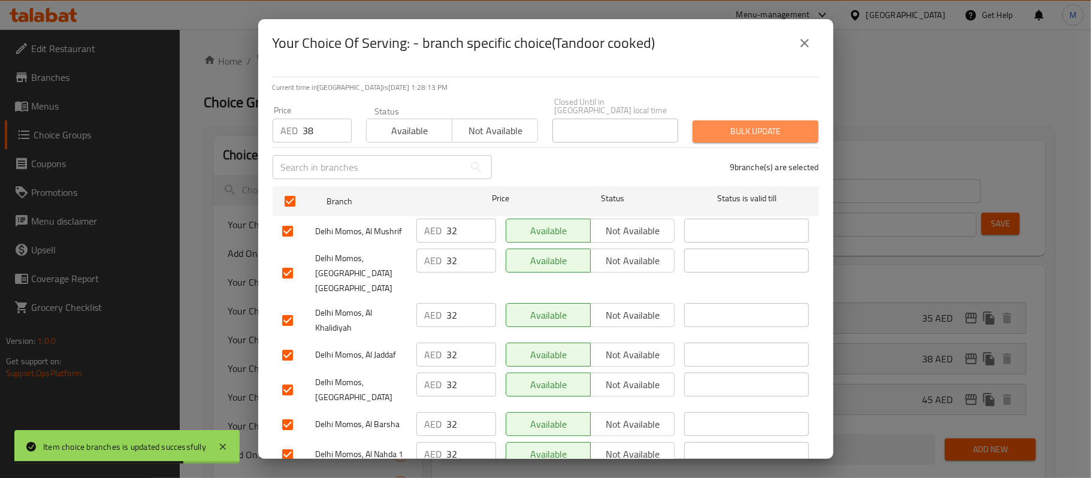
click at [780, 133] on span "Bulk update" at bounding box center [755, 131] width 107 height 15
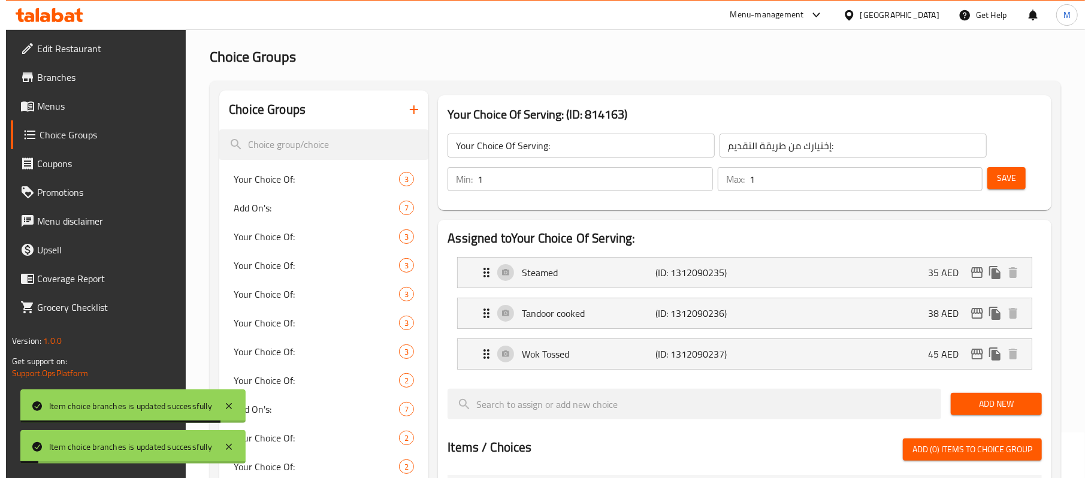
scroll to position [40, 0]
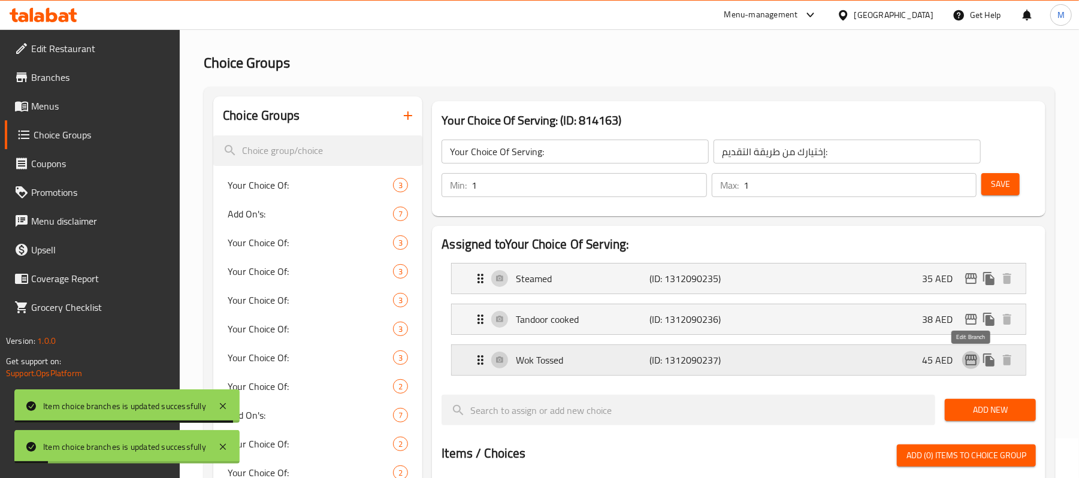
click at [968, 362] on icon "edit" at bounding box center [971, 360] width 14 height 14
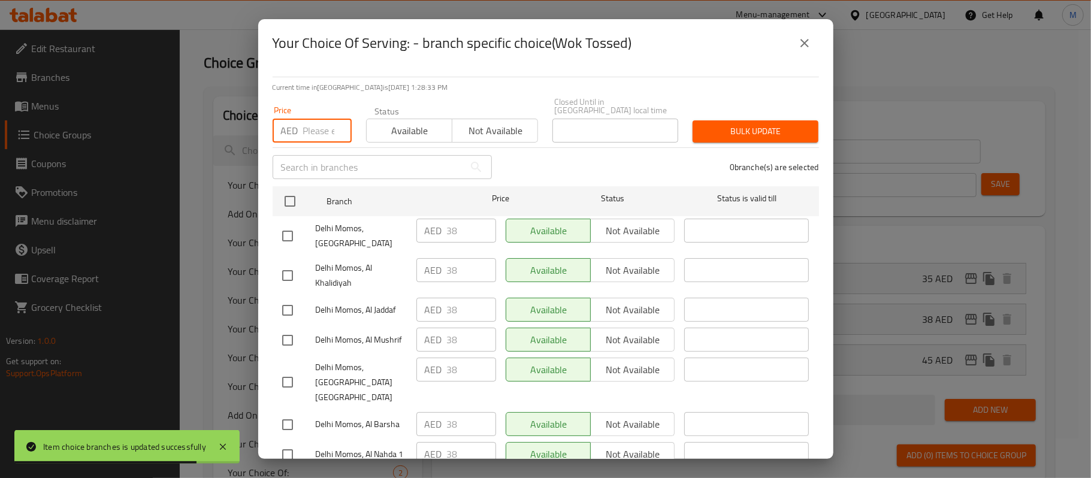
click at [309, 132] on input "number" at bounding box center [327, 131] width 49 height 24
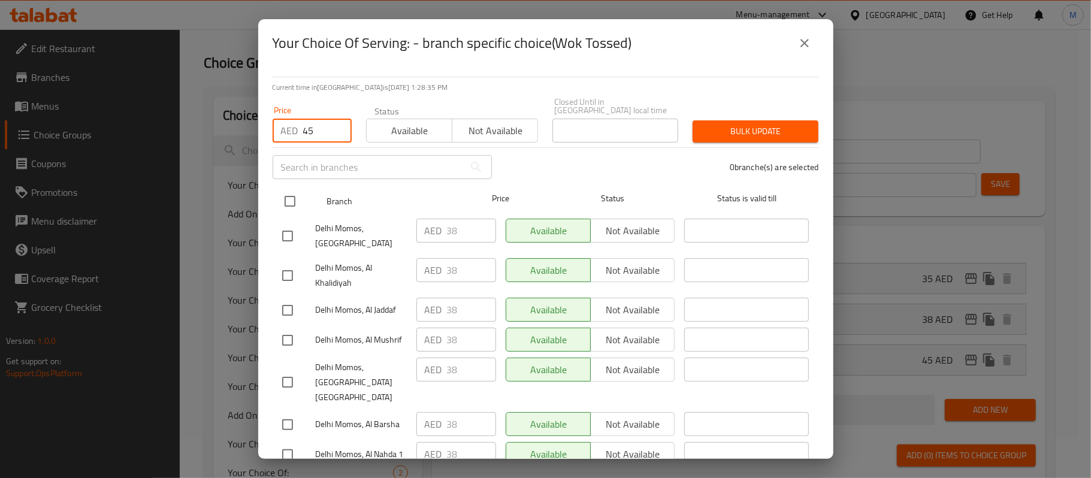
type input "45"
click at [296, 194] on input "checkbox" at bounding box center [289, 201] width 25 height 25
checkbox input "true"
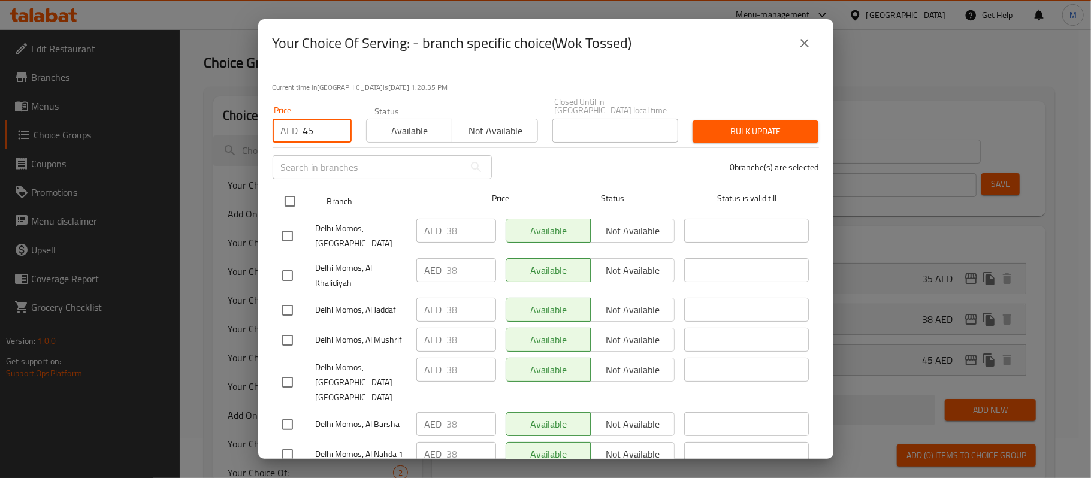
checkbox input "true"
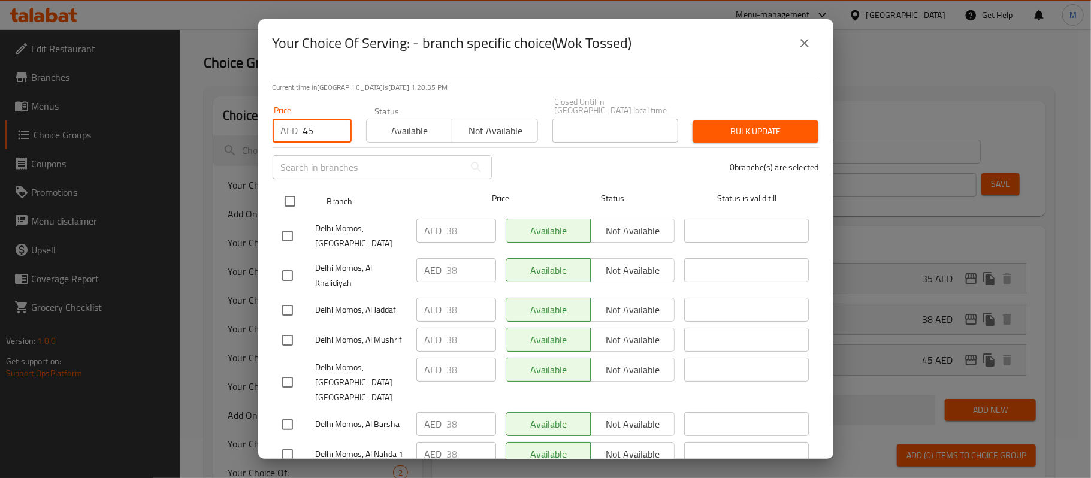
checkbox input "true"
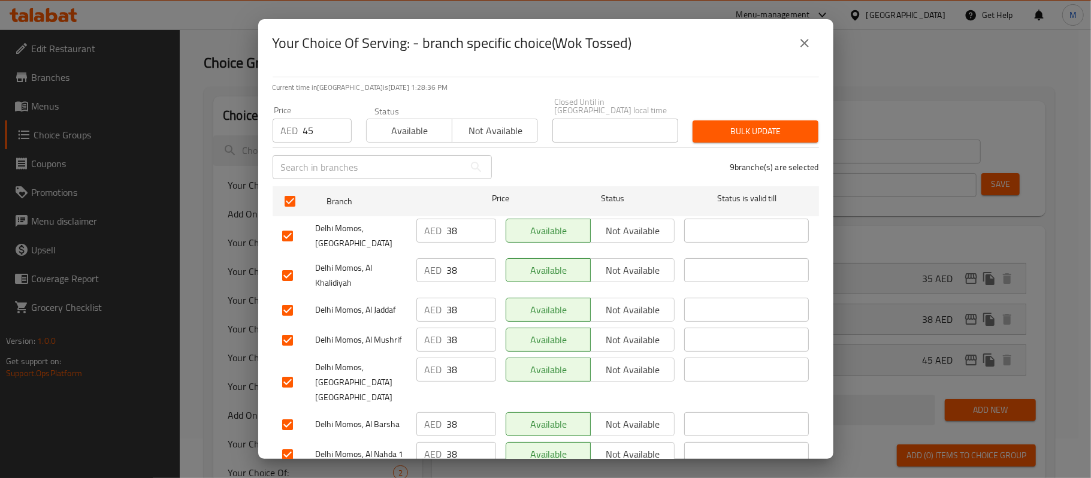
click at [722, 129] on span "Bulk update" at bounding box center [755, 131] width 107 height 15
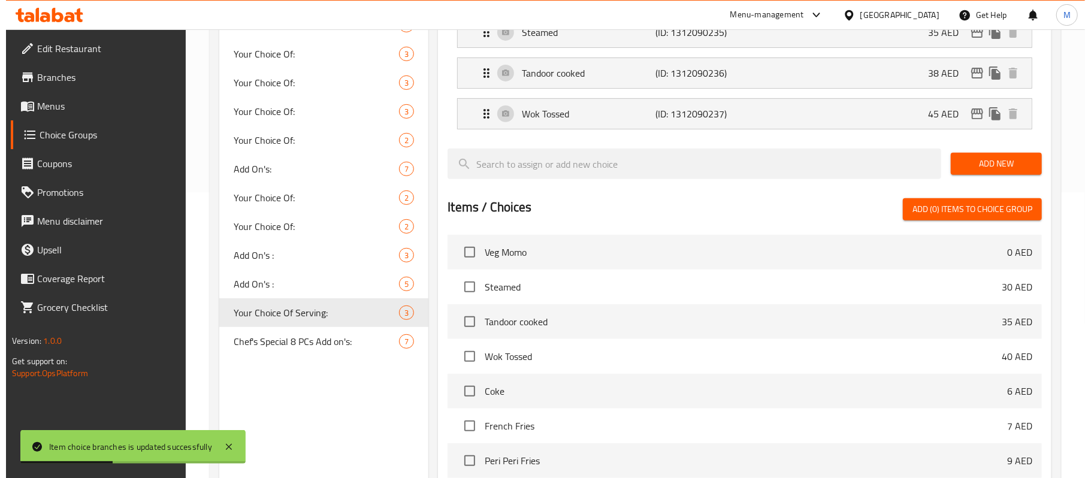
scroll to position [221, 0]
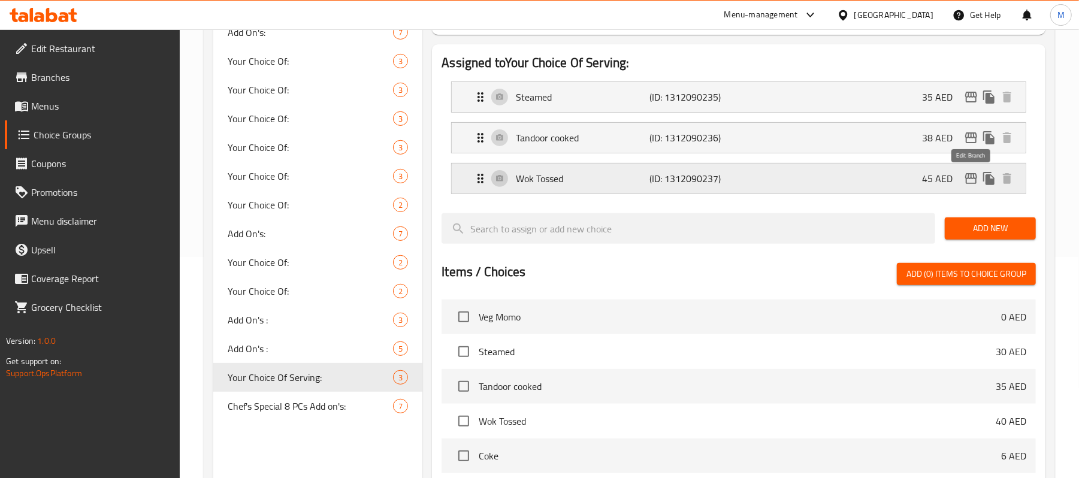
click at [970, 175] on icon "edit" at bounding box center [971, 178] width 12 height 11
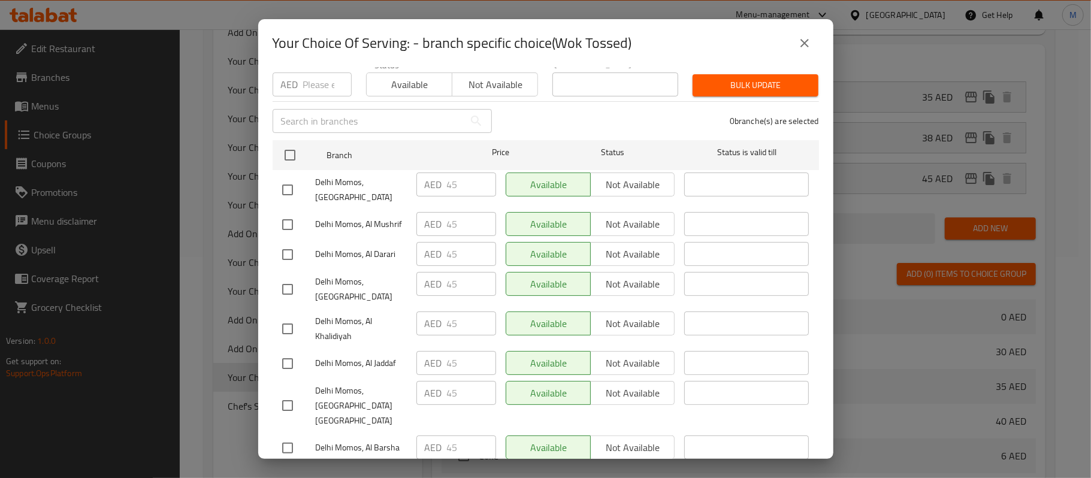
scroll to position [0, 0]
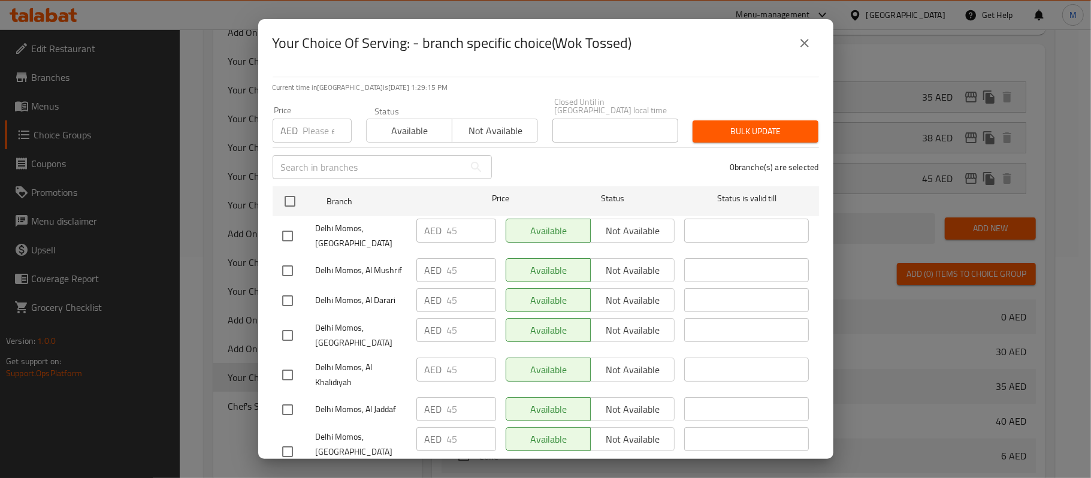
click at [801, 41] on icon "close" at bounding box center [804, 43] width 8 height 8
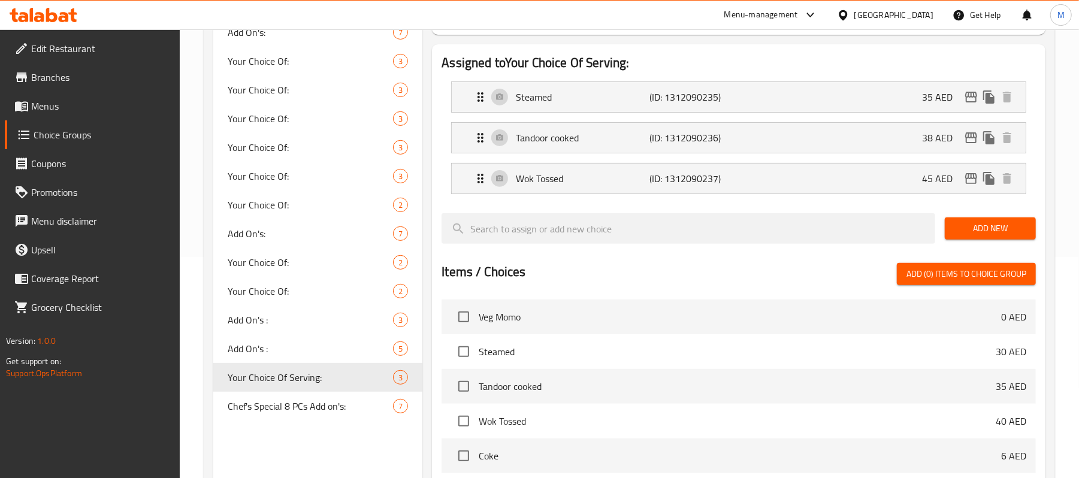
drag, startPoint x: 975, startPoint y: 152, endPoint x: 973, endPoint y: 145, distance: 7.6
click at [974, 149] on nav "Steamed (ID: 1312090235) 35 AED Name (En) Steamed Name (En) Name (Ar) على البخا…" at bounding box center [738, 138] width 594 height 132
click at [969, 142] on icon "edit" at bounding box center [971, 138] width 14 height 14
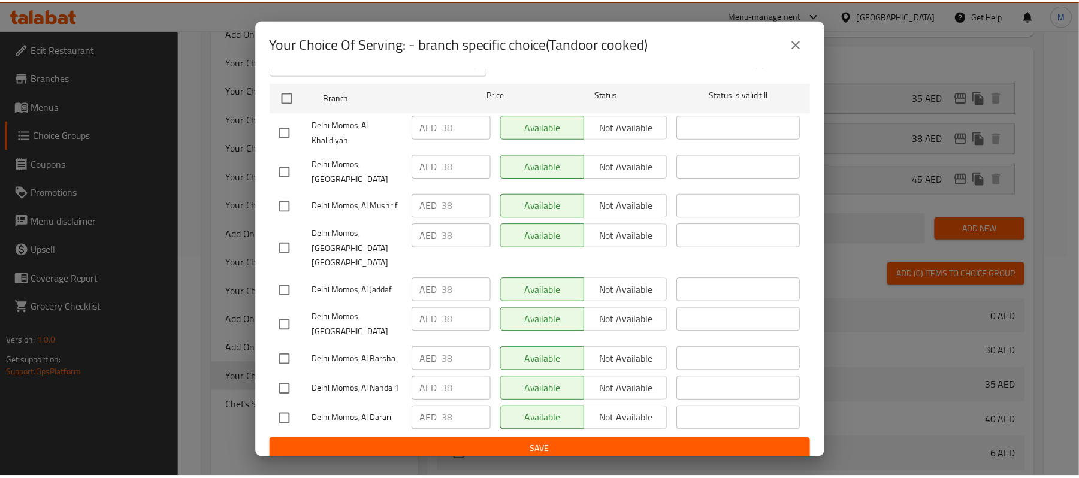
scroll to position [106, 0]
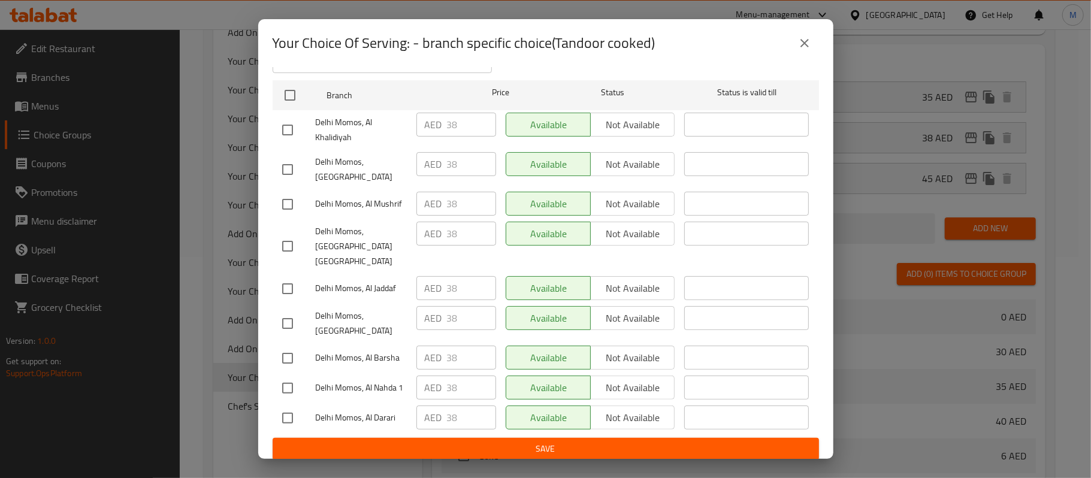
click at [801, 39] on icon "close" at bounding box center [804, 43] width 8 height 8
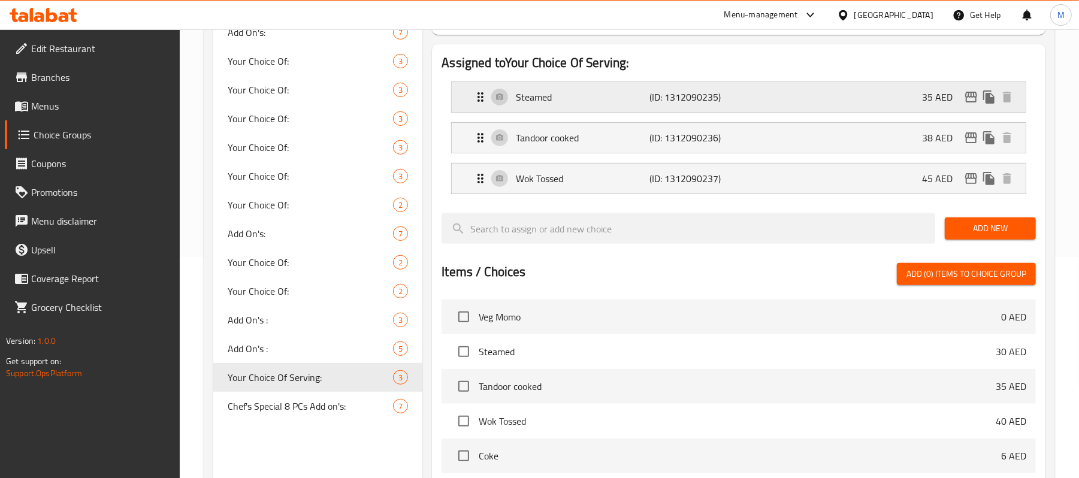
click at [968, 93] on icon "edit" at bounding box center [971, 97] width 12 height 11
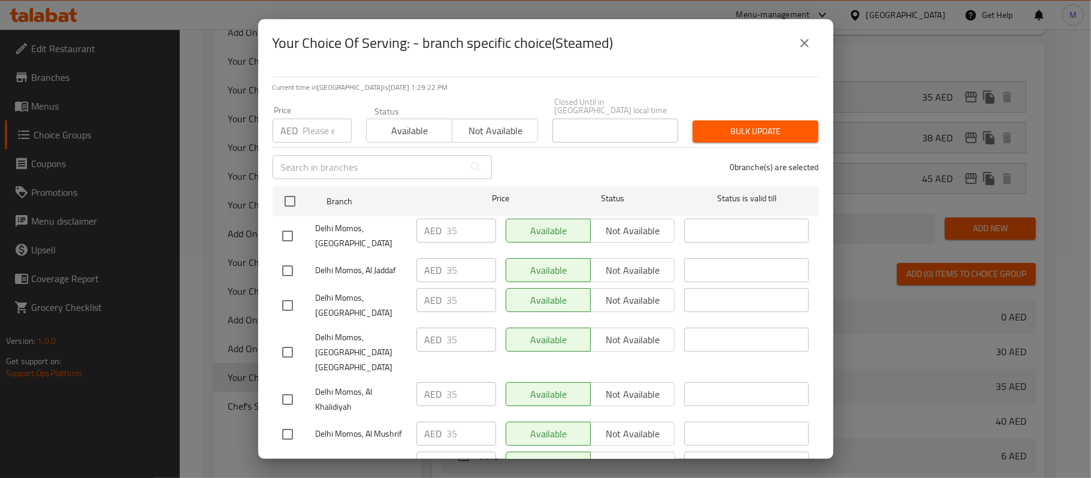
click at [801, 35] on button "close" at bounding box center [804, 43] width 29 height 29
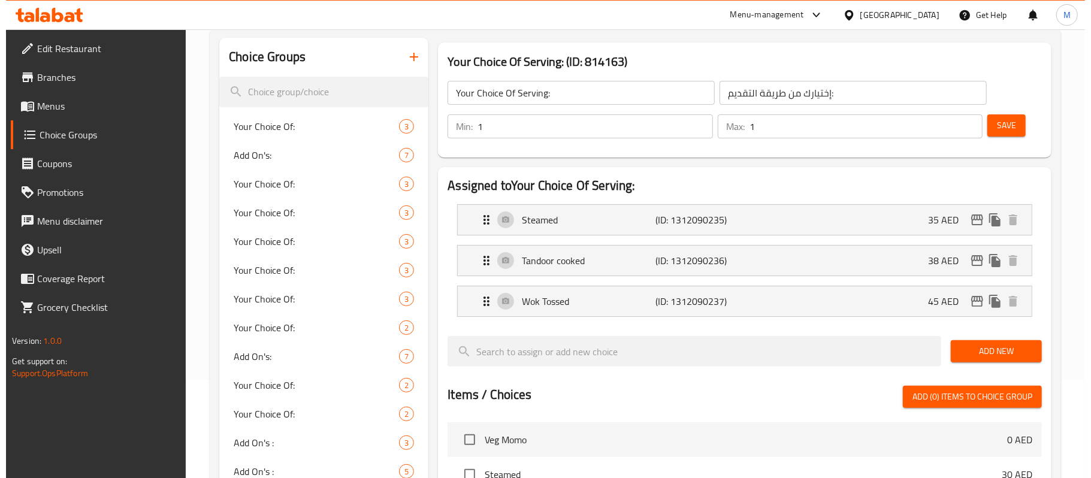
scroll to position [132, 0]
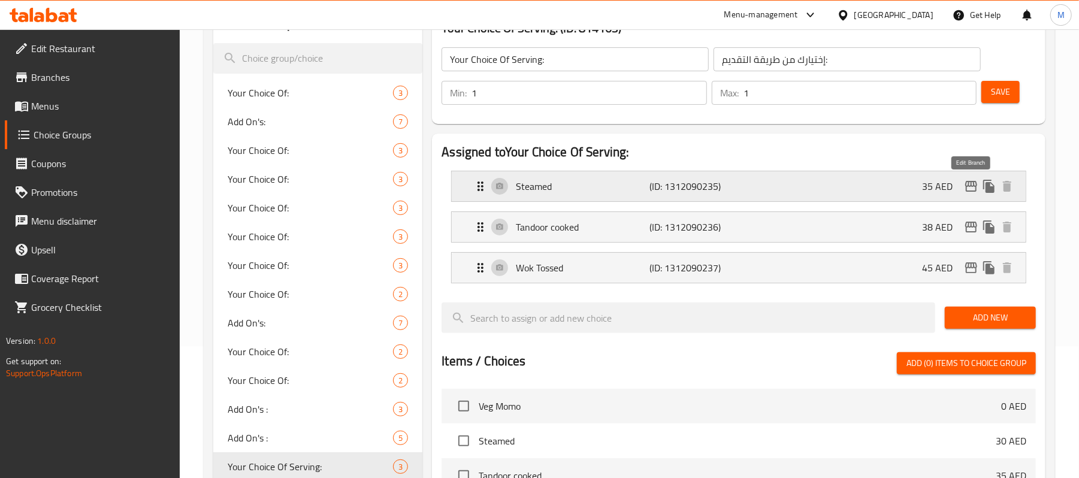
click at [973, 186] on icon "edit" at bounding box center [971, 186] width 14 height 14
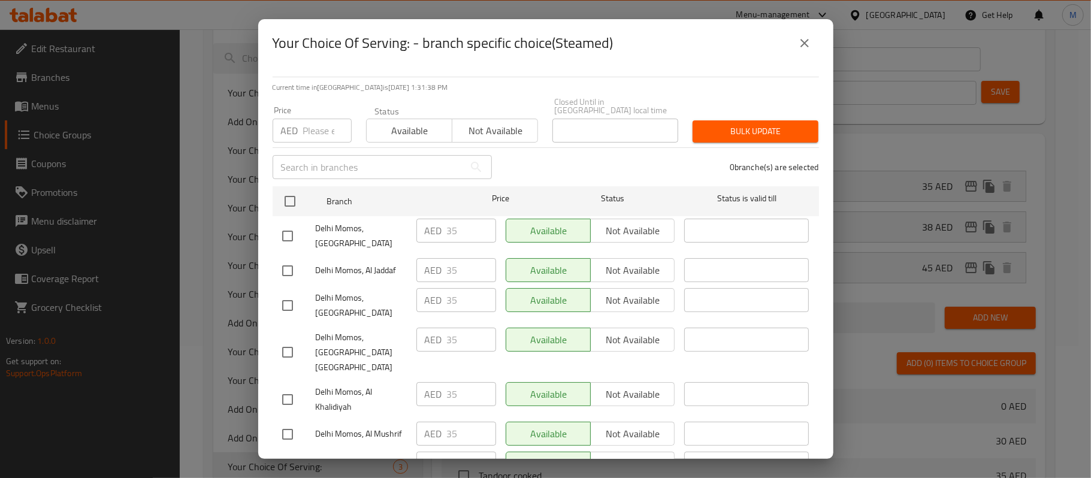
click at [798, 49] on button "close" at bounding box center [804, 43] width 29 height 29
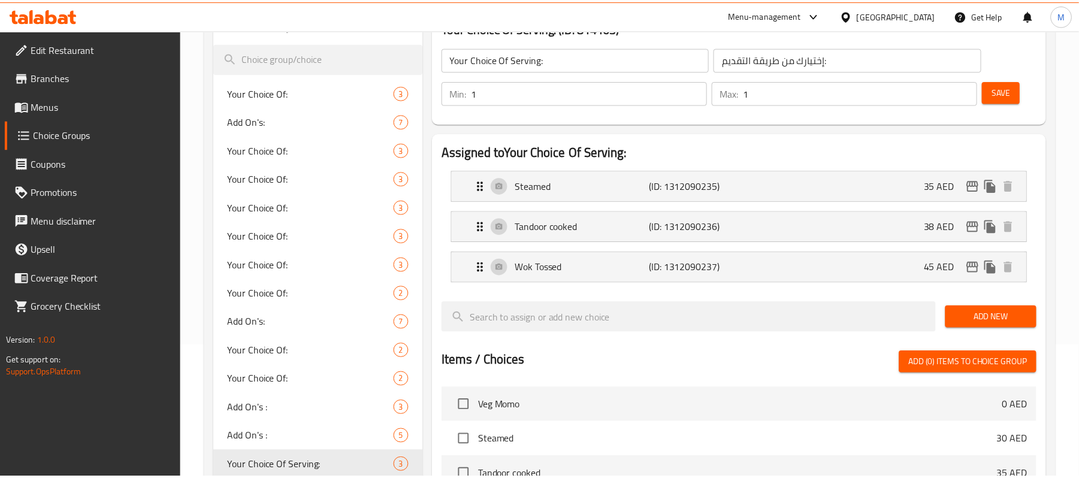
scroll to position [135, 0]
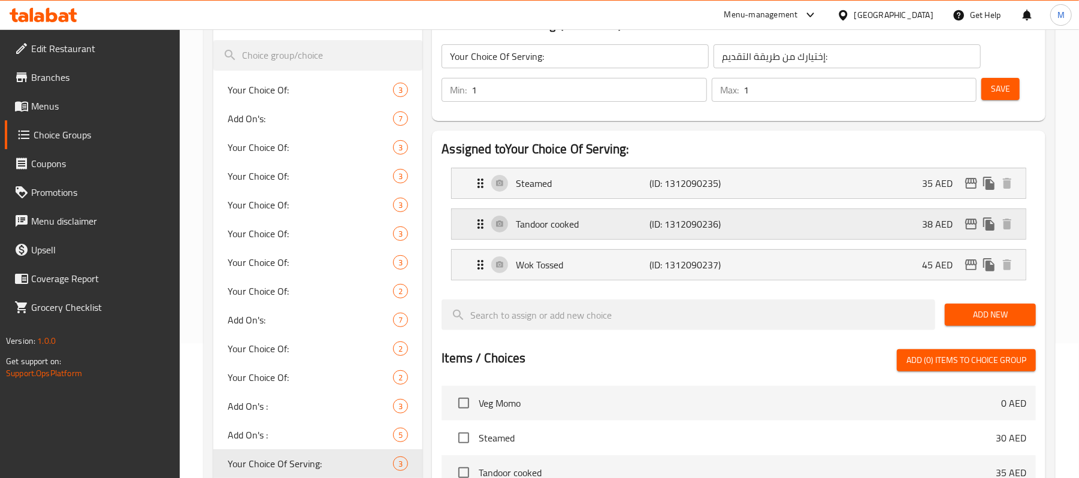
click at [965, 219] on icon "edit" at bounding box center [971, 224] width 14 height 14
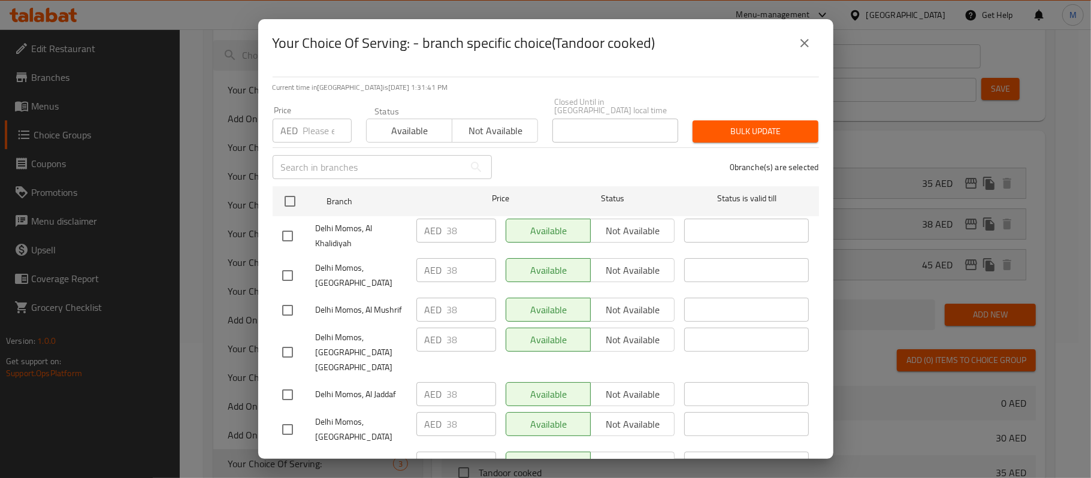
click at [799, 37] on icon "close" at bounding box center [804, 43] width 14 height 14
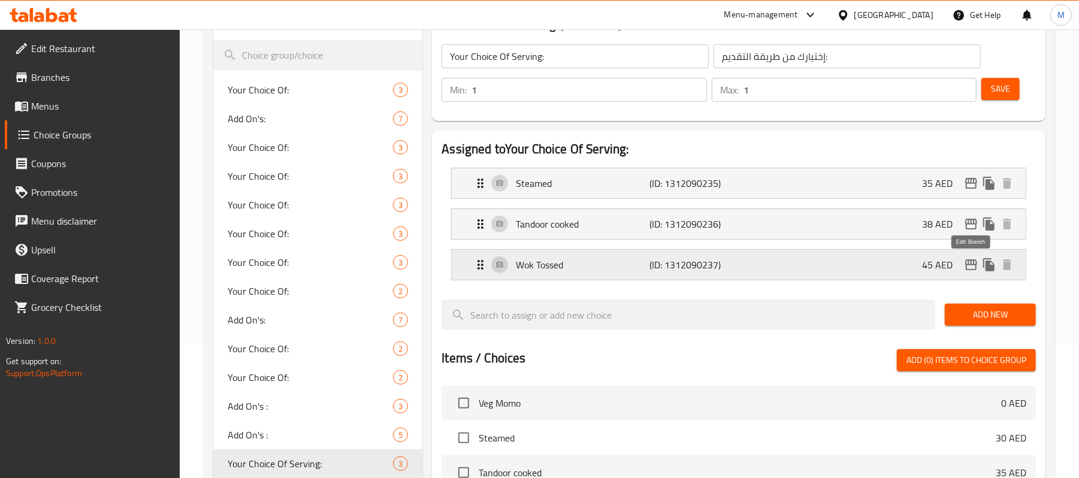
click at [969, 259] on icon "edit" at bounding box center [971, 265] width 14 height 14
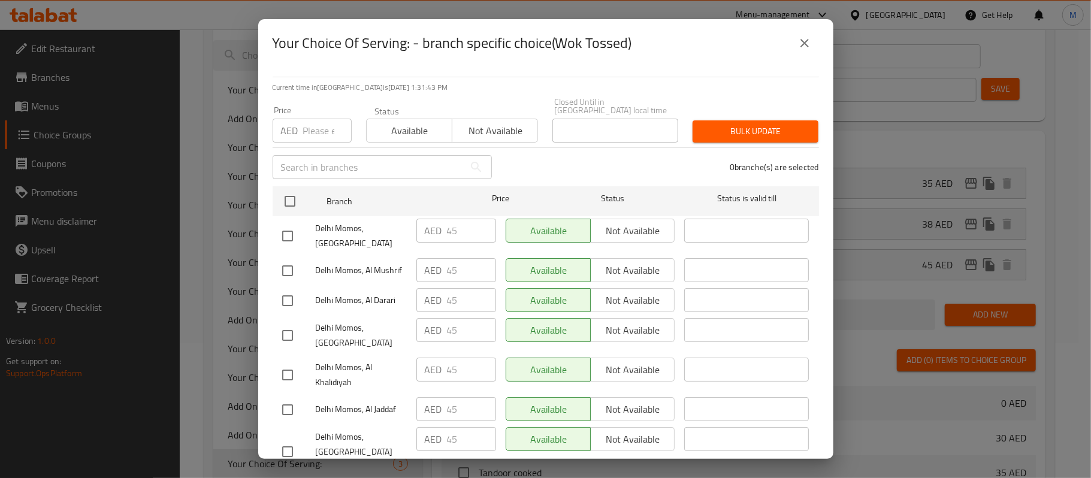
drag, startPoint x: 801, startPoint y: 44, endPoint x: 819, endPoint y: 49, distance: 18.4
click at [804, 44] on icon "close" at bounding box center [804, 43] width 8 height 8
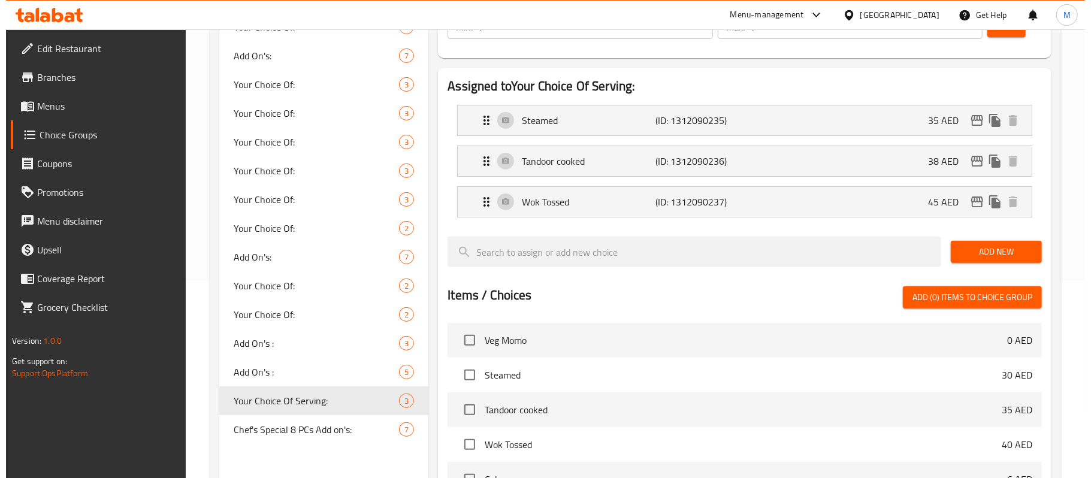
scroll to position [0, 0]
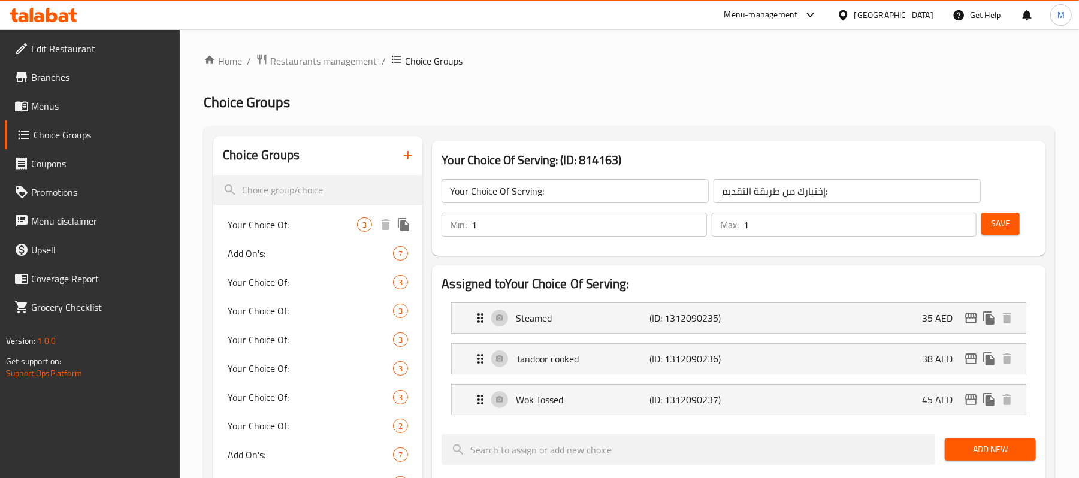
click at [293, 228] on span "Your Choice Of:" at bounding box center [292, 224] width 129 height 14
type input "Your Choice Of:"
type input "إختيارك من:"
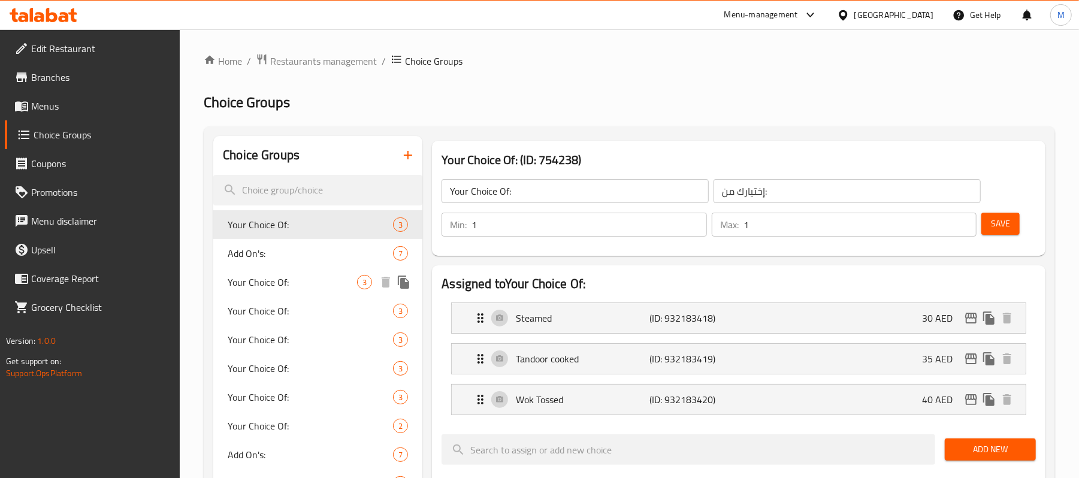
click at [290, 284] on span "Your Choice Of:" at bounding box center [292, 282] width 129 height 14
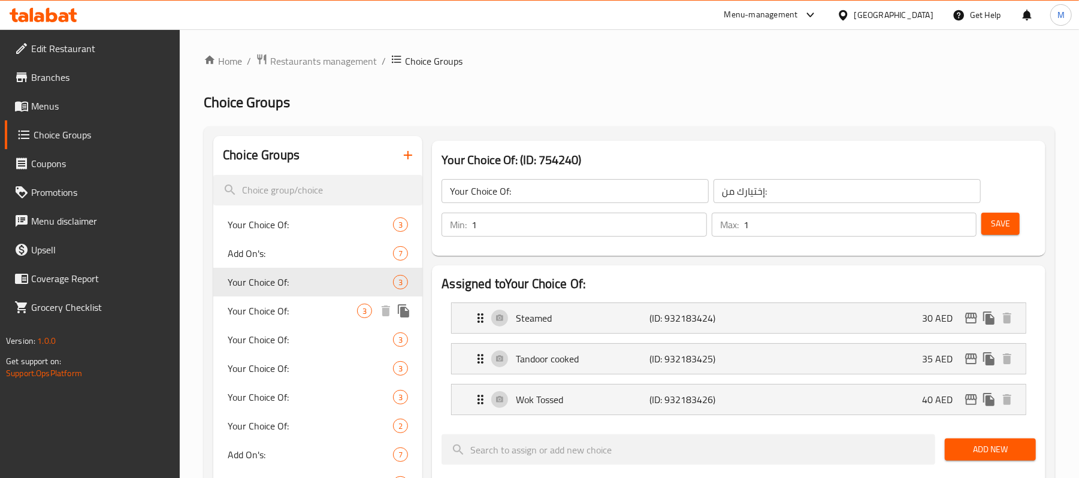
click at [284, 311] on span "Your Choice Of:" at bounding box center [292, 311] width 129 height 14
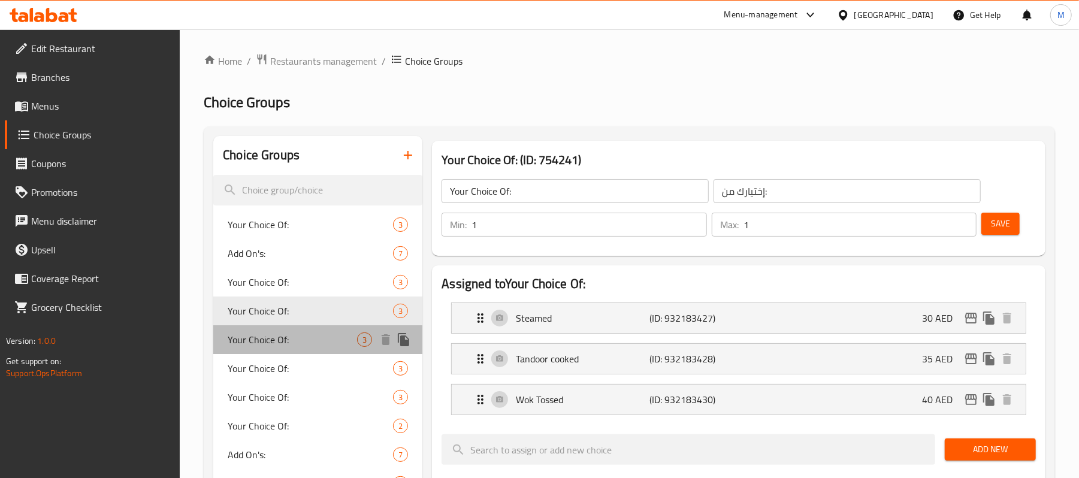
click at [264, 340] on span "Your Choice Of:" at bounding box center [292, 339] width 129 height 14
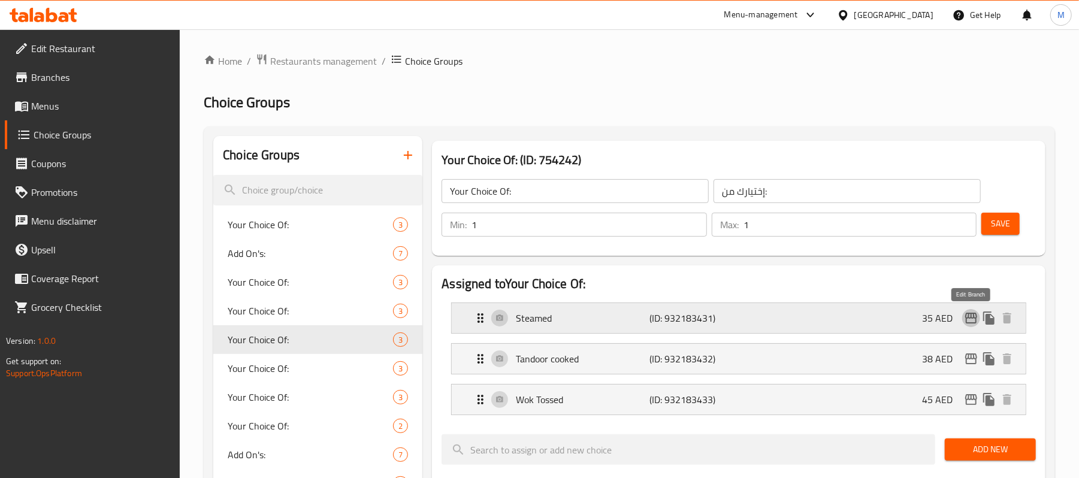
click at [965, 319] on icon "edit" at bounding box center [971, 318] width 12 height 11
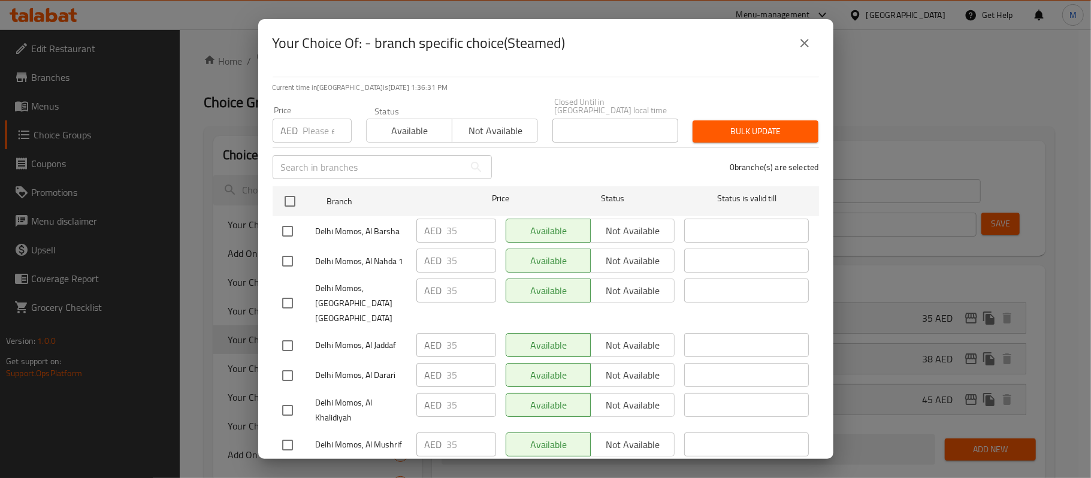
click at [813, 42] on button "close" at bounding box center [804, 43] width 29 height 29
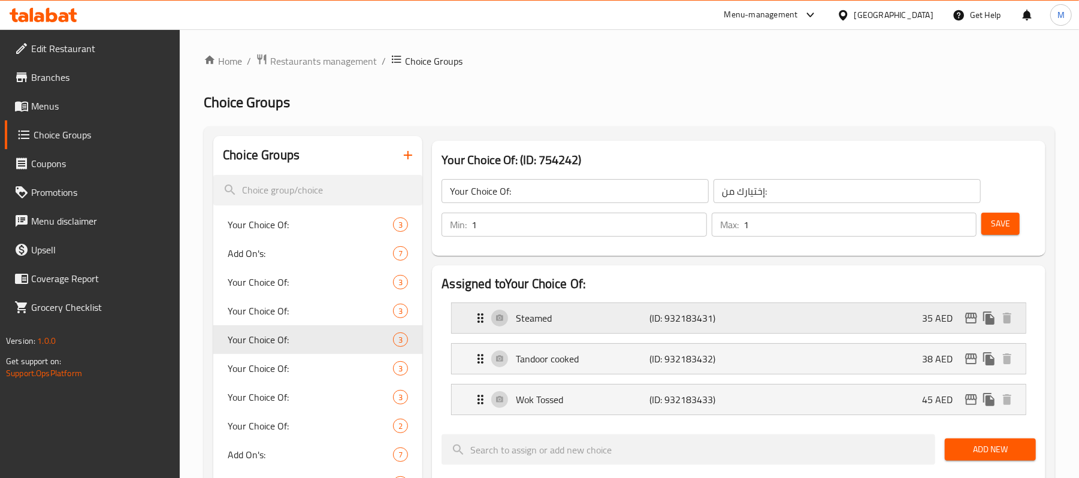
click at [973, 321] on icon "edit" at bounding box center [971, 318] width 14 height 14
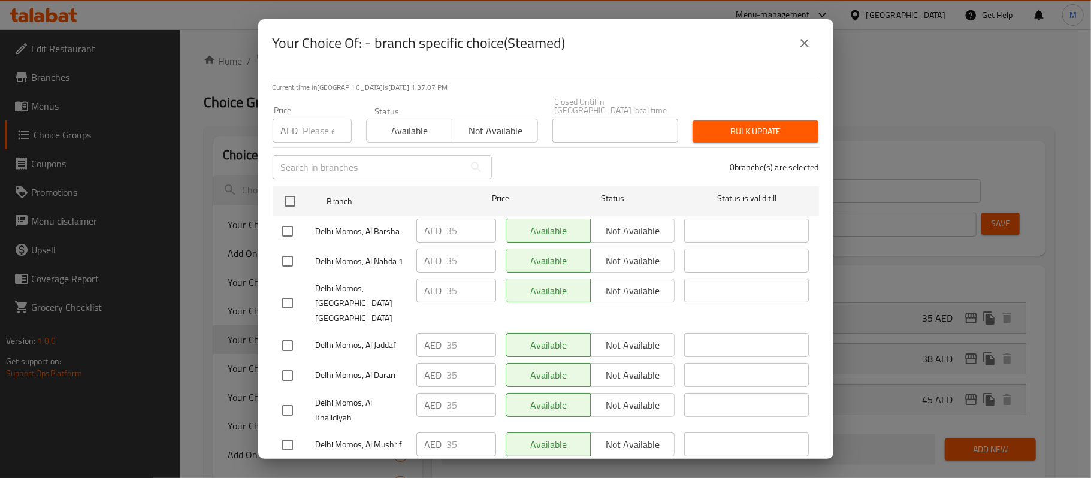
click at [797, 44] on icon "close" at bounding box center [804, 43] width 14 height 14
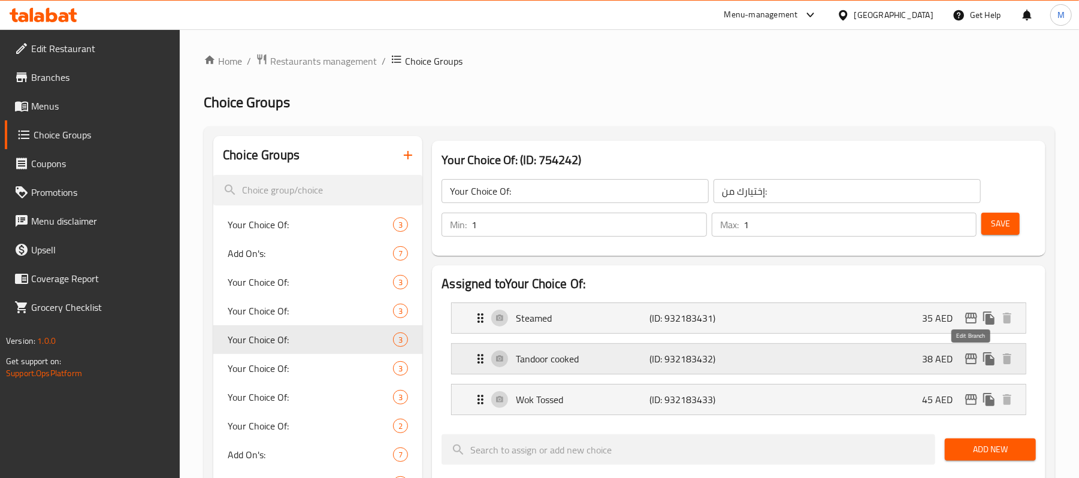
click at [971, 362] on icon "edit" at bounding box center [971, 359] width 14 height 14
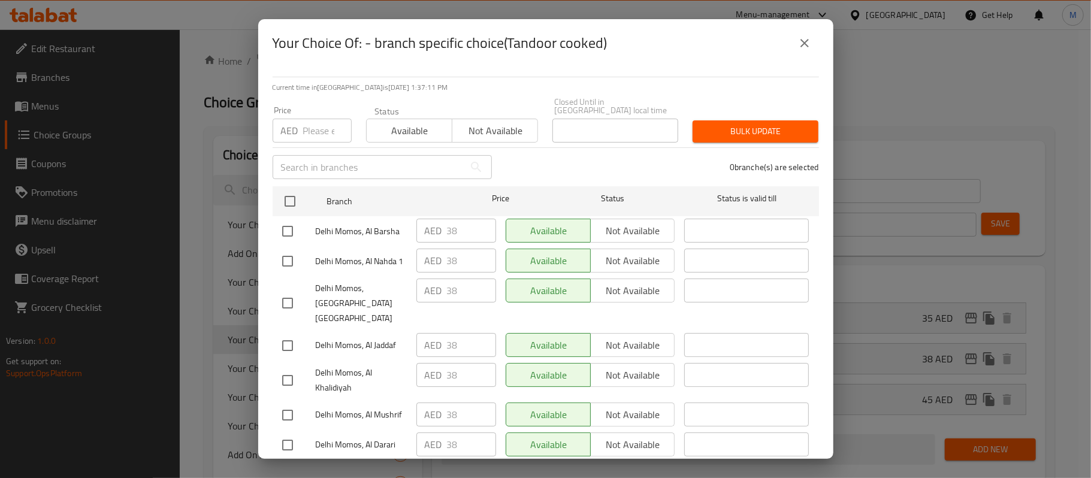
click at [806, 46] on icon "close" at bounding box center [804, 43] width 8 height 8
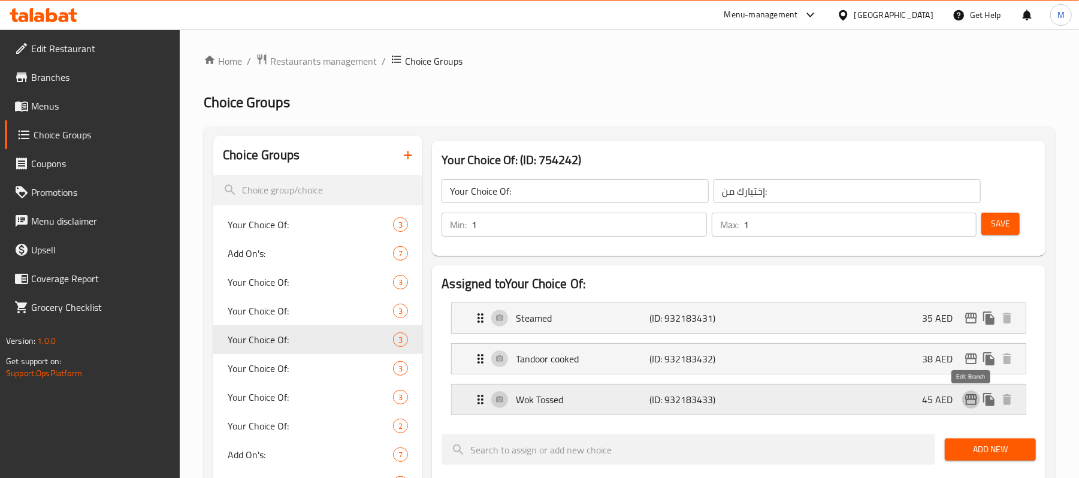
click at [971, 400] on icon "edit" at bounding box center [971, 399] width 12 height 11
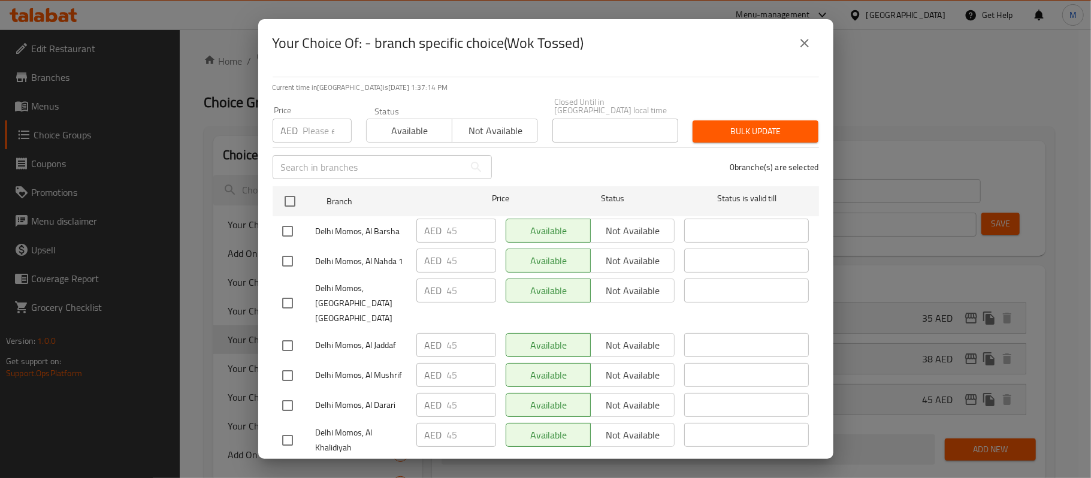
click at [803, 49] on icon "close" at bounding box center [804, 43] width 14 height 14
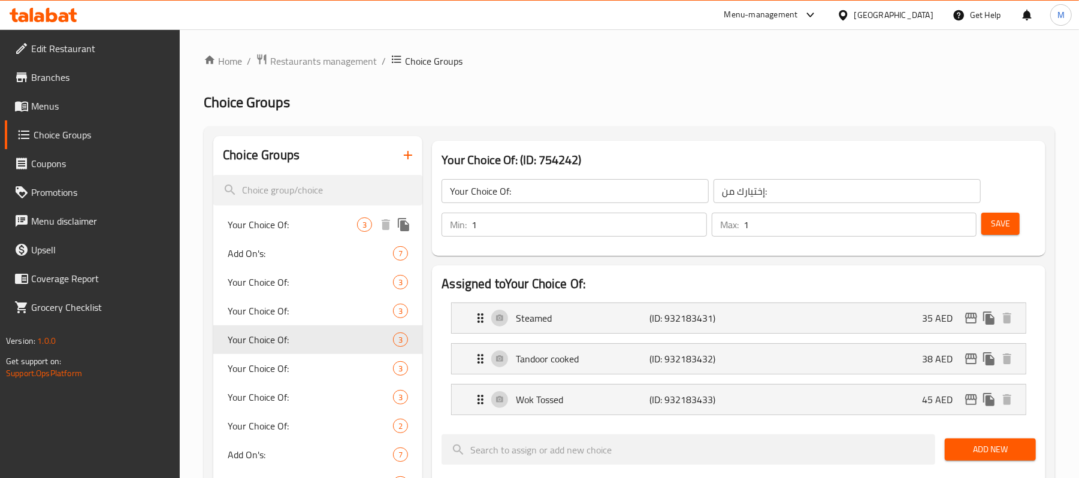
click at [289, 228] on span "Your Choice Of:" at bounding box center [292, 224] width 129 height 14
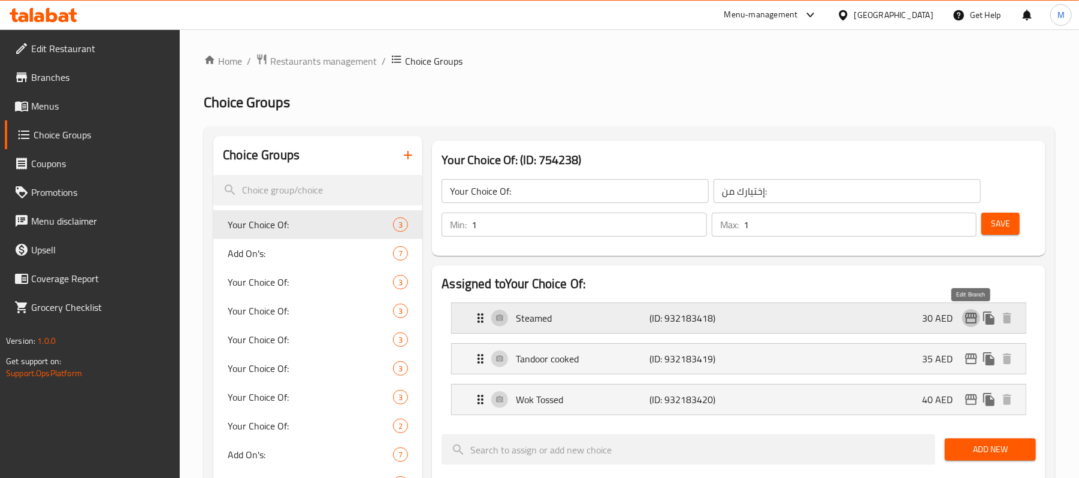
click at [968, 317] on icon "edit" at bounding box center [971, 318] width 12 height 11
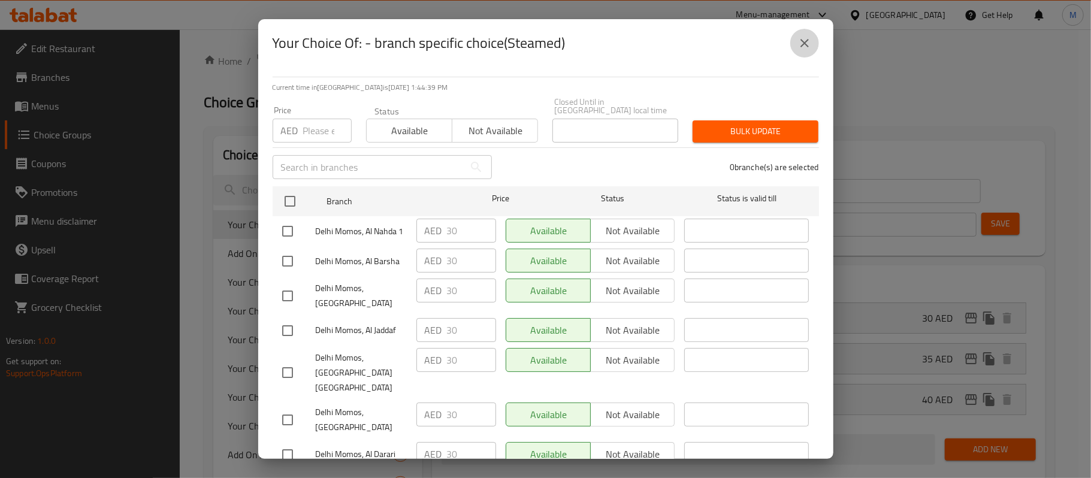
click at [806, 35] on button "close" at bounding box center [804, 43] width 29 height 29
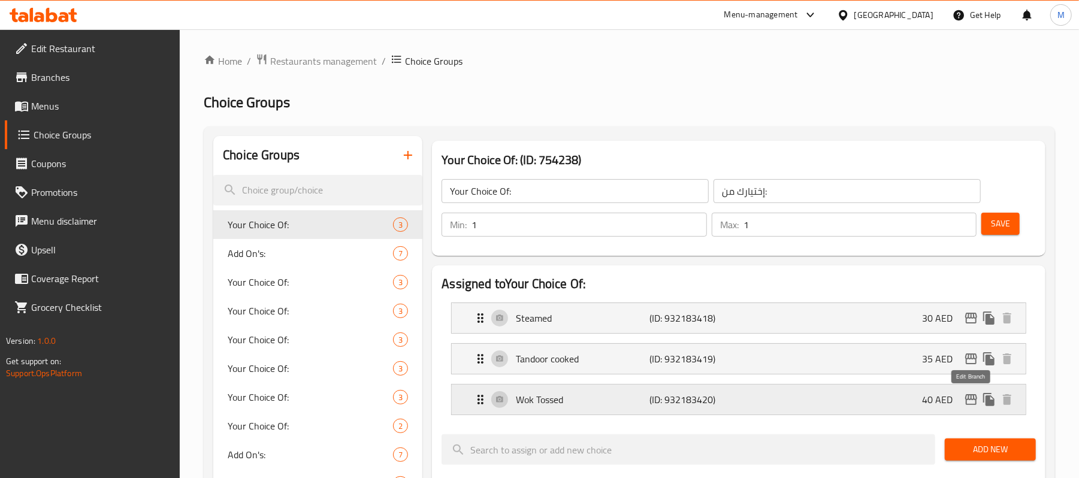
click at [968, 398] on icon "edit" at bounding box center [971, 399] width 12 height 11
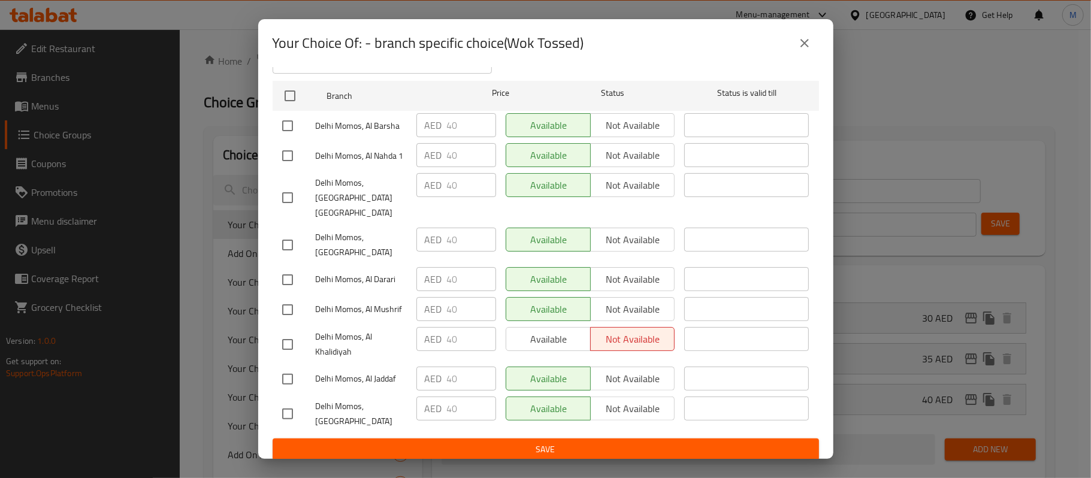
scroll to position [106, 0]
click at [813, 42] on button "close" at bounding box center [804, 43] width 29 height 29
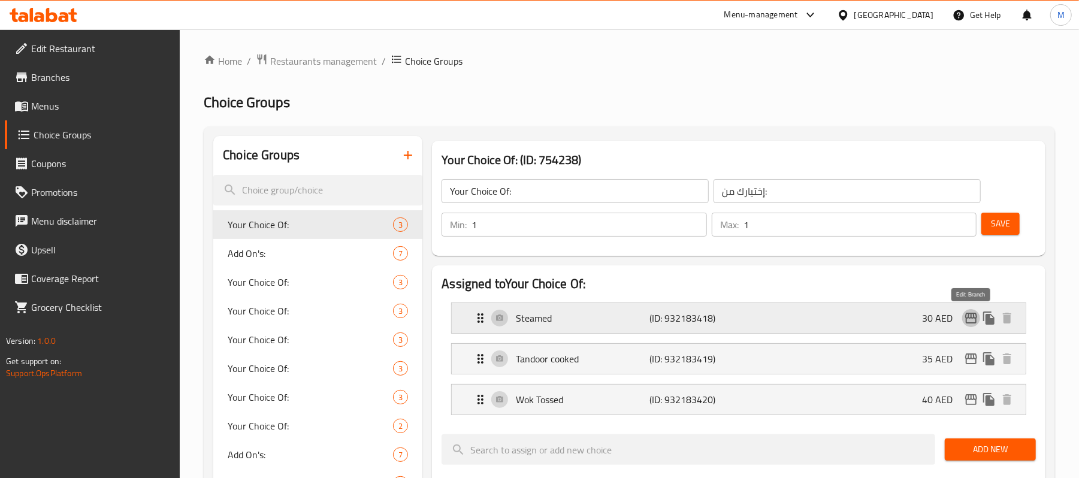
click at [974, 315] on icon "edit" at bounding box center [971, 318] width 14 height 14
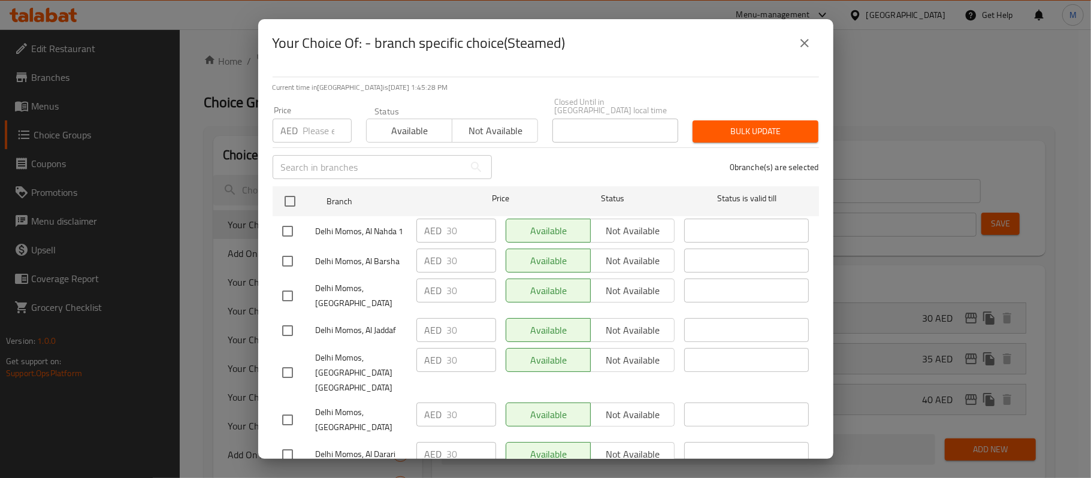
click at [795, 41] on button "close" at bounding box center [804, 43] width 29 height 29
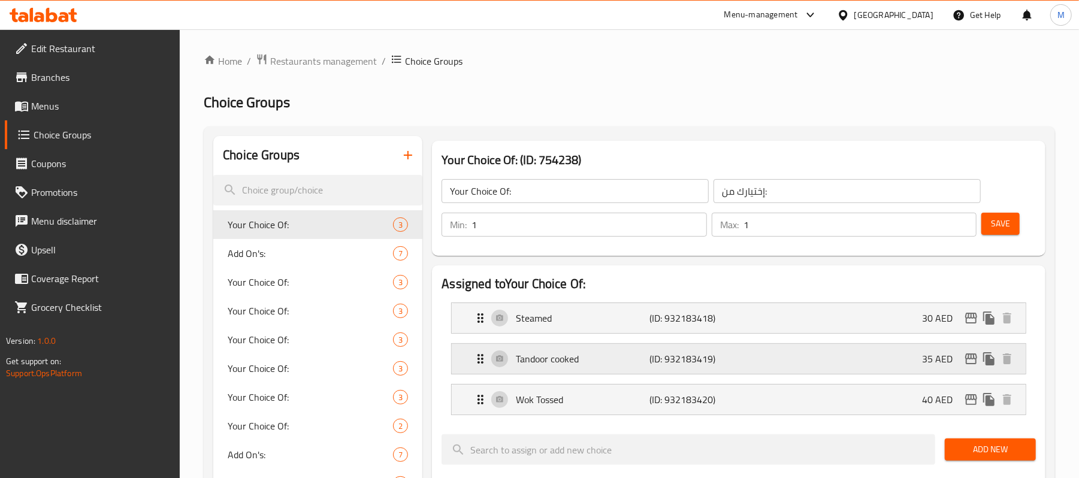
click at [969, 358] on icon "edit" at bounding box center [971, 359] width 14 height 14
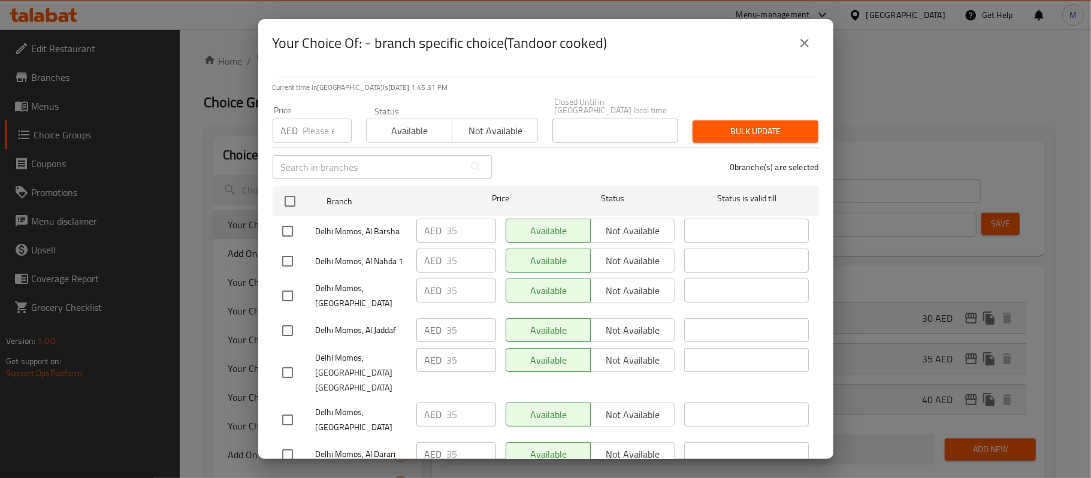
click at [805, 35] on button "close" at bounding box center [804, 43] width 29 height 29
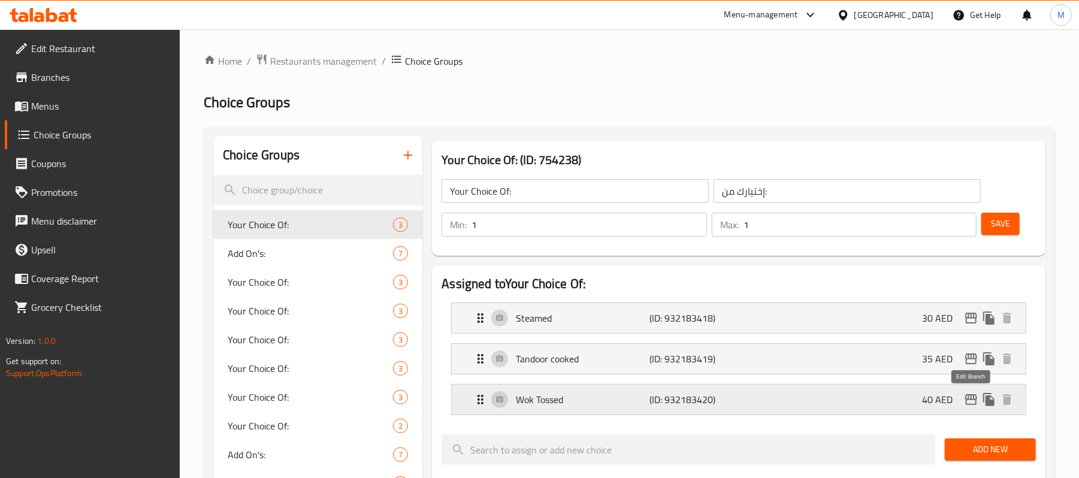
click at [969, 406] on icon "edit" at bounding box center [971, 399] width 14 height 14
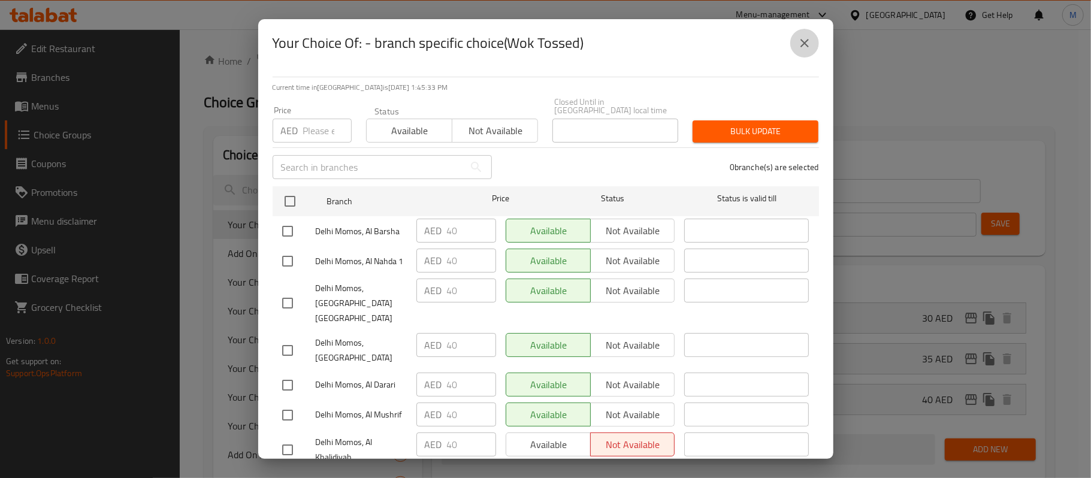
click at [803, 39] on icon "close" at bounding box center [804, 43] width 14 height 14
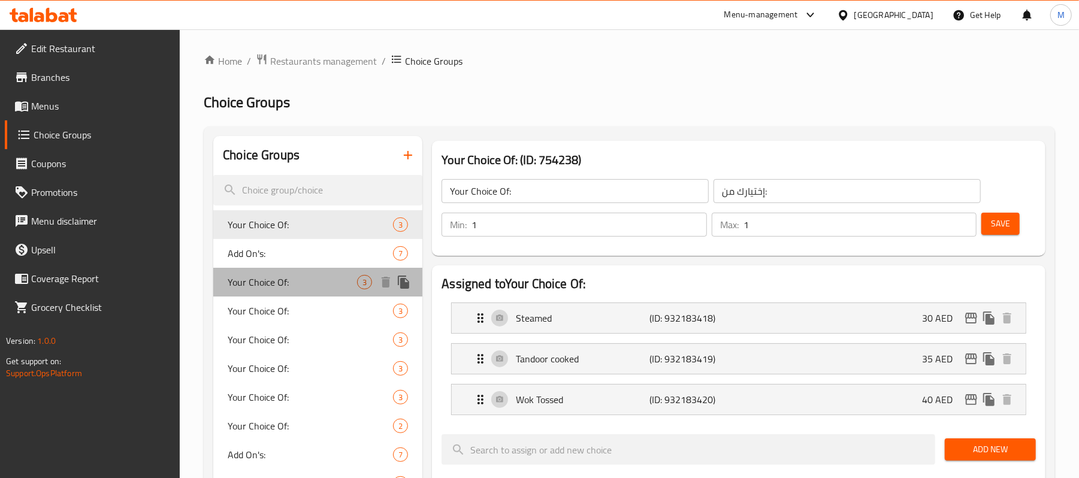
click at [266, 275] on span "Your Choice Of:" at bounding box center [292, 282] width 129 height 14
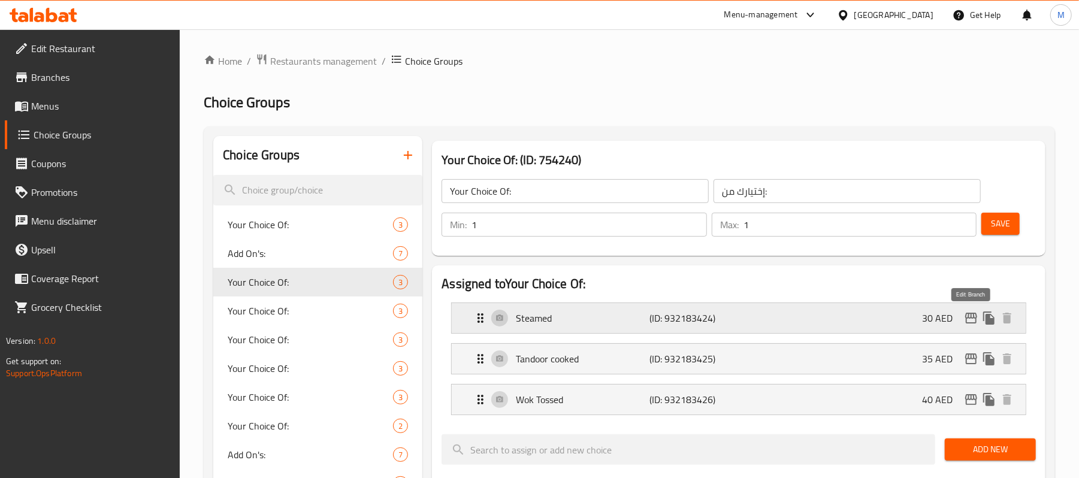
click at [967, 314] on icon "edit" at bounding box center [971, 318] width 12 height 11
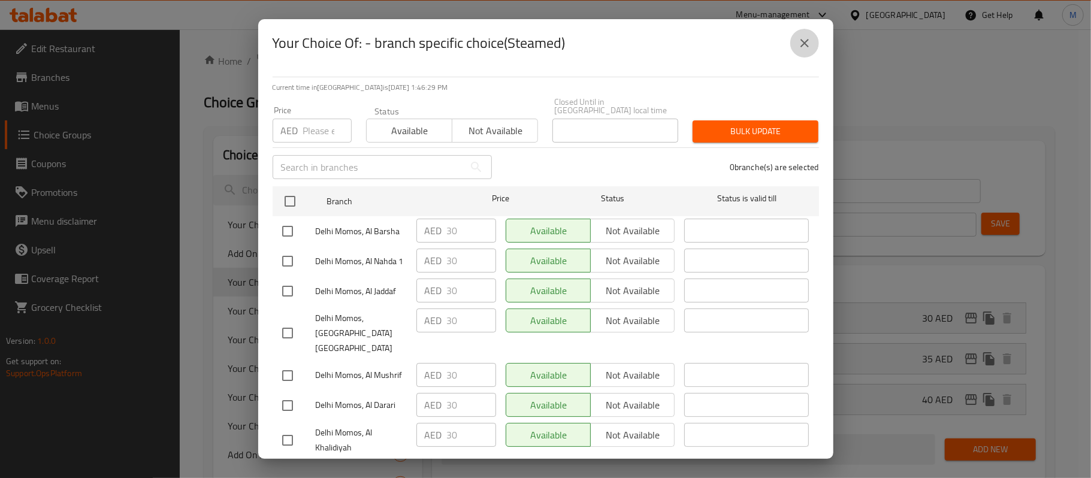
click at [810, 35] on button "close" at bounding box center [804, 43] width 29 height 29
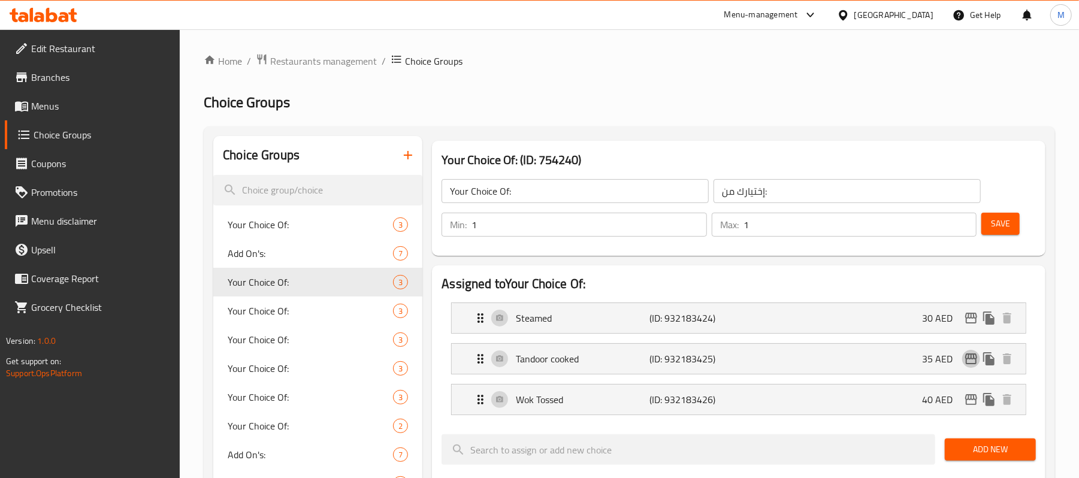
click at [971, 357] on nav "Steamed (ID: 932183424) 30 AED Name (En) Steamed Name (En) Name (Ar) على البخار…" at bounding box center [738, 359] width 594 height 132
click at [971, 357] on icon "edit" at bounding box center [971, 358] width 12 height 11
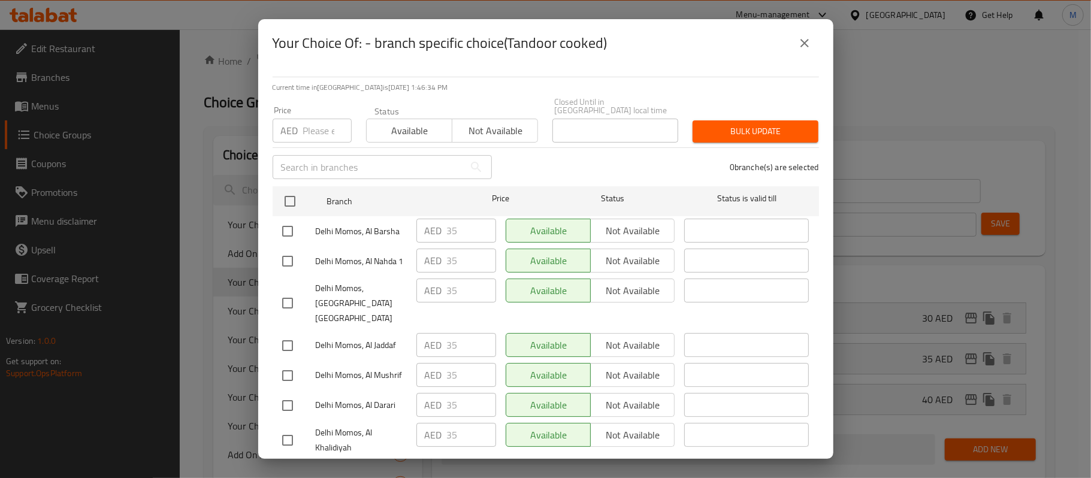
click at [796, 37] on button "close" at bounding box center [804, 43] width 29 height 29
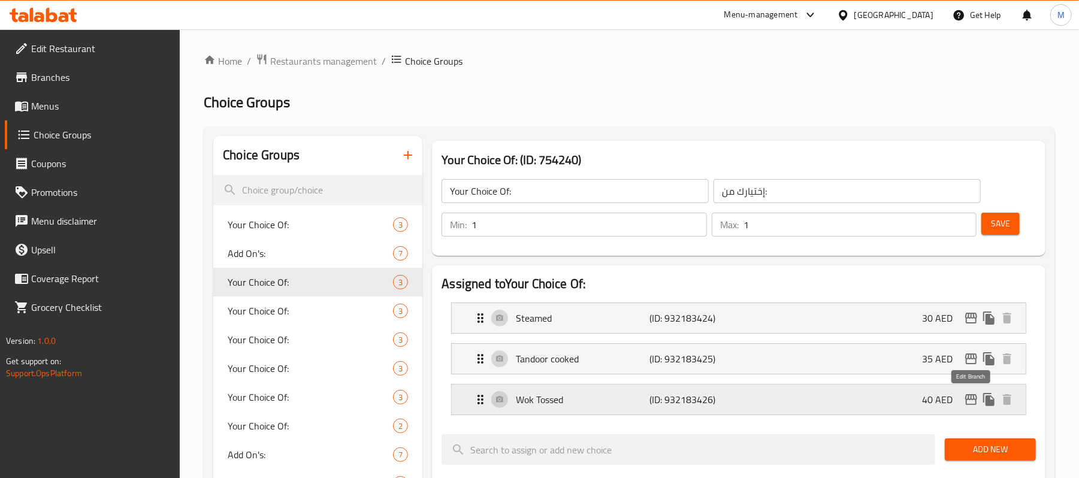
click at [974, 402] on icon "edit" at bounding box center [971, 399] width 14 height 14
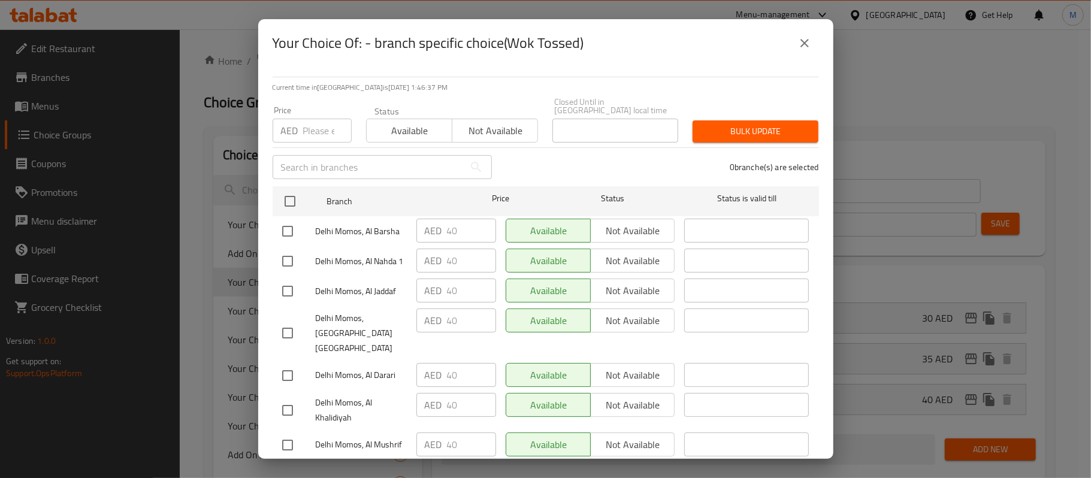
click at [810, 44] on icon "close" at bounding box center [804, 43] width 14 height 14
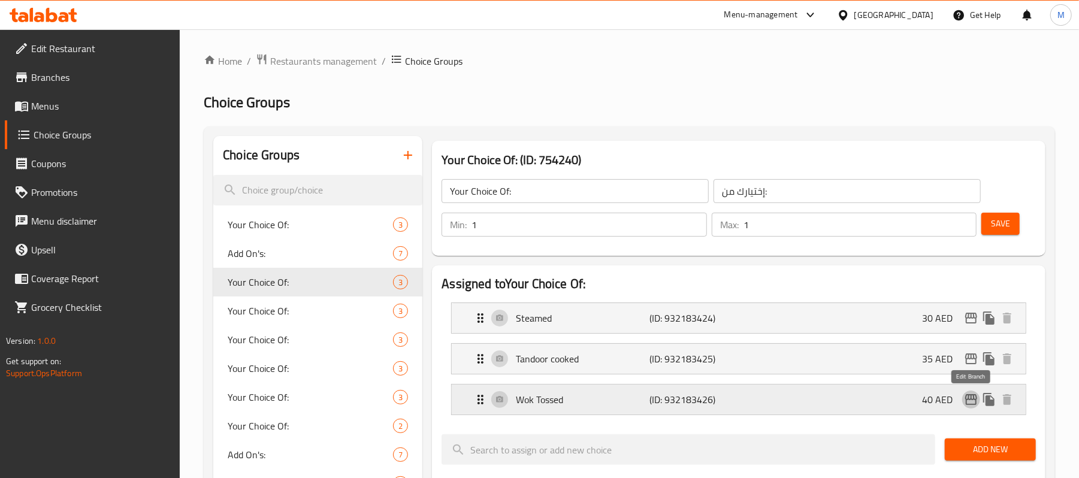
click at [966, 408] on button "edit" at bounding box center [971, 399] width 18 height 18
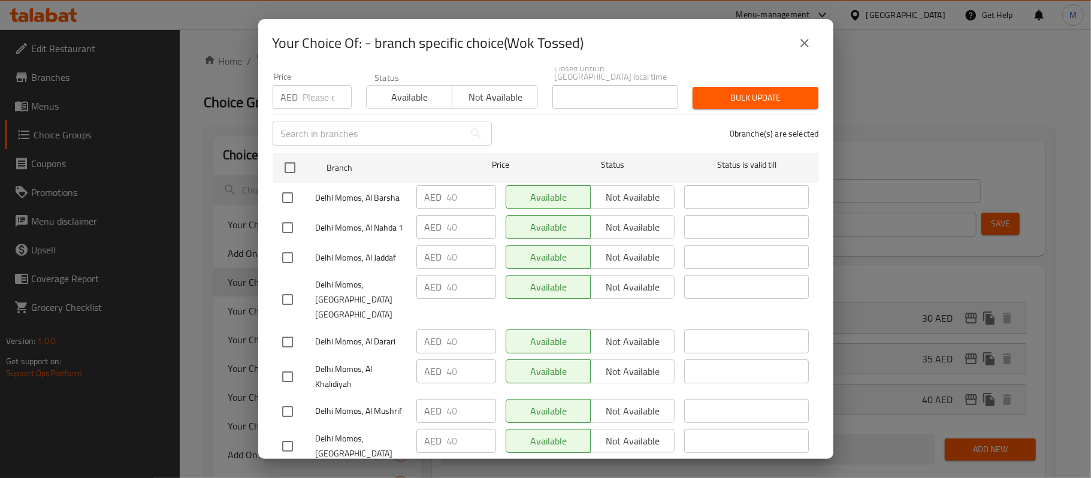
scroll to position [0, 0]
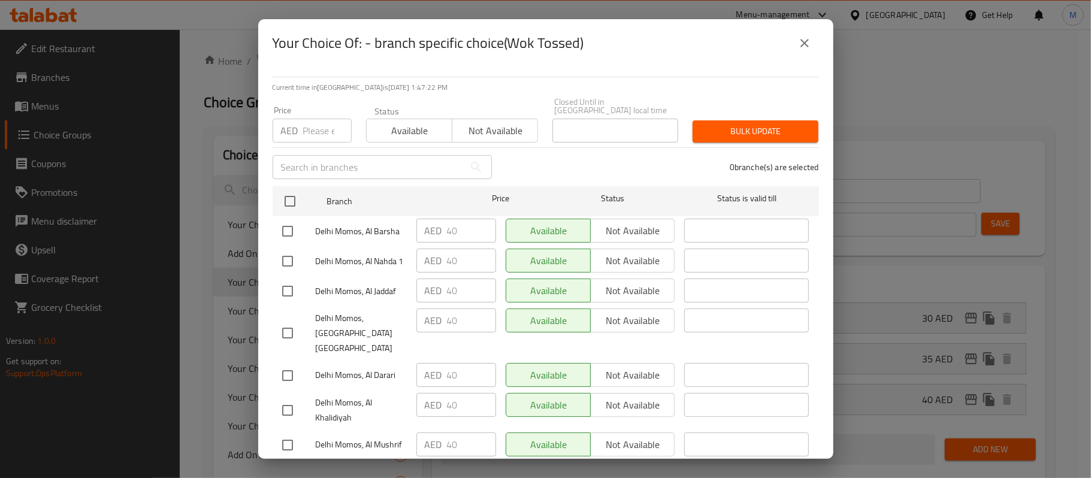
click at [794, 38] on button "close" at bounding box center [804, 43] width 29 height 29
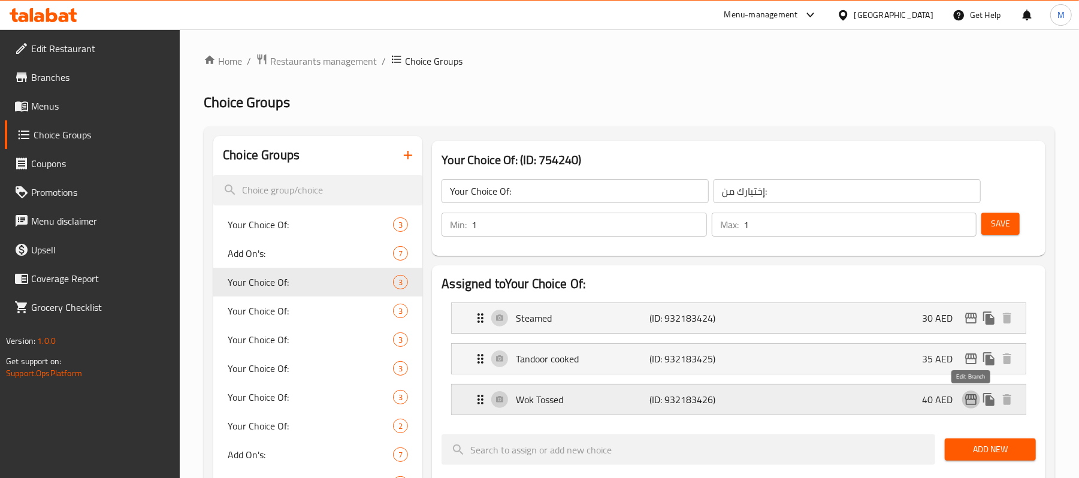
click at [968, 392] on button "edit" at bounding box center [971, 399] width 18 height 18
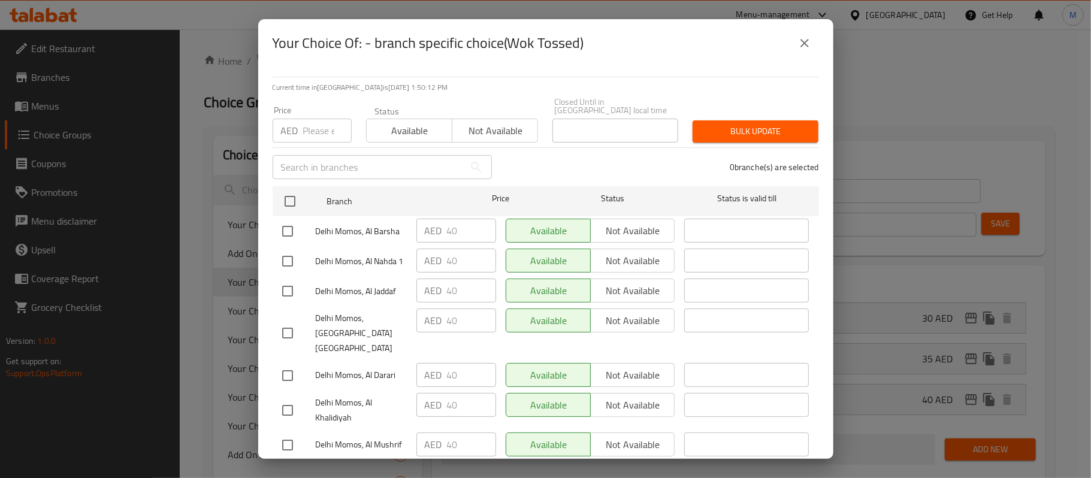
click at [798, 48] on icon "close" at bounding box center [804, 43] width 14 height 14
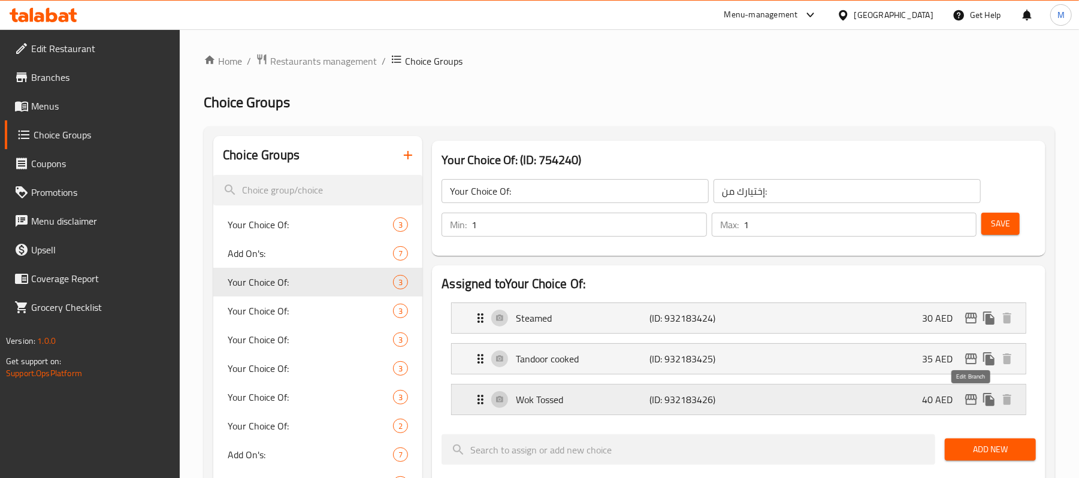
click at [973, 401] on icon "edit" at bounding box center [971, 399] width 14 height 14
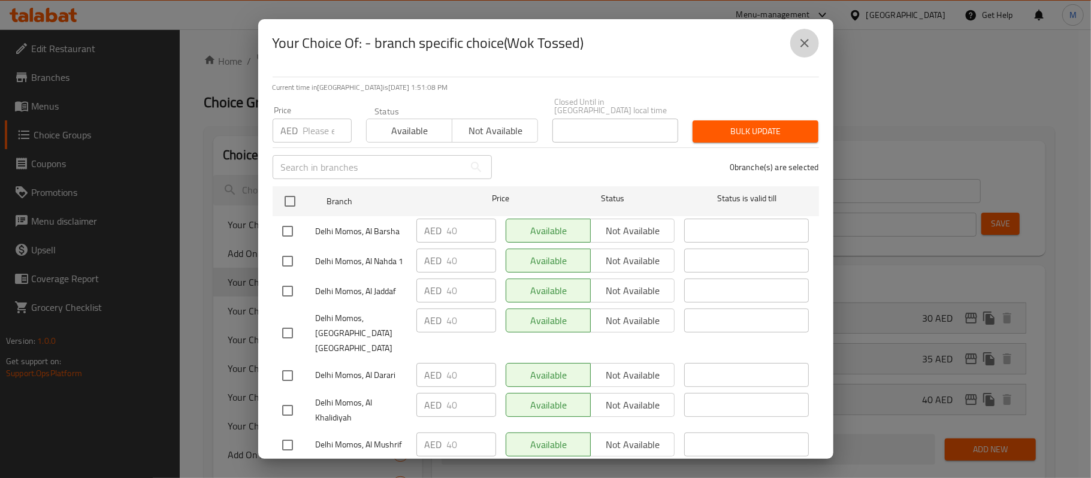
click at [806, 46] on icon "close" at bounding box center [804, 43] width 14 height 14
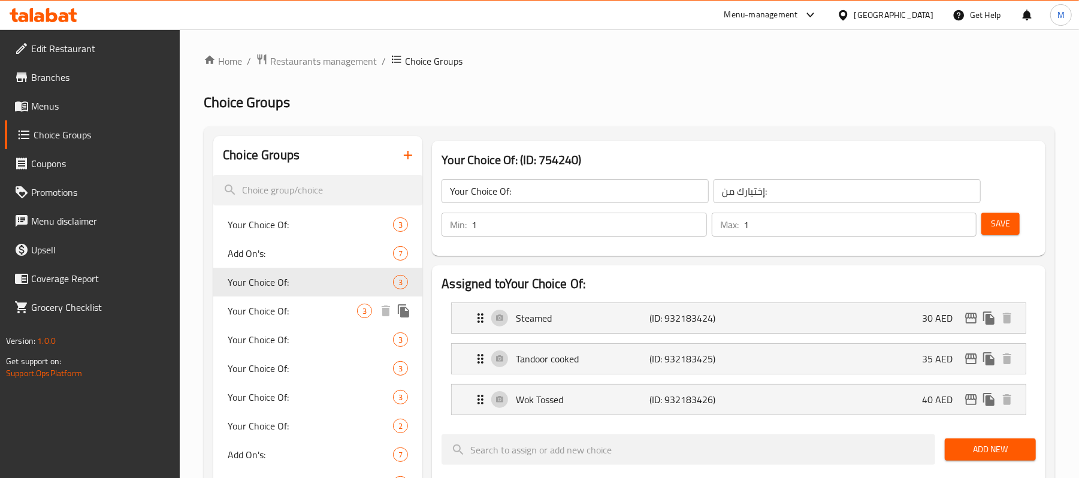
click at [310, 313] on span "Your Choice Of:" at bounding box center [292, 311] width 129 height 14
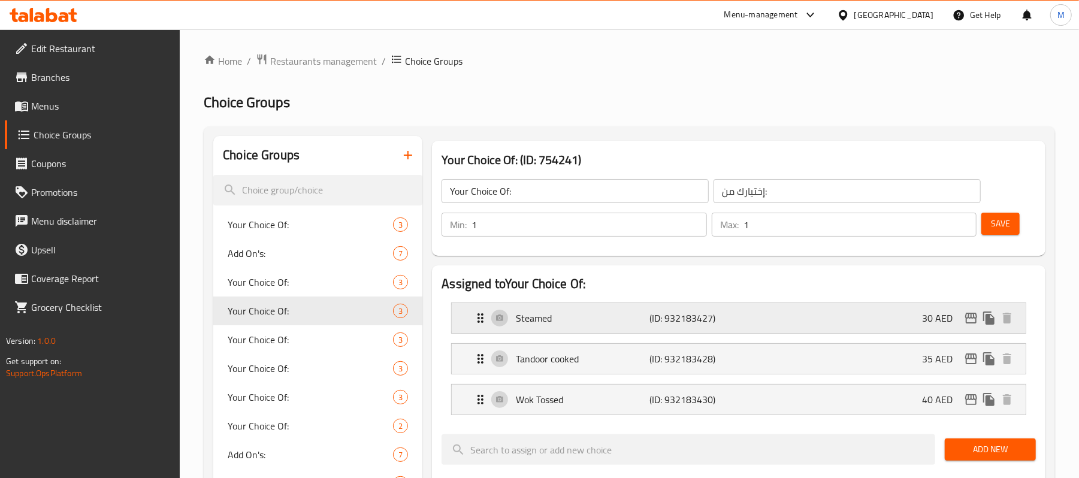
click at [968, 316] on icon "edit" at bounding box center [971, 318] width 12 height 11
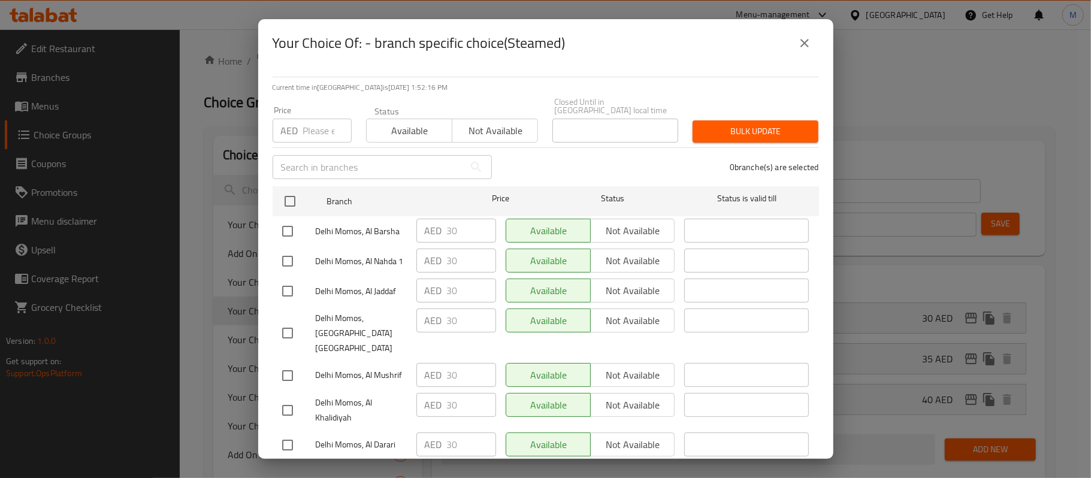
click at [807, 49] on icon "close" at bounding box center [804, 43] width 14 height 14
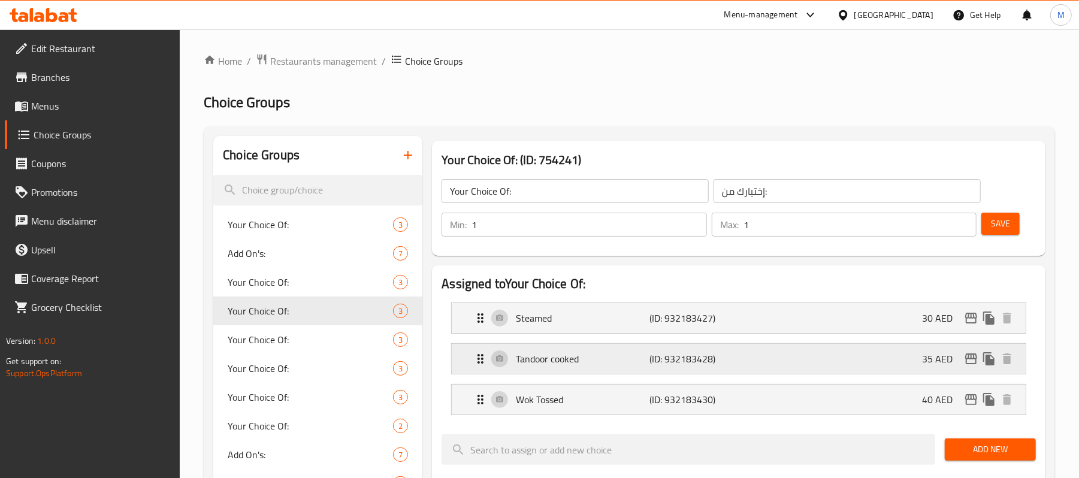
click at [968, 360] on icon "edit" at bounding box center [971, 359] width 14 height 14
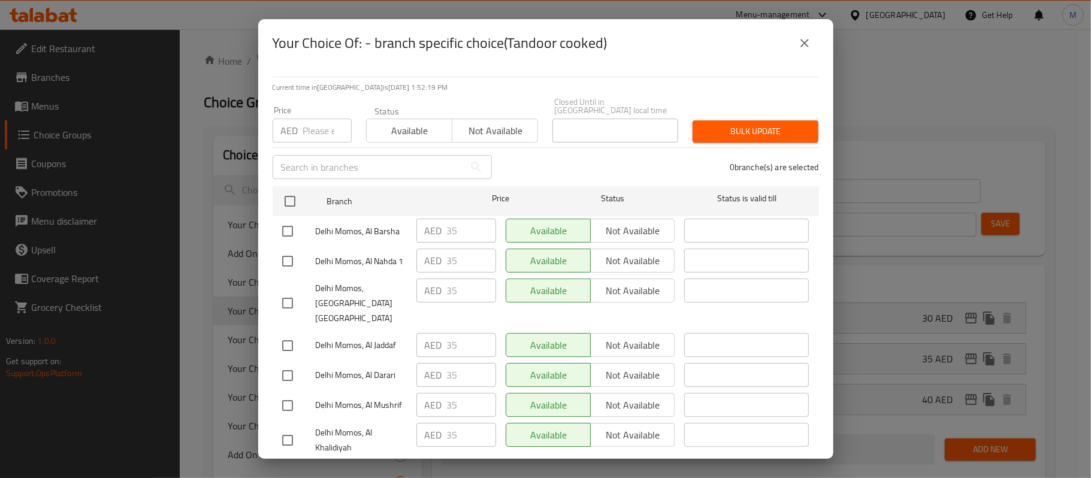
click at [801, 44] on icon "close" at bounding box center [804, 43] width 14 height 14
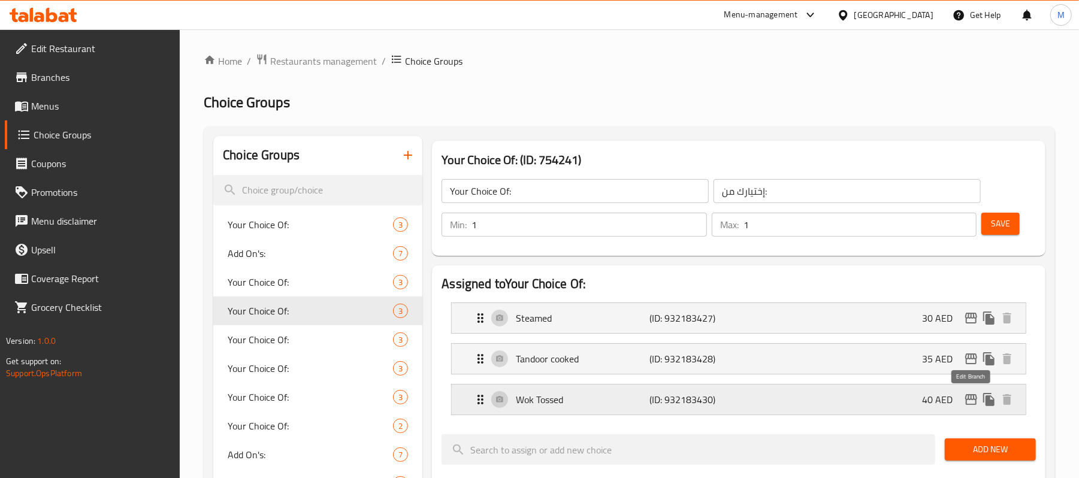
click at [971, 403] on icon "edit" at bounding box center [971, 399] width 14 height 14
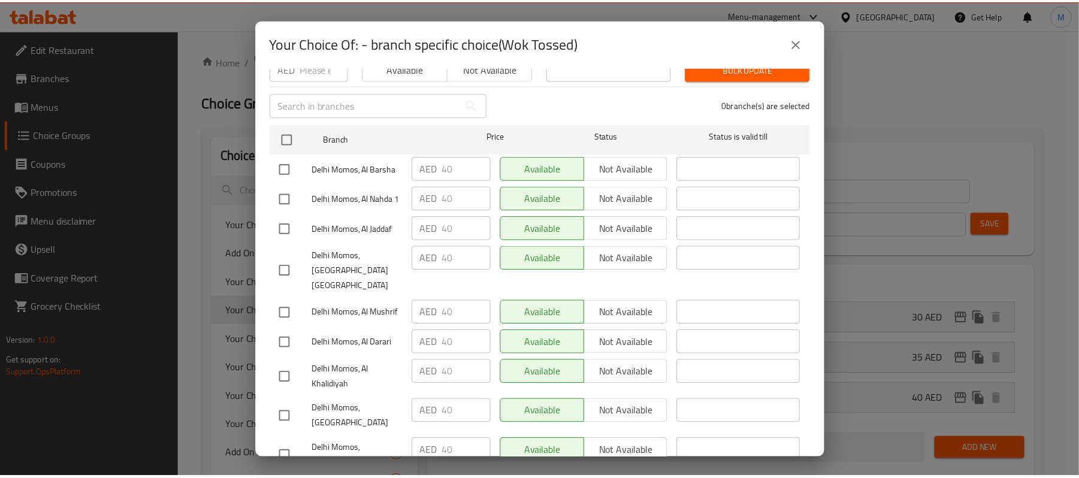
scroll to position [80, 0]
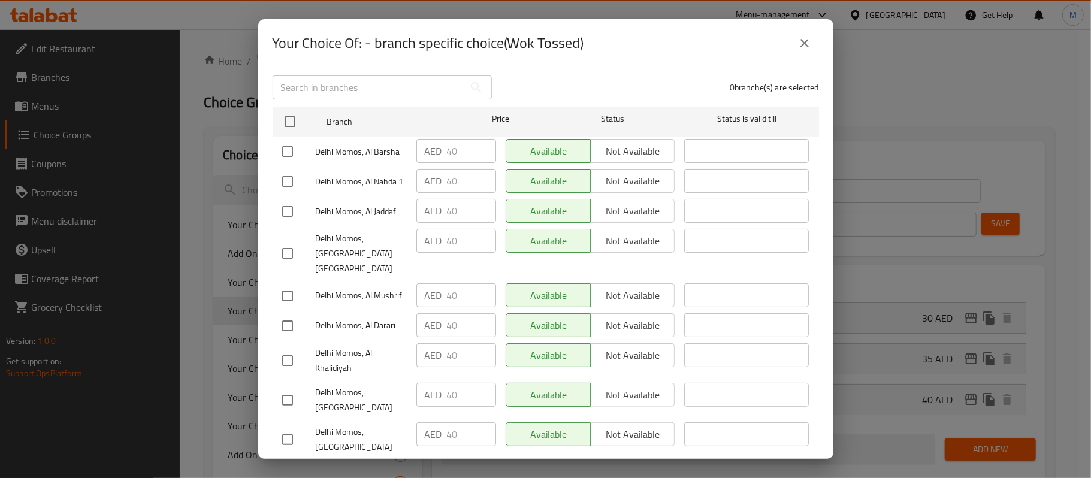
click at [807, 37] on icon "close" at bounding box center [804, 43] width 14 height 14
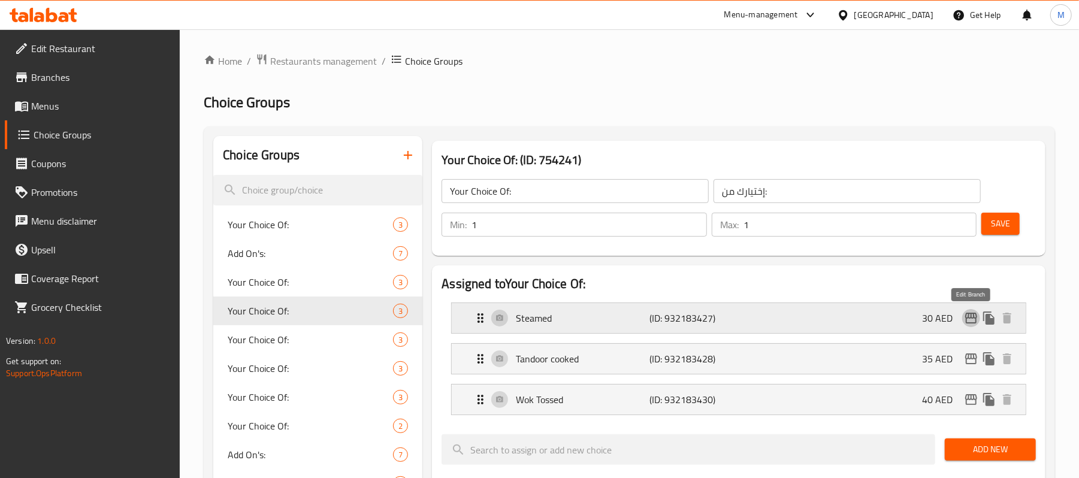
click at [967, 317] on icon "edit" at bounding box center [971, 318] width 14 height 14
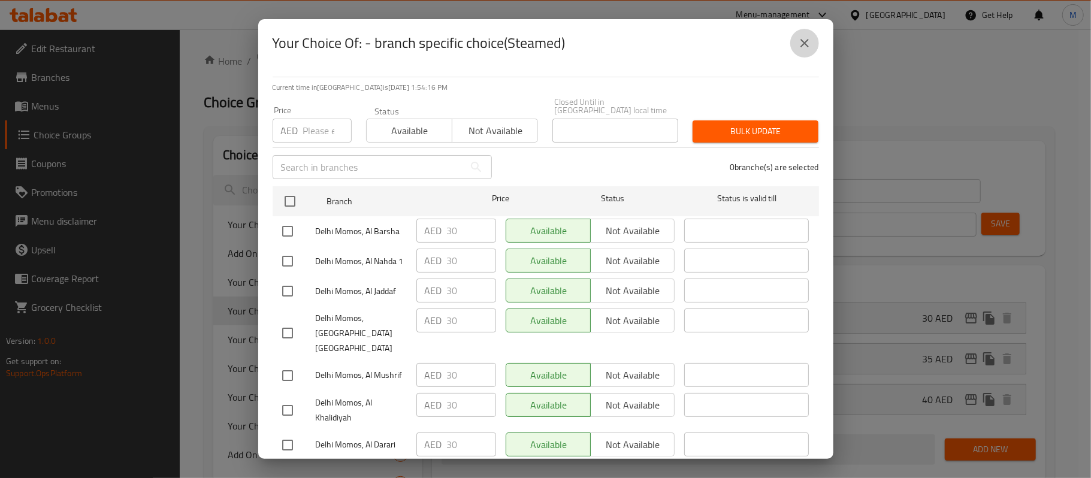
click at [806, 37] on icon "close" at bounding box center [804, 43] width 14 height 14
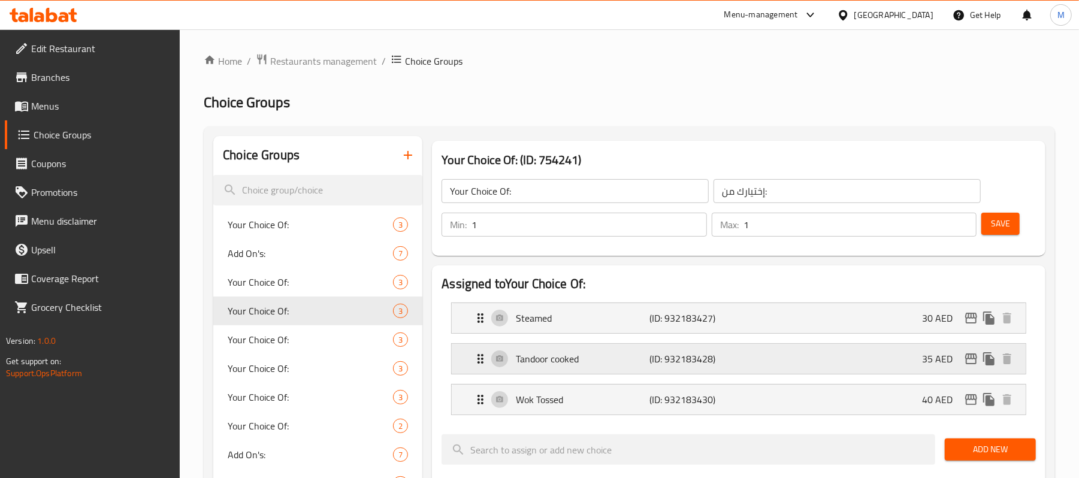
click at [968, 357] on icon "edit" at bounding box center [971, 358] width 12 height 11
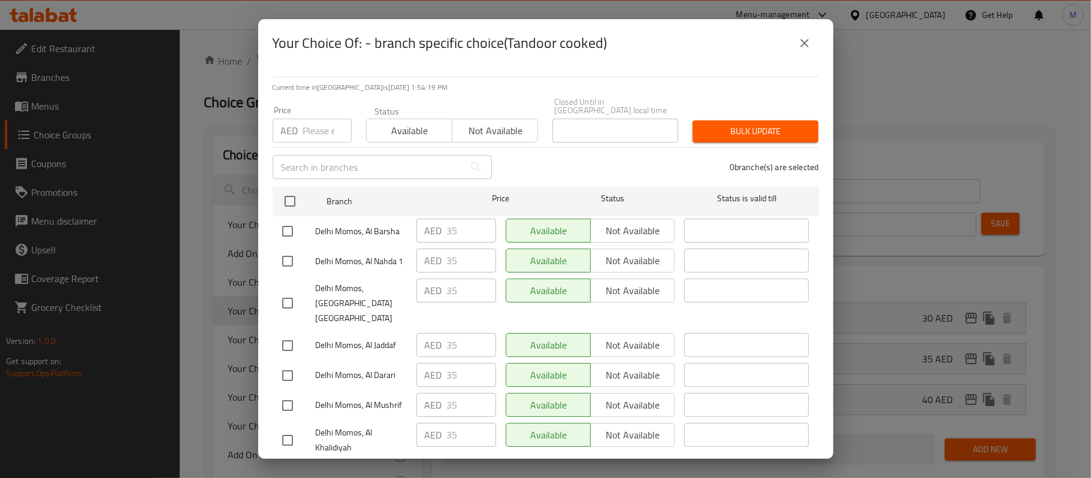
click at [803, 46] on icon "close" at bounding box center [804, 43] width 14 height 14
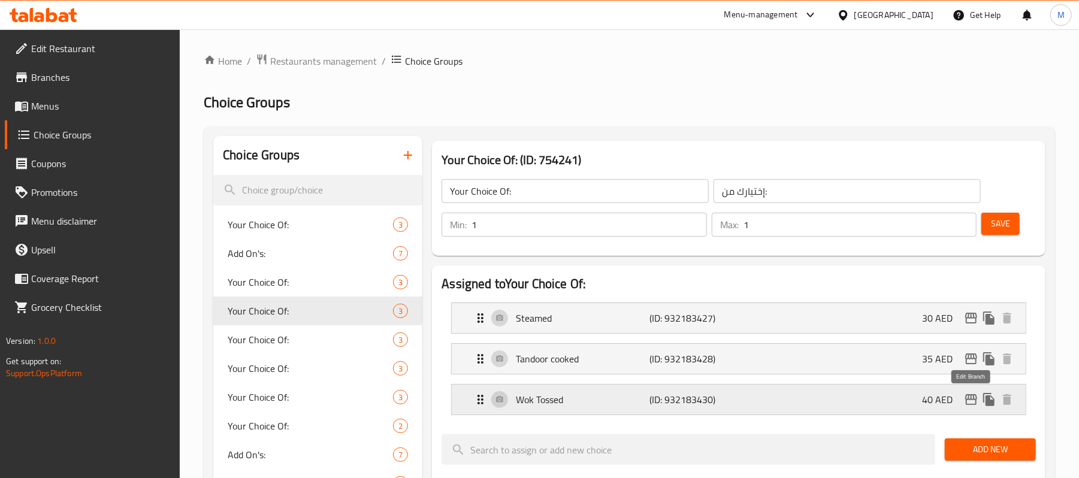
click at [967, 403] on icon "edit" at bounding box center [971, 399] width 14 height 14
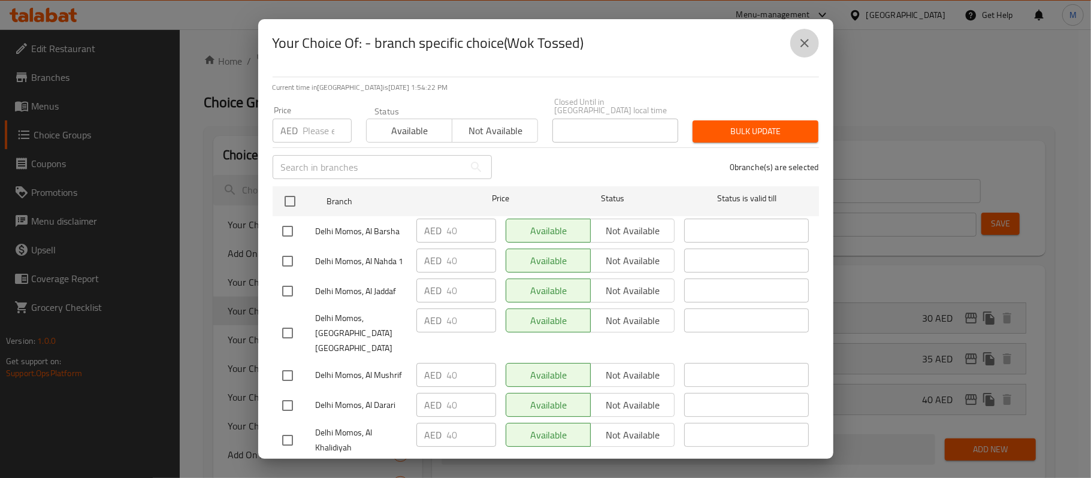
click at [800, 42] on icon "close" at bounding box center [804, 43] width 14 height 14
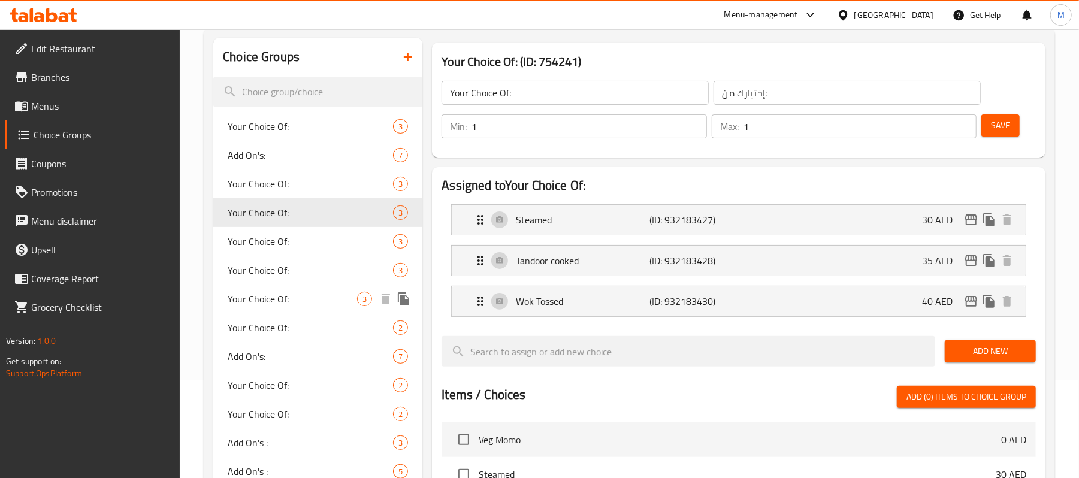
scroll to position [240, 0]
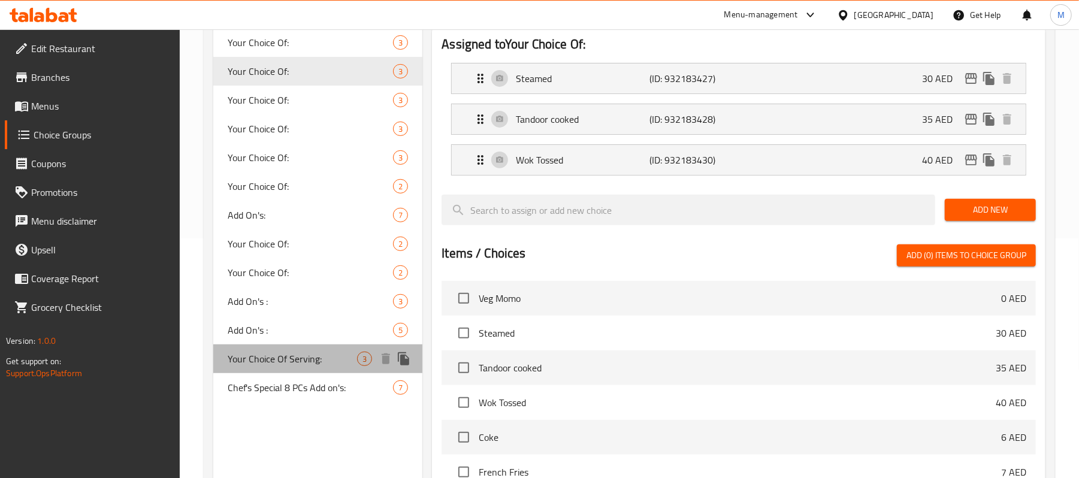
click at [281, 357] on span "Your Choice Of Serving:" at bounding box center [292, 359] width 129 height 14
type input "Your Choice Of Serving:"
type input "إختيارك من طريقة التقديم:"
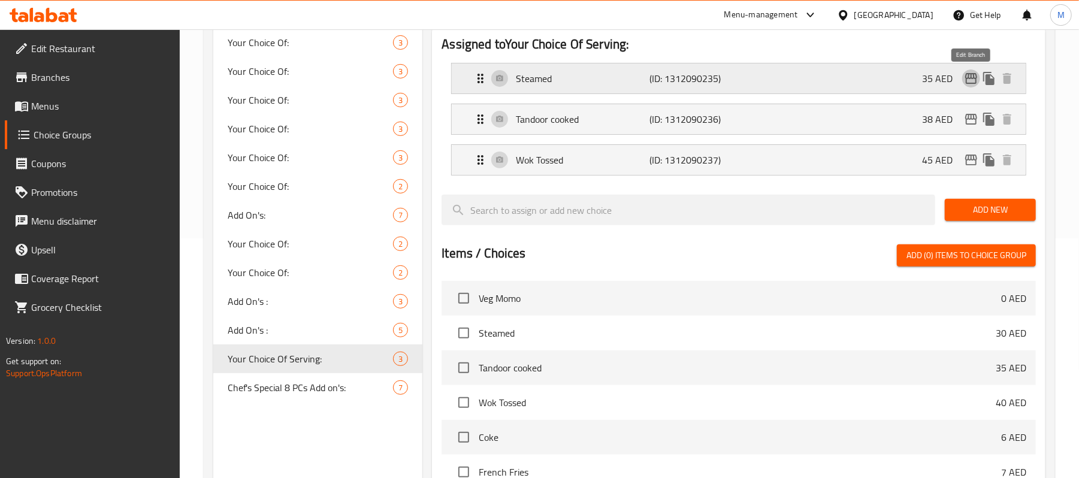
click at [968, 75] on icon "edit" at bounding box center [971, 78] width 12 height 11
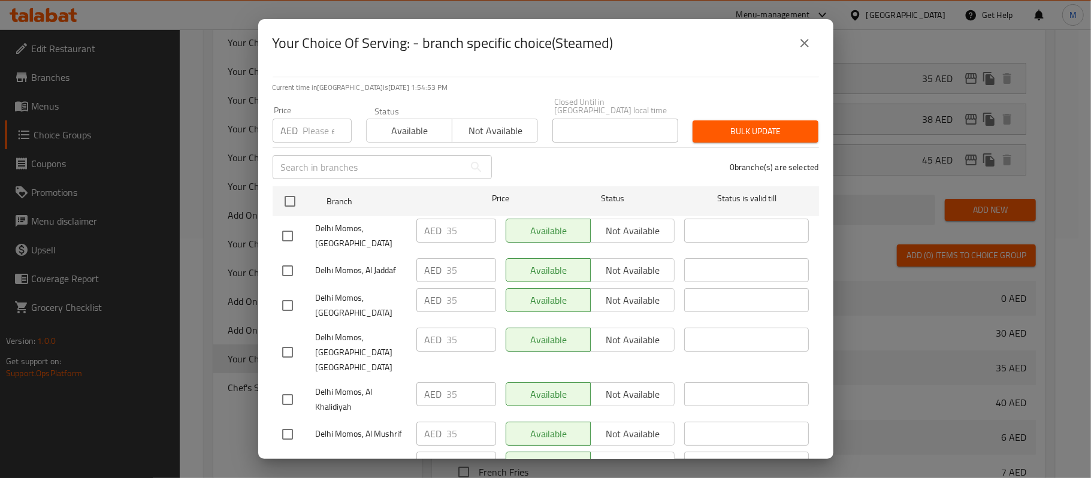
click at [798, 49] on icon "close" at bounding box center [804, 43] width 14 height 14
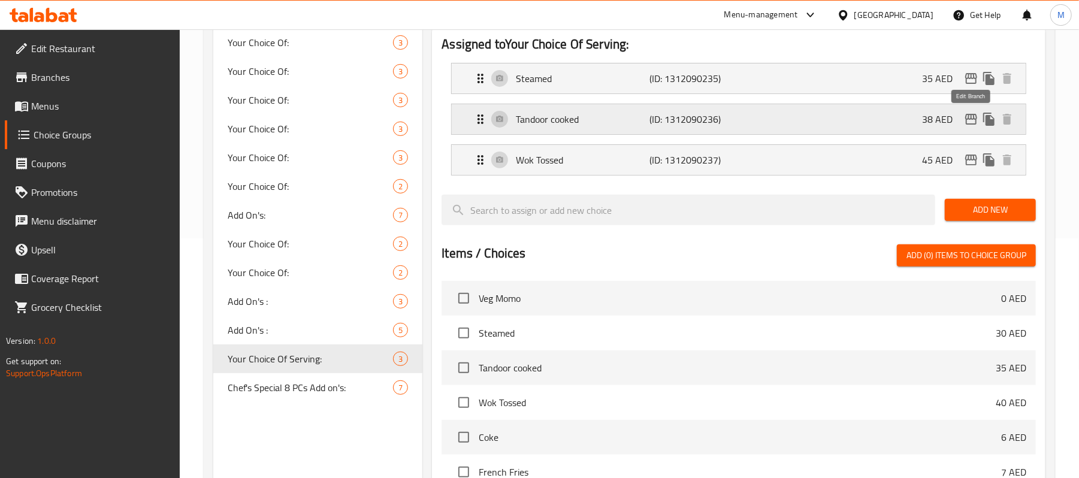
click at [966, 120] on icon "edit" at bounding box center [971, 119] width 12 height 11
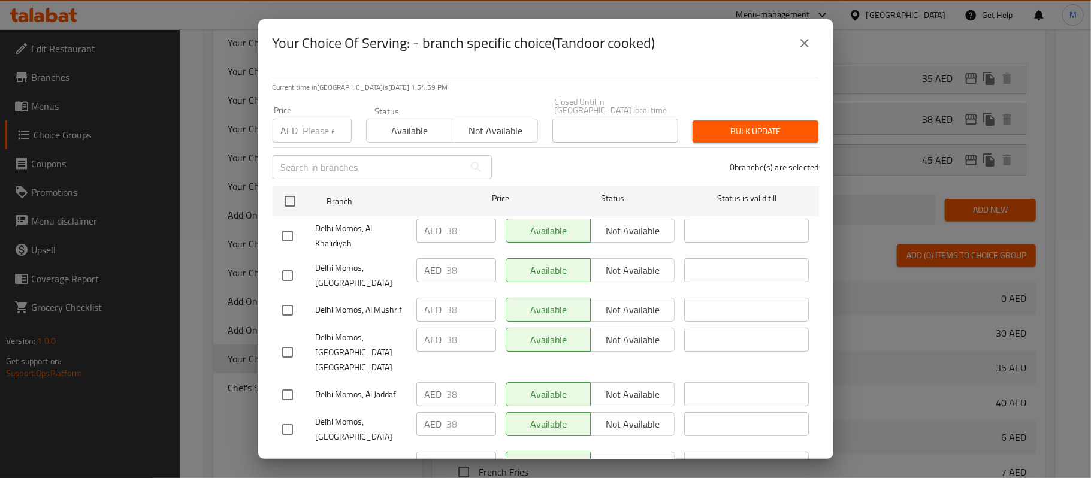
click at [798, 46] on icon "close" at bounding box center [804, 43] width 14 height 14
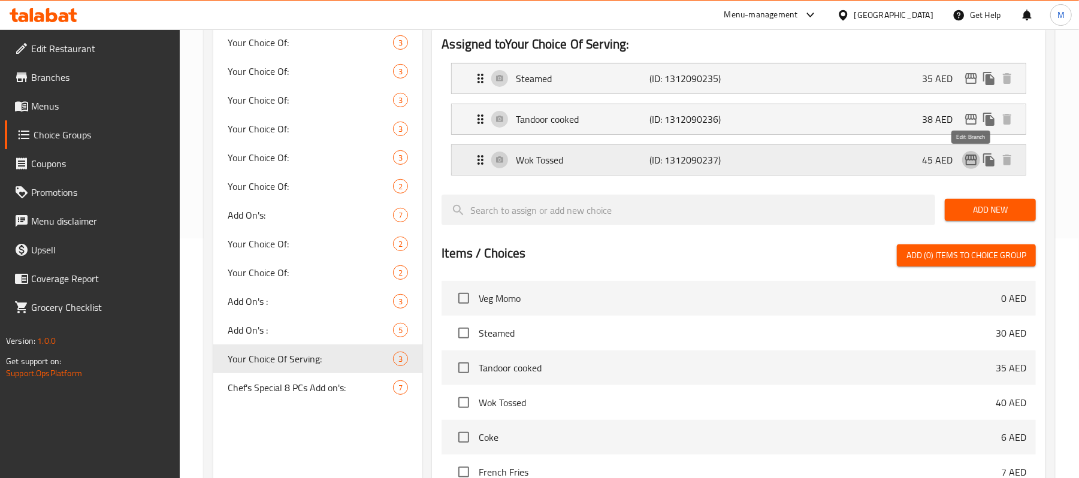
click at [969, 165] on icon "edit" at bounding box center [971, 160] width 12 height 11
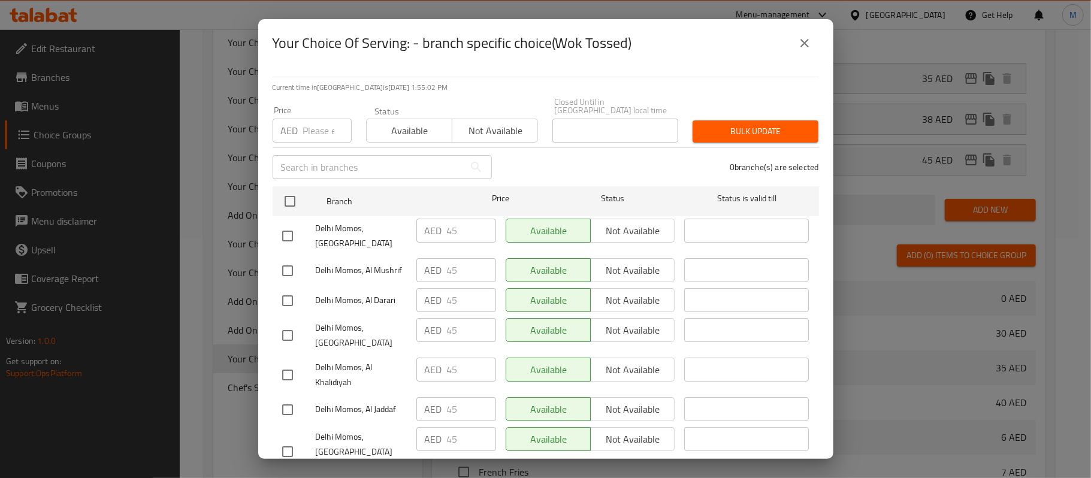
click at [809, 49] on icon "close" at bounding box center [804, 43] width 14 height 14
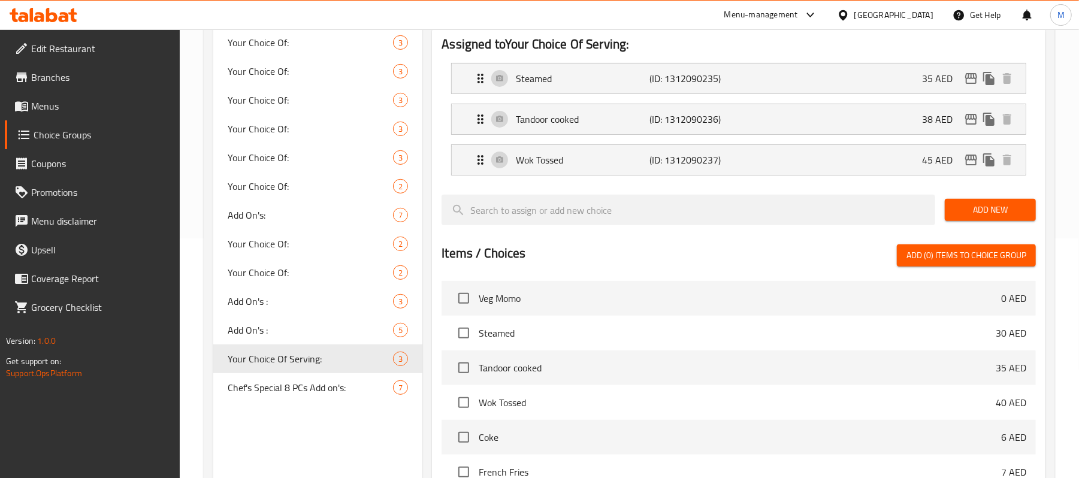
scroll to position [0, 0]
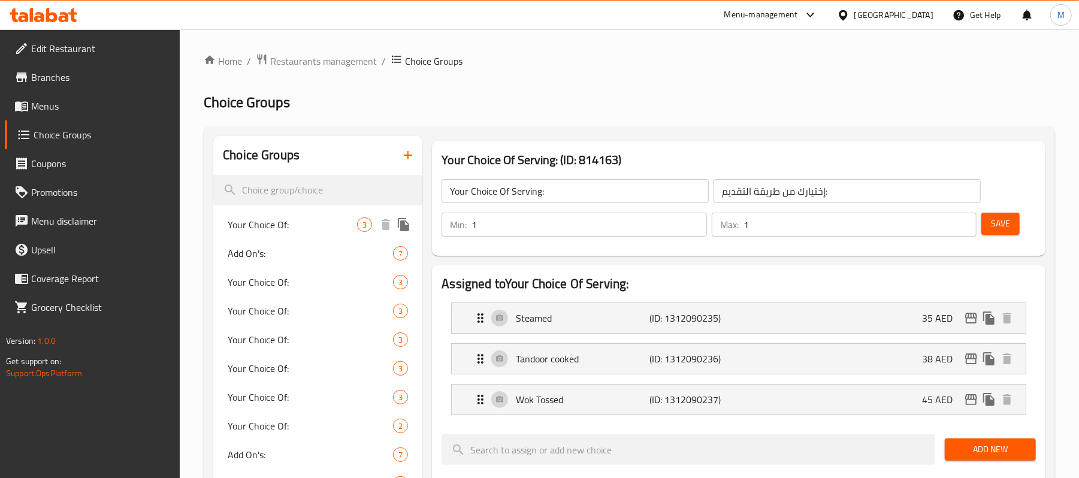
click at [280, 217] on span "Your Choice Of:" at bounding box center [292, 224] width 129 height 14
type input "Your Choice Of:"
type input "إختيارك من:"
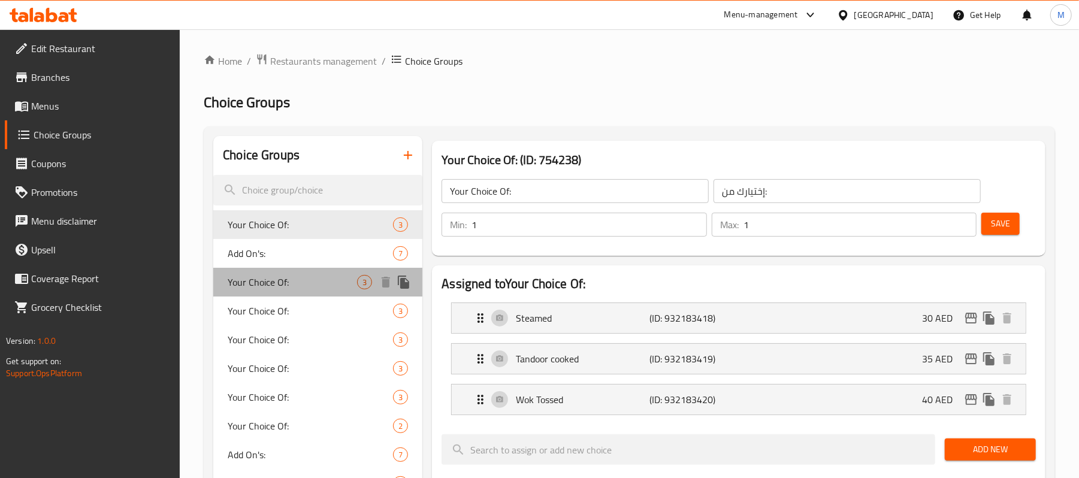
click at [288, 278] on span "Your Choice Of:" at bounding box center [292, 282] width 129 height 14
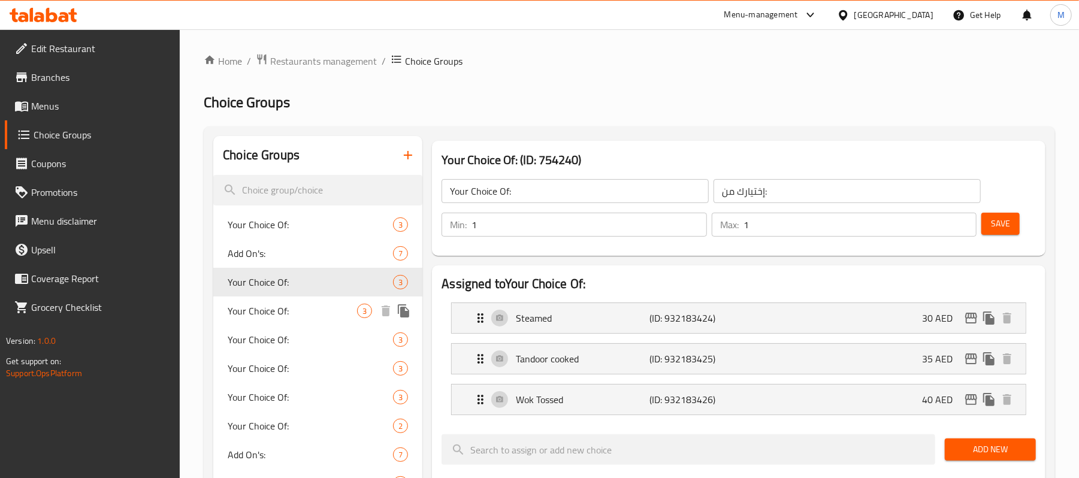
click at [290, 310] on span "Your Choice Of:" at bounding box center [292, 311] width 129 height 14
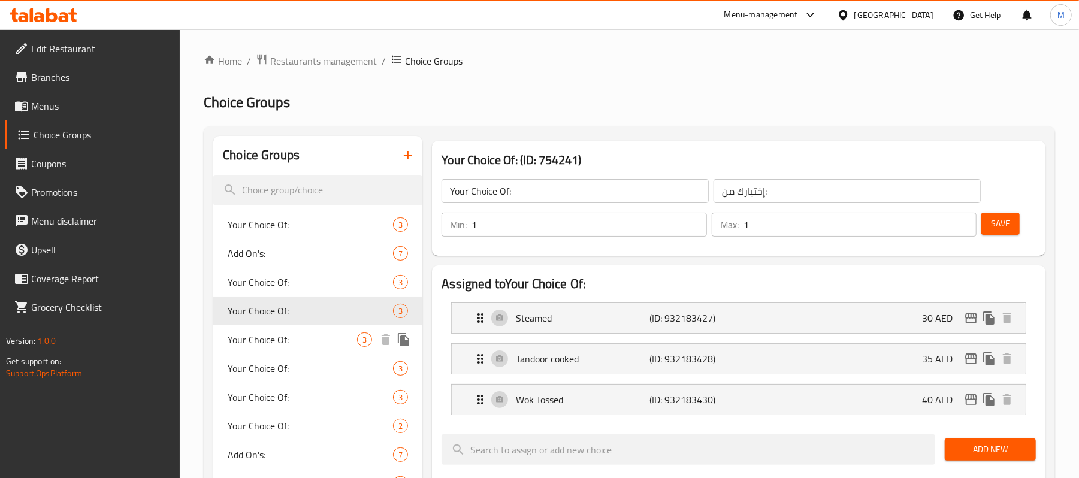
click at [290, 336] on span "Your Choice Of:" at bounding box center [292, 339] width 129 height 14
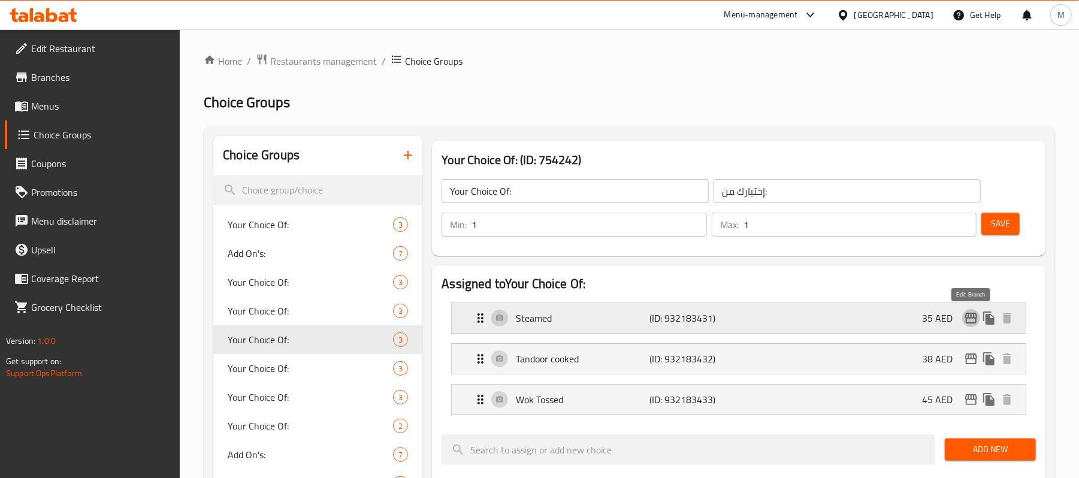
click at [969, 319] on icon "edit" at bounding box center [971, 318] width 12 height 11
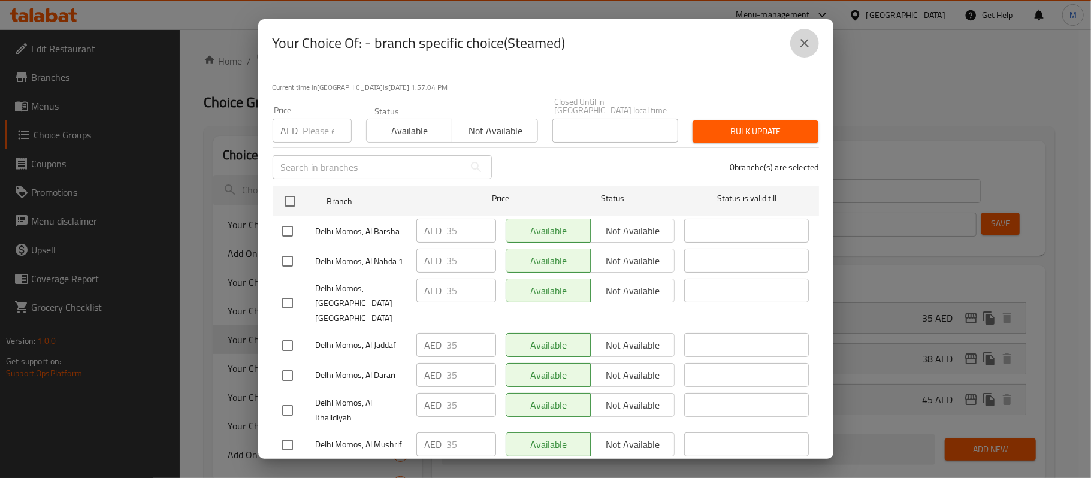
click at [807, 37] on icon "close" at bounding box center [804, 43] width 14 height 14
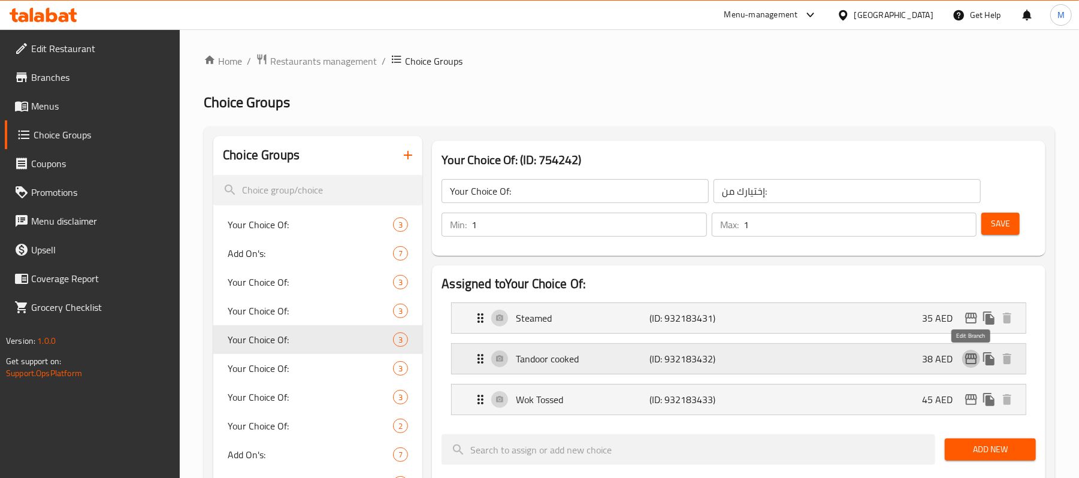
click at [964, 365] on icon "edit" at bounding box center [971, 359] width 14 height 14
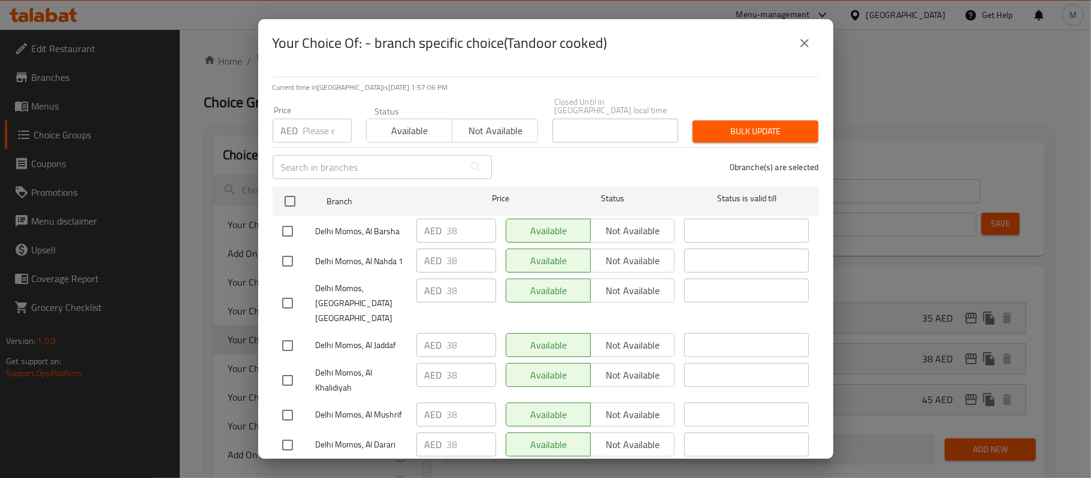
click at [790, 44] on button "close" at bounding box center [804, 43] width 29 height 29
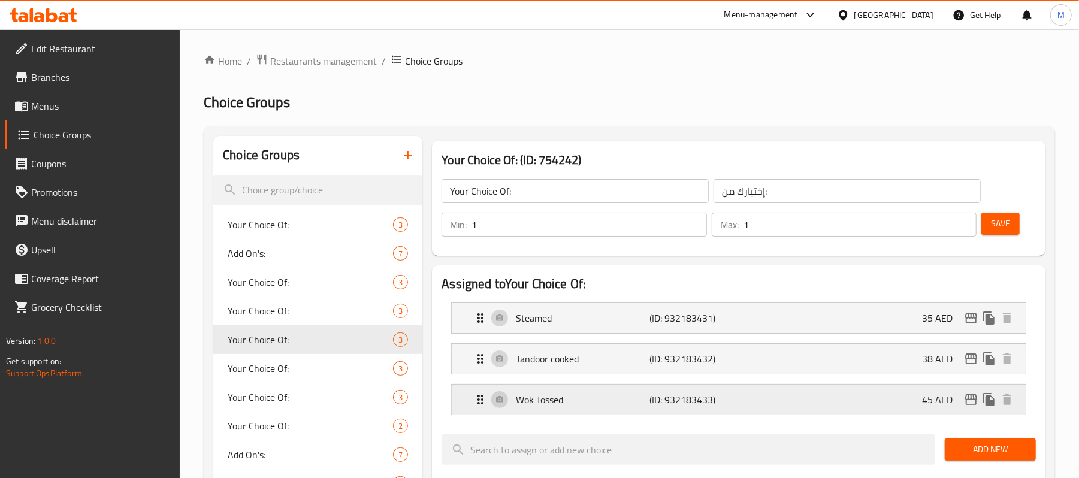
click at [968, 398] on icon "edit" at bounding box center [971, 399] width 12 height 11
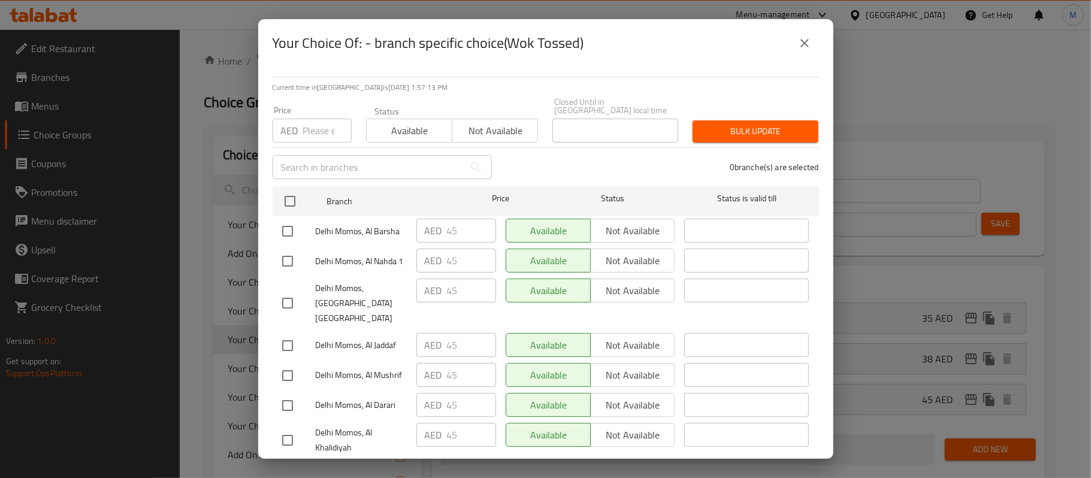
click at [808, 37] on icon "close" at bounding box center [804, 43] width 14 height 14
